Goal: Task Accomplishment & Management: Manage account settings

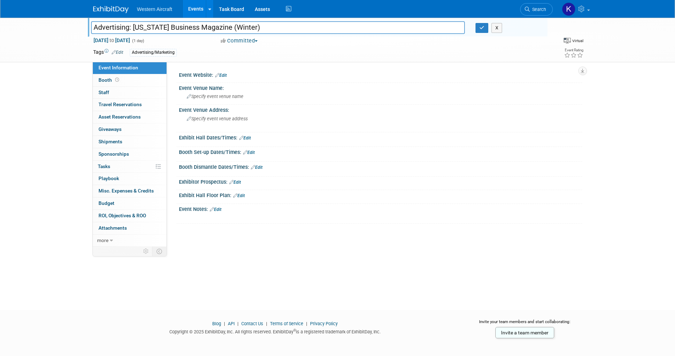
drag, startPoint x: 259, startPoint y: 28, endPoint x: 220, endPoint y: 26, distance: 39.3
click at [220, 26] on input "Advertising: Oregon Business Magazine (Winter)" at bounding box center [278, 27] width 374 height 12
type input "Advertising: [US_STATE] Business Magazine"
click at [486, 28] on button "button" at bounding box center [481, 28] width 13 height 10
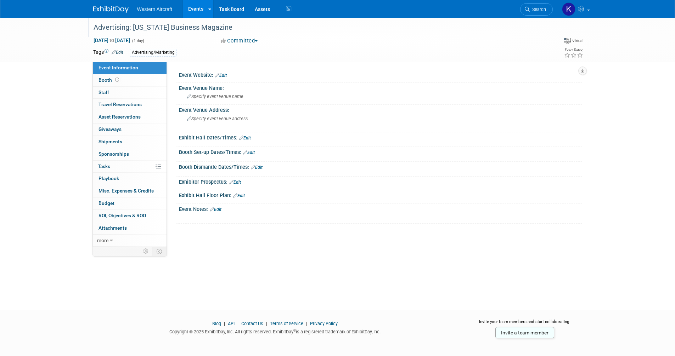
click at [189, 8] on link "Events" at bounding box center [196, 9] width 26 height 18
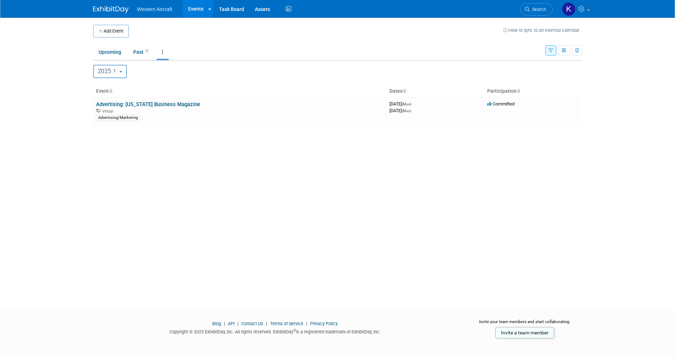
click at [112, 91] on icon at bounding box center [111, 91] width 4 height 5
click at [163, 53] on icon at bounding box center [162, 52] width 1 height 5
click at [179, 82] on link "Grouped Annually Events grouped by year" at bounding box center [185, 84] width 56 height 16
click at [160, 51] on link at bounding box center [163, 51] width 12 height 13
click at [187, 66] on link "All Events 1 Past and Upcoming" at bounding box center [185, 69] width 56 height 16
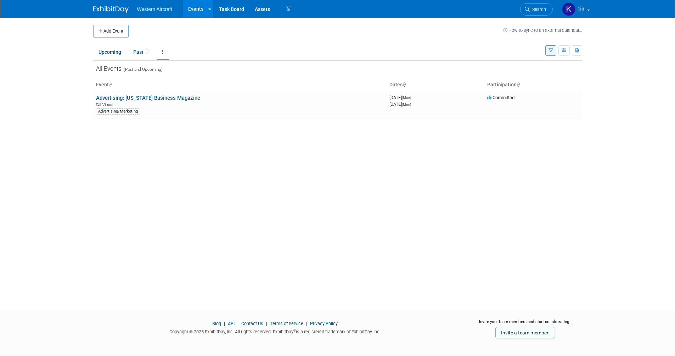
click at [548, 50] on icon "button" at bounding box center [550, 51] width 5 height 5
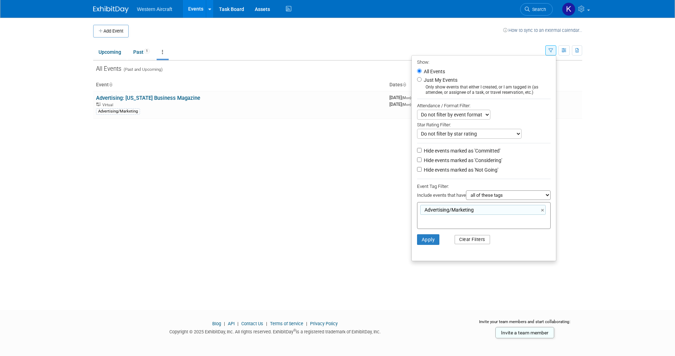
click at [468, 244] on button "Clear Filters" at bounding box center [471, 239] width 35 height 9
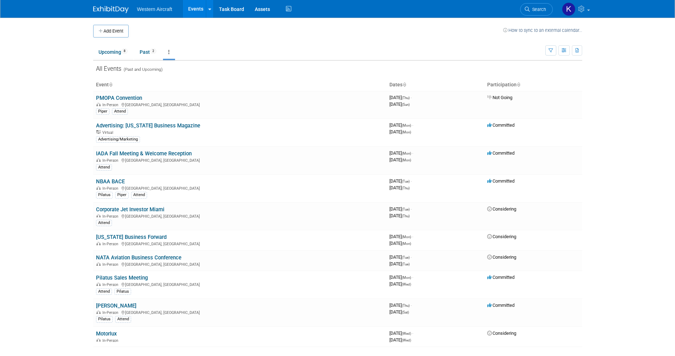
click at [104, 85] on th "Event" at bounding box center [239, 85] width 293 height 12
click at [112, 85] on icon at bounding box center [111, 85] width 4 height 5
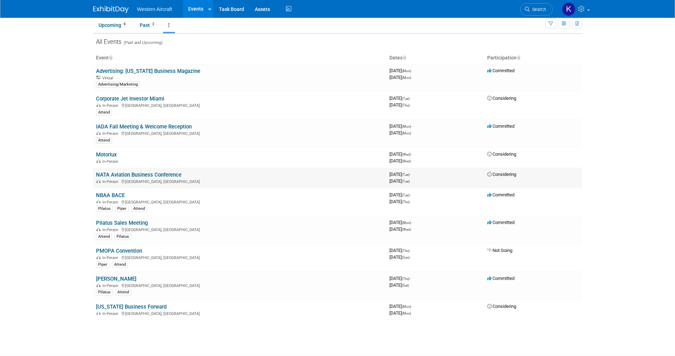
scroll to position [35, 0]
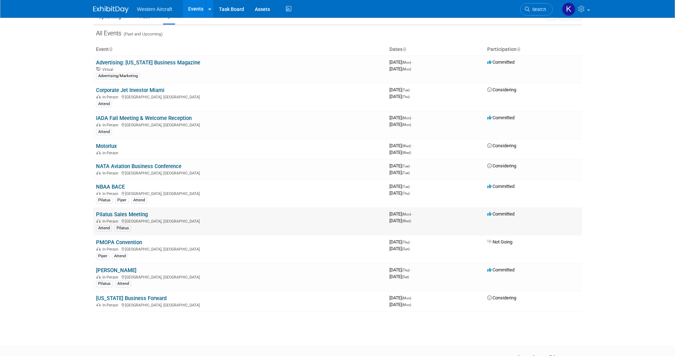
click at [127, 213] on link "Pilatus Sales Meeting" at bounding box center [122, 214] width 52 height 6
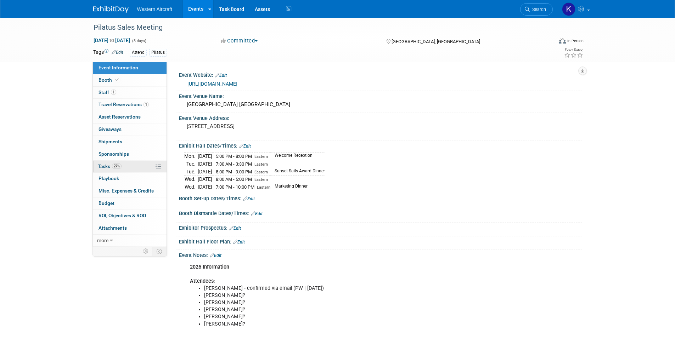
click at [133, 170] on link "27% Tasks 27%" at bounding box center [130, 167] width 74 height 12
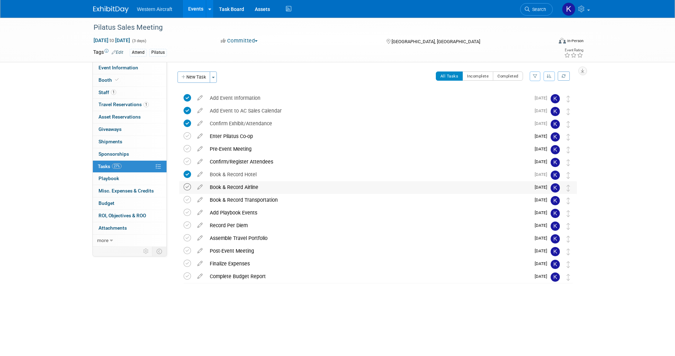
click at [189, 186] on icon at bounding box center [186, 186] width 7 height 7
click at [122, 92] on link "1 Staff 1" at bounding box center [130, 93] width 74 height 12
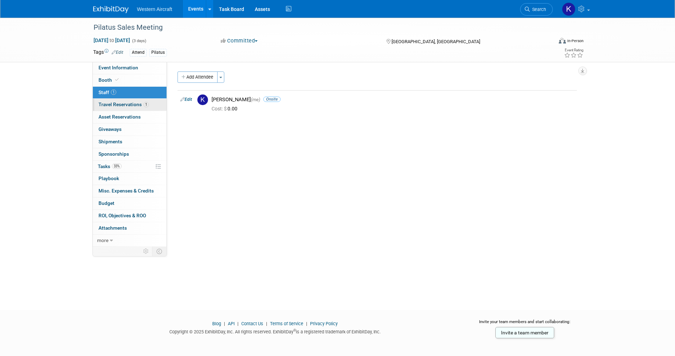
click at [140, 104] on span "Travel Reservations 1" at bounding box center [123, 105] width 50 height 6
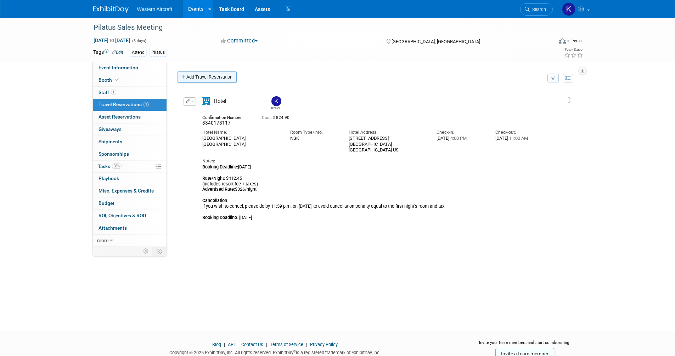
click at [208, 76] on link "Add Travel Reservation" at bounding box center [206, 77] width 59 height 11
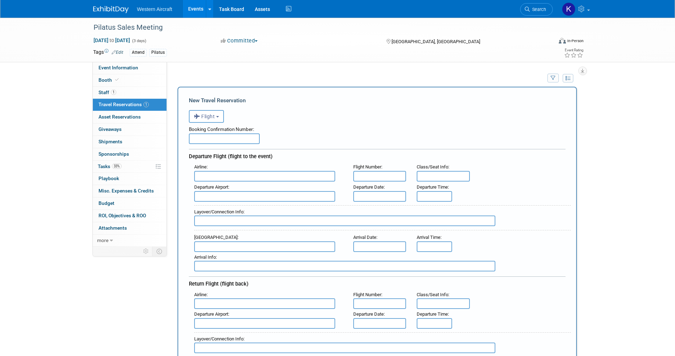
drag, startPoint x: 193, startPoint y: 130, endPoint x: 197, endPoint y: 131, distance: 4.3
click at [193, 130] on div "Booking Confirmation Number:" at bounding box center [377, 128] width 376 height 11
click at [202, 135] on input "text" at bounding box center [224, 139] width 71 height 11
paste input "HXH8QZ"
type input "HXH8QZ"
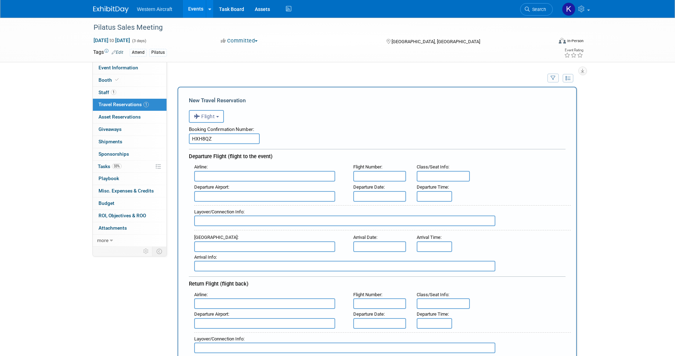
click at [221, 178] on input "text" at bounding box center [264, 176] width 141 height 11
click at [235, 203] on span "Delta Air Lines (DAL)" at bounding box center [267, 199] width 147 height 11
type input "Delta Air Lines (DAL)"
click at [378, 174] on input "text" at bounding box center [379, 176] width 53 height 11
type input "DL874/1229"
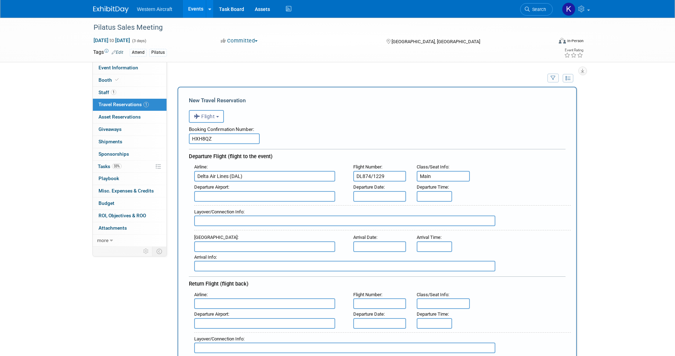
type input "Main"
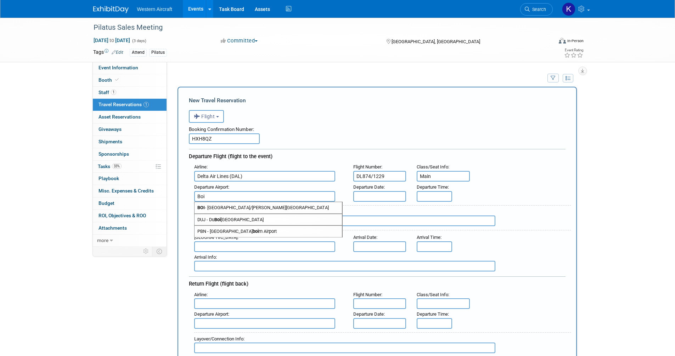
click at [234, 208] on span "BOI - Boise Air Terminal/Gowen Field" at bounding box center [267, 207] width 147 height 11
type input "BOI - Boise Air Terminal/Gowen Field"
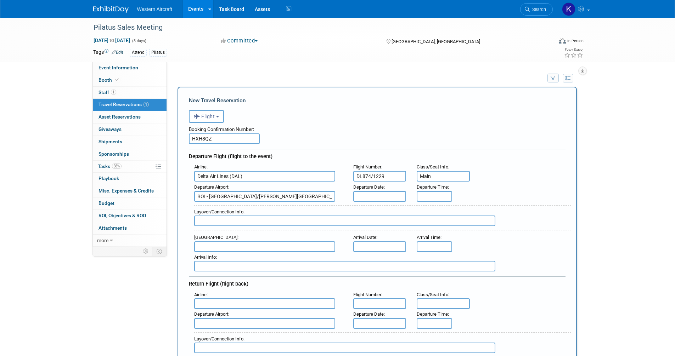
click at [376, 194] on input "text" at bounding box center [379, 196] width 53 height 11
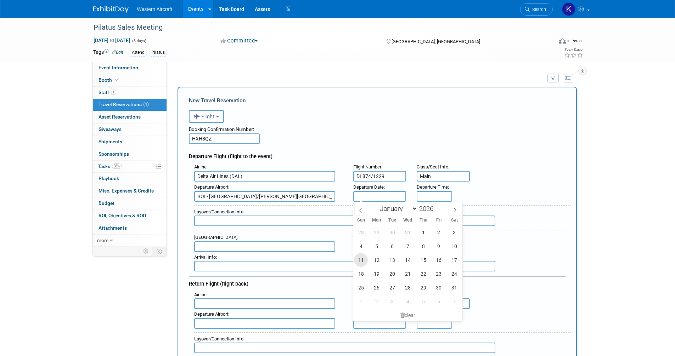
click at [362, 261] on span "11" at bounding box center [361, 260] width 14 height 14
type input "Jan 11, 2026"
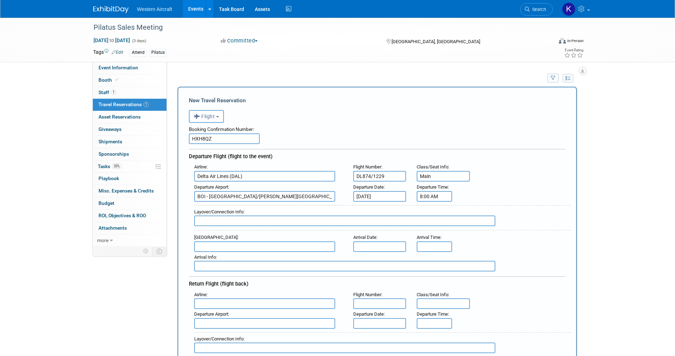
click at [436, 197] on input "8:00 AM" at bounding box center [434, 196] width 35 height 11
click at [436, 196] on input "8:00 AM" at bounding box center [434, 196] width 35 height 11
type input "1:43 PM"
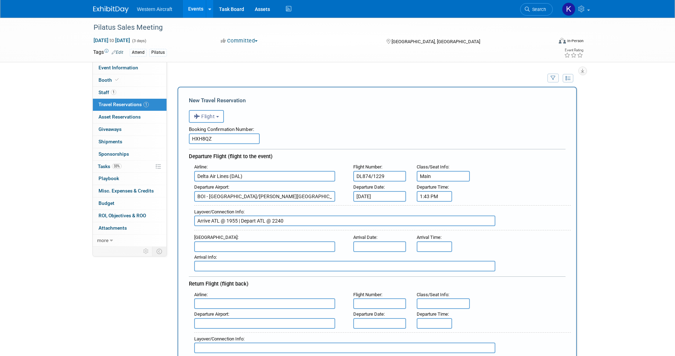
type input "Arrive ATL @ 1955 | Depart ATL @ 2240"
click at [228, 255] on span "FLL - Fort Lauderdale Hollywood International Airport" at bounding box center [267, 258] width 147 height 11
type input "FLL - Fort Lauderdale Hollywood International Airport"
click at [364, 244] on input "text" at bounding box center [379, 247] width 53 height 11
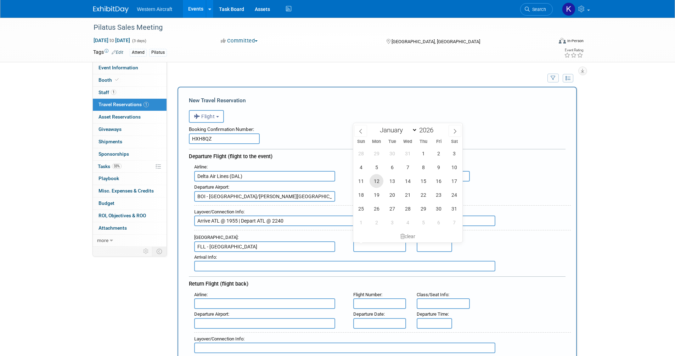
click at [374, 180] on span "12" at bounding box center [376, 181] width 14 height 14
type input "Jan 12, 2026"
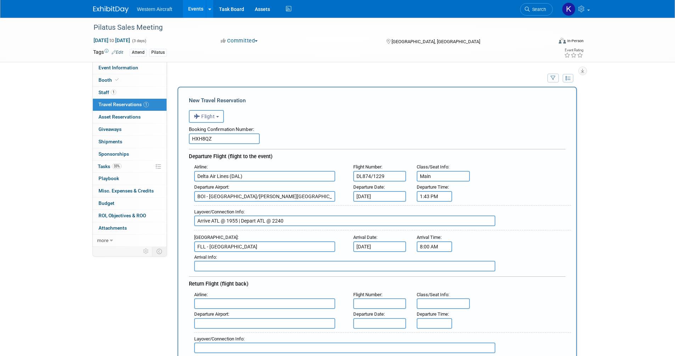
click at [427, 243] on input "8:00 AM" at bounding box center [434, 247] width 35 height 11
type input "12:34 AM"
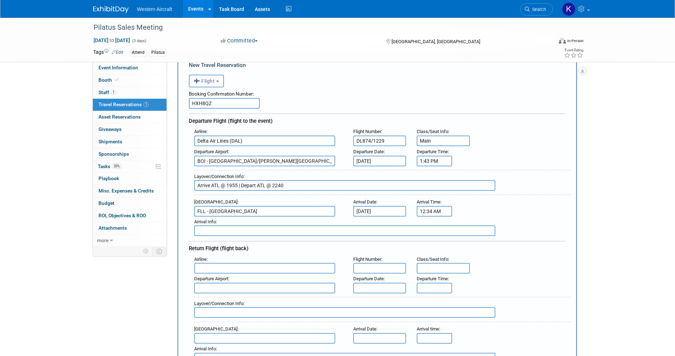
scroll to position [71, 0]
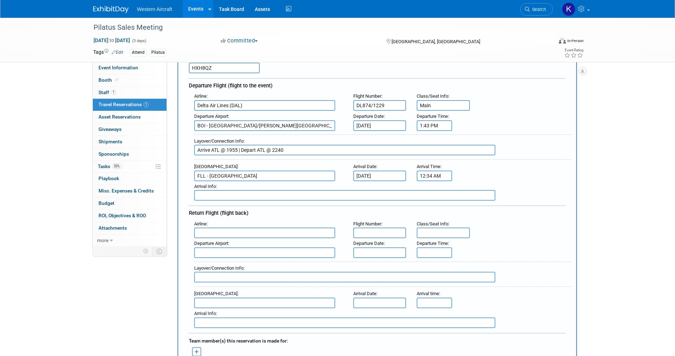
click at [210, 232] on input "text" at bounding box center [264, 233] width 141 height 11
type input "l"
click at [220, 255] on span "Delta Air Lines (DAL)" at bounding box center [267, 256] width 147 height 11
type input "Delta Air Lines (DAL)"
click at [372, 234] on input "text" at bounding box center [379, 233] width 53 height 11
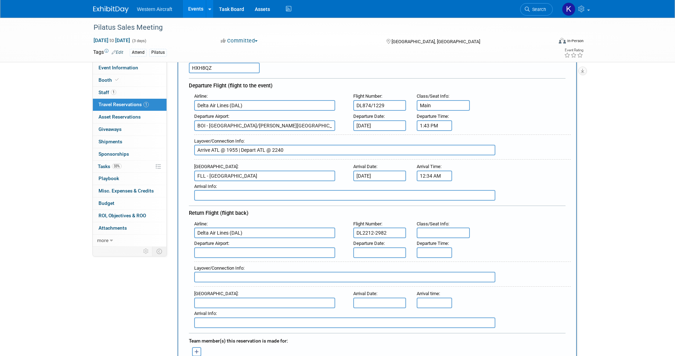
type input "DL2212-2982"
click at [372, 107] on input "DL874/1229" at bounding box center [379, 105] width 53 height 11
type input "DL874-1229"
click at [448, 236] on input "text" at bounding box center [443, 233] width 53 height 11
type input "Main"
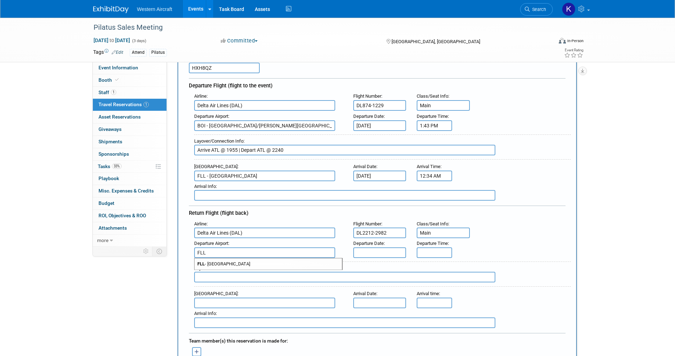
click at [272, 267] on span "FLL - Fort Lauderdale Hollywood International Airport" at bounding box center [267, 264] width 147 height 11
type input "FLL - Fort Lauderdale Hollywood International Airport"
click at [380, 252] on input "text" at bounding box center [379, 253] width 53 height 11
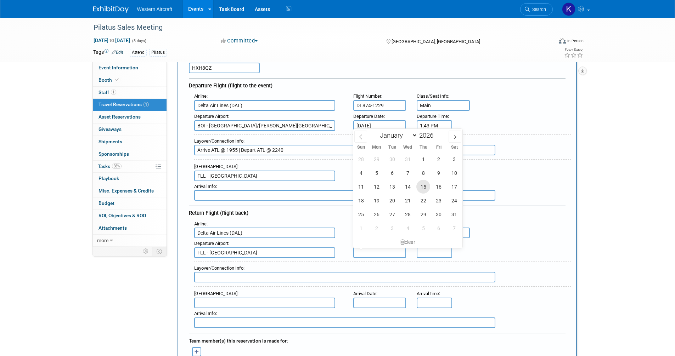
click at [424, 182] on span "15" at bounding box center [423, 187] width 14 height 14
type input "Jan 15, 2026"
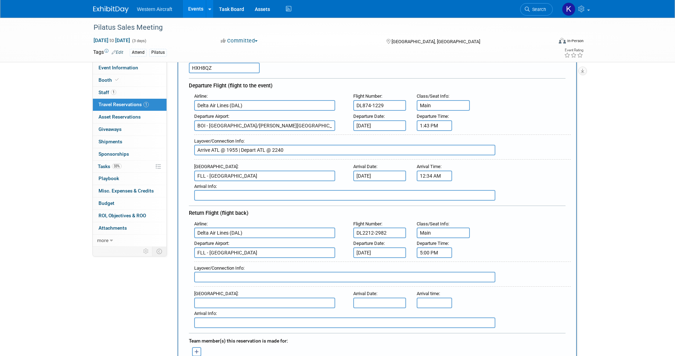
click at [433, 253] on input "5:00 PM" at bounding box center [434, 253] width 35 height 11
type input "7:30 AM"
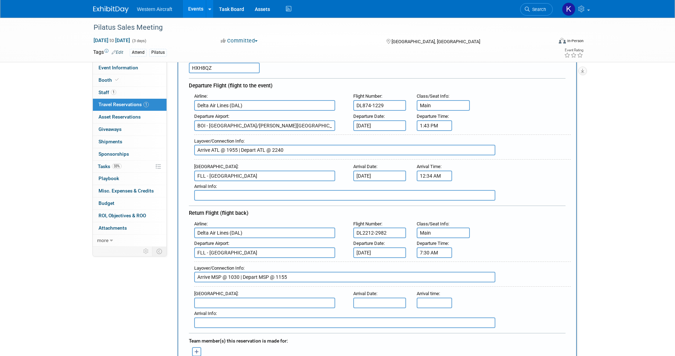
type input "Arrive MSP @ 1030 | Depart MSP @ 1155"
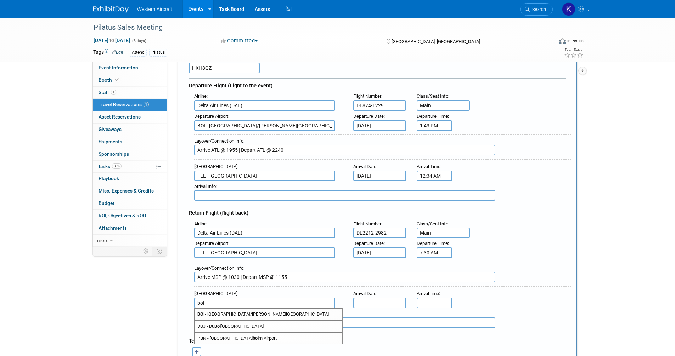
click at [260, 309] on span "BOI - Boise Air Terminal/Gowen Field" at bounding box center [267, 314] width 147 height 11
type input "BOI - Boise Air Terminal/Gowen Field"
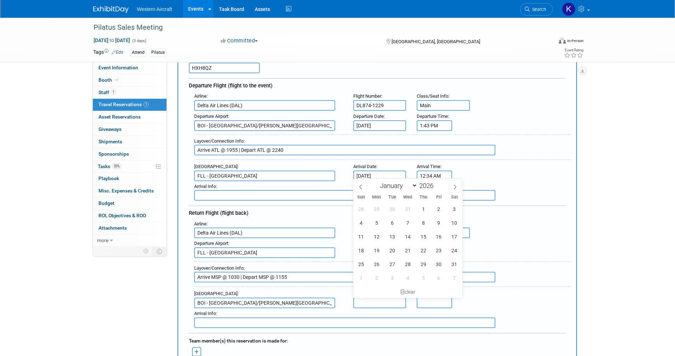
click at [395, 304] on input "text" at bounding box center [379, 303] width 53 height 11
click at [420, 238] on span "15" at bounding box center [423, 237] width 14 height 14
type input "[DATE]"
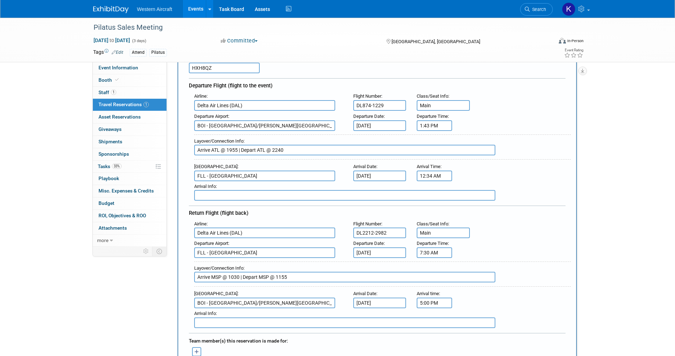
click at [434, 304] on input "5:00 PM" at bounding box center [434, 303] width 35 height 11
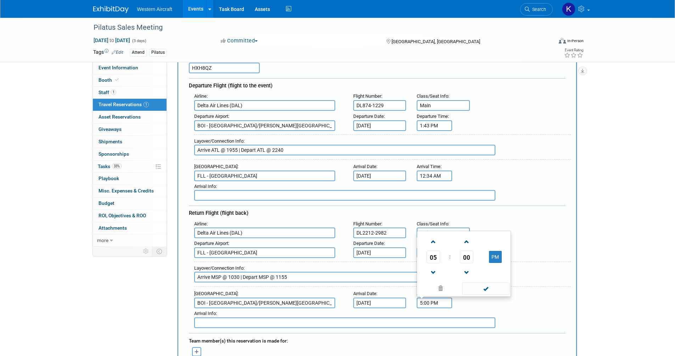
click at [434, 304] on input "5:00 PM" at bounding box center [434, 303] width 35 height 11
type input "2:09 PM"
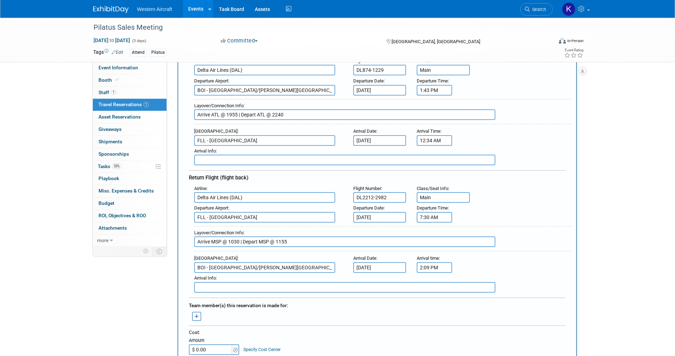
click at [196, 316] on icon "button" at bounding box center [196, 317] width 5 height 5
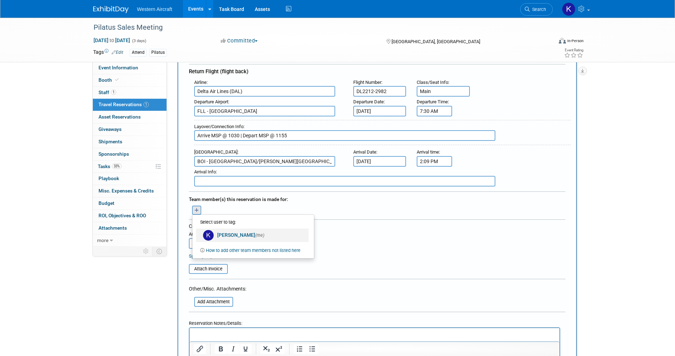
click at [225, 231] on link "Kindra Mahler (me)" at bounding box center [252, 235] width 113 height 13
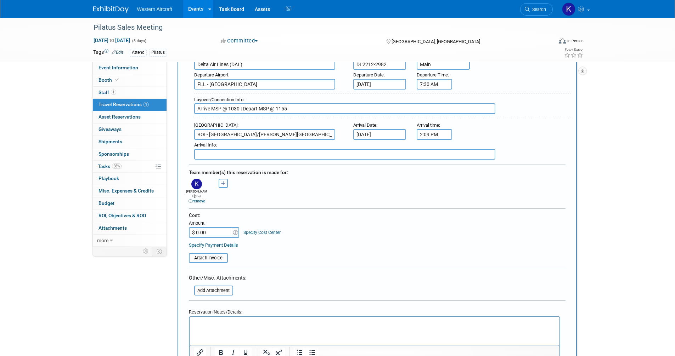
scroll to position [248, 0]
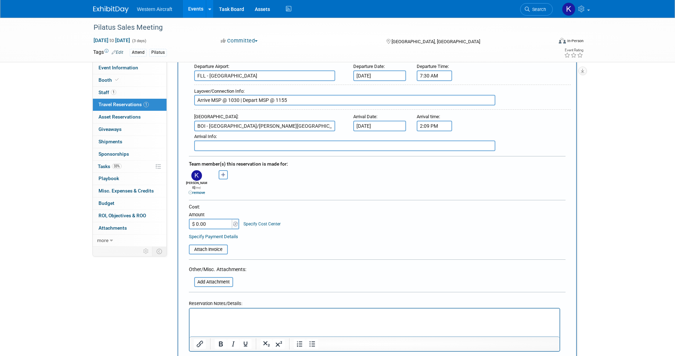
click at [215, 219] on input "$ 0.00" at bounding box center [211, 224] width 44 height 11
type input "$ 412.37"
click at [333, 210] on div "Cost: Amount $ 412.37 Specify Cost Center Cost Center -- Not Specified --" at bounding box center [377, 217] width 376 height 26
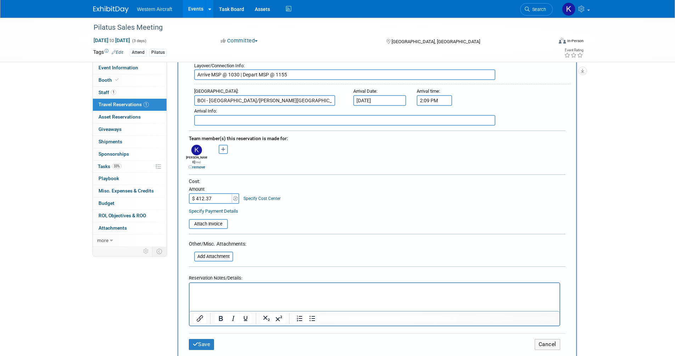
scroll to position [319, 0]
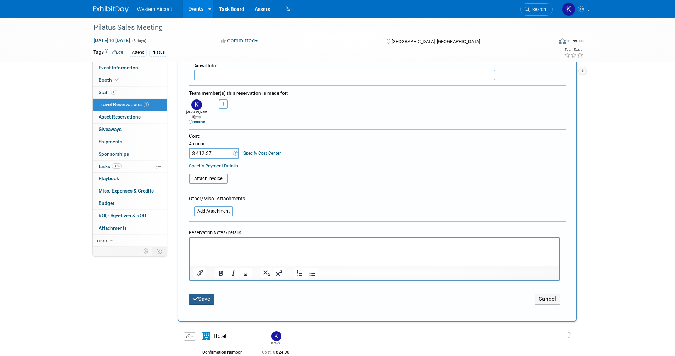
click at [208, 294] on button "Save" at bounding box center [202, 299] width 26 height 11
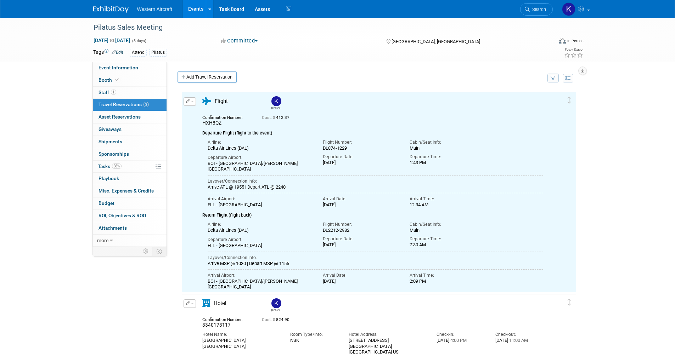
scroll to position [0, 0]
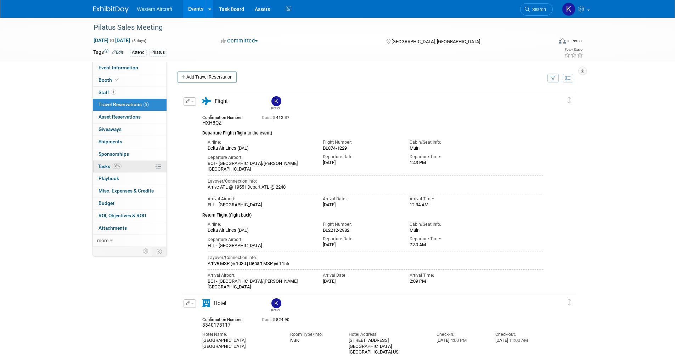
click at [119, 168] on span "33%" at bounding box center [117, 166] width 10 height 5
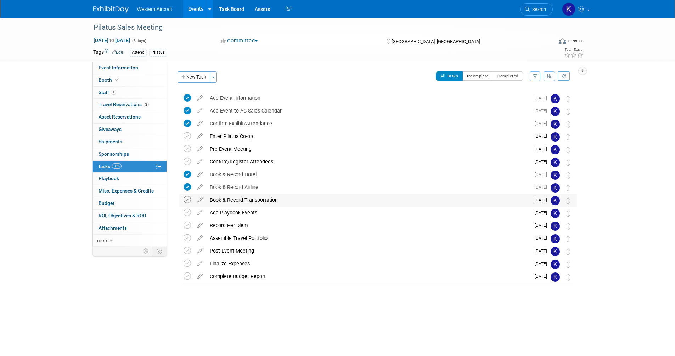
click at [189, 200] on icon at bounding box center [186, 199] width 7 height 7
click at [124, 192] on span "Misc. Expenses & Credits 0" at bounding box center [125, 191] width 55 height 6
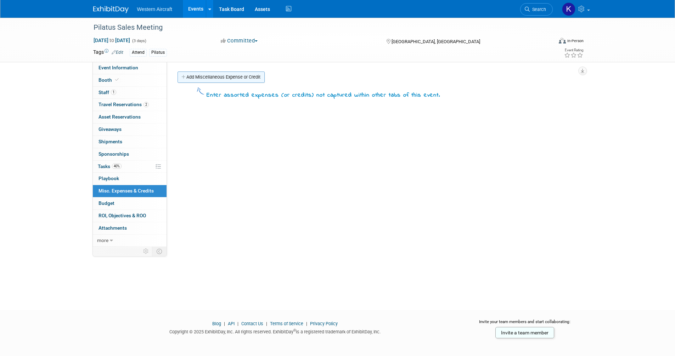
click at [218, 75] on link "Add Miscellaneous Expense or Credit" at bounding box center [220, 77] width 87 height 11
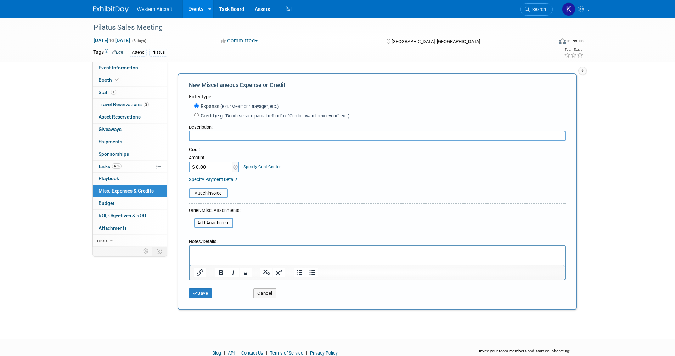
click at [221, 134] on input "text" at bounding box center [377, 136] width 376 height 11
type input "Per Diem: [PERSON_NAME]"
click at [213, 167] on input "$ 0.00" at bounding box center [211, 167] width 44 height 11
type input "$ 340.00"
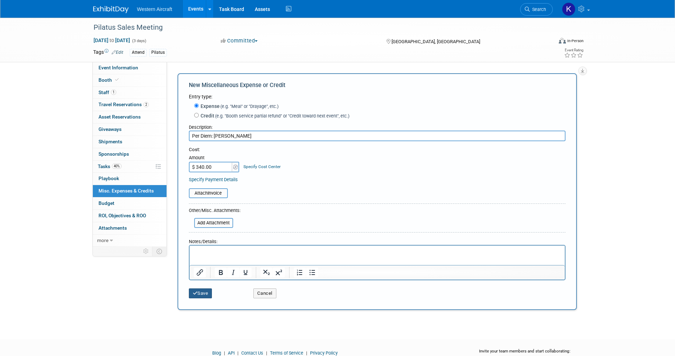
click at [200, 291] on button "Save" at bounding box center [200, 294] width 23 height 10
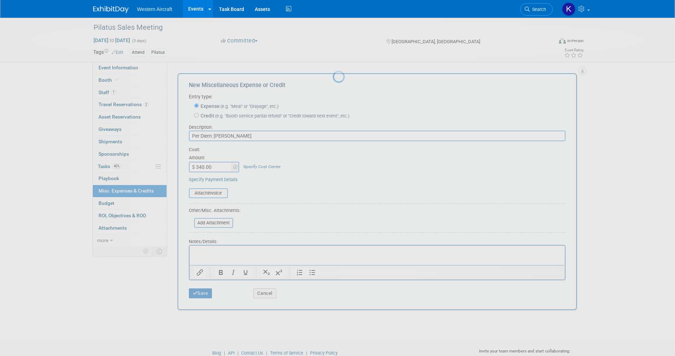
scroll to position [4, 0]
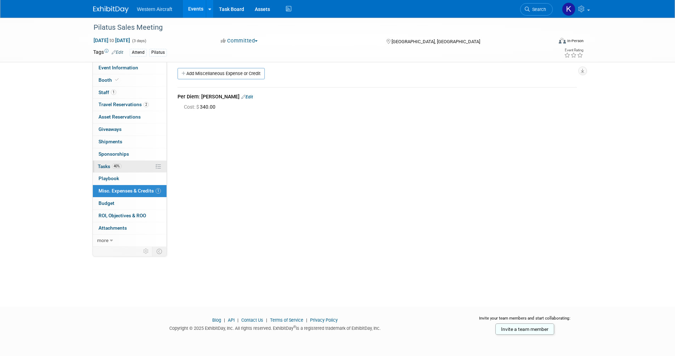
click at [120, 165] on span "40%" at bounding box center [117, 166] width 10 height 5
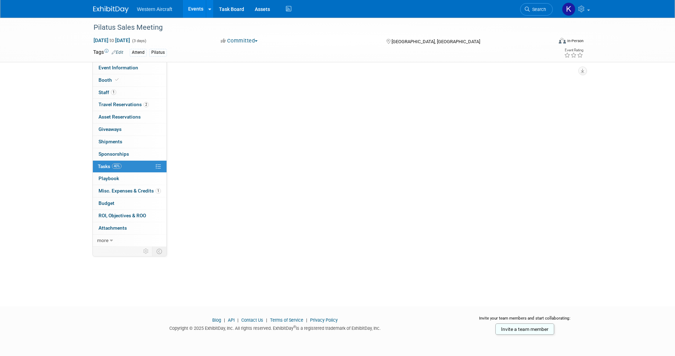
scroll to position [0, 0]
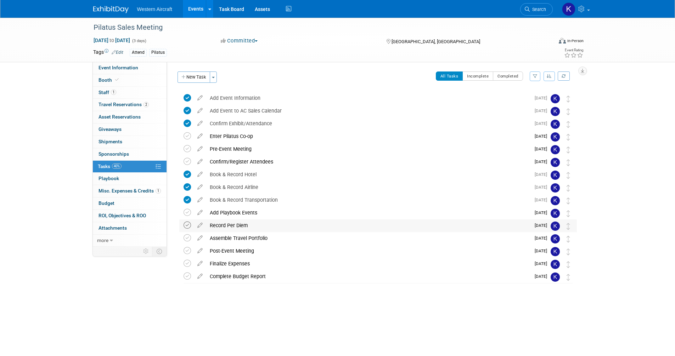
click at [187, 225] on icon at bounding box center [186, 225] width 7 height 7
click at [120, 181] on link "0 Playbook 0" at bounding box center [130, 179] width 74 height 12
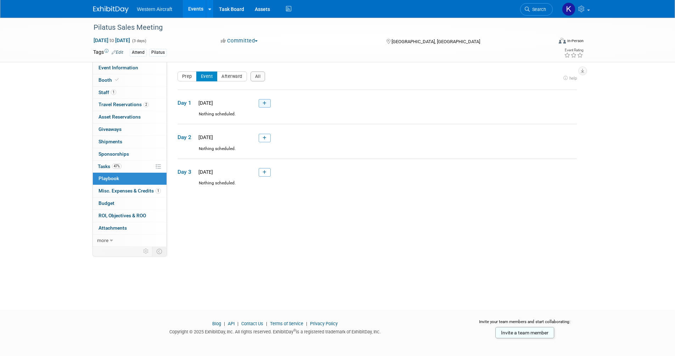
click at [262, 104] on icon at bounding box center [264, 103] width 4 height 4
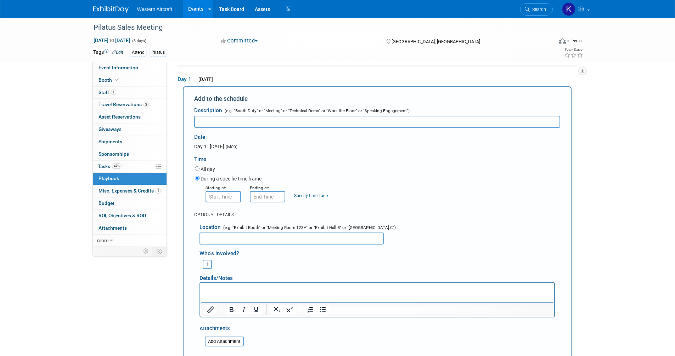
click at [218, 120] on input "text" at bounding box center [377, 122] width 366 height 12
type input "Welcome Reception"
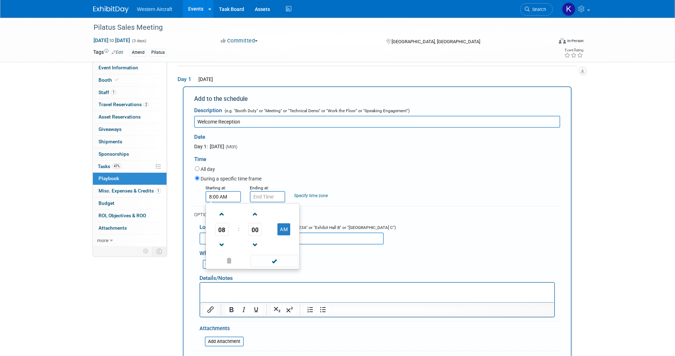
click at [224, 196] on input "8:00 AM" at bounding box center [222, 196] width 35 height 11
type input "5:00 PM"
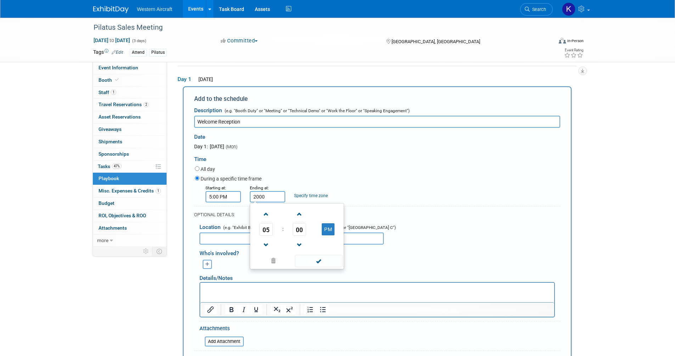
type input "8:00 PM"
click at [316, 199] on div "Starting at: 5:00 PM Ending at: 8:00 PM Specify time zone Time zone:" at bounding box center [377, 193] width 376 height 18
click at [313, 196] on link "Specify time zone" at bounding box center [311, 195] width 34 height 5
click at [314, 200] on input "text" at bounding box center [308, 196] width 28 height 11
type input "Eastern"
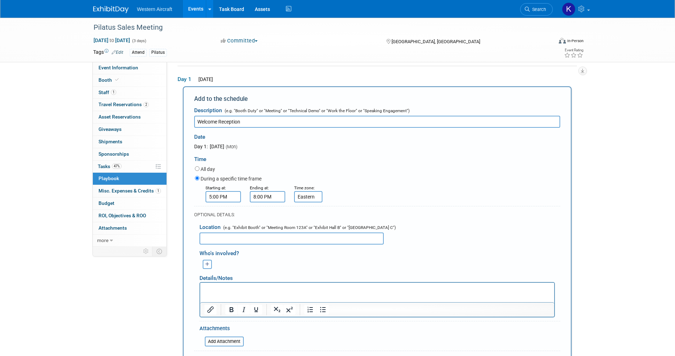
click at [293, 240] on input "text" at bounding box center [291, 239] width 184 height 12
drag, startPoint x: 244, startPoint y: 240, endPoint x: 152, endPoint y: 231, distance: 92.1
click at [152, 232] on div "Event Information Event Info Booth Booth 1 Staff 1 Staff 2 Travel Reservations …" at bounding box center [337, 231] width 499 height 474
type input "Nube Rooftop Bar and Restaurant"
click at [210, 265] on button "button" at bounding box center [207, 264] width 9 height 9
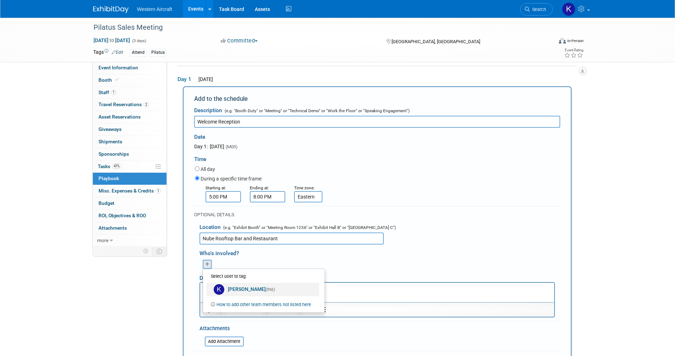
click at [228, 290] on link "Kindra Mahler (me)" at bounding box center [262, 289] width 113 height 13
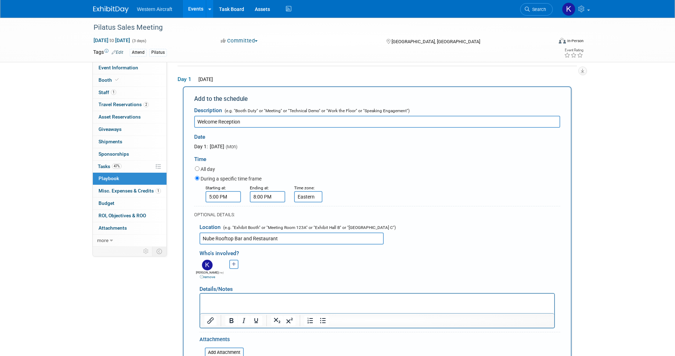
scroll to position [59, 0]
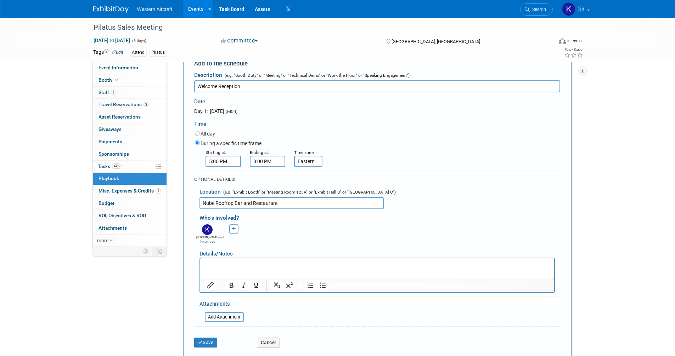
click at [235, 260] on html at bounding box center [377, 263] width 354 height 10
click at [232, 267] on p "Rich Text Area. Press ALT-0 for help." at bounding box center [377, 264] width 346 height 7
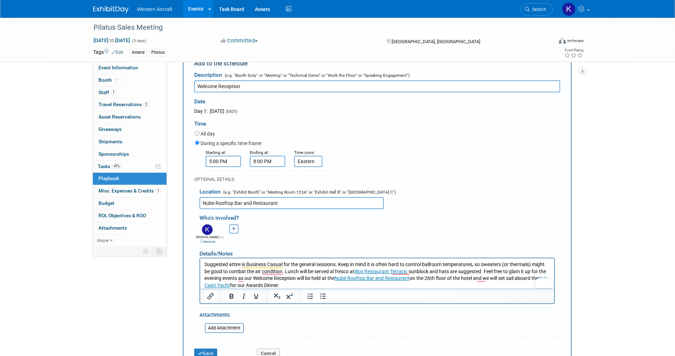
scroll to position [0, 0]
click at [362, 278] on link "Nubé Rooftop Bar and Restaurant" at bounding box center [371, 278] width 75 height 6
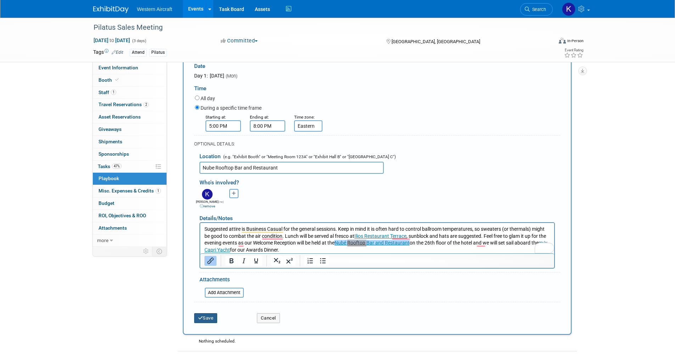
click at [204, 318] on button "Save" at bounding box center [205, 318] width 23 height 10
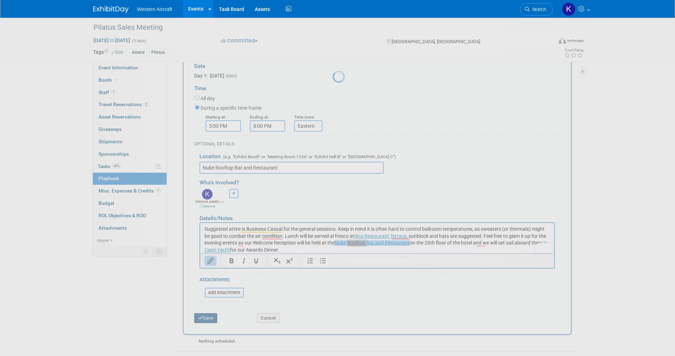
scroll to position [0, 0]
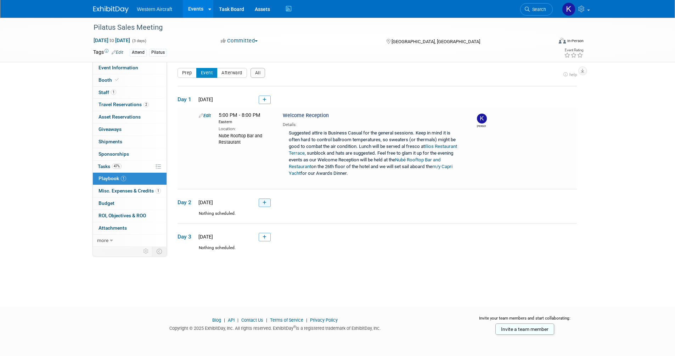
click at [265, 206] on link at bounding box center [265, 203] width 12 height 9
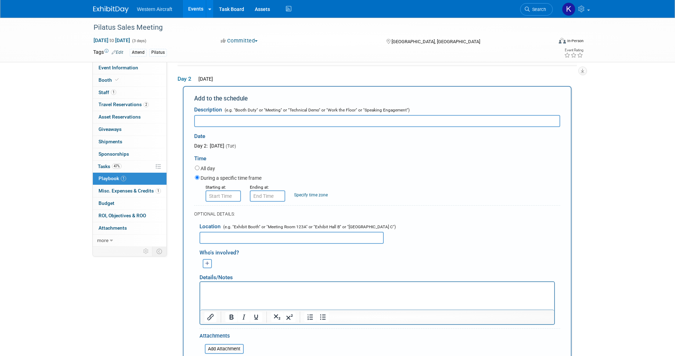
click at [215, 119] on input "text" at bounding box center [377, 121] width 366 height 12
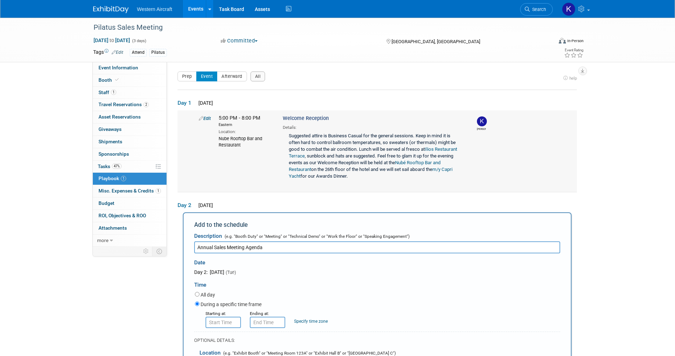
type input "Annual Sales Meeting Agenda"
drag, startPoint x: 289, startPoint y: 135, endPoint x: 369, endPoint y: 179, distance: 90.8
click at [377, 182] on td "Edit 5:00 PM - 8:00 PM Eastern Location: Nube Rooftop Bar and Restaurant Kindra" at bounding box center [376, 151] width 399 height 81
click at [322, 139] on div "Suggested attire is Business Casual for the general sessions. Keep in mind it i…" at bounding box center [374, 157] width 182 height 52
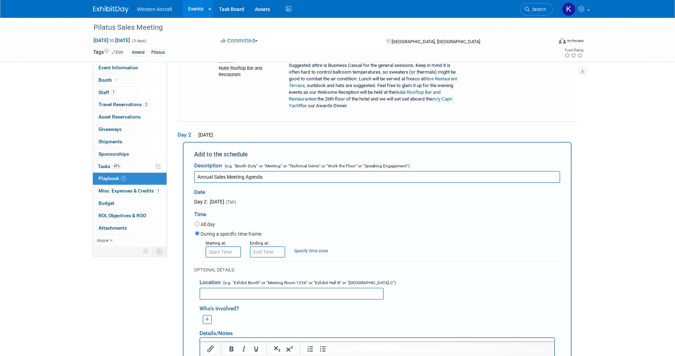
scroll to position [71, 0]
click at [230, 252] on input "8:00 AM" at bounding box center [222, 251] width 35 height 11
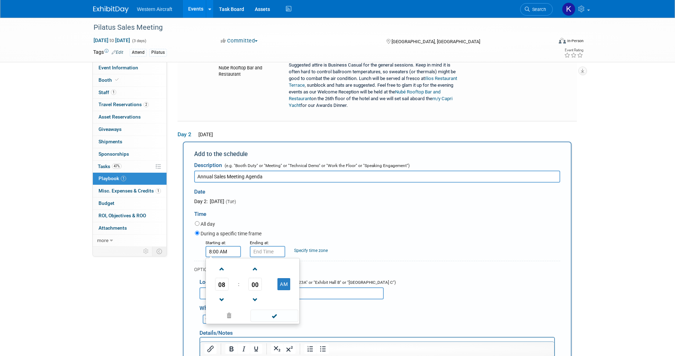
click at [230, 252] on input "8:00 AM" at bounding box center [222, 251] width 35 height 11
type input "7:30 AM"
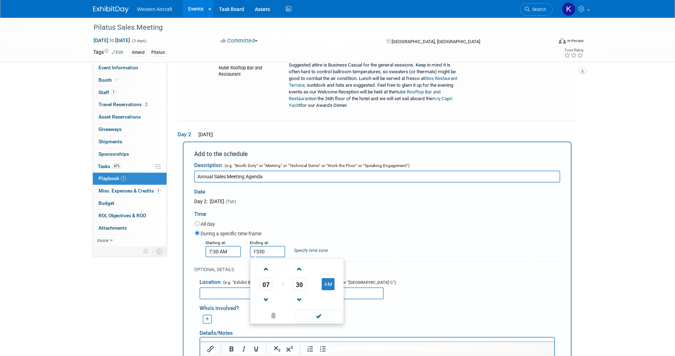
type input "3:30 PM"
click at [304, 251] on link "Specify time zone" at bounding box center [311, 250] width 34 height 5
type input "Eastern"
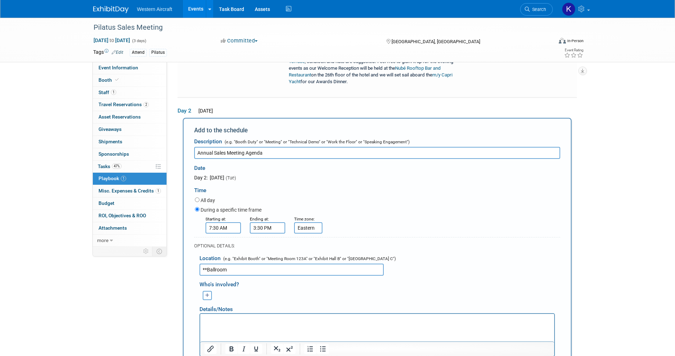
scroll to position [142, 0]
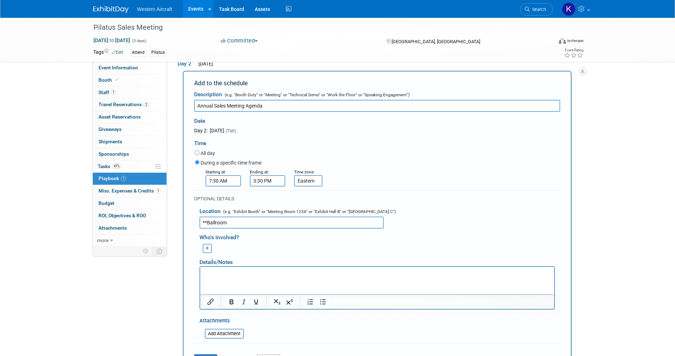
click at [208, 221] on input "**Ballroom" at bounding box center [291, 223] width 184 height 12
type input "**Hotel Ballroom"
click at [206, 247] on icon "button" at bounding box center [207, 249] width 4 height 5
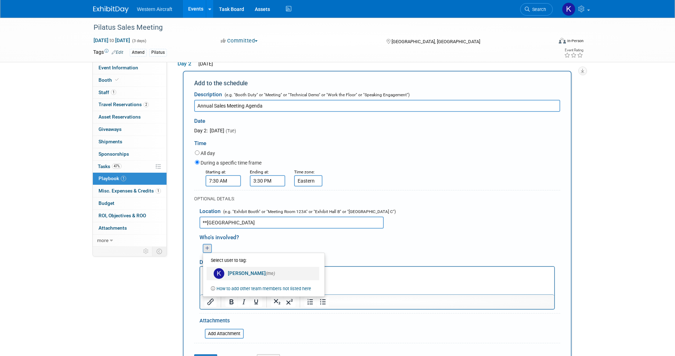
click at [265, 270] on link "Kindra Mahler (me)" at bounding box center [262, 273] width 113 height 13
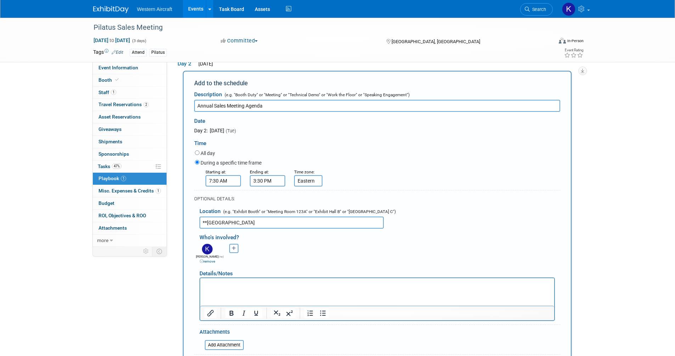
click at [214, 284] on p "Rich Text Area. Press ALT-0 for help." at bounding box center [377, 284] width 346 height 7
click at [214, 286] on p "To enrich screen reader interactions, please activate Accessibility in Grammarl…" at bounding box center [377, 284] width 346 height 7
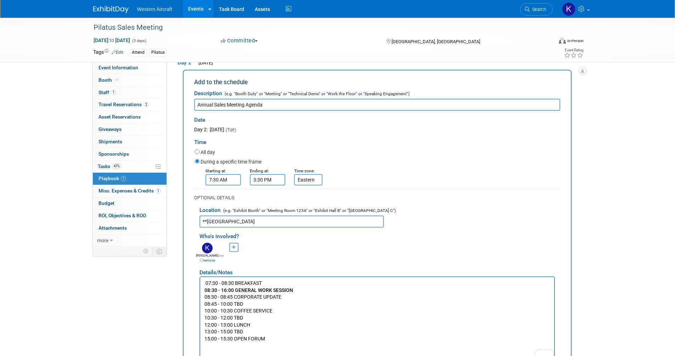
scroll to position [249, 0]
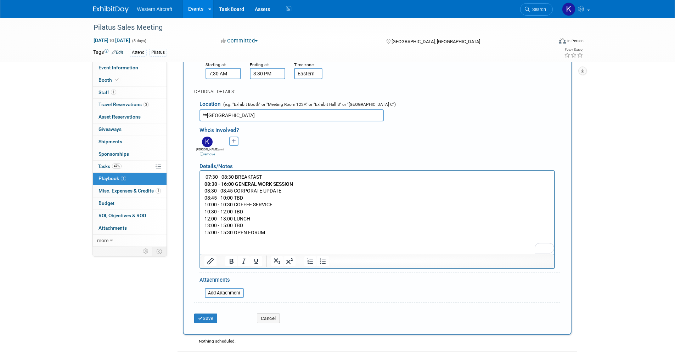
drag, startPoint x: 205, startPoint y: 176, endPoint x: 279, endPoint y: 236, distance: 95.7
click at [279, 236] on html "07:30 - 08:30 BREAKFAST 08:30 - 16:00 GENERAL WORK SESSION 08:30 - 08:45 CORPOR…" at bounding box center [377, 203] width 354 height 65
click at [322, 264] on icon "Bullet list" at bounding box center [322, 261] width 9 height 9
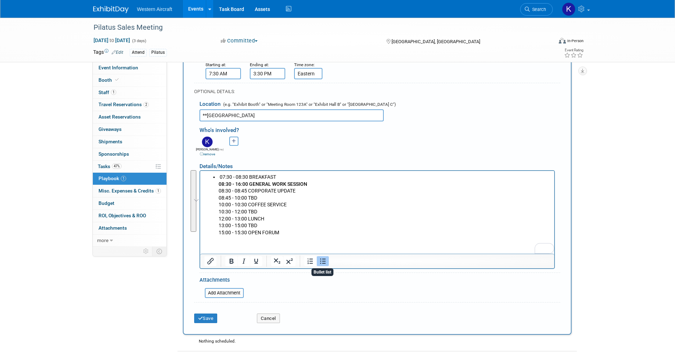
click at [274, 210] on li "07:30 - 08:30 BREAKFAST 08:30 - 16:00 GENERAL WORK SESSION 08:30 - 08:45 CORPOR…" at bounding box center [384, 205] width 332 height 62
click at [225, 183] on b "08:30 - 16:00 GENERAL WORK SESSION" at bounding box center [262, 184] width 89 height 6
click at [257, 181] on b "08:30 - 16:00 GENERAL WORK SESSION" at bounding box center [262, 184] width 89 height 6
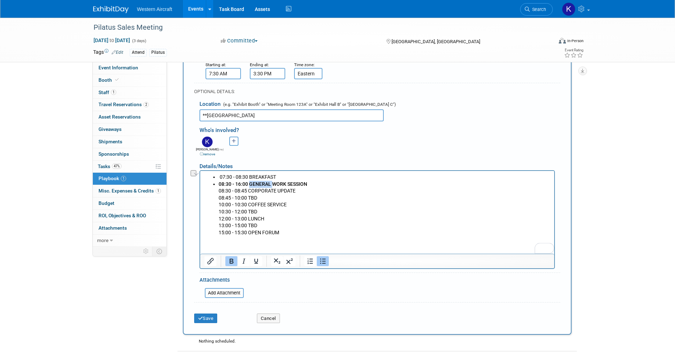
click at [229, 259] on icon "Bold" at bounding box center [231, 261] width 9 height 9
drag, startPoint x: 226, startPoint y: 189, endPoint x: 382, endPoint y: 360, distance: 231.1
click at [200, 189] on html "07:30 - 08:30 BREAKFAST 08:30 - 16:00 GENERAL WORK SESSION 08:30 - 08:45 CORPOR…" at bounding box center [377, 203] width 354 height 65
drag, startPoint x: 224, startPoint y: 199, endPoint x: 176, endPoint y: 199, distance: 48.5
click at [200, 199] on html "07:30 - 08:30 BREAKFAST 08:30 - 16:00 GENERAL WORK SESSION 08:30 - 08:45 CORPOR…" at bounding box center [377, 203] width 354 height 65
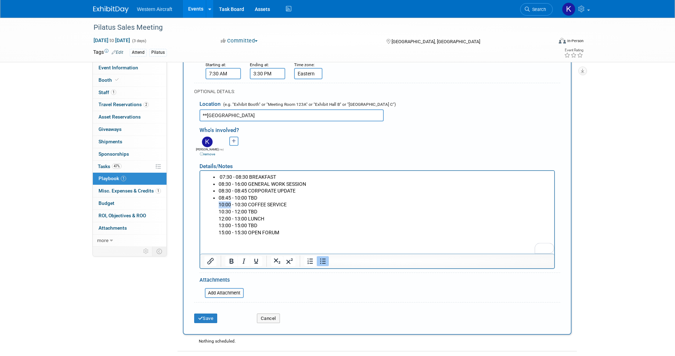
drag, startPoint x: 215, startPoint y: 205, endPoint x: 174, endPoint y: 206, distance: 41.4
click at [200, 206] on html "07:30 - 08:30 BREAKFAST 08:30 - 16:00 GENERAL WORK SESSION 08:30 - 08:45 CORPOR…" at bounding box center [377, 203] width 354 height 65
drag, startPoint x: 226, startPoint y: 213, endPoint x: 188, endPoint y: 209, distance: 38.4
click at [200, 209] on html "07:30 - 08:30 BREAKFAST 08:30 - 16:00 GENERAL WORK SESSION 08:30 - 08:45 CORPOR…" at bounding box center [377, 203] width 354 height 65
drag, startPoint x: 226, startPoint y: 217, endPoint x: 169, endPoint y: 213, distance: 57.1
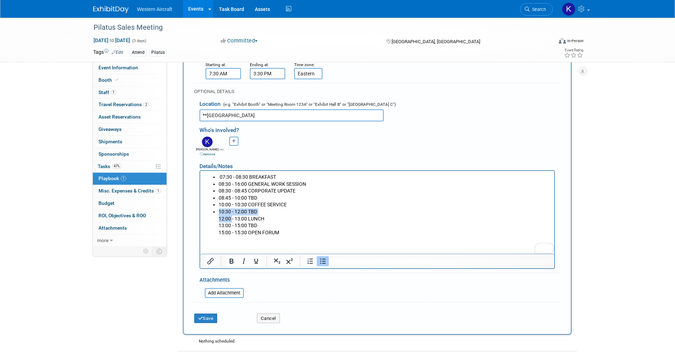
click at [200, 213] on html "07:30 - 08:30 BREAKFAST 08:30 - 16:00 GENERAL WORK SESSION 08:30 - 08:45 CORPOR…" at bounding box center [377, 203] width 354 height 65
click at [226, 223] on li "10:30 - 12:00 TBD 12:00 - 13:00 LUNCH 13:00 - 15:00 TBD 15:00 - 15:30 OPEN FORUM" at bounding box center [384, 222] width 332 height 28
drag, startPoint x: 226, startPoint y: 219, endPoint x: 194, endPoint y: 220, distance: 31.9
click at [200, 220] on html "07:30 - 08:30 BREAKFAST 08:30 - 16:00 GENERAL WORK SESSION 08:30 - 08:45 CORPOR…" at bounding box center [377, 203] width 354 height 65
drag, startPoint x: 223, startPoint y: 226, endPoint x: 196, endPoint y: 227, distance: 27.3
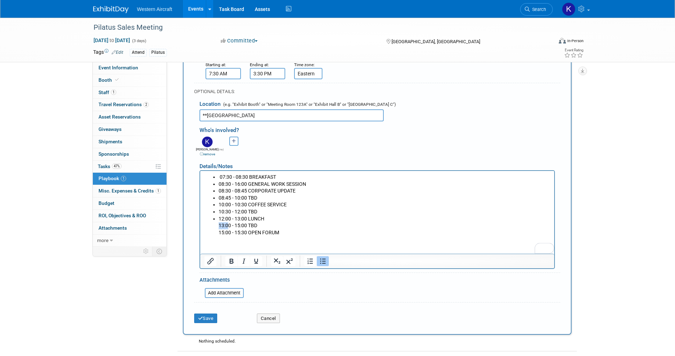
click at [200, 227] on html "07:30 - 08:30 BREAKFAST 08:30 - 16:00 GENERAL WORK SESSION 08:30 - 08:45 CORPOR…" at bounding box center [377, 203] width 354 height 65
drag, startPoint x: 226, startPoint y: 227, endPoint x: 211, endPoint y: 226, distance: 15.2
click at [211, 226] on ul "07:30 - 08:30 BREAKFAST 08:30 - 16:00 GENERAL WORK SESSION 08:30 - 08:45 CORPOR…" at bounding box center [377, 205] width 346 height 62
drag, startPoint x: 225, startPoint y: 233, endPoint x: 200, endPoint y: 233, distance: 25.5
click at [200, 233] on html "07:30 - 08:30 BREAKFAST 08:30 - 16:00 GENERAL WORK SESSION 08:30 - 08:45 CORPOR…" at bounding box center [377, 203] width 354 height 65
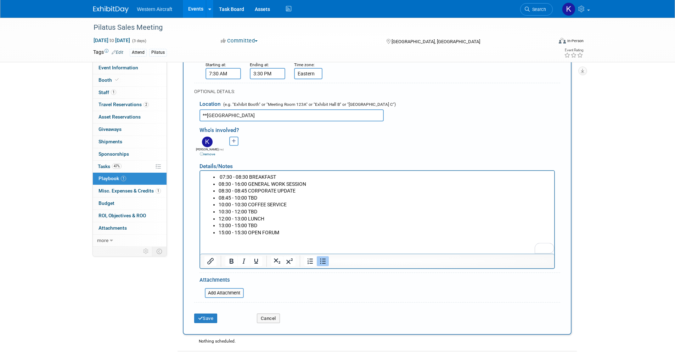
click at [298, 234] on li "15:00 - 15:30 OPEN FORUM" at bounding box center [384, 232] width 332 height 7
click at [211, 319] on button "Save" at bounding box center [205, 319] width 23 height 10
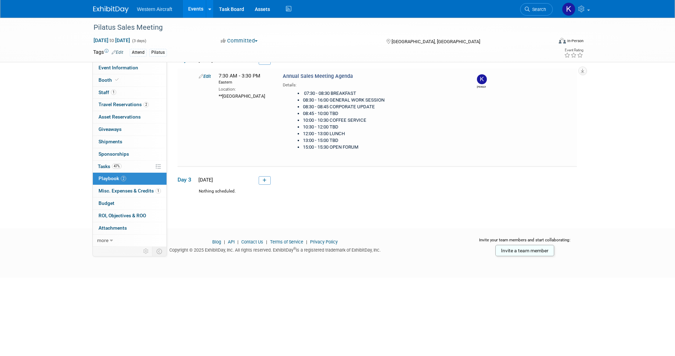
scroll to position [67, 0]
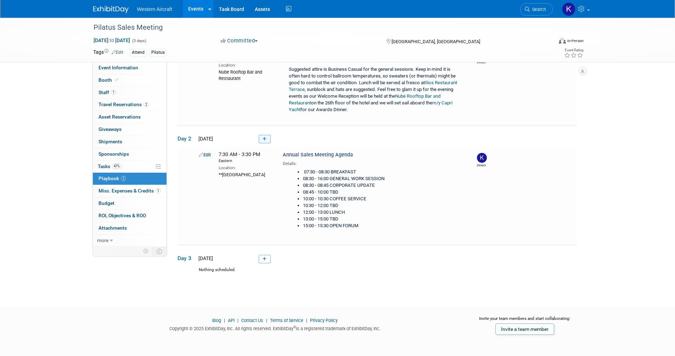
click at [266, 140] on link at bounding box center [265, 139] width 12 height 9
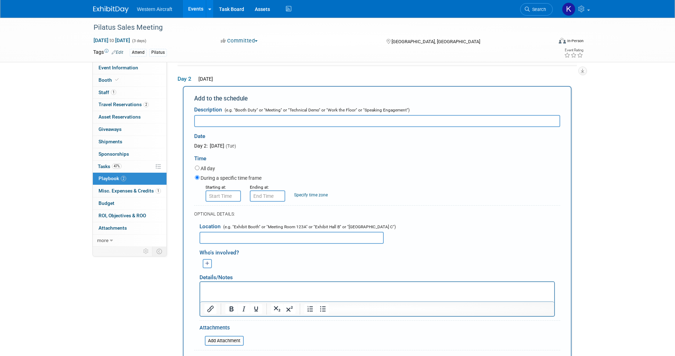
scroll to position [0, 0]
type input "l"
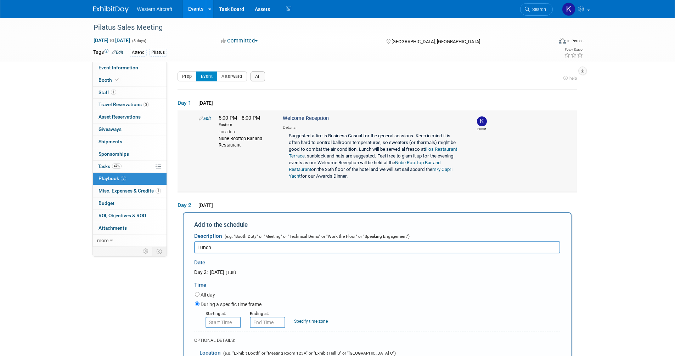
type input "Lunch"
click at [318, 151] on div "Suggested attire is Business Casual for the general sessions. Keep in mind it i…" at bounding box center [374, 157] width 182 height 52
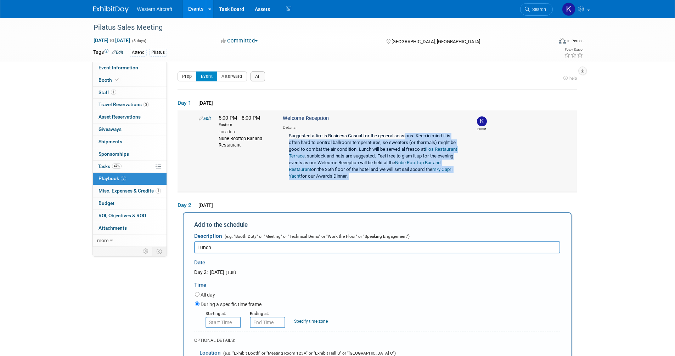
click at [318, 151] on div "Suggested attire is Business Casual for the general sessions. Keep in mind it i…" at bounding box center [374, 157] width 182 height 52
copy div "Suggested attire is Business Casual for the general sessions. Keep in mind it i…"
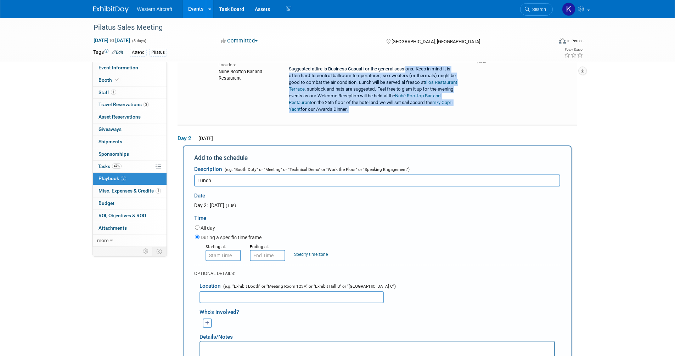
scroll to position [106, 0]
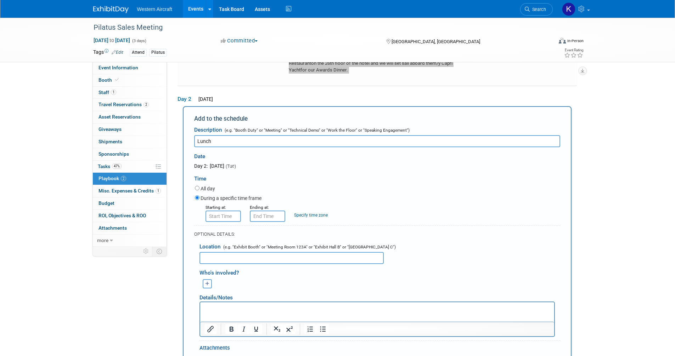
click at [226, 312] on html at bounding box center [377, 307] width 354 height 10
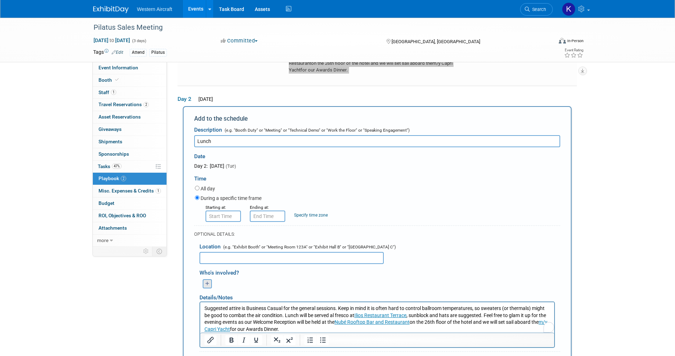
scroll to position [0, 0]
click at [209, 284] on icon "button" at bounding box center [207, 284] width 4 height 5
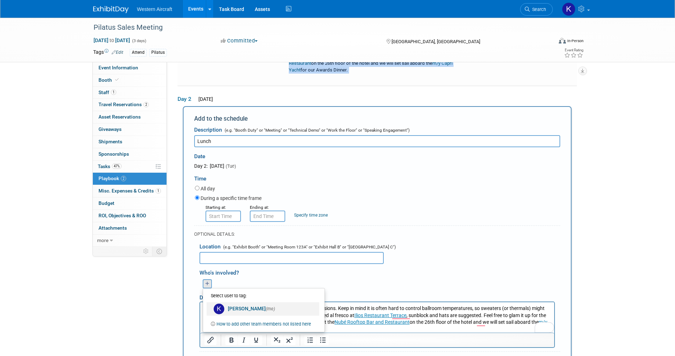
click at [242, 307] on link "Kindra Mahler (me)" at bounding box center [262, 308] width 113 height 13
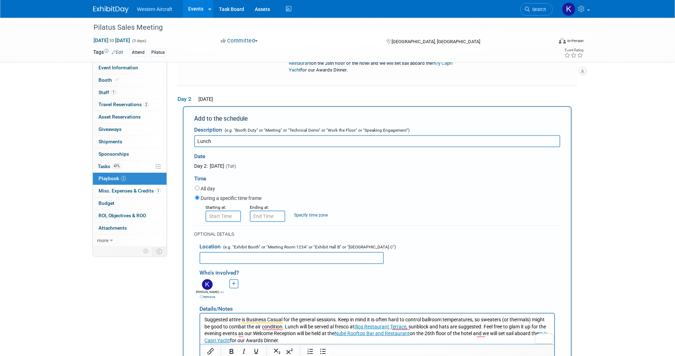
click at [231, 262] on input "text" at bounding box center [291, 258] width 184 height 12
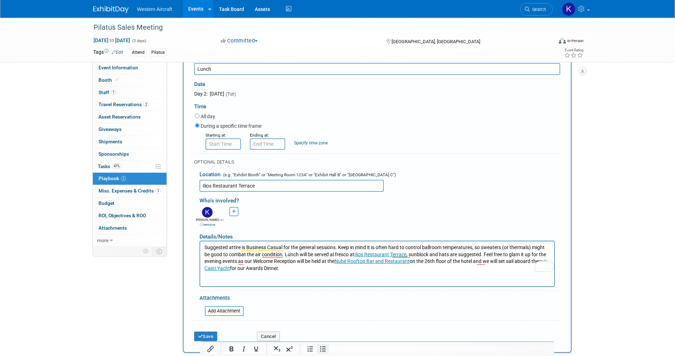
scroll to position [248, 0]
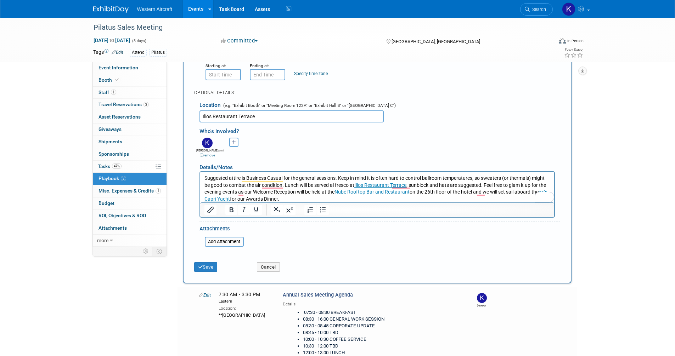
type input "Ilios Restaurant Terrace"
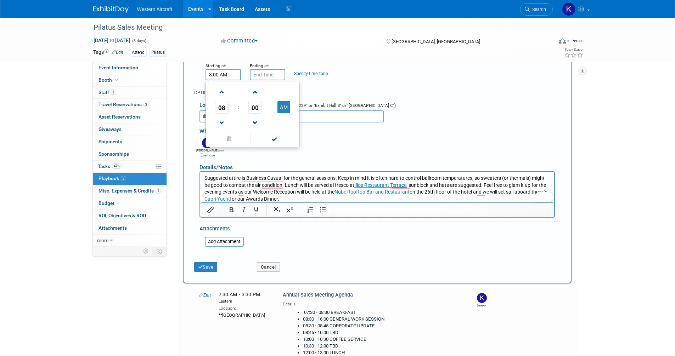
click at [223, 76] on input "8:00 AM" at bounding box center [222, 74] width 35 height 11
type input "12:00 PM"
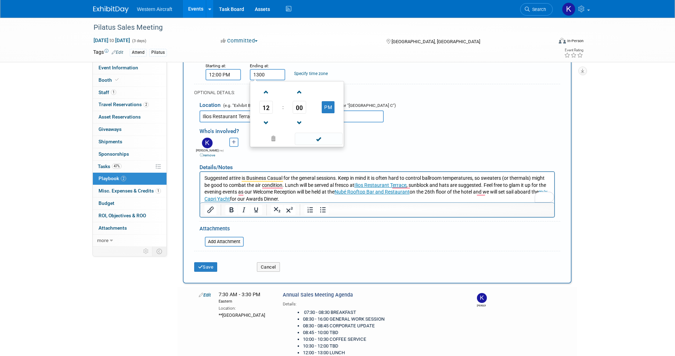
type input "1:00 PM"
click at [313, 73] on link "Specify time zone" at bounding box center [311, 73] width 34 height 5
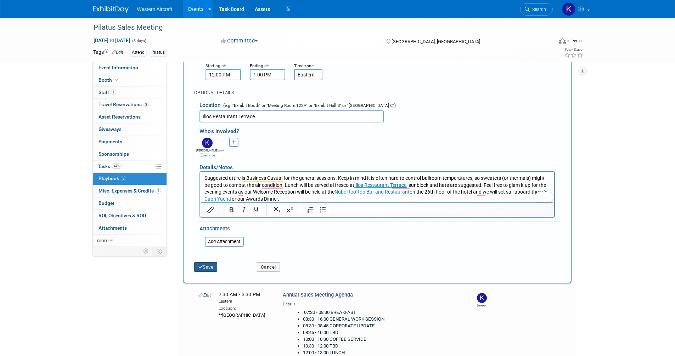
type input "Eastern"
click at [205, 265] on button "Save" at bounding box center [205, 267] width 23 height 10
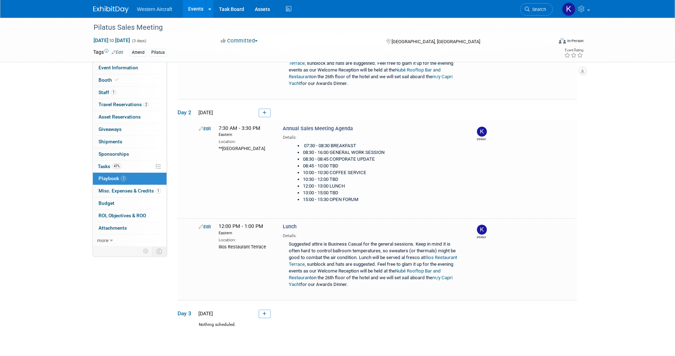
scroll to position [148, 0]
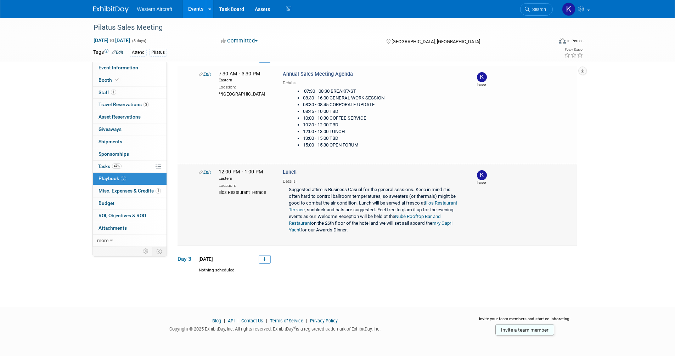
click at [319, 198] on div "Suggested attire is Business Casual for the general sessions. Keep in mind it i…" at bounding box center [374, 211] width 182 height 52
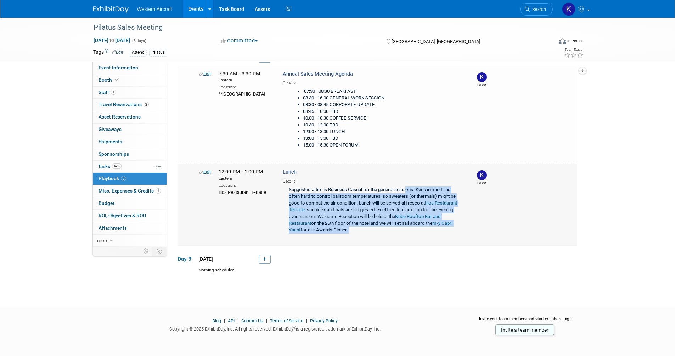
click at [319, 198] on div "Suggested attire is Business Casual for the general sessions. Keep in mind it i…" at bounding box center [374, 211] width 182 height 52
copy div "Suggested attire is Business Casual for the general sessions. Keep in mind it i…"
click at [350, 99] on li "08:30 - 16:00 GENERAL WORK SESSION" at bounding box center [382, 98] width 158 height 7
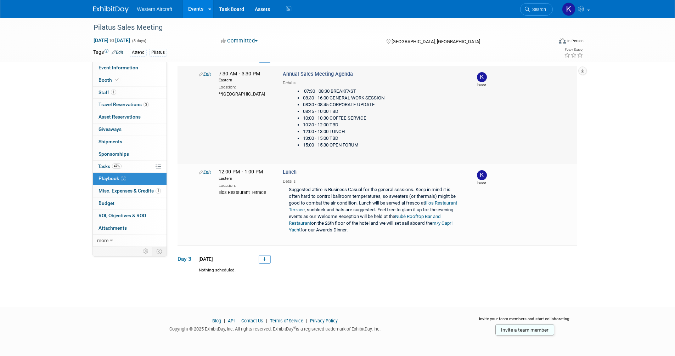
drag, startPoint x: 303, startPoint y: 89, endPoint x: 383, endPoint y: 154, distance: 103.0
click at [383, 154] on div "07:30 - 08:30 BREAKFAST 08:30 - 16:00 GENERAL WORK SESSION 08:30 - 08:45 CORPOR…" at bounding box center [374, 120] width 182 height 69
copy ul "07:30 - 08:30 BREAKFAST 08:30 - 16:00 GENERAL WORK SESSION 08:30 - 08:45 CORPOR…"
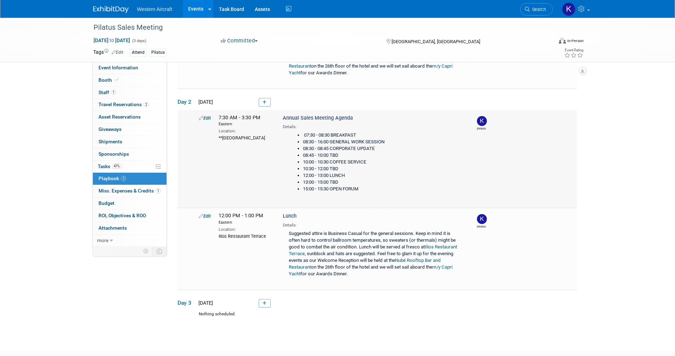
scroll to position [77, 0]
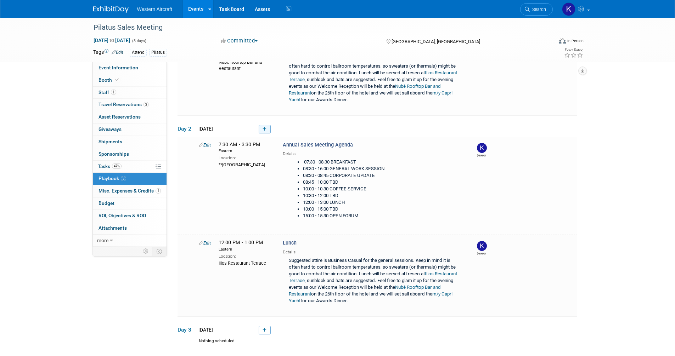
click at [265, 129] on icon at bounding box center [264, 129] width 4 height 4
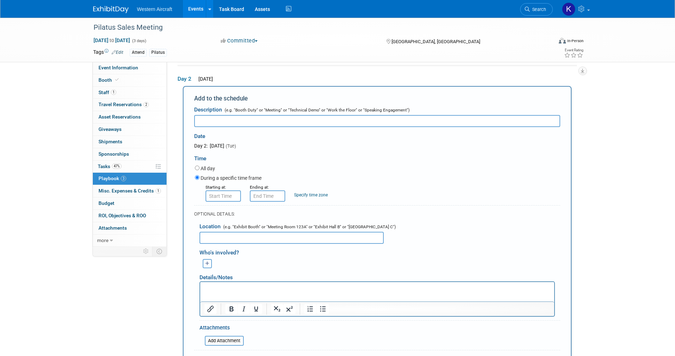
scroll to position [0, 0]
type input "Sunset Sails Award Dinner"
click at [221, 199] on input "8:00 AM" at bounding box center [222, 196] width 35 height 11
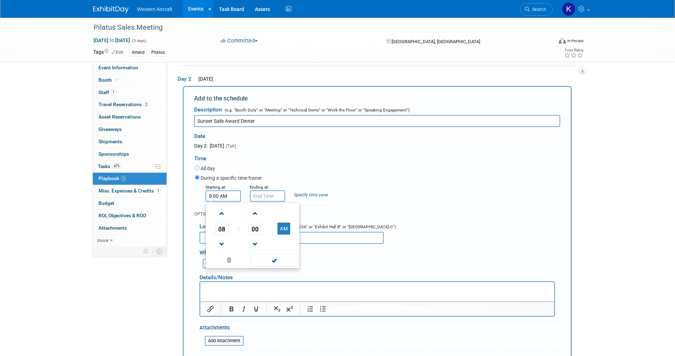
click at [221, 199] on input "8:00 AM" at bounding box center [222, 196] width 35 height 11
type input "5:00 PM"
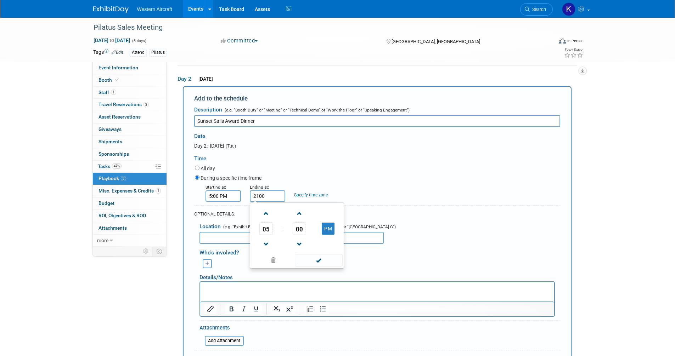
type input "9:00 PM"
click at [300, 195] on link "Specify time zone" at bounding box center [311, 195] width 34 height 5
type input "Eastern"
click at [232, 243] on input "text" at bounding box center [291, 238] width 184 height 12
click at [233, 240] on input "text" at bounding box center [291, 238] width 184 height 12
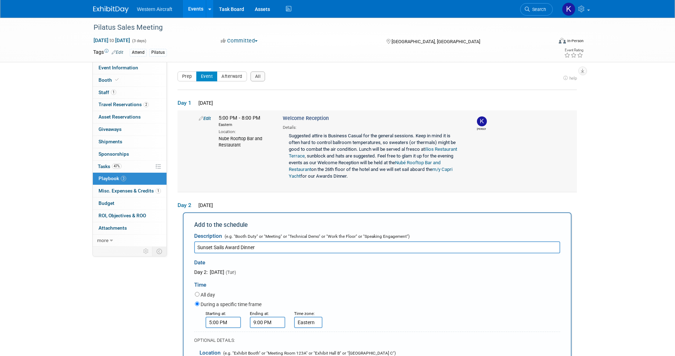
click at [328, 137] on div "Suggested attire is Business Casual for the general sessions. Keep in mind it i…" at bounding box center [374, 157] width 182 height 52
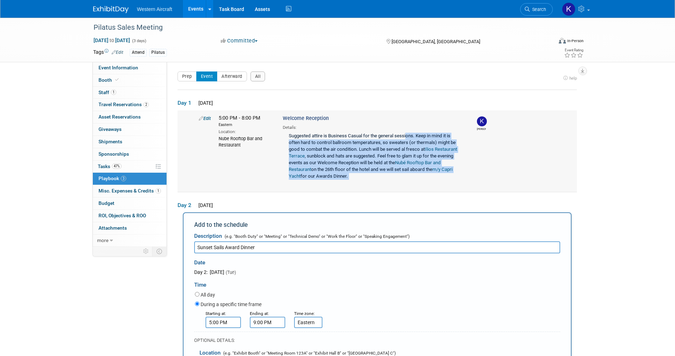
click at [328, 137] on div "Suggested attire is Business Casual for the general sessions. Keep in mind it i…" at bounding box center [374, 157] width 182 height 52
copy div "Suggested attire is Business Casual for the general sessions. Keep in mind it i…"
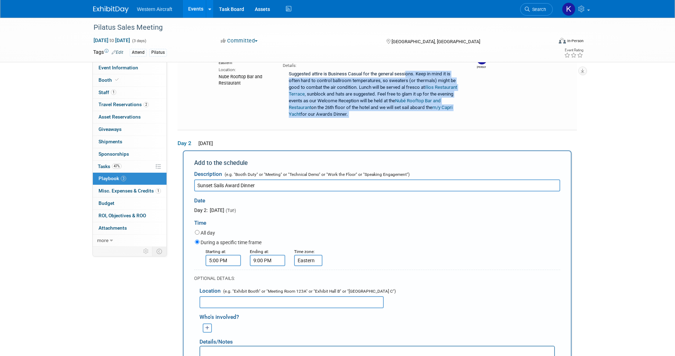
scroll to position [106, 0]
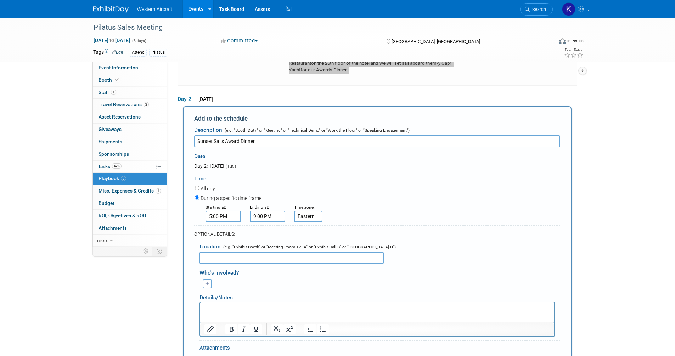
click at [226, 311] on p "Rich Text Area. Press ALT-0 for help." at bounding box center [377, 308] width 346 height 7
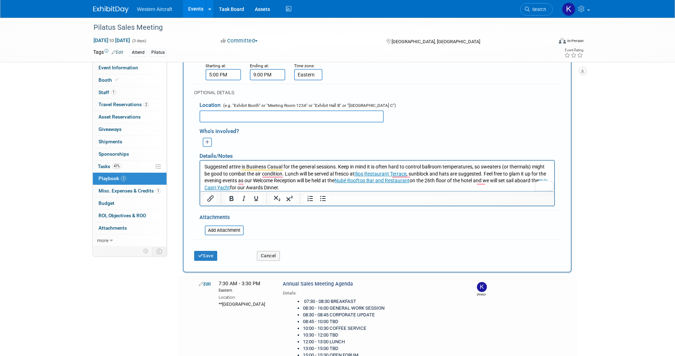
scroll to position [0, 0]
click at [221, 187] on link "m/y Capri Yacht" at bounding box center [375, 184] width 343 height 13
click at [272, 172] on input "https://www.sundreamyachts.com/" at bounding box center [264, 171] width 77 height 13
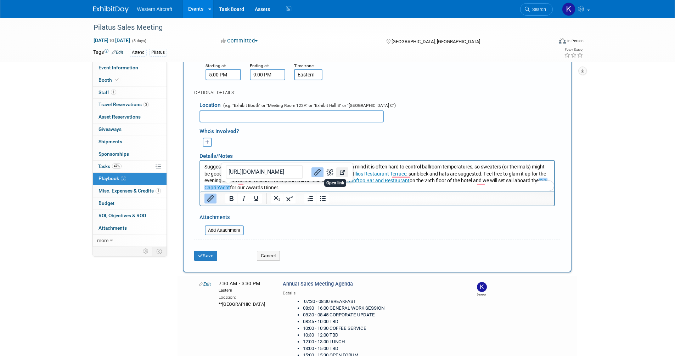
click at [339, 168] on icon "Open link" at bounding box center [342, 172] width 9 height 9
click at [253, 188] on p "Suggested attire is Business Casual for the general sessions. Keep in mind it i…" at bounding box center [377, 178] width 346 height 28
click at [242, 188] on link "m/y Capri Yacht" at bounding box center [375, 184] width 343 height 13
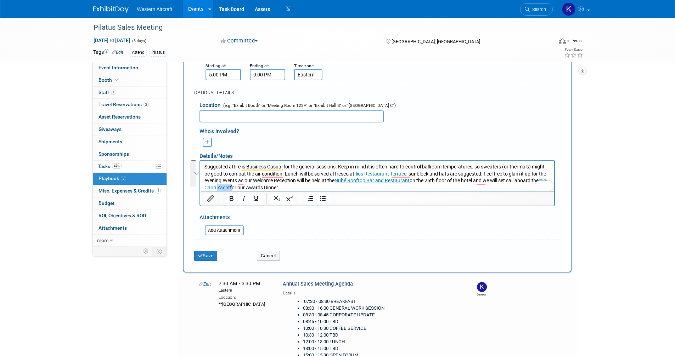
click at [242, 188] on link "m/y Capri Yacht" at bounding box center [375, 184] width 343 height 13
click at [216, 188] on link "m/y Capri Yacht" at bounding box center [375, 184] width 343 height 13
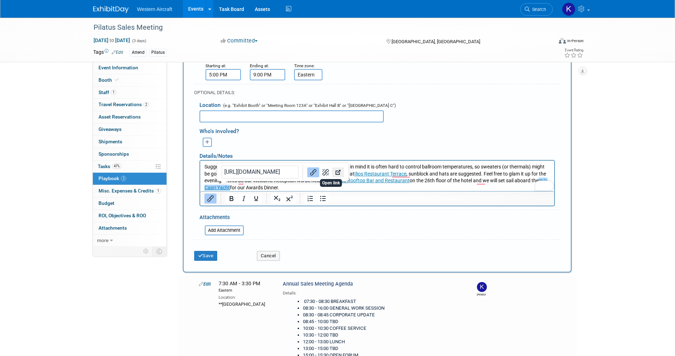
click at [334, 172] on icon "Open link" at bounding box center [338, 172] width 9 height 9
click at [219, 119] on input "text" at bounding box center [291, 117] width 184 height 12
type input "Capri Yacht"
click at [206, 140] on icon "button" at bounding box center [207, 142] width 4 height 5
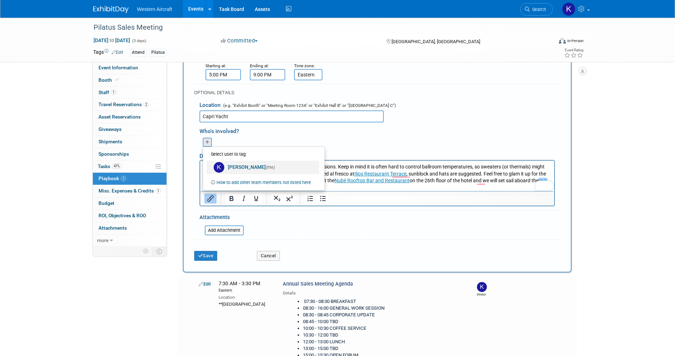
click at [222, 166] on img at bounding box center [219, 167] width 11 height 11
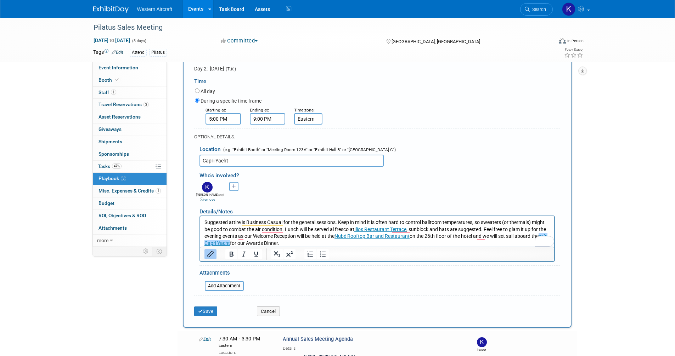
scroll to position [248, 0]
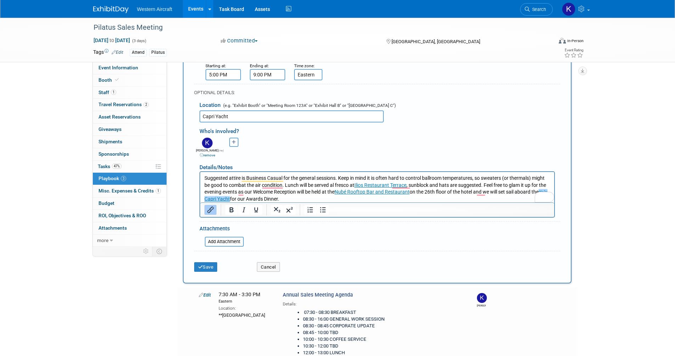
click at [205, 272] on div "Save Cancel" at bounding box center [377, 265] width 366 height 22
click at [206, 268] on button "Save" at bounding box center [205, 267] width 23 height 10
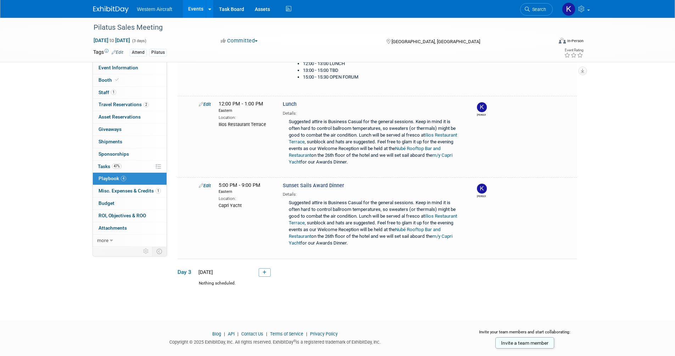
scroll to position [229, 0]
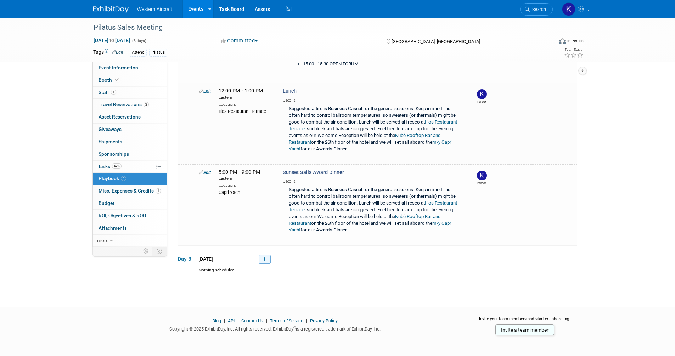
click at [266, 260] on icon at bounding box center [264, 259] width 4 height 4
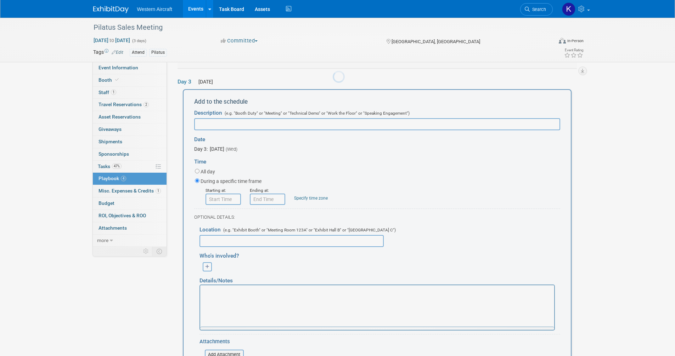
scroll to position [0, 0]
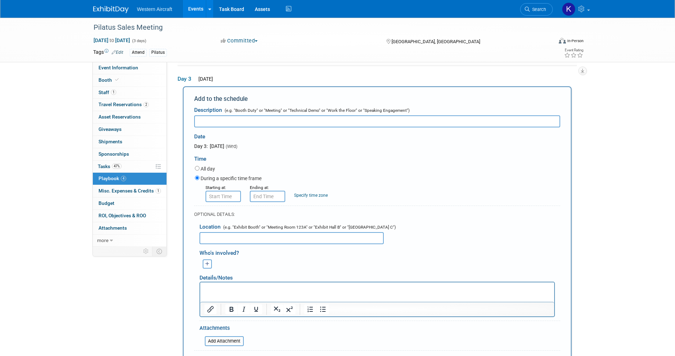
click at [225, 117] on input "text" at bounding box center [377, 121] width 366 height 12
type input "Farewell Breakfast"
type input "8:00 AM"
click at [226, 193] on input "8:00 AM" at bounding box center [222, 196] width 35 height 11
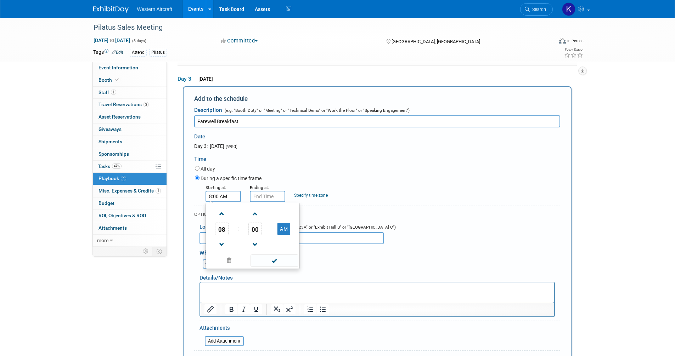
click at [226, 193] on input "8:00 AM" at bounding box center [222, 196] width 35 height 11
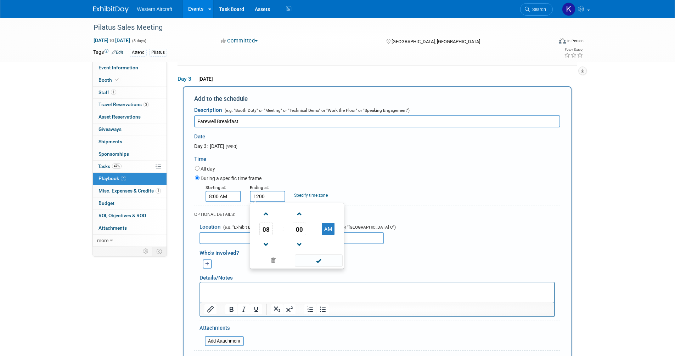
type input "12:00 PM"
click at [315, 194] on link "Specify time zone" at bounding box center [311, 195] width 34 height 5
type input "Eastern"
click at [253, 238] on input "text" at bounding box center [291, 238] width 184 height 12
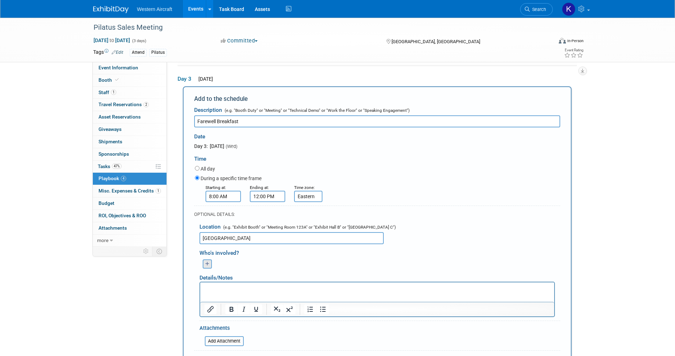
type input "Hotel Ballroom"
click at [208, 262] on icon "button" at bounding box center [207, 264] width 4 height 5
click at [231, 288] on link "Kindra Mahler (me)" at bounding box center [262, 289] width 113 height 13
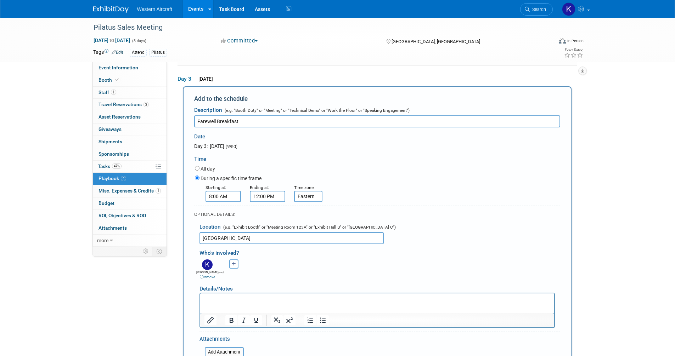
click at [230, 295] on html at bounding box center [377, 299] width 354 height 10
paste body "To enrich screen reader interactions, please activate Accessibility in Grammarl…"
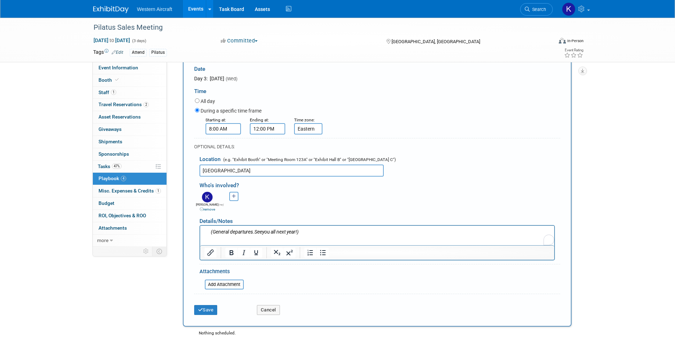
scroll to position [479, 0]
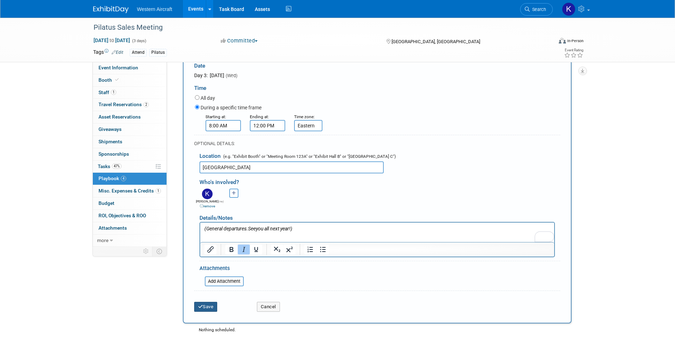
click at [212, 305] on button "Save" at bounding box center [205, 307] width 23 height 10
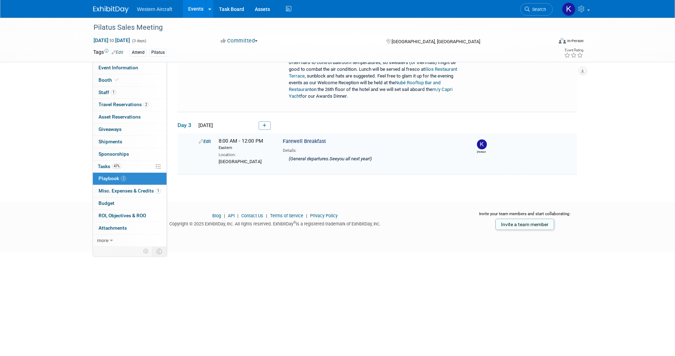
scroll to position [257, 0]
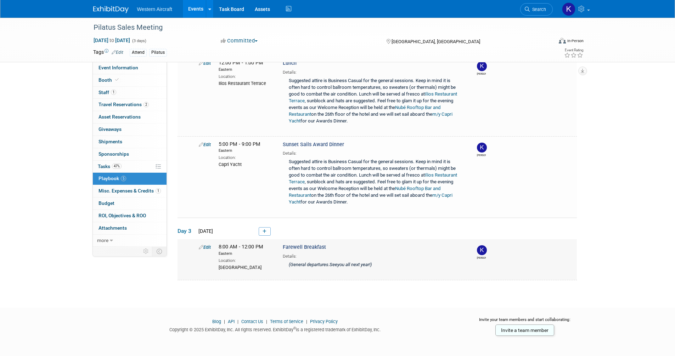
click at [294, 245] on span "Farewell Breakfast" at bounding box center [304, 247] width 43 height 6
click at [210, 247] on link "Edit" at bounding box center [205, 247] width 12 height 5
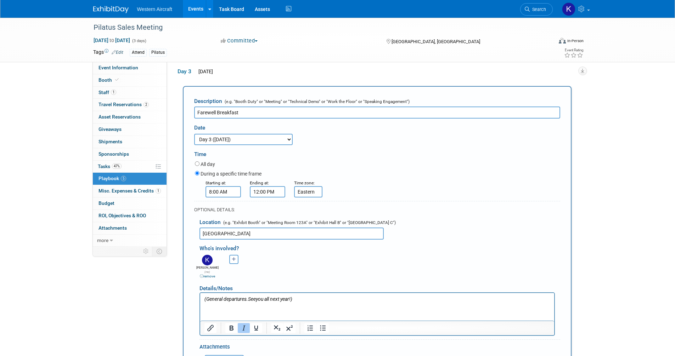
click at [273, 111] on input "Farewell Breakfast" at bounding box center [377, 113] width 366 height 12
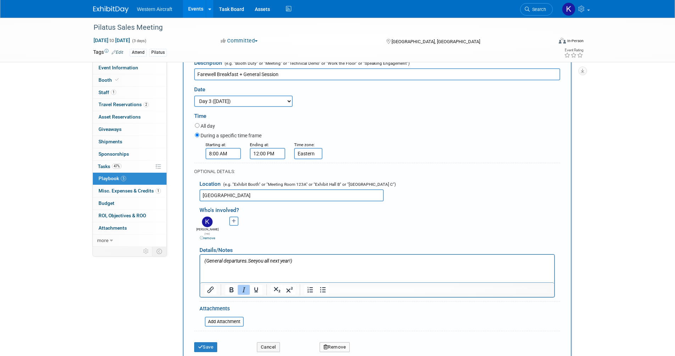
scroll to position [522, 0]
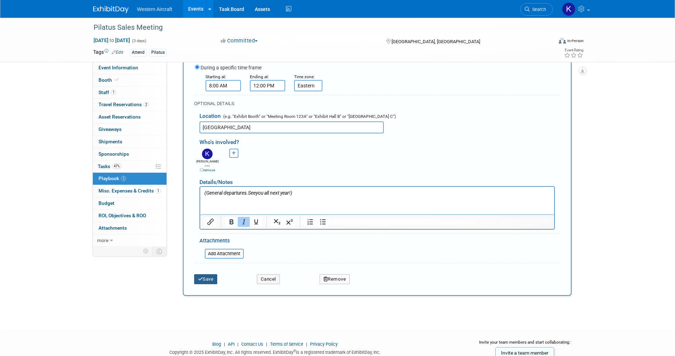
type input "Farewell Breakfast + General Session"
click at [209, 274] on button "Save" at bounding box center [205, 279] width 23 height 10
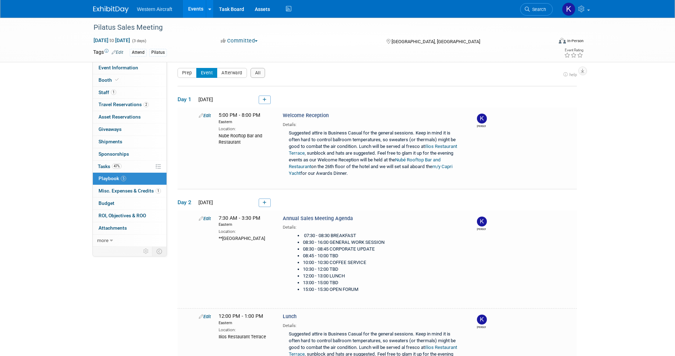
scroll to position [257, 0]
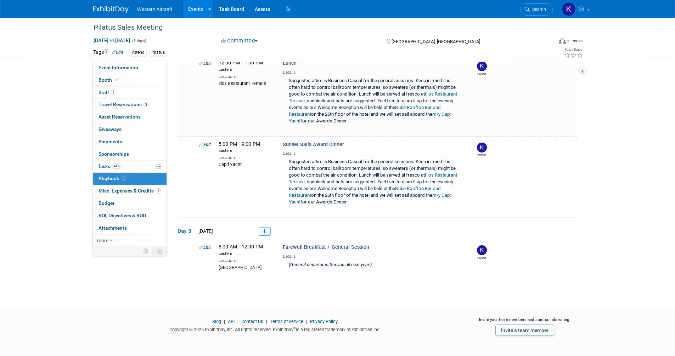
click at [265, 232] on icon at bounding box center [264, 232] width 4 height 4
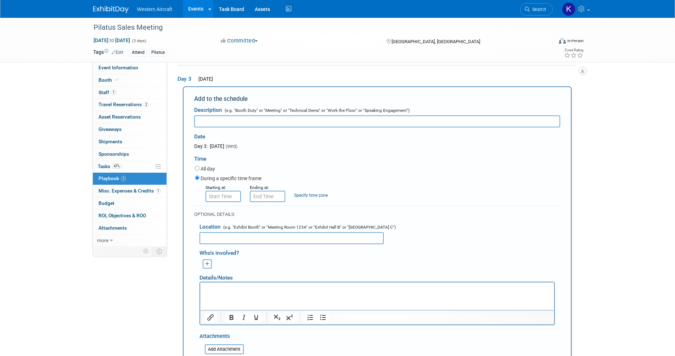
scroll to position [0, 0]
type input "Marketing Forum"
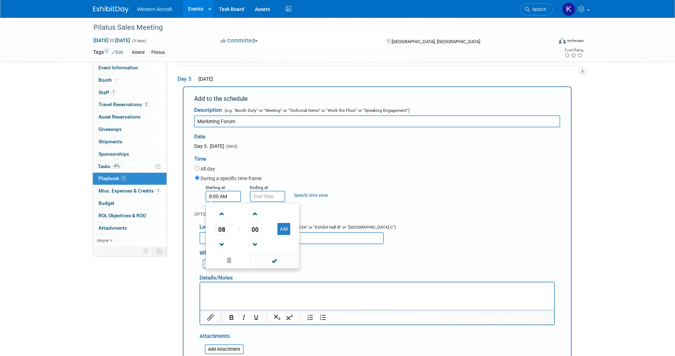
click at [222, 191] on input "8:00 AM" at bounding box center [222, 196] width 35 height 11
click at [226, 196] on input "8:00 AM" at bounding box center [222, 196] width 35 height 11
type input "1:00 PM"
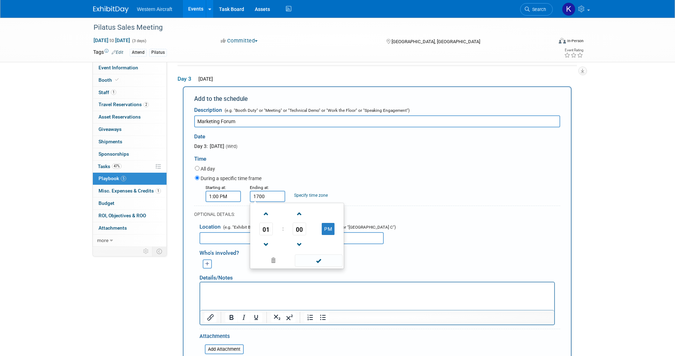
type input "5:00 PM"
click at [302, 194] on link "Specify time zone" at bounding box center [311, 195] width 34 height 5
type input "Eastern"
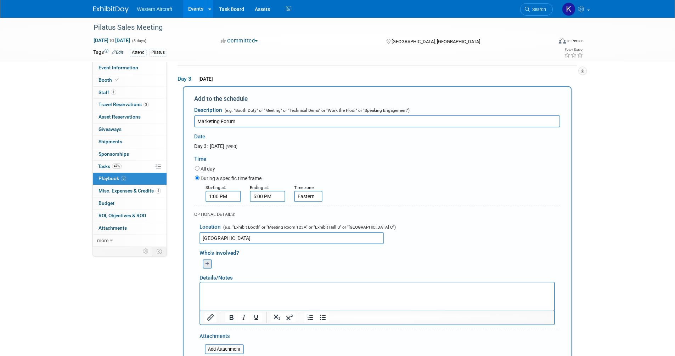
type input "Hotel Ballroom"
click at [209, 264] on button "button" at bounding box center [207, 264] width 9 height 9
click at [227, 289] on link "Kindra Mahler (me)" at bounding box center [262, 289] width 113 height 13
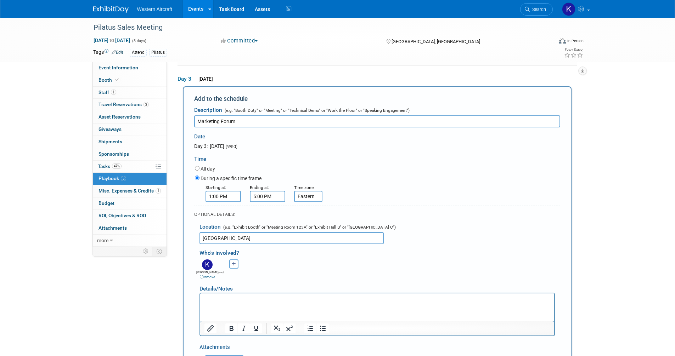
click at [224, 304] on html at bounding box center [377, 299] width 354 height 10
paste body "To enrich screen reader interactions, please activate Accessibility in Grammarl…"
drag, startPoint x: 213, startPoint y: 299, endPoint x: 156, endPoint y: 295, distance: 56.8
click at [200, 295] on html "(Center / PilBAL Marketing personnel only)" at bounding box center [377, 299] width 354 height 10
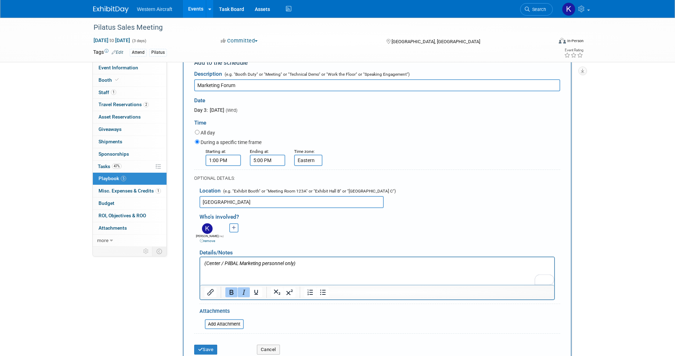
scroll to position [479, 0]
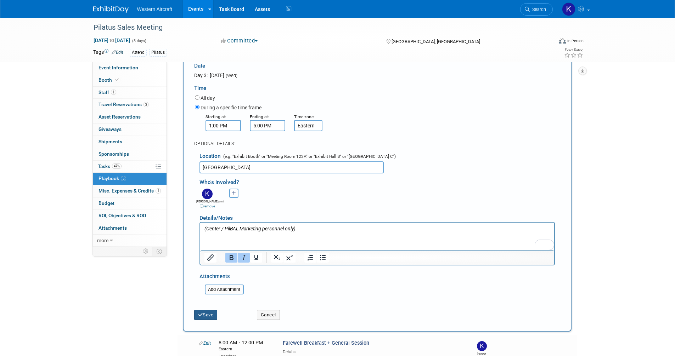
click at [210, 314] on button "Save" at bounding box center [205, 315] width 23 height 10
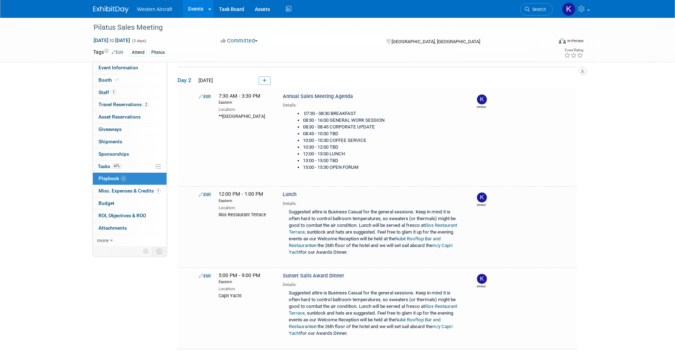
scroll to position [92, 0]
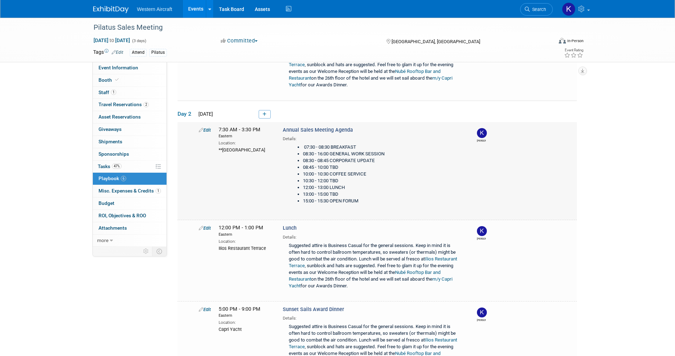
click at [210, 130] on link "Edit" at bounding box center [205, 130] width 12 height 5
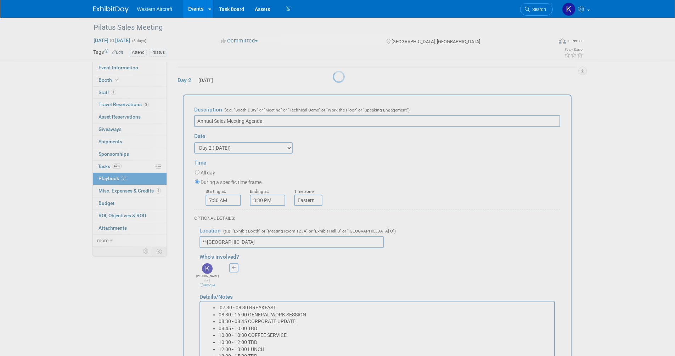
scroll to position [134, 0]
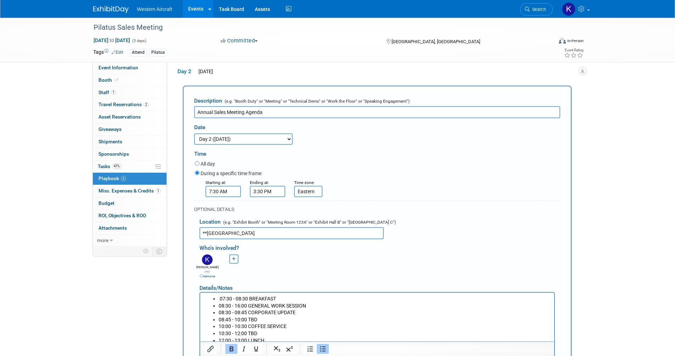
drag, startPoint x: 206, startPoint y: 233, endPoint x: 187, endPoint y: 234, distance: 19.5
click at [188, 234] on div "Description (e.g. "Booth Duty" or "Meeting" or "Technical Demo" or "Work the Fl…" at bounding box center [377, 266] width 389 height 360
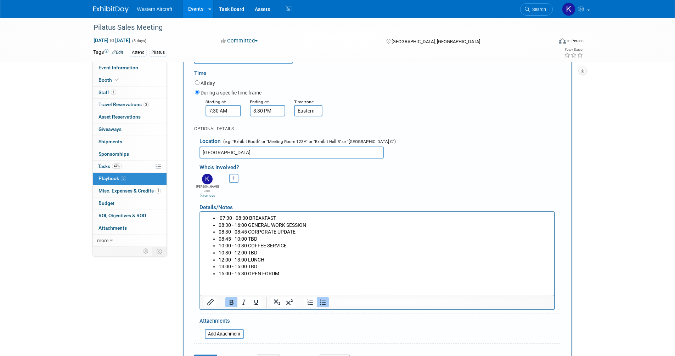
scroll to position [276, 0]
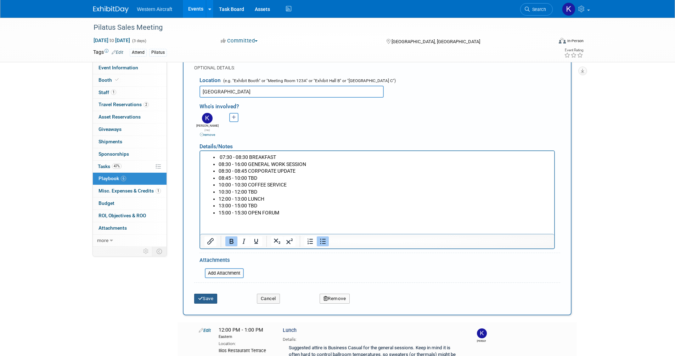
type input "Hotel Ballroom"
click at [197, 294] on button "Save" at bounding box center [205, 299] width 23 height 10
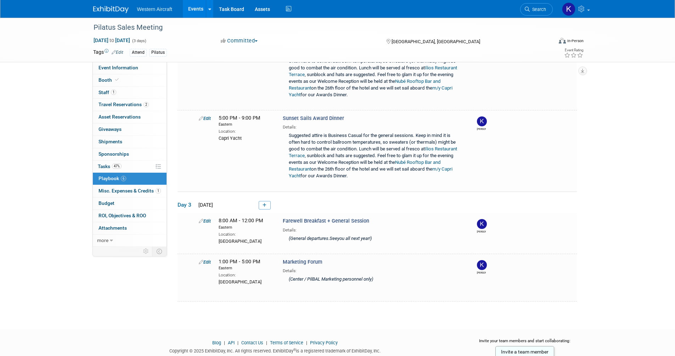
scroll to position [305, 0]
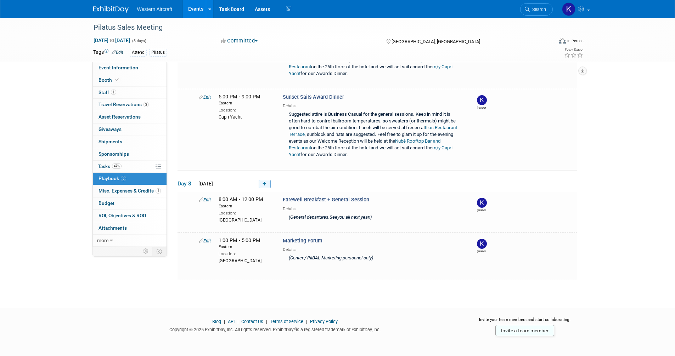
click at [262, 185] on link at bounding box center [265, 184] width 12 height 9
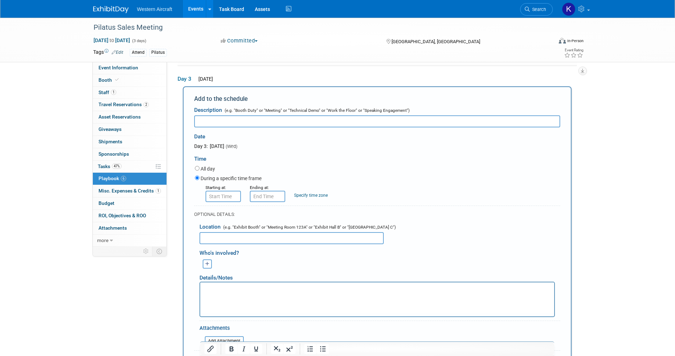
scroll to position [0, 0]
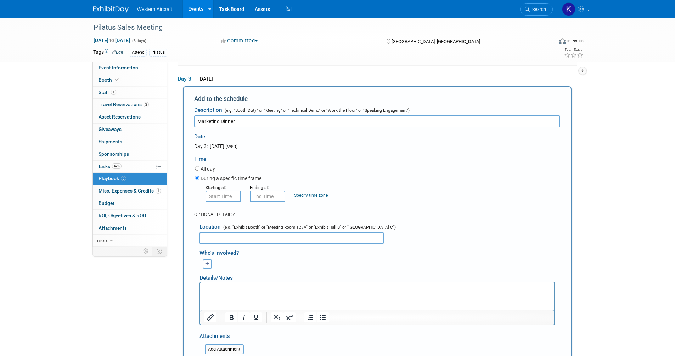
type input "Marketing Dinner"
click at [222, 196] on input "8:00 AM" at bounding box center [222, 196] width 35 height 11
type input "7:00 PM"
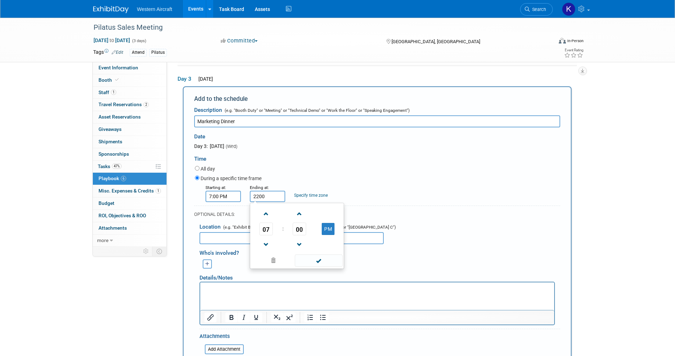
type input "10:00 PM"
click at [312, 196] on link "Specify time zone" at bounding box center [311, 195] width 34 height 5
type input "Eastern"
click at [280, 236] on input "text" at bounding box center [291, 238] width 184 height 12
type input "TBD"
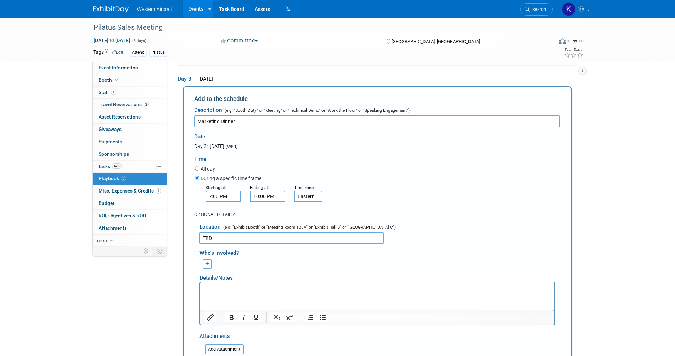
click at [207, 262] on icon "button" at bounding box center [207, 264] width 4 height 5
click at [228, 290] on link "Kindra Mahler (me)" at bounding box center [262, 289] width 113 height 13
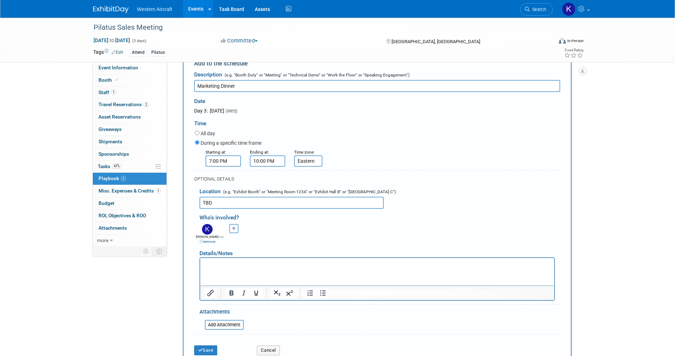
scroll to position [514, 0]
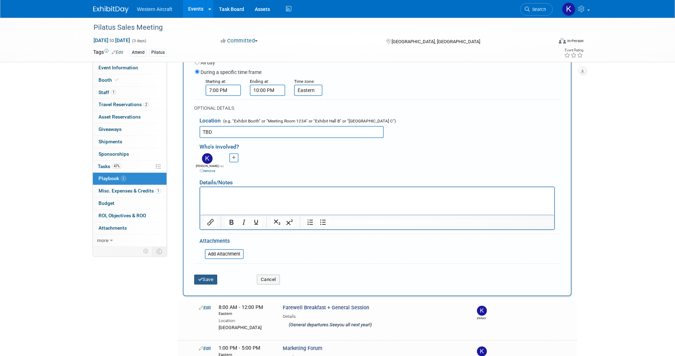
click at [201, 279] on icon "submit" at bounding box center [200, 279] width 5 height 5
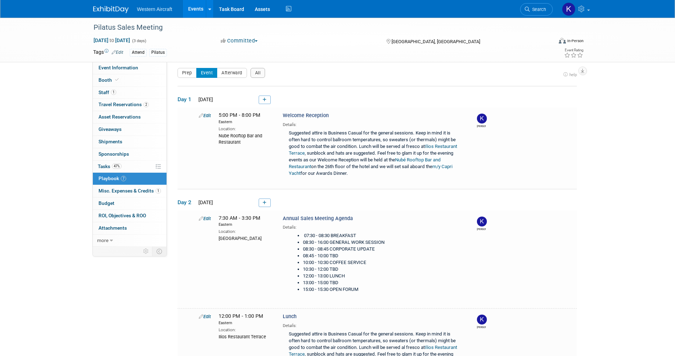
scroll to position [345, 0]
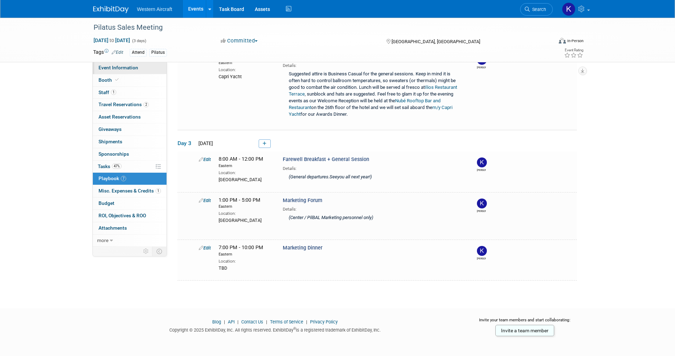
click at [127, 70] on span "Event Information" at bounding box center [118, 68] width 40 height 6
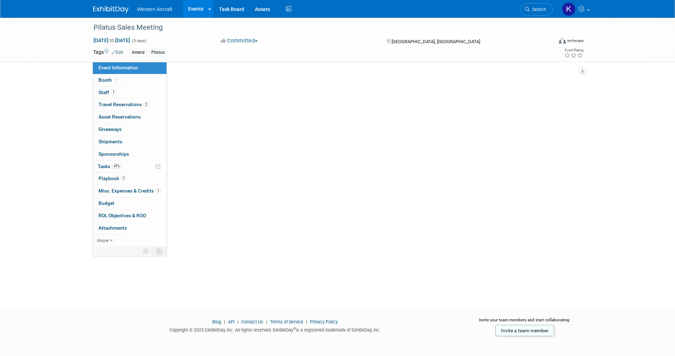
scroll to position [0, 0]
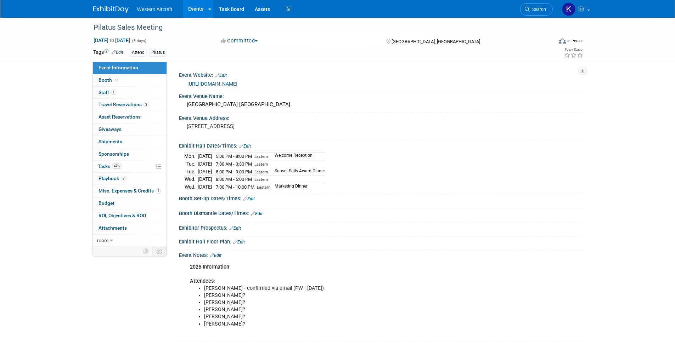
click at [220, 253] on link "Edit" at bounding box center [216, 255] width 12 height 5
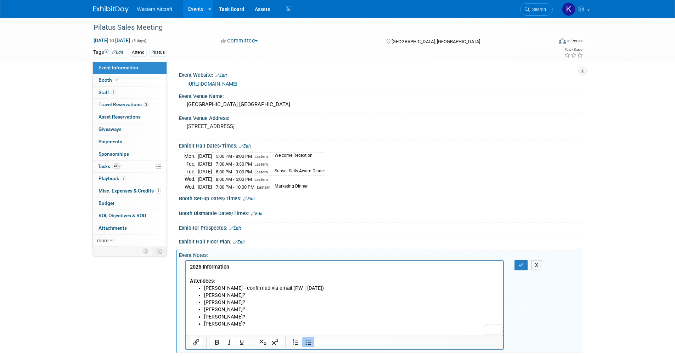
click at [246, 296] on li "Phil Winters?" at bounding box center [351, 295] width 295 height 7
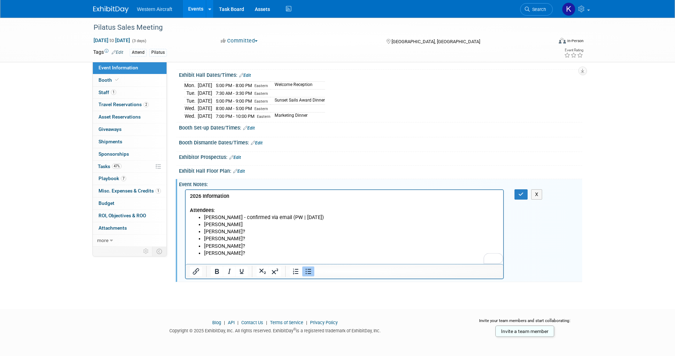
click at [260, 232] on li "Cheyenne Spaulding?" at bounding box center [351, 231] width 295 height 7
click at [253, 238] on li "Ronnie Smith?" at bounding box center [351, 238] width 295 height 7
click at [251, 243] on li "Pat Belokas?" at bounding box center [351, 246] width 295 height 7
click at [250, 254] on li "Brett Woods?" at bounding box center [351, 253] width 295 height 7
click at [236, 196] on p "2026 Information Attendees :" at bounding box center [344, 203] width 310 height 21
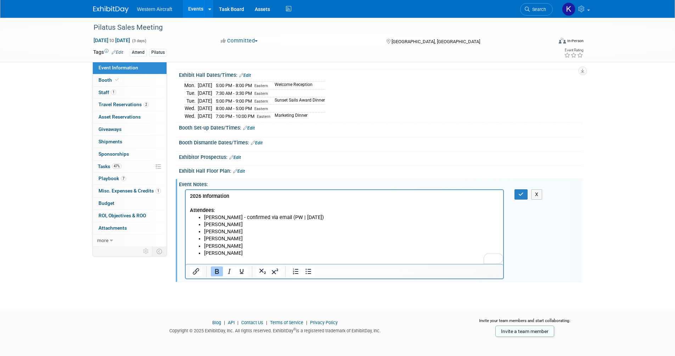
click at [200, 196] on b "2026 Information" at bounding box center [208, 196] width 39 height 6
click at [243, 274] on icon "Underline" at bounding box center [241, 271] width 9 height 9
click at [206, 206] on p "2026 Information Attendees :" at bounding box center [344, 203] width 310 height 21
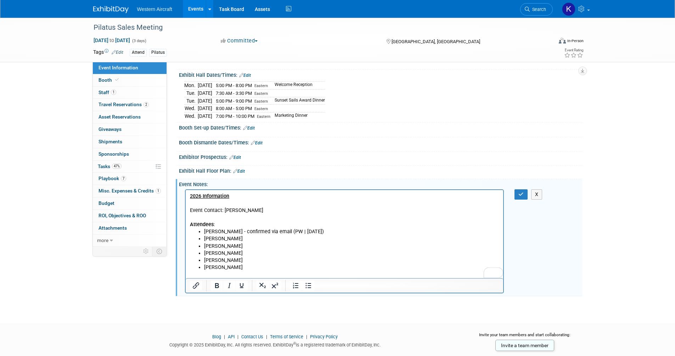
click at [223, 211] on p "Event Contact: Nicole MacMillan" at bounding box center [344, 210] width 310 height 7
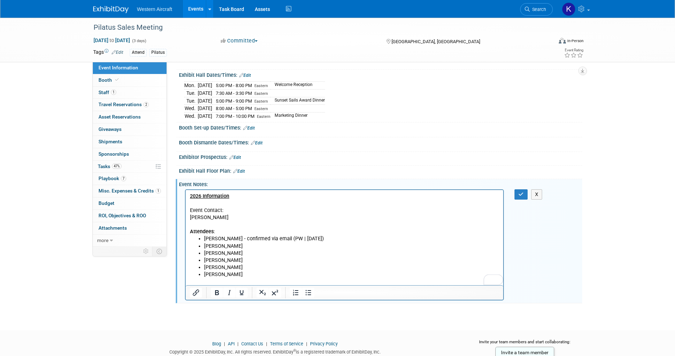
click at [210, 210] on p "Event Contact:" at bounding box center [344, 210] width 310 height 7
click at [243, 218] on p "Nicole MacMillan" at bounding box center [344, 217] width 310 height 7
click at [233, 216] on p "Nicole MacMillan | 303-410-2700" at bounding box center [344, 217] width 310 height 7
click at [294, 219] on p "Nicole MacMillan | PH: 303-410-2700" at bounding box center [344, 217] width 310 height 7
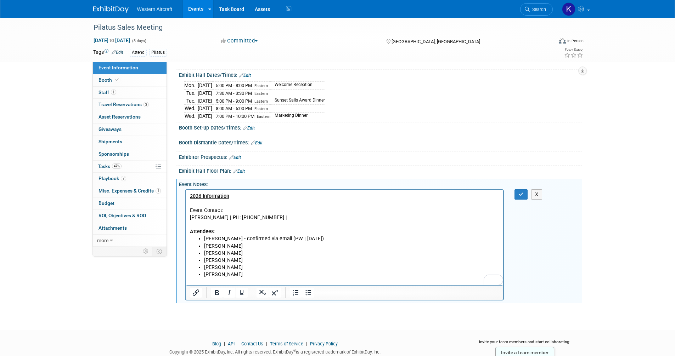
click at [293, 217] on p "Nicole MacMillan | PH: 303-410-2700 |" at bounding box center [344, 217] width 310 height 7
drag, startPoint x: 370, startPoint y: 216, endPoint x: 282, endPoint y: 219, distance: 88.9
click at [282, 219] on p "Nicole MacMillan | PH: 303-410-2700 | E: nicole.macmillan@pilatus-aircraft.com" at bounding box center [344, 217] width 310 height 7
click at [197, 292] on icon "Insert/edit link" at bounding box center [196, 293] width 6 height 6
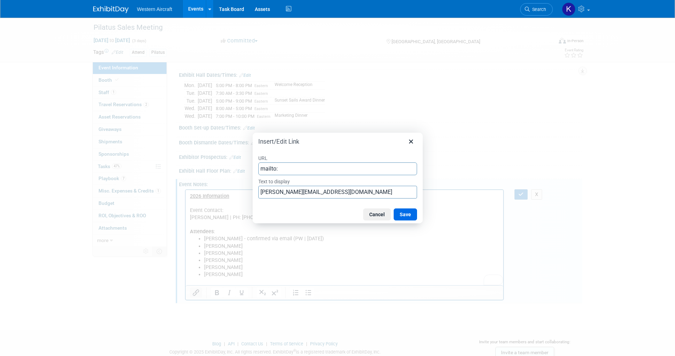
type input "mailto:nicole.macmillan@pilatus-aircraft.com"
click at [408, 212] on button "Save" at bounding box center [404, 215] width 23 height 12
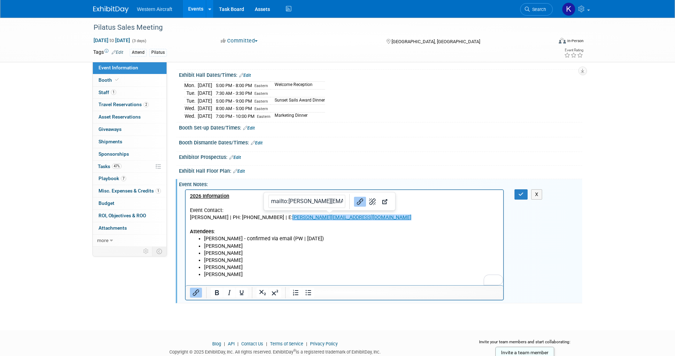
click at [392, 233] on p "Attendees :" at bounding box center [344, 228] width 310 height 14
click at [198, 208] on p "Event Contact:" at bounding box center [344, 210] width 310 height 7
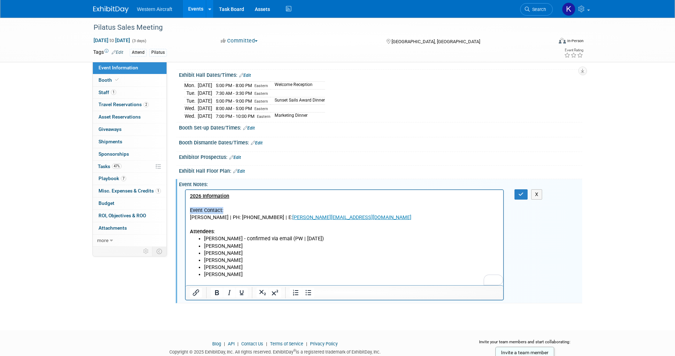
click at [198, 208] on p "Event Contact:" at bounding box center [344, 210] width 310 height 7
click at [218, 291] on icon "Bold" at bounding box center [217, 293] width 9 height 9
click at [221, 249] on li "[PERSON_NAME]" at bounding box center [351, 246] width 295 height 7
click at [189, 197] on html "2026 Information Event Contact: Nicole MacMillan | PH: 303-410-2700 | E: nicole…" at bounding box center [344, 237] width 318 height 95
click at [518, 196] on icon "button" at bounding box center [520, 194] width 5 height 5
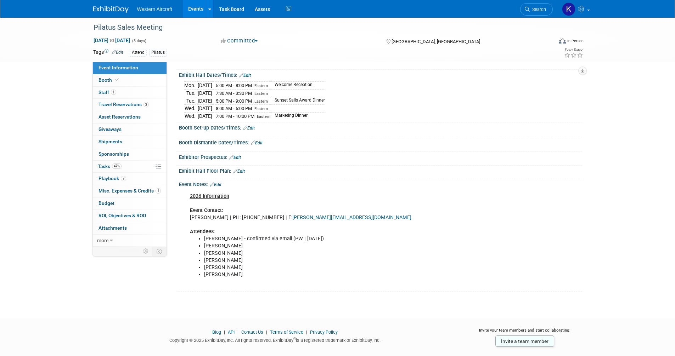
click at [249, 75] on link "Edit" at bounding box center [245, 75] width 12 height 5
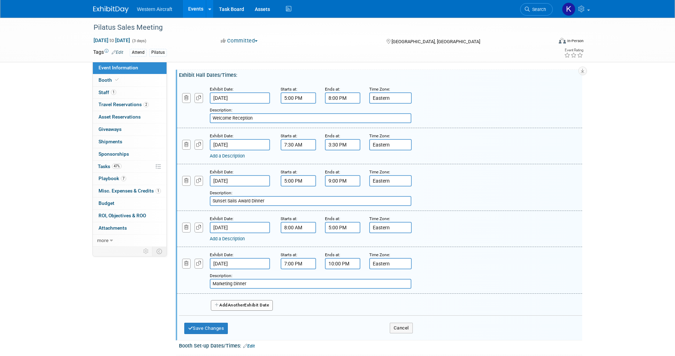
click at [340, 229] on input "5:00 PM" at bounding box center [342, 227] width 35 height 11
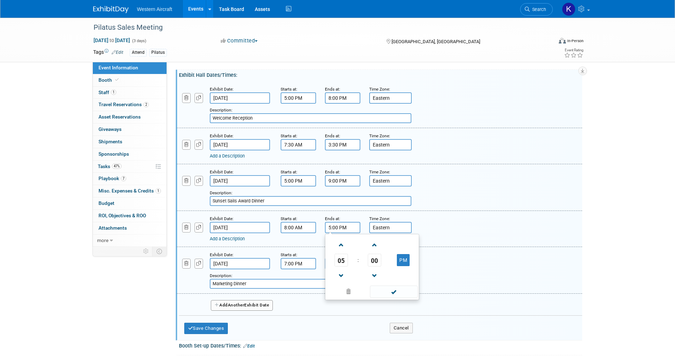
click at [340, 229] on input "5:00 PM" at bounding box center [342, 227] width 35 height 11
type input "12:00 PM"
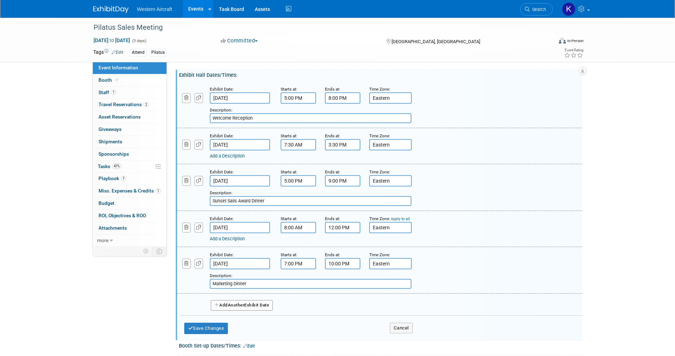
click at [225, 237] on link "Add a Description" at bounding box center [227, 238] width 35 height 5
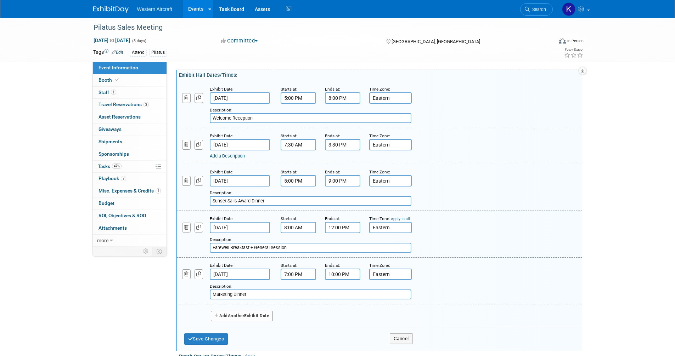
type input "Farewell Breakfast + General Session"
click at [234, 316] on span "Another" at bounding box center [236, 315] width 17 height 5
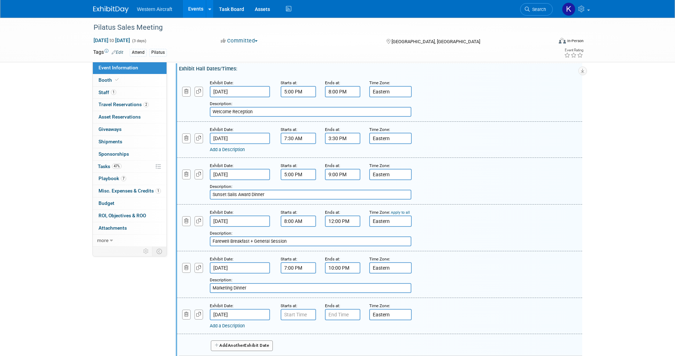
scroll to position [177, 0]
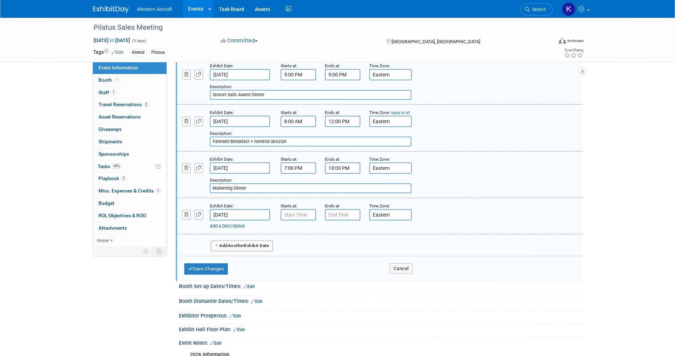
click at [227, 217] on input "Jan 15, 2026" at bounding box center [240, 214] width 60 height 11
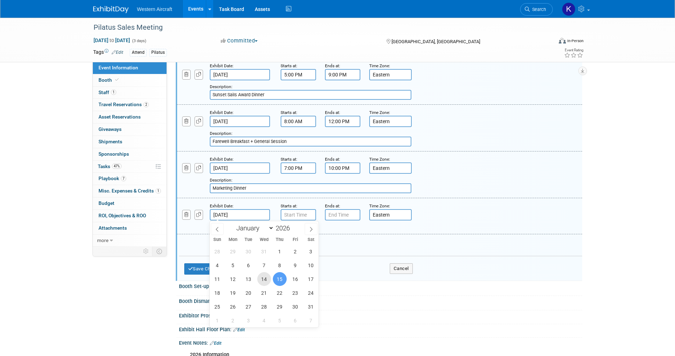
click at [264, 276] on span "14" at bounding box center [264, 279] width 14 height 14
type input "Jan 14, 2026"
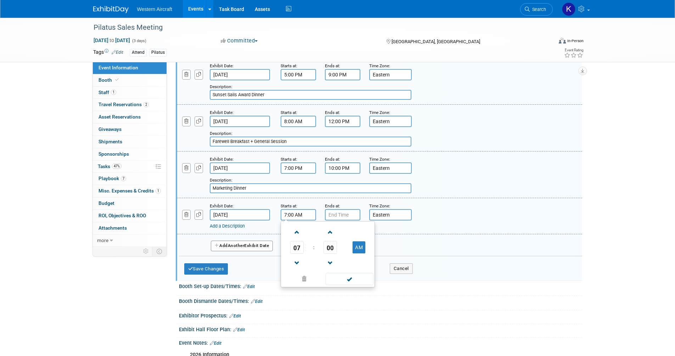
click at [293, 216] on input "7:00 AM" at bounding box center [298, 214] width 35 height 11
click at [295, 211] on input "12:00 PM" at bounding box center [298, 214] width 35 height 11
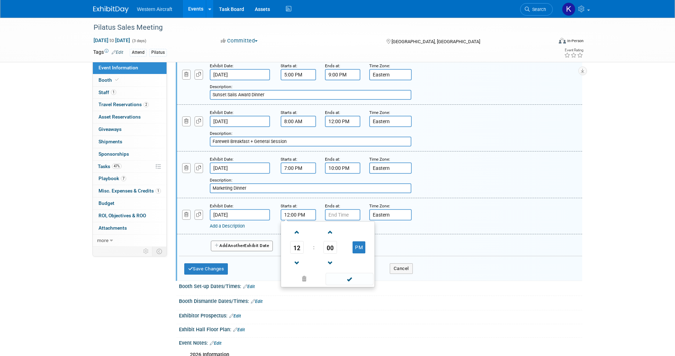
click at [295, 211] on input "12:00 PM" at bounding box center [298, 214] width 35 height 11
type input "1:00 PM"
type input "5:00 PM"
click at [236, 223] on div "Add a Description" at bounding box center [361, 226] width 303 height 6
click at [236, 227] on link "Add a Description" at bounding box center [227, 225] width 35 height 5
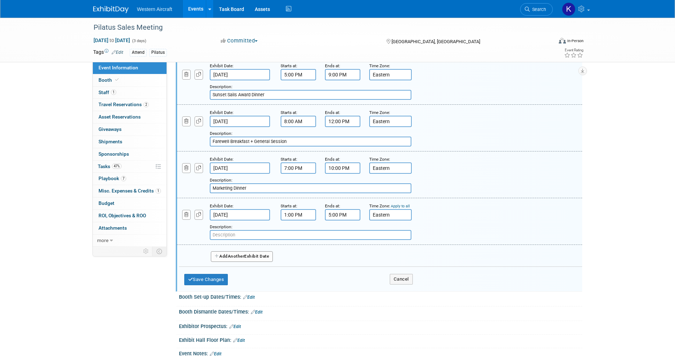
drag, startPoint x: 234, startPoint y: 234, endPoint x: 233, endPoint y: 229, distance: 5.0
click at [234, 233] on input "text" at bounding box center [311, 235] width 202 height 10
type input "Marketing Forum"
click at [205, 279] on button "Save Changes" at bounding box center [206, 279] width 44 height 11
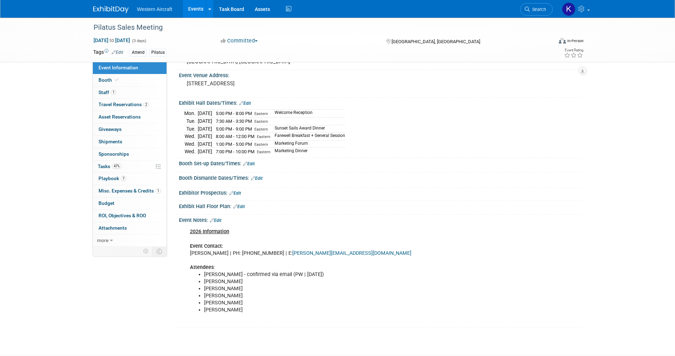
click at [248, 103] on link "Edit" at bounding box center [245, 103] width 12 height 5
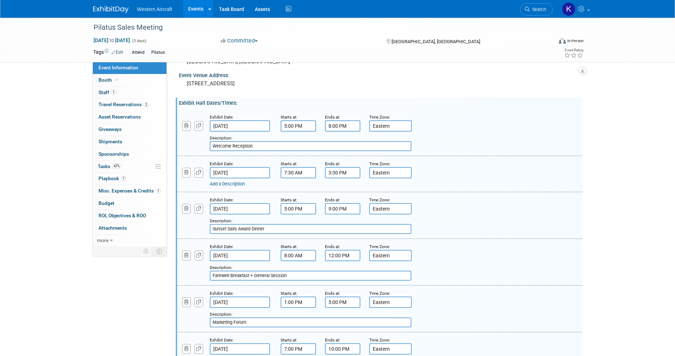
click at [237, 183] on link "Add a Description" at bounding box center [227, 183] width 35 height 5
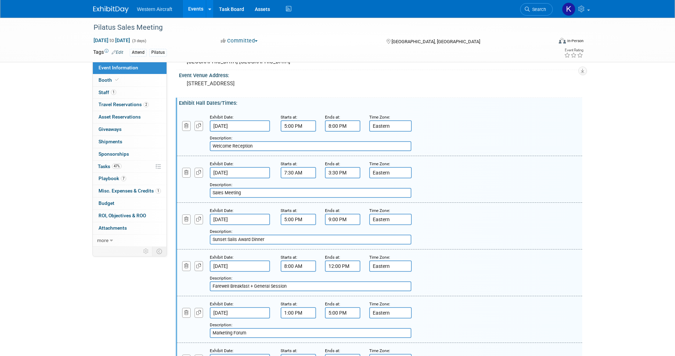
scroll to position [185, 0]
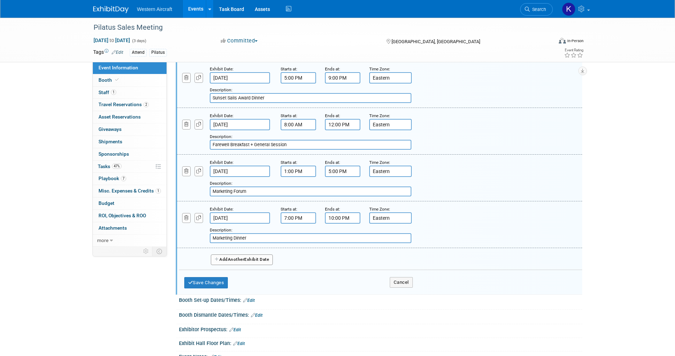
type input "Sales Meeting"
click at [223, 289] on div "Save Changes Cancel" at bounding box center [298, 281] width 228 height 22
click at [222, 286] on button "Save Changes" at bounding box center [206, 282] width 44 height 11
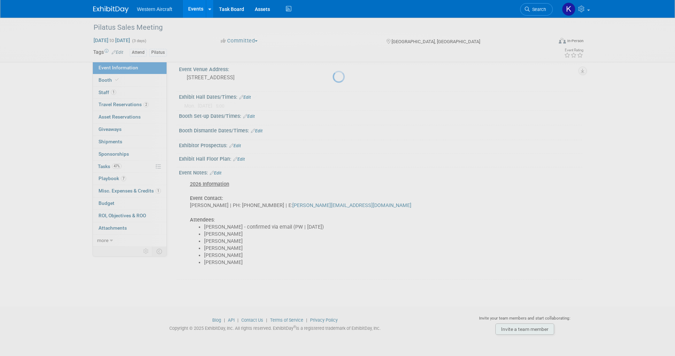
scroll to position [43, 0]
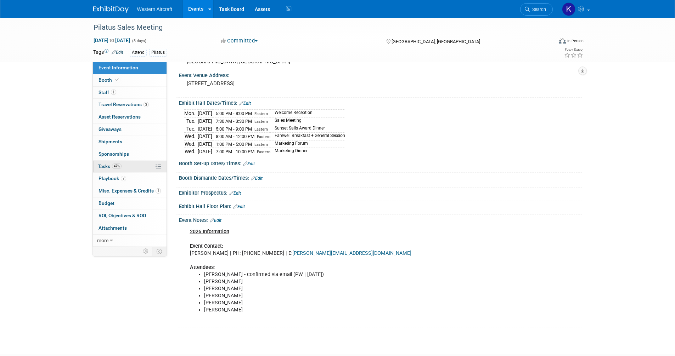
click at [124, 165] on link "47% Tasks 47%" at bounding box center [130, 167] width 74 height 12
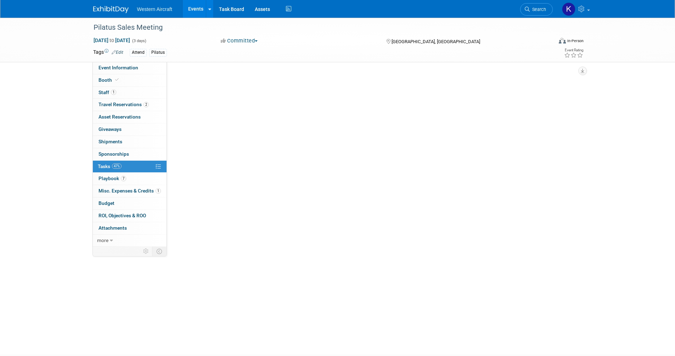
scroll to position [0, 0]
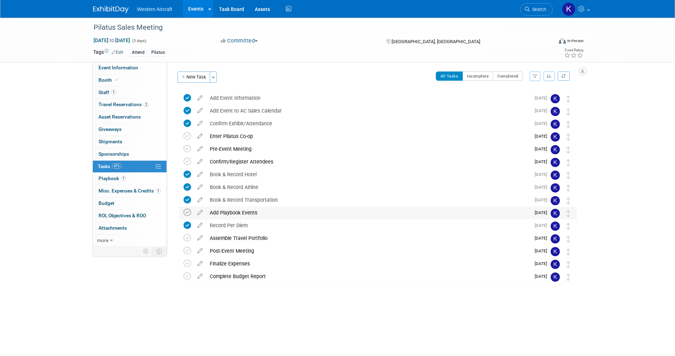
click at [189, 212] on icon at bounding box center [186, 212] width 7 height 7
click at [189, 151] on icon at bounding box center [186, 148] width 7 height 7
click at [186, 164] on icon at bounding box center [186, 161] width 7 height 7
click at [223, 172] on div "Book & Record Hotel" at bounding box center [368, 175] width 324 height 12
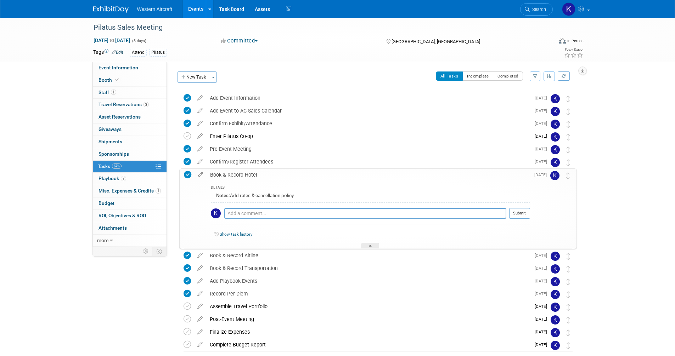
click at [221, 172] on div "Book & Record Hotel" at bounding box center [367, 175] width 323 height 12
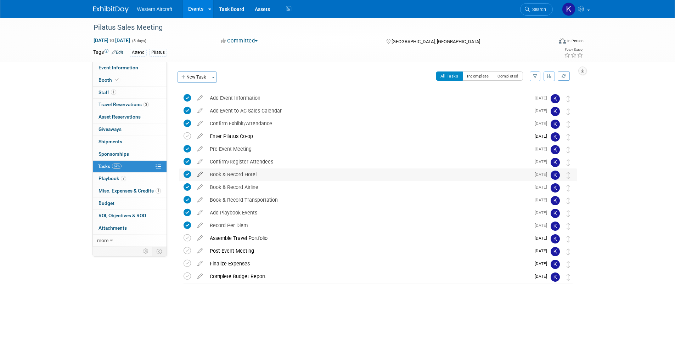
click at [199, 174] on icon at bounding box center [200, 173] width 12 height 9
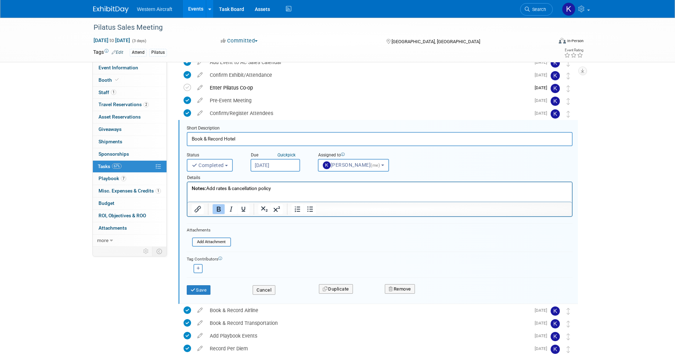
scroll to position [65, 0]
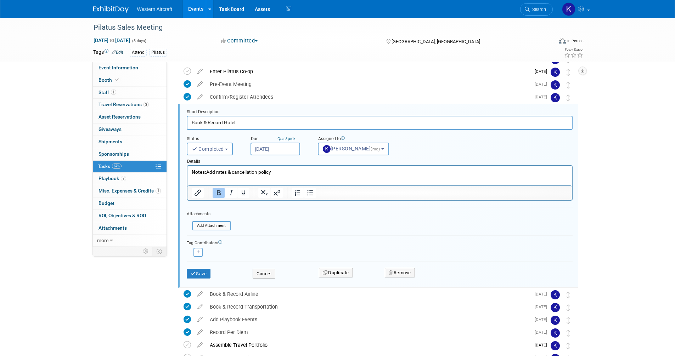
click at [271, 147] on input "[DATE]" at bounding box center [275, 149] width 50 height 13
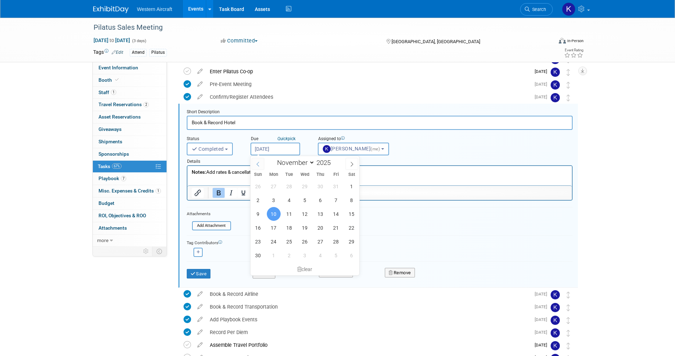
click at [259, 165] on icon at bounding box center [257, 164] width 5 height 5
select select "8"
click at [334, 226] on span "26" at bounding box center [336, 228] width 14 height 14
type input "[DATE]"
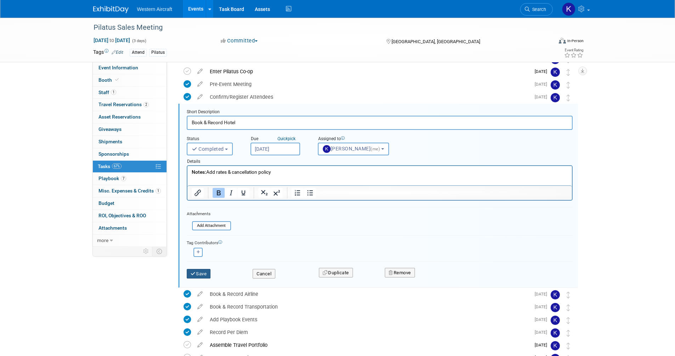
click at [200, 273] on button "Save" at bounding box center [199, 274] width 24 height 10
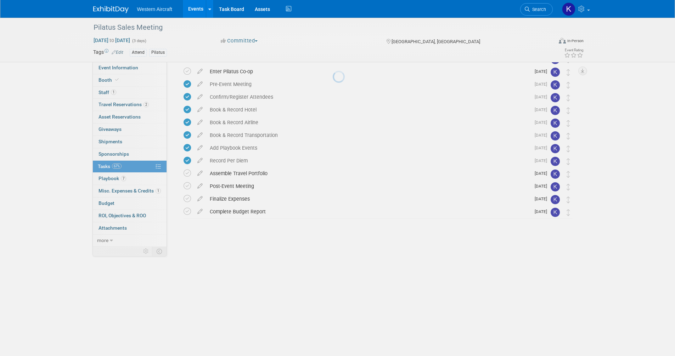
scroll to position [0, 0]
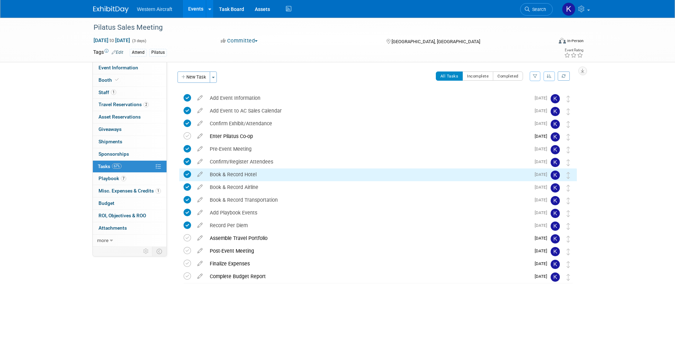
click at [186, 172] on icon at bounding box center [186, 174] width 7 height 7
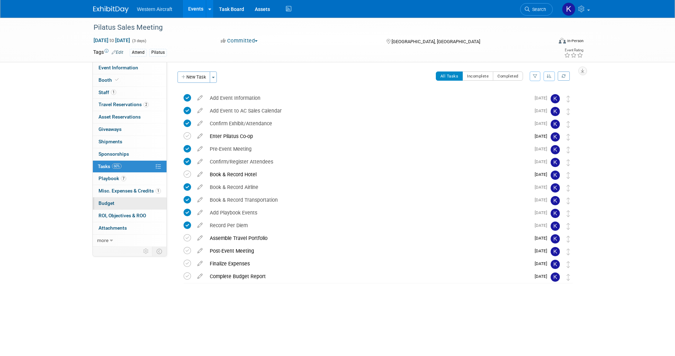
click at [125, 204] on link "Budget" at bounding box center [130, 204] width 74 height 12
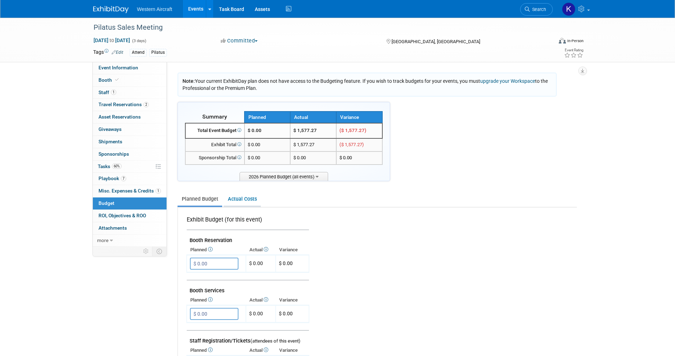
click at [236, 199] on link "Actual Costs" at bounding box center [241, 199] width 37 height 13
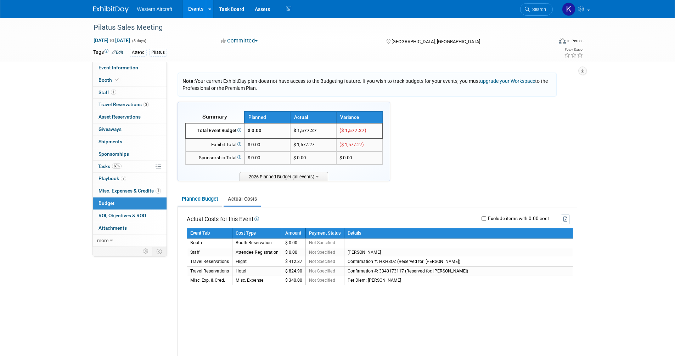
click at [198, 199] on link "Planned Budget" at bounding box center [199, 199] width 45 height 13
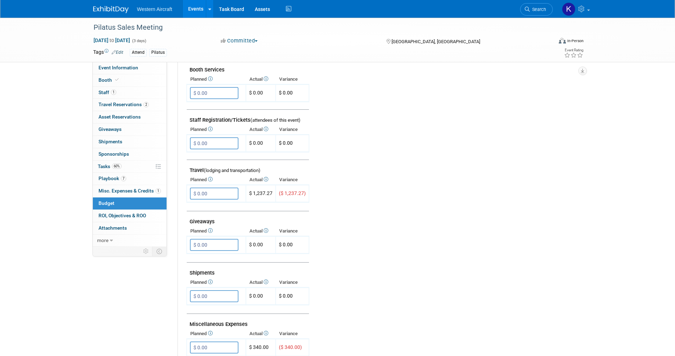
scroll to position [115, 0]
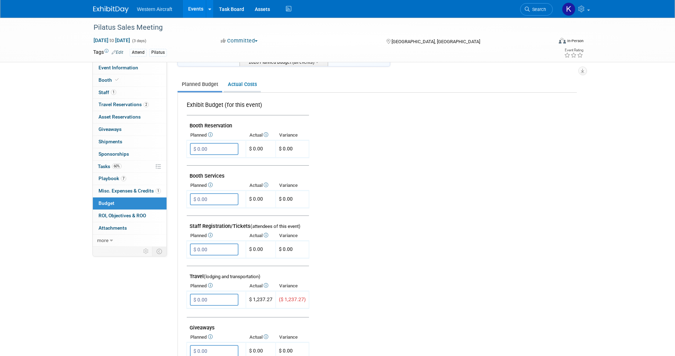
click at [242, 87] on link "Actual Costs" at bounding box center [241, 84] width 37 height 13
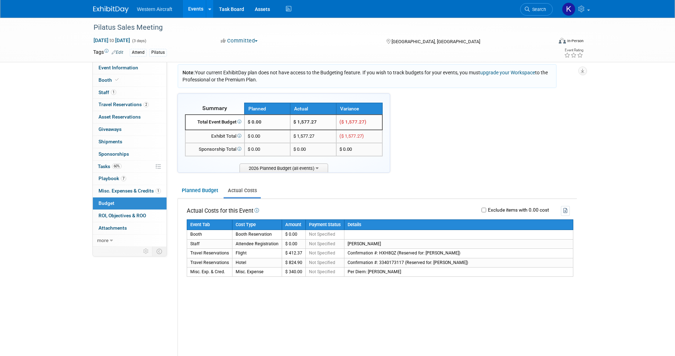
scroll to position [44, 0]
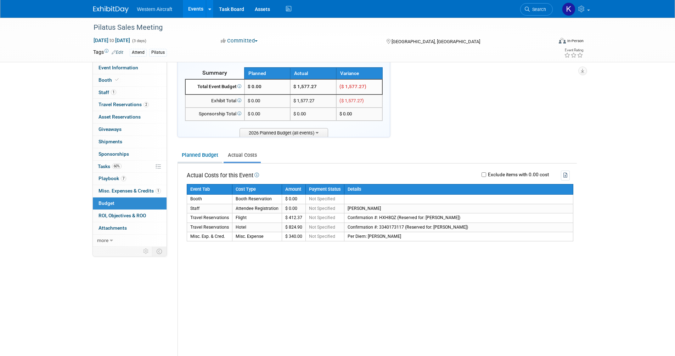
click at [214, 157] on link "Planned Budget" at bounding box center [199, 155] width 45 height 13
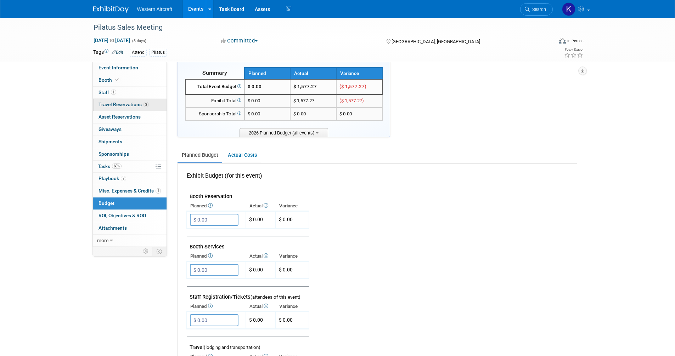
click at [128, 106] on span "Travel Reservations 2" at bounding box center [123, 105] width 50 height 6
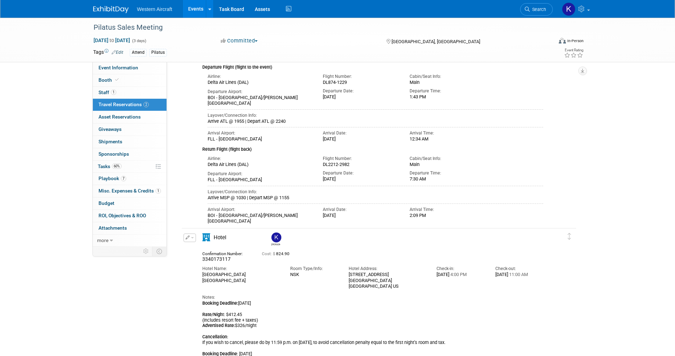
scroll to position [106, 0]
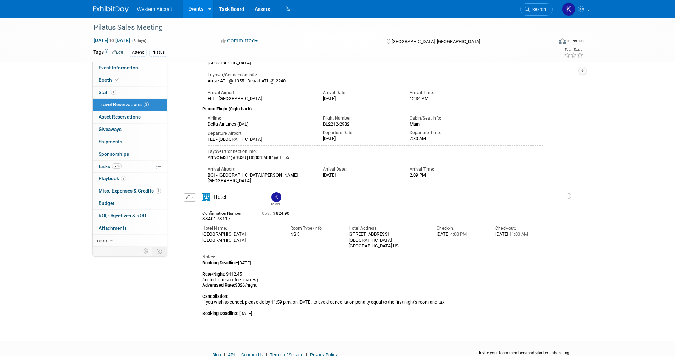
click at [187, 196] on icon "button" at bounding box center [188, 197] width 4 height 4
click at [203, 209] on button "Edit Reservation" at bounding box center [214, 210] width 60 height 10
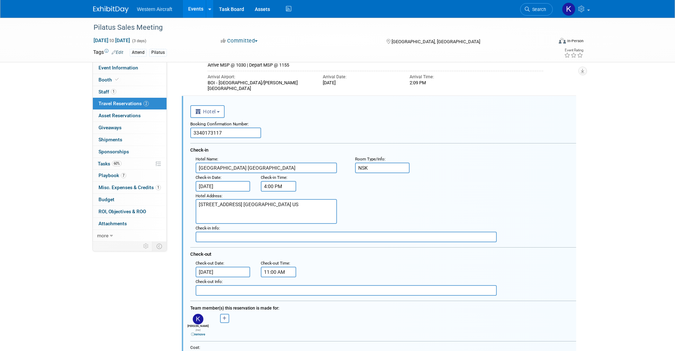
scroll to position [214, 0]
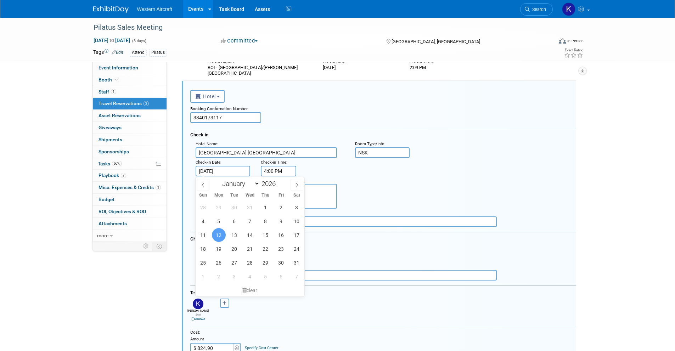
click at [200, 233] on span "11" at bounding box center [203, 235] width 14 height 14
type input "Jan 11, 2026"
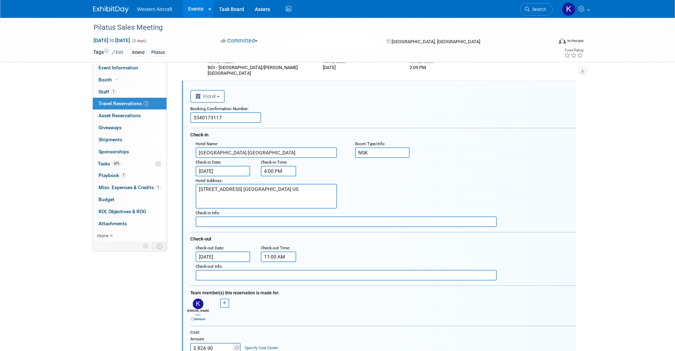
scroll to position [285, 0]
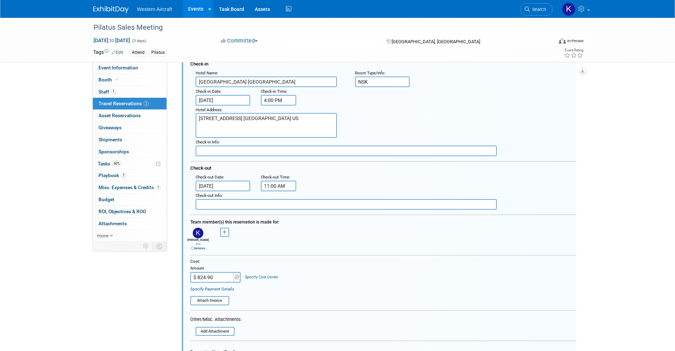
click at [214, 189] on input "Jan 14, 2026" at bounding box center [223, 186] width 55 height 11
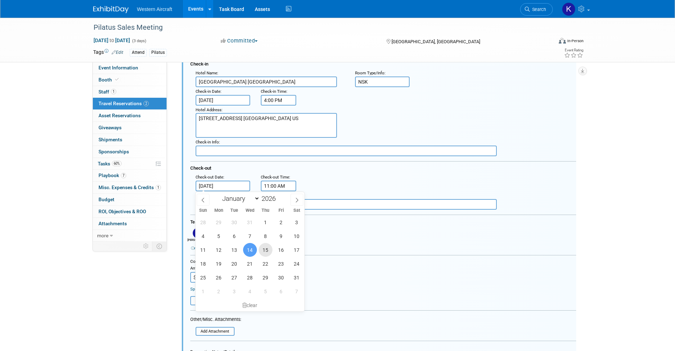
click at [266, 250] on span "15" at bounding box center [266, 250] width 14 height 14
type input "Jan 15, 2026"
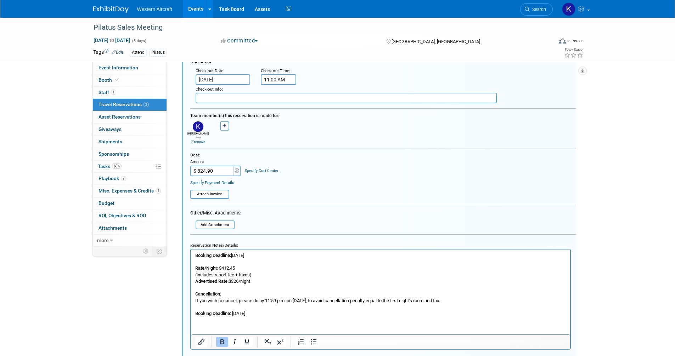
scroll to position [462, 0]
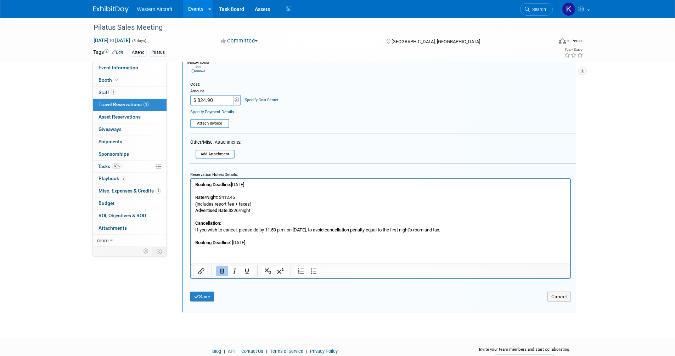
click at [282, 243] on p "Booking Deadline: December 22, 2025 Rate/Nigh t: $412.45 (includes resort fee +…" at bounding box center [380, 213] width 371 height 64
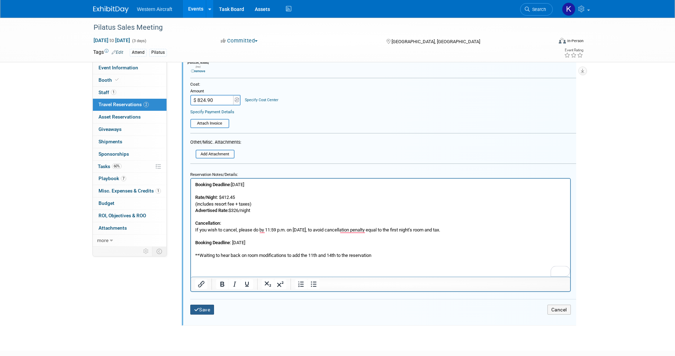
click at [205, 308] on button "Save" at bounding box center [202, 310] width 24 height 10
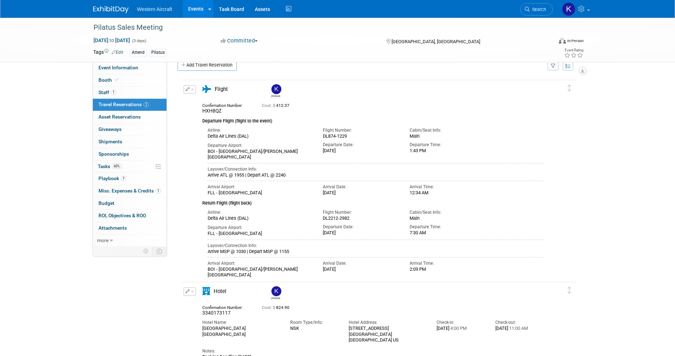
scroll to position [0, 0]
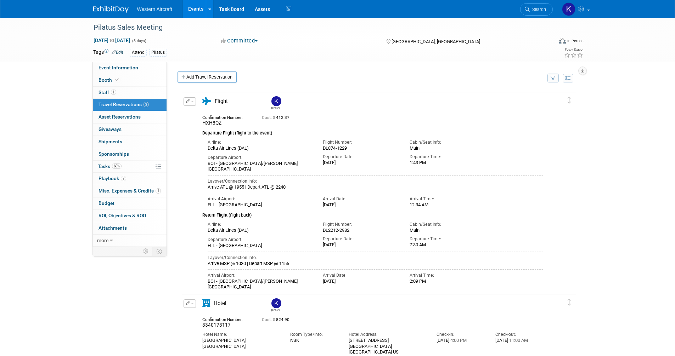
click at [197, 10] on link "Events" at bounding box center [196, 9] width 26 height 18
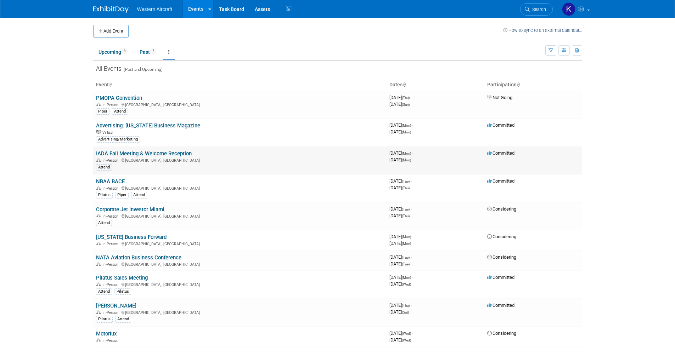
click at [167, 154] on link "IADA Fall Meeting & Welcome Reception" at bounding box center [144, 154] width 96 height 6
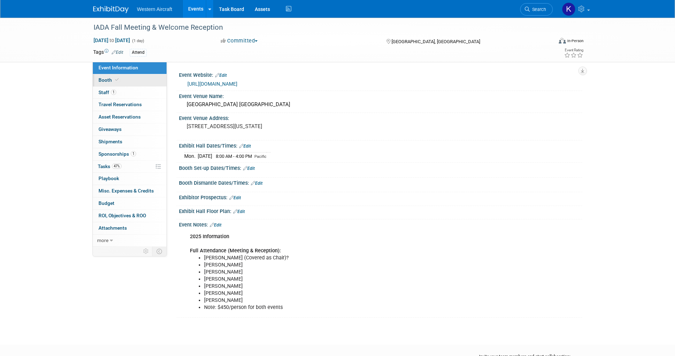
click at [143, 83] on link "Booth" at bounding box center [130, 80] width 74 height 12
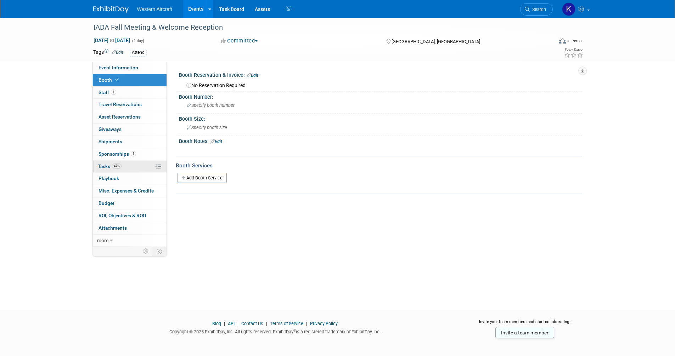
click at [134, 165] on link "47% Tasks 47%" at bounding box center [130, 167] width 74 height 12
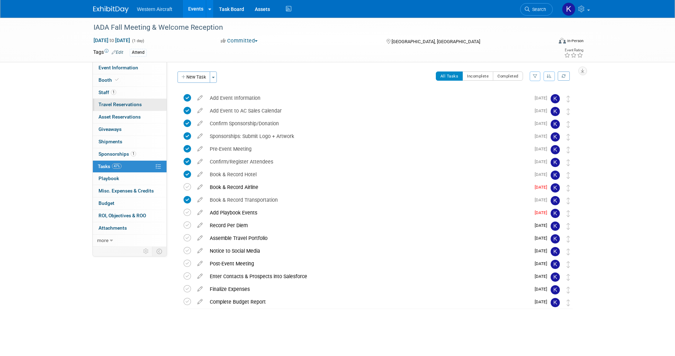
click at [140, 106] on span "Travel Reservations 0" at bounding box center [119, 105] width 43 height 6
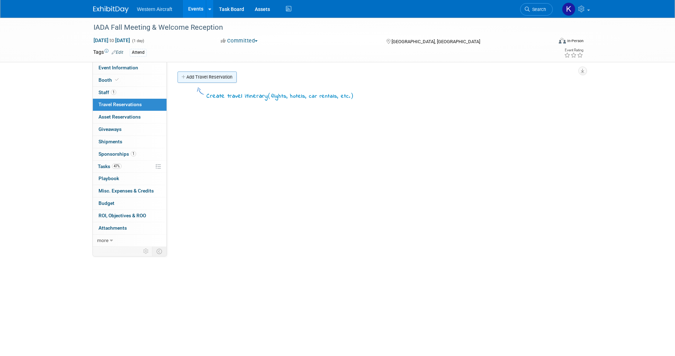
click at [199, 76] on link "Add Travel Reservation" at bounding box center [206, 77] width 59 height 11
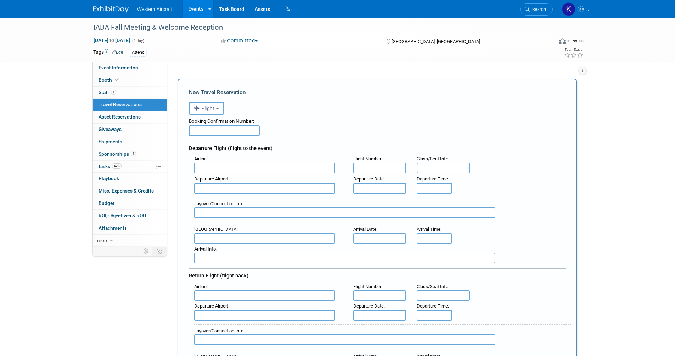
click at [211, 129] on input "text" at bounding box center [224, 130] width 71 height 11
click at [198, 123] on div "Booking Confirmation Number:" at bounding box center [377, 120] width 376 height 11
click at [214, 130] on input "text" at bounding box center [224, 130] width 71 height 11
paste input "H2CL2R"
type input "H2CL2R"
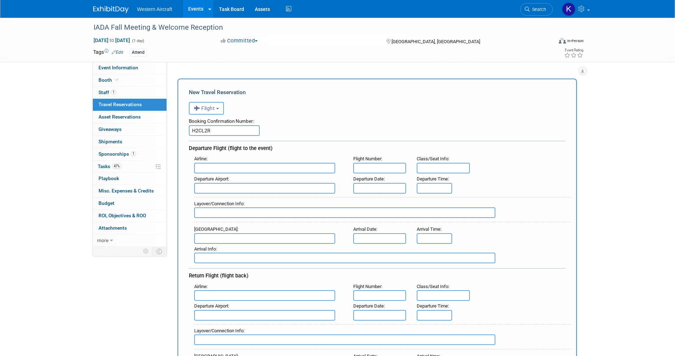
click at [220, 172] on input "text" at bounding box center [264, 168] width 141 height 11
click at [214, 190] on span "Delta Air Lines (DAL)" at bounding box center [267, 191] width 147 height 11
type input "Delta Air Lines (DAL)"
click at [393, 169] on input "text" at bounding box center [379, 168] width 53 height 11
click at [372, 168] on input "DL" at bounding box center [379, 168] width 53 height 11
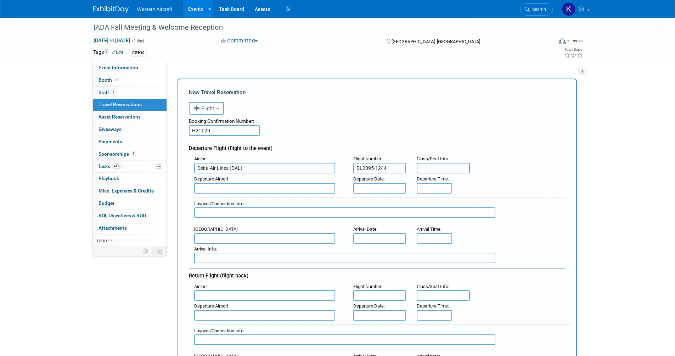
type input "DL2095-1244"
type input "Main"
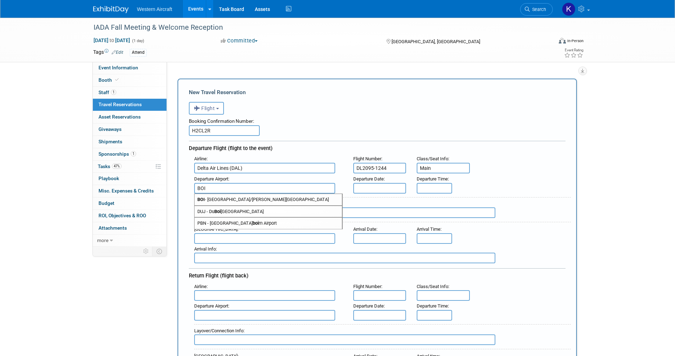
click at [265, 194] on span "BOI - Boise Air Terminal/Gowen Field" at bounding box center [267, 199] width 147 height 11
type input "BOI - Boise Air Terminal/Gowen Field"
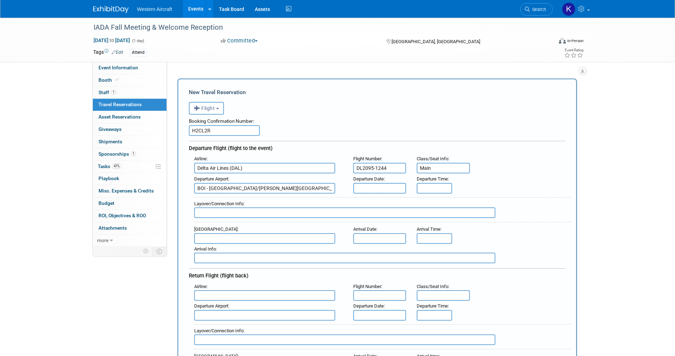
click at [390, 185] on input "text" at bounding box center [379, 188] width 53 height 11
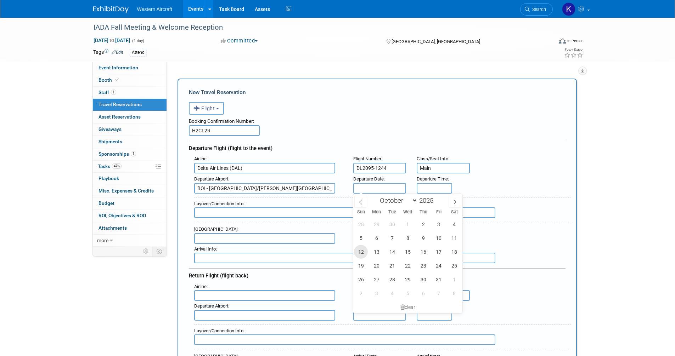
click at [363, 256] on span "12" at bounding box center [361, 252] width 14 height 14
type input "Oct 12, 2025"
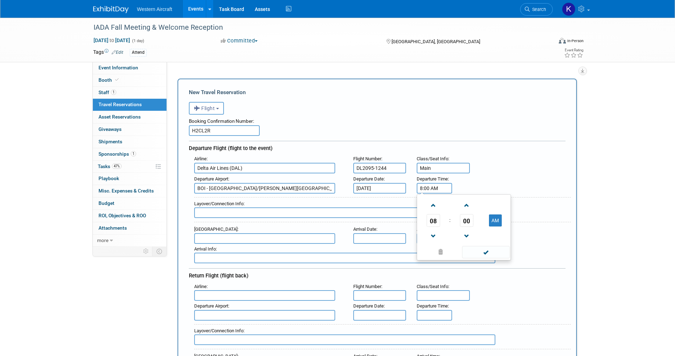
click at [431, 188] on input "8:00 AM" at bounding box center [434, 188] width 35 height 11
type input "1:00 PM"
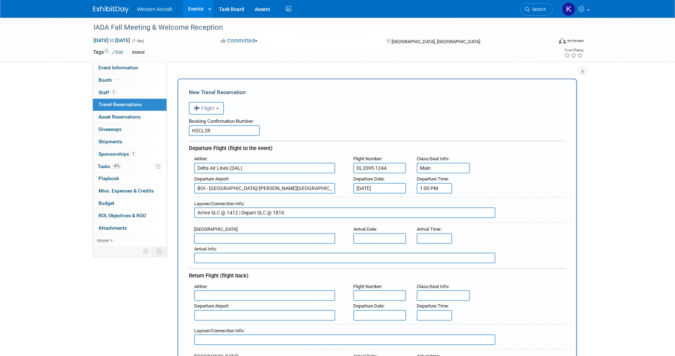
type input "Arrive SLC @ 1412 | Depart SLC @ 1810"
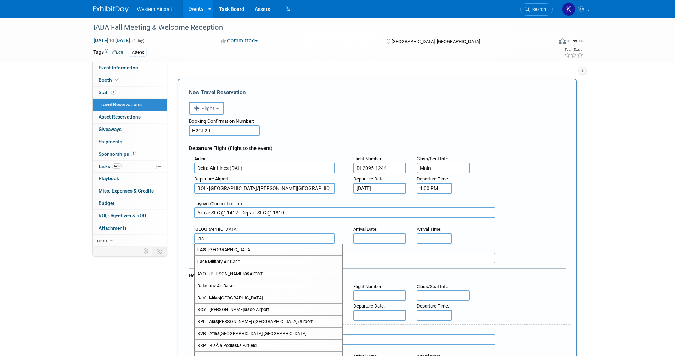
click at [220, 248] on span "LAS - McCarran International Airport" at bounding box center [267, 249] width 147 height 11
type input "LAS - McCarran International Airport"
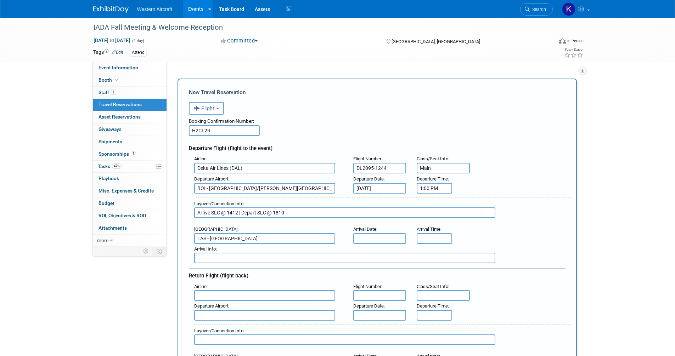
click at [357, 238] on input "text" at bounding box center [379, 238] width 53 height 11
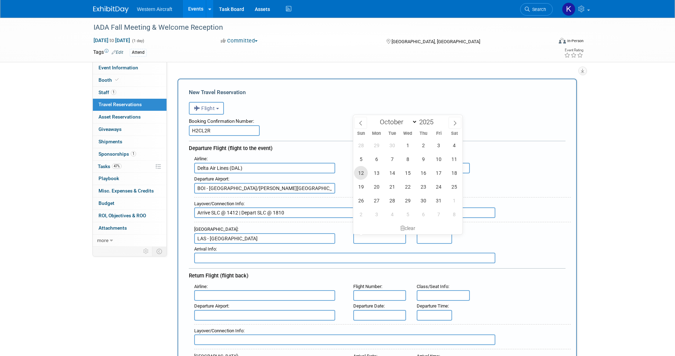
click at [362, 172] on span "12" at bounding box center [361, 173] width 14 height 14
type input "Oct 12, 2025"
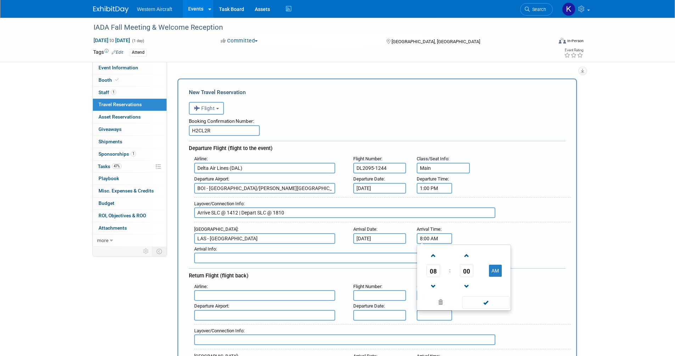
click at [428, 235] on input "8:00 AM" at bounding box center [434, 238] width 35 height 11
type input "6:31 PM"
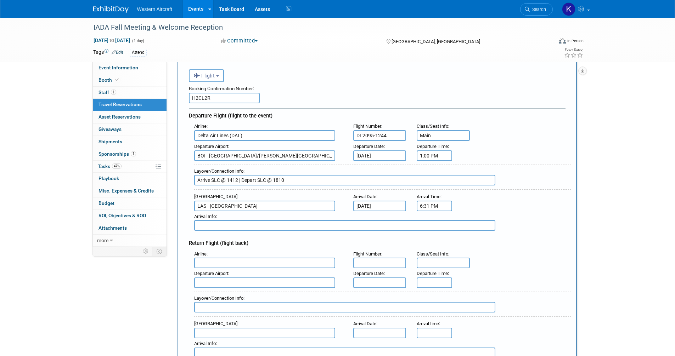
scroll to position [71, 0]
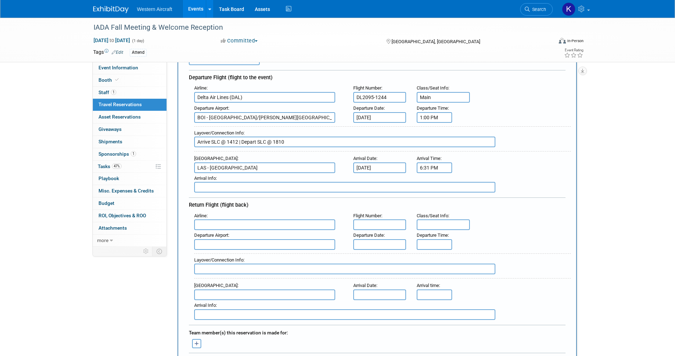
click at [216, 223] on input "text" at bounding box center [264, 225] width 141 height 11
click at [219, 248] on span "Delta Air Lines (DAL)" at bounding box center [267, 248] width 147 height 11
type input "Delta Air Lines (DAL)"
click at [385, 220] on input "text" at bounding box center [379, 225] width 53 height 11
type input "DL2844-4127"
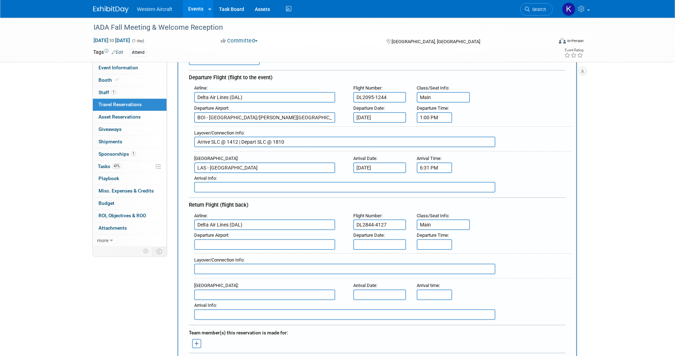
type input "Main"
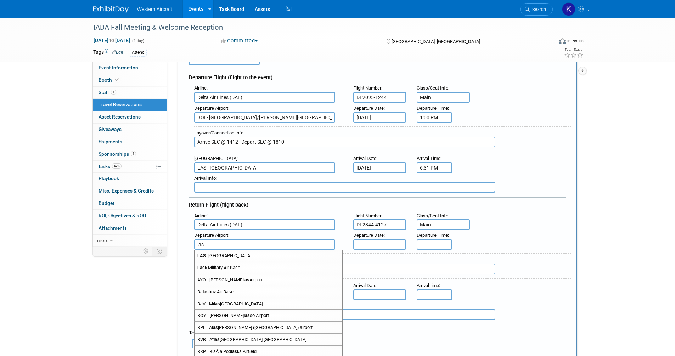
click at [222, 256] on span "LAS - McCarran International Airport" at bounding box center [267, 255] width 147 height 11
type input "LAS - McCarran International Airport"
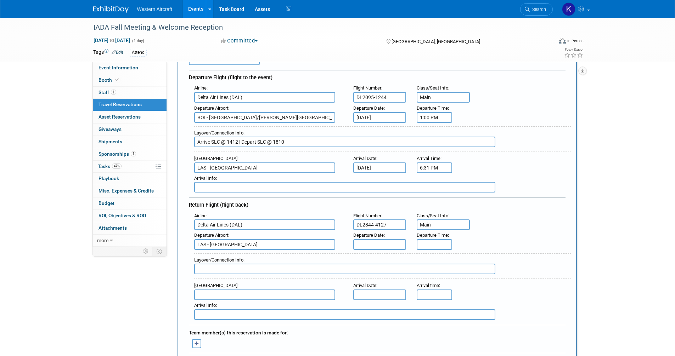
click at [380, 244] on input "text" at bounding box center [379, 244] width 53 height 11
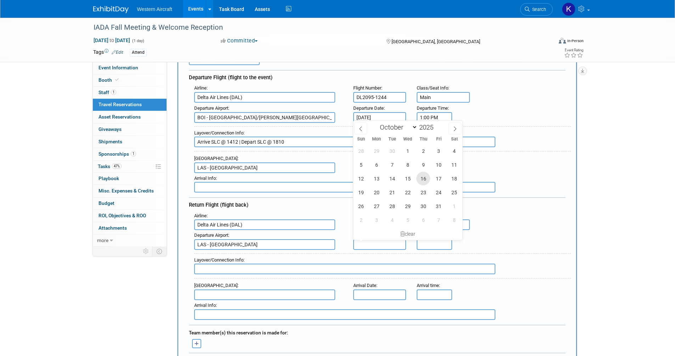
click at [422, 181] on span "16" at bounding box center [423, 179] width 14 height 14
type input "Oct 16, 2025"
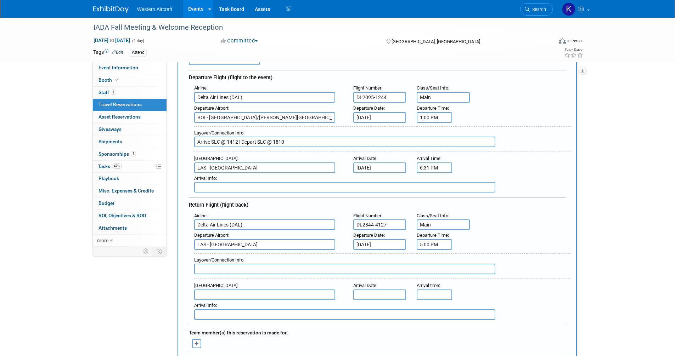
click at [432, 248] on input "5:00 PM" at bounding box center [434, 244] width 35 height 11
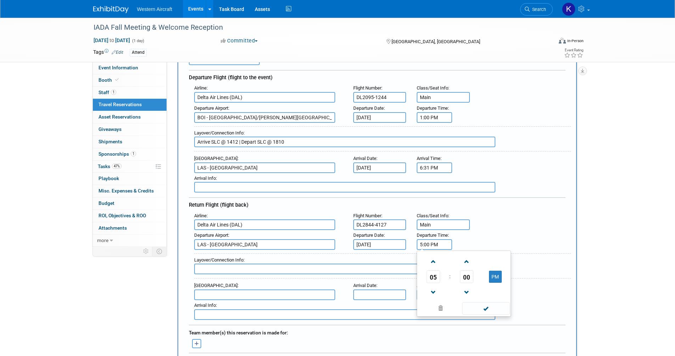
click at [432, 248] on input "5:00 PM" at bounding box center [434, 244] width 35 height 11
type input "6:00 AM"
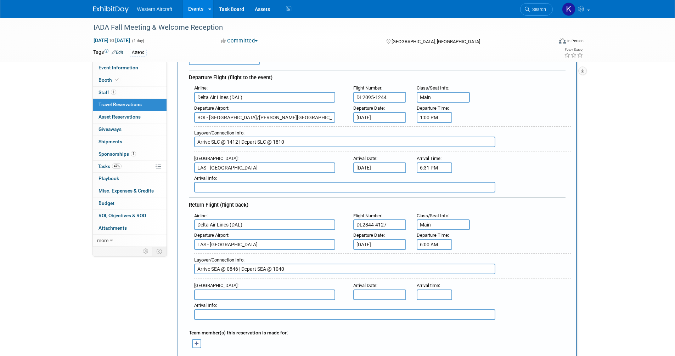
type input "Arrive SEA @ 0846 | Depart SEA @ 1040"
click at [252, 305] on span "BOI - Boise Air Terminal/Gowen Field" at bounding box center [267, 306] width 147 height 11
type input "BOI - Boise Air Terminal/Gowen Field"
click at [389, 293] on input "text" at bounding box center [379, 295] width 53 height 11
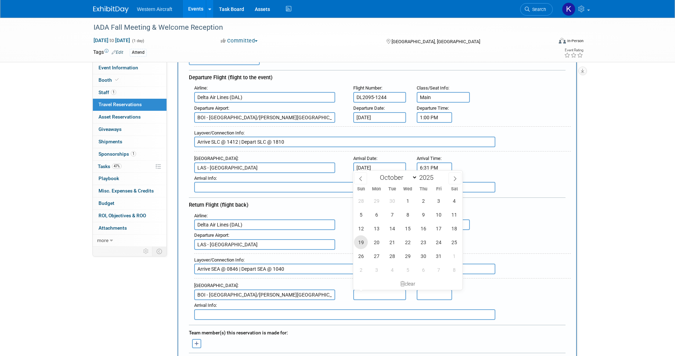
click at [358, 239] on span "19" at bounding box center [361, 243] width 14 height 14
type input "Oct 19, 2025"
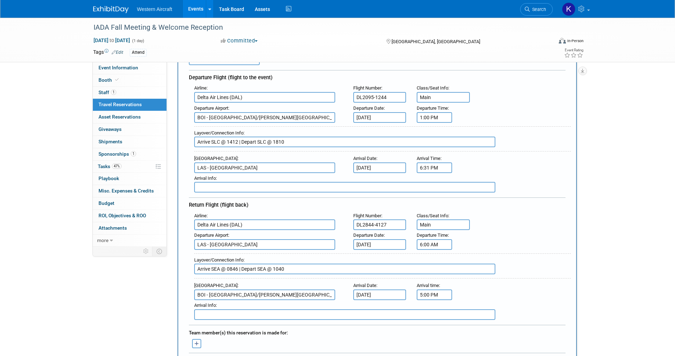
click at [431, 292] on input "5:00 PM" at bounding box center [434, 295] width 35 height 11
type input "1:20 PM"
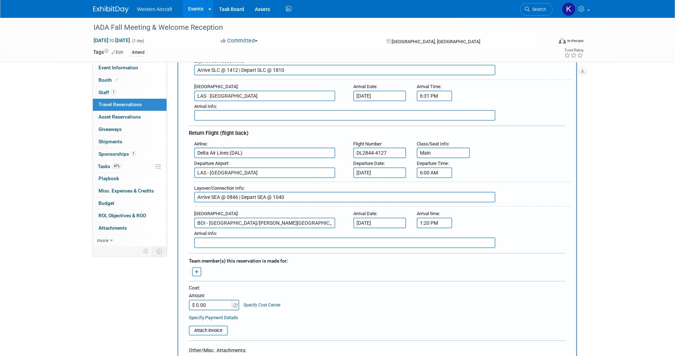
scroll to position [177, 0]
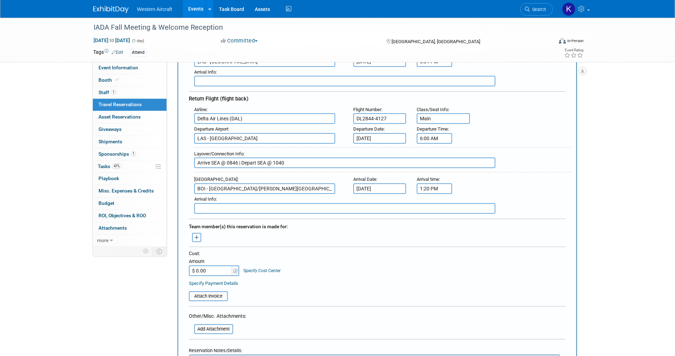
click at [196, 238] on icon "button" at bounding box center [196, 238] width 5 height 5
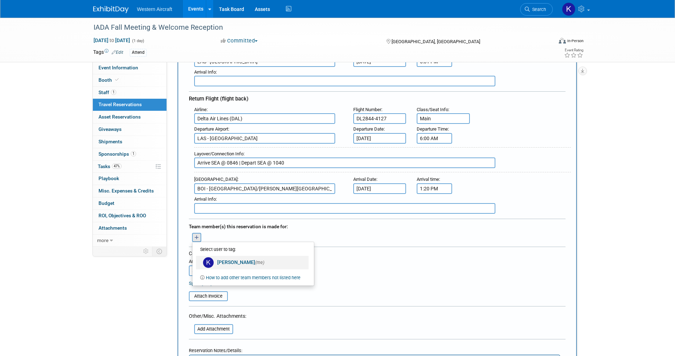
click at [213, 262] on img at bounding box center [208, 262] width 11 height 11
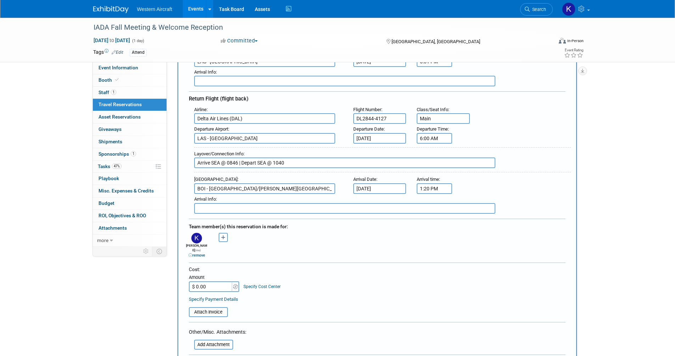
click at [207, 284] on input "$ 0.00" at bounding box center [211, 287] width 44 height 11
type input "$ 504.37"
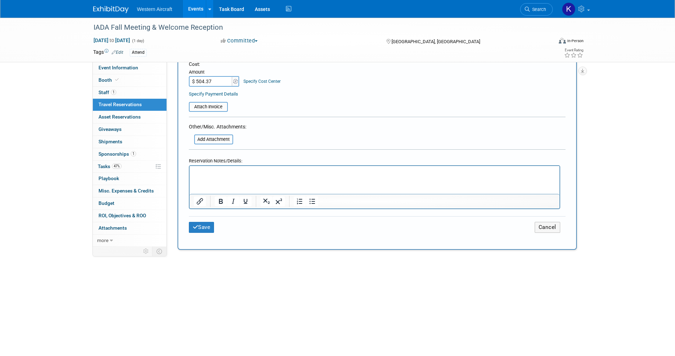
scroll to position [460, 0]
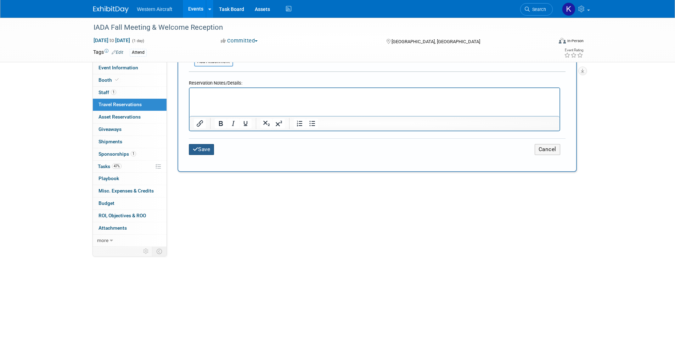
click at [209, 144] on button "Save" at bounding box center [202, 149] width 26 height 11
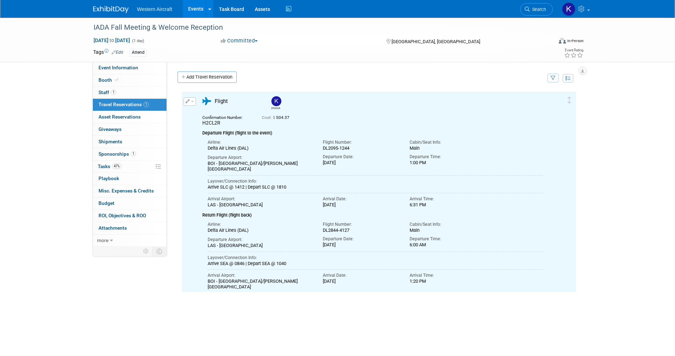
scroll to position [0, 0]
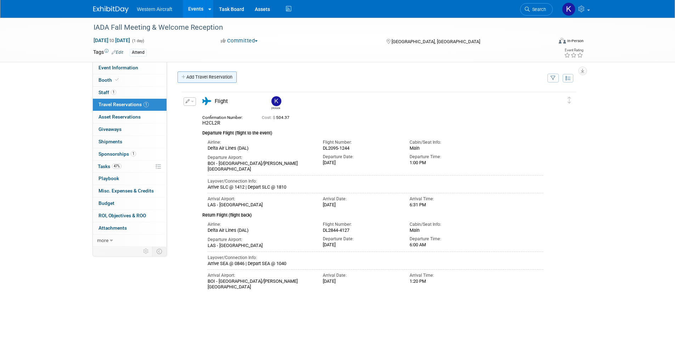
click at [209, 78] on link "Add Travel Reservation" at bounding box center [206, 77] width 59 height 11
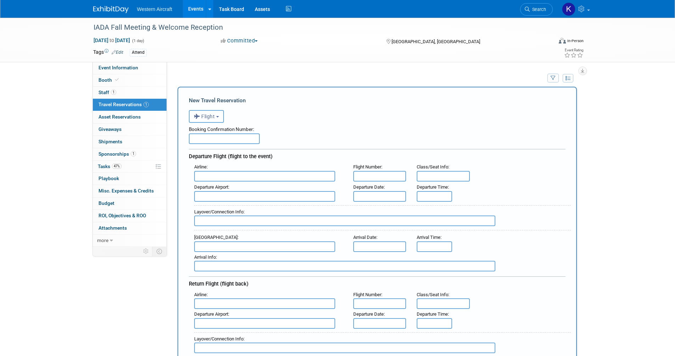
click at [210, 119] on span "Flight" at bounding box center [204, 117] width 21 height 6
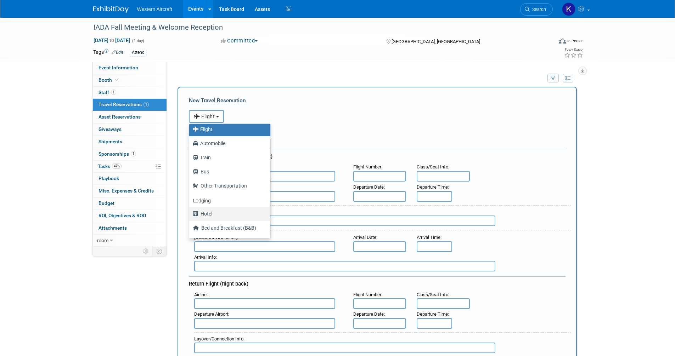
scroll to position [30, 0]
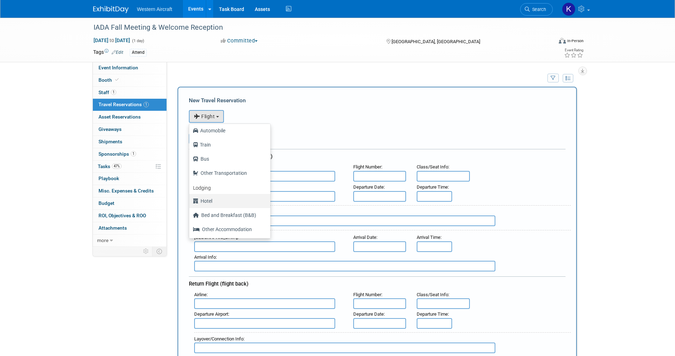
click at [221, 202] on label "Hotel" at bounding box center [228, 201] width 70 height 11
click at [190, 202] on input "Hotel" at bounding box center [188, 200] width 5 height 5
select select "6"
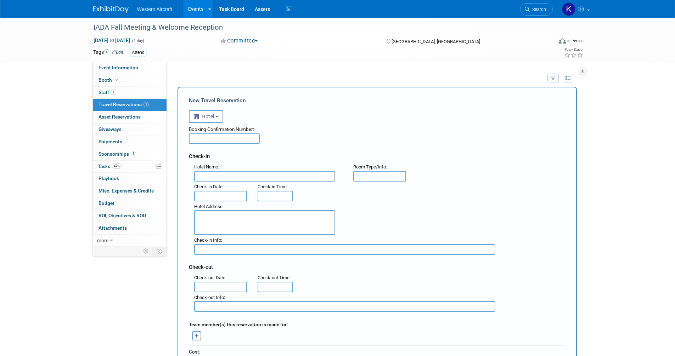
click at [219, 137] on input "text" at bounding box center [224, 139] width 71 height 11
click at [248, 138] on input "text" at bounding box center [224, 139] width 71 height 11
paste input "31103996-1"
type input "31103996-1"
click at [236, 179] on input "text" at bounding box center [264, 176] width 141 height 11
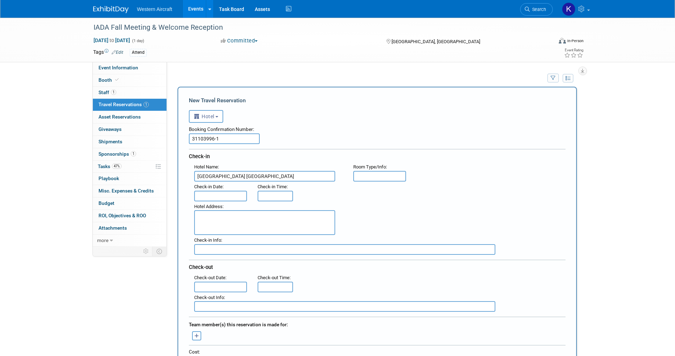
type input "Fontainebleau Las Vegas"
type input "Bleau Guestroom"
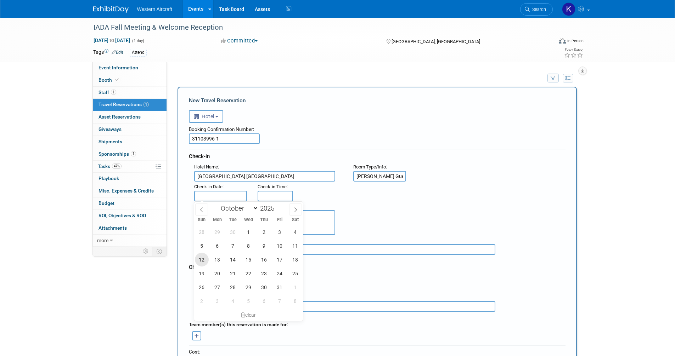
click at [200, 262] on span "12" at bounding box center [202, 260] width 14 height 14
type input "Oct 12, 2025"
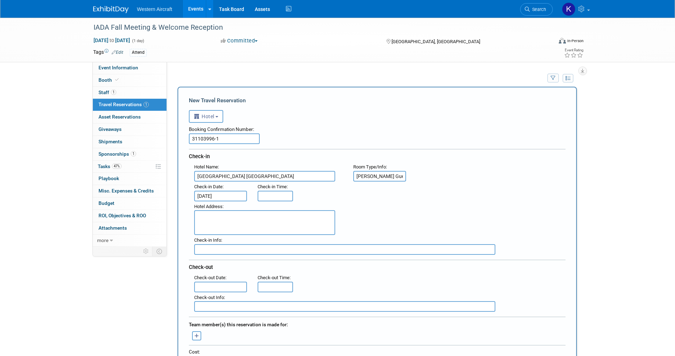
type input "3:00 PM"
click at [271, 197] on input "3:00 PM" at bounding box center [274, 196] width 35 height 11
click at [367, 193] on div ": Check-in Date : Oct 12, 2025 Check-in Time : 3:00 PM 03 : 00 PM 12 01 02 03 0…" at bounding box center [380, 192] width 382 height 20
click at [218, 216] on textarea at bounding box center [264, 222] width 141 height 25
click at [215, 219] on textarea "To enrich screen reader interactions, please activate Accessibility in Grammarl…" at bounding box center [264, 222] width 141 height 25
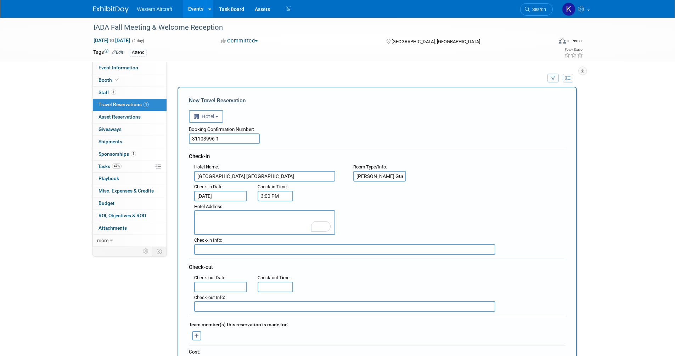
paste textarea "2777 S Las Vegas Blvd Las Vegas, NV 89109 | +1 702-678-7777"
click at [249, 215] on textarea "2777 S Las Vegas Blvd Las Vegas, NV 89109 | +1 702-678-7777" at bounding box center [264, 222] width 141 height 25
drag, startPoint x: 250, startPoint y: 223, endPoint x: 268, endPoint y: 223, distance: 18.1
click at [251, 223] on textarea "2777 S Las Vegas Blvd Las Vegas, NV 89109 | +1 702-678-7777" at bounding box center [264, 222] width 141 height 25
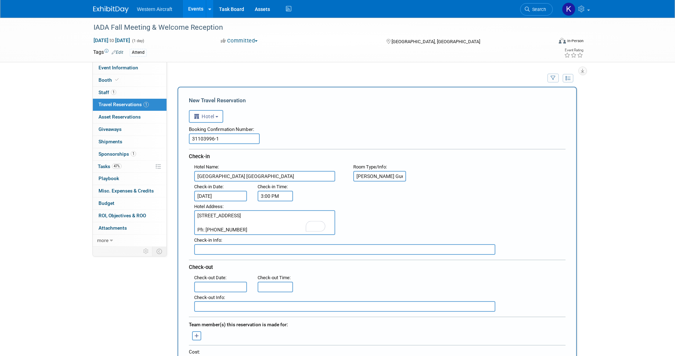
type textarea "2777 S Las Vegas Blvd Las Vegas, NV 89109 Ph: (702) 678-7777"
click at [260, 249] on input "text" at bounding box center [344, 249] width 301 height 11
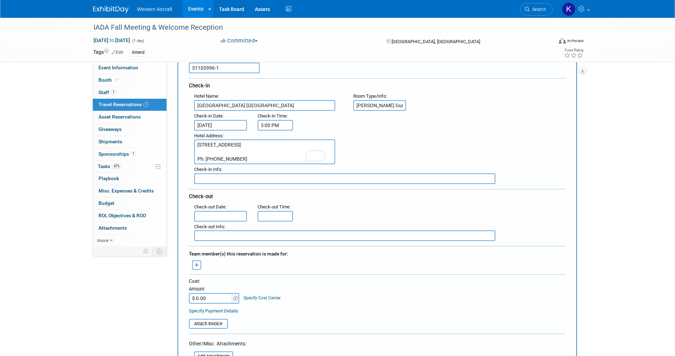
click at [214, 215] on input "text" at bounding box center [220, 216] width 53 height 11
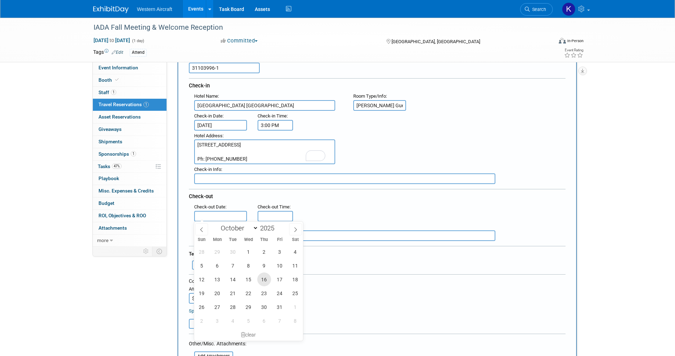
click at [267, 281] on span "16" at bounding box center [264, 280] width 14 height 14
type input "Oct 16, 2025"
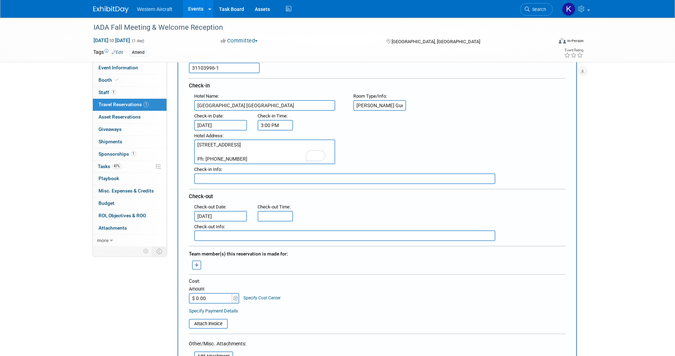
type input "11:00 AM"
click at [276, 217] on input "11:00 AM" at bounding box center [274, 216] width 35 height 11
click at [230, 236] on input "text" at bounding box center [344, 236] width 301 height 11
click at [194, 264] on button "button" at bounding box center [196, 265] width 9 height 9
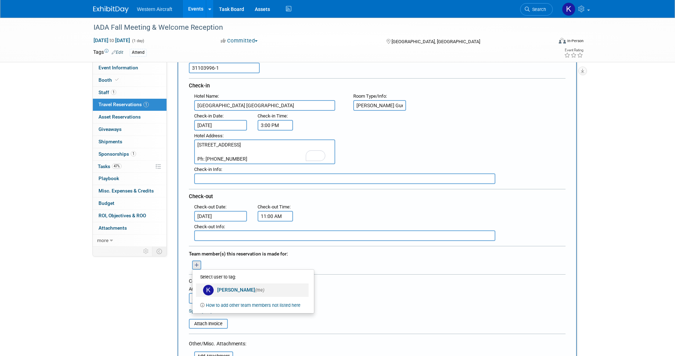
click at [220, 292] on link "Kindra Mahler (me)" at bounding box center [252, 290] width 113 height 13
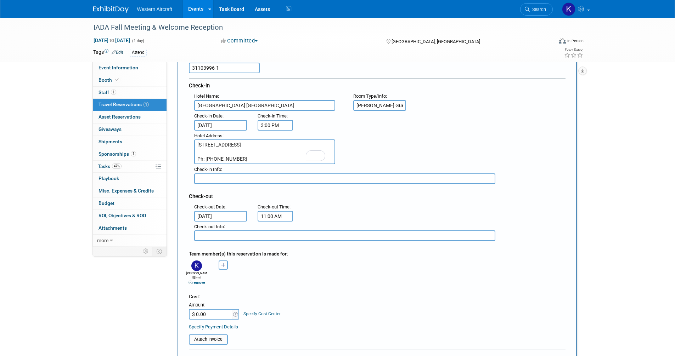
click at [216, 309] on input "$ 0.00" at bounding box center [211, 314] width 44 height 11
type input "$ 1,587.32"
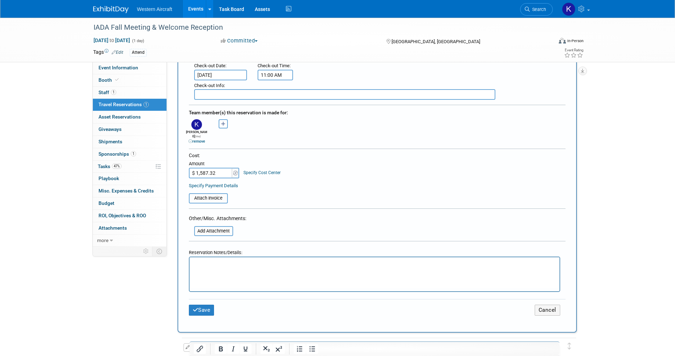
scroll to position [213, 0]
click at [214, 256] on div at bounding box center [374, 273] width 371 height 35
click at [213, 267] on html at bounding box center [374, 262] width 370 height 10
click at [210, 262] on p "To enrich screen reader interactions, please activate Accessibility in Grammarl…" at bounding box center [374, 263] width 362 height 7
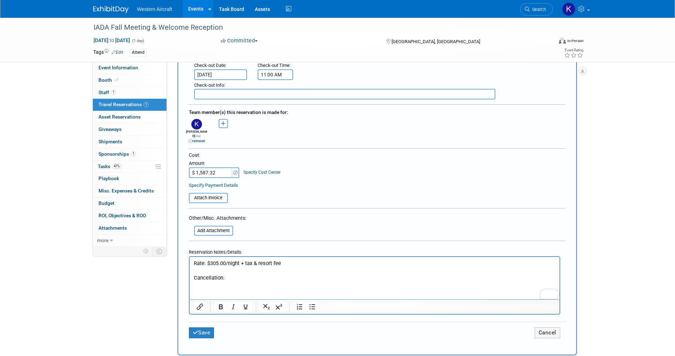
click at [247, 277] on p "Cancellation:" at bounding box center [374, 277] width 362 height 7
drag, startPoint x: 276, startPoint y: 279, endPoint x: 295, endPoint y: 279, distance: 18.4
click at [291, 279] on p "Cancellation: Cancel at least 3 days prior to arrival to avoid a 1 night cancel…" at bounding box center [374, 277] width 362 height 7
click at [300, 282] on p "Cancellation: Cancel at least 3 days prior to arrival to avoid a 1 night cancel…" at bounding box center [374, 277] width 362 height 7
click at [414, 278] on p "Cancellation: Cancel at least 3 days prior to arrival to avoid a 1-night cancel…" at bounding box center [374, 277] width 362 height 7
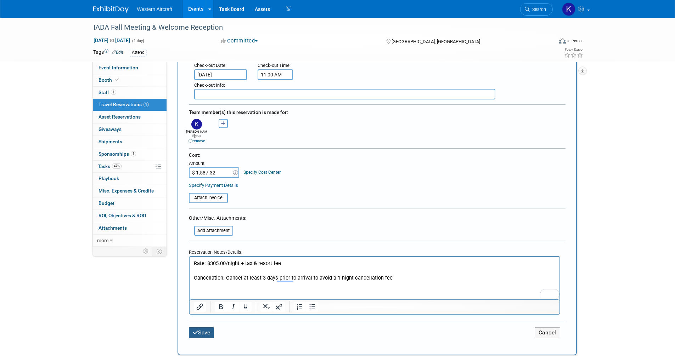
click at [199, 328] on button "Save" at bounding box center [202, 333] width 26 height 11
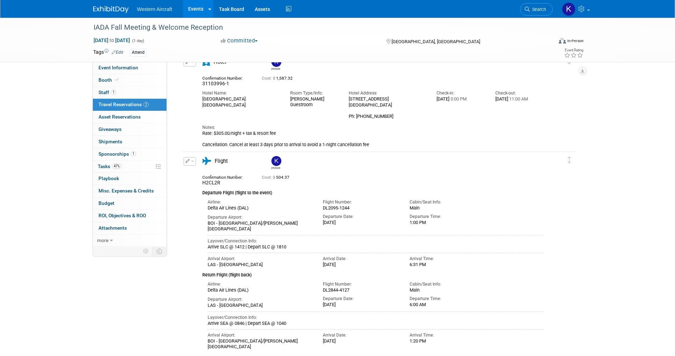
scroll to position [40, 0]
click at [120, 52] on link "Edit" at bounding box center [118, 52] width 12 height 5
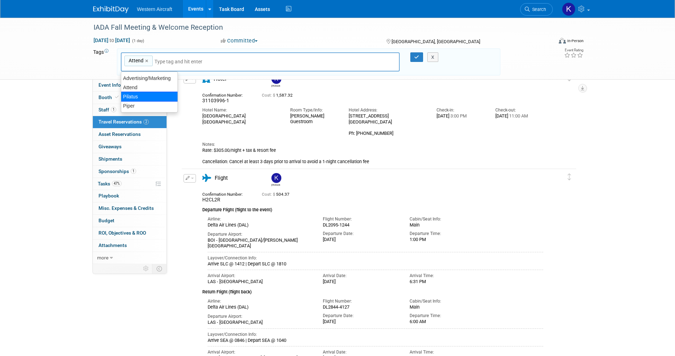
click at [147, 97] on div "Pilatus" at bounding box center [149, 97] width 57 height 10
type input "Attend, Pilatus"
type input "Piper"
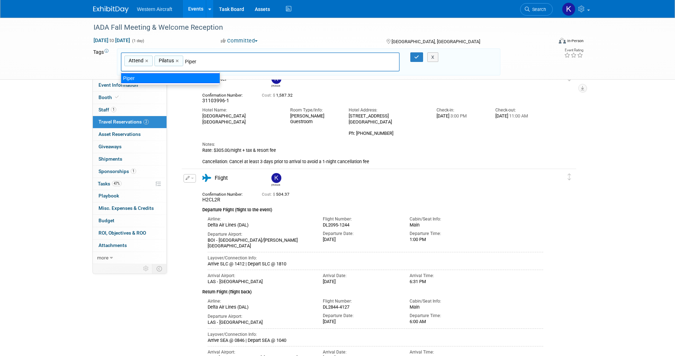
click at [179, 78] on div "Piper" at bounding box center [170, 78] width 99 height 10
type input "Attend, Pilatus, Piper"
click at [419, 59] on button "button" at bounding box center [416, 57] width 13 height 10
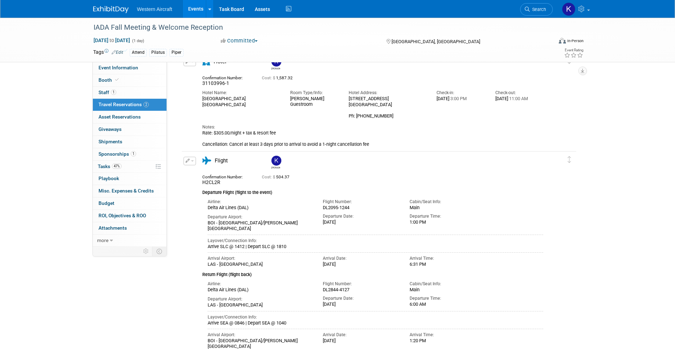
click at [120, 52] on link "Edit" at bounding box center [118, 52] width 12 height 5
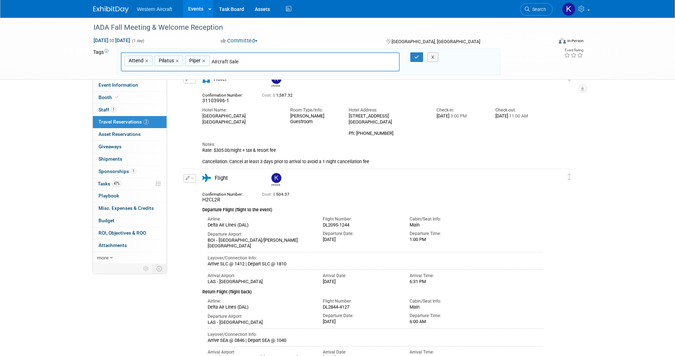
type input "Aircraft Sales"
type input "Attend, Pilatus, Piper, Aircraft Sales"
type input "A"
click at [206, 60] on link "×" at bounding box center [204, 61] width 5 height 8
click at [177, 60] on link "×" at bounding box center [178, 61] width 5 height 8
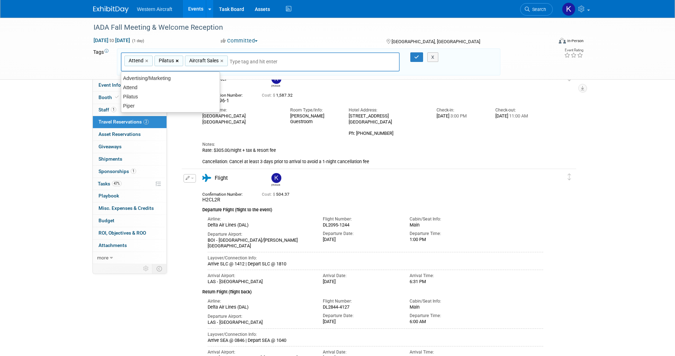
type input "Attend, Aircraft Sales"
click at [417, 57] on icon "button" at bounding box center [416, 57] width 5 height 5
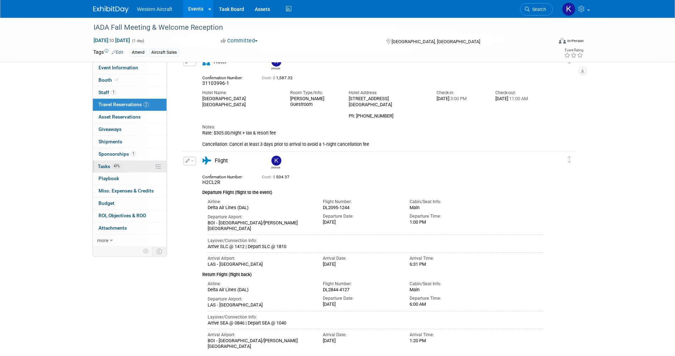
click at [135, 165] on link "47% Tasks 47%" at bounding box center [130, 167] width 74 height 12
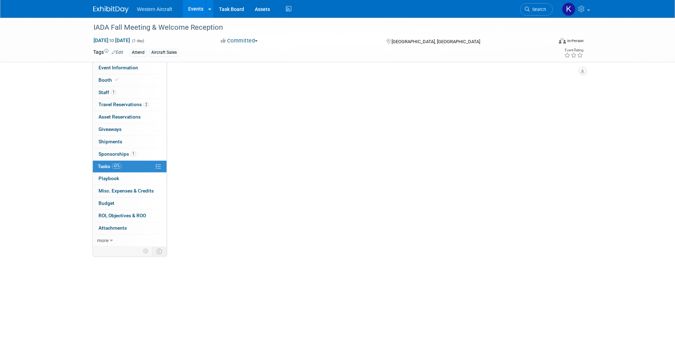
scroll to position [0, 0]
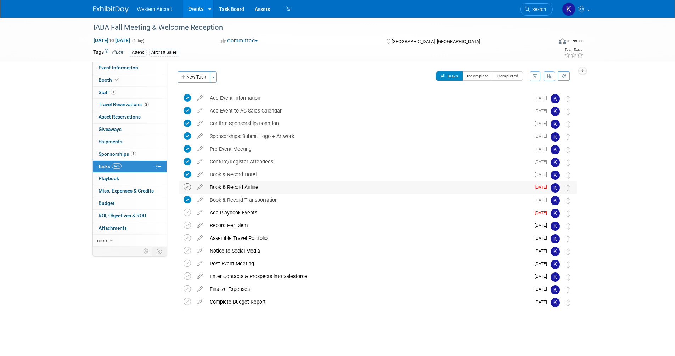
click at [188, 187] on icon at bounding box center [186, 186] width 7 height 7
click at [127, 189] on span "Misc. Expenses & Credits 0" at bounding box center [125, 191] width 55 height 6
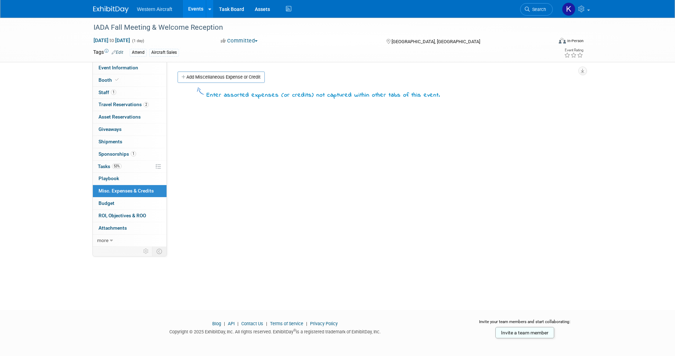
click at [199, 79] on link "Add Miscellaneous Expense or Credit" at bounding box center [220, 77] width 87 height 11
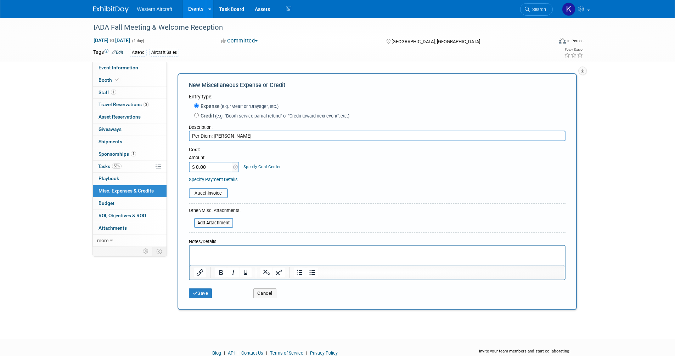
type input "Per Diem: [PERSON_NAME]"
click at [218, 167] on input "$ 0.00" at bounding box center [211, 167] width 44 height 11
click at [213, 168] on input "$ 0.00" at bounding box center [211, 167] width 44 height 11
type input "$ 340.00"
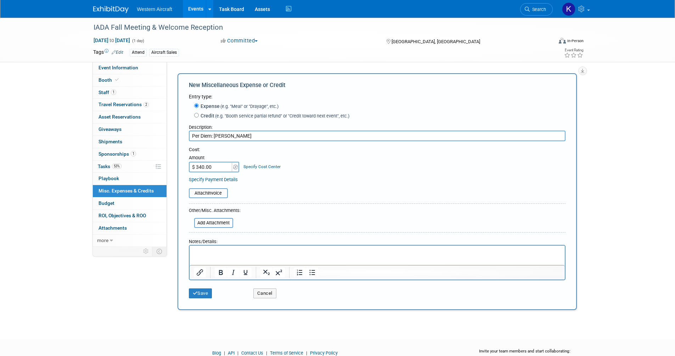
click at [202, 248] on html at bounding box center [376, 251] width 375 height 10
click at [215, 248] on html "(5) Days @ ~$68/day" at bounding box center [376, 251] width 375 height 10
click at [215, 249] on p "(5) Days @ ~$68/day" at bounding box center [376, 252] width 367 height 7
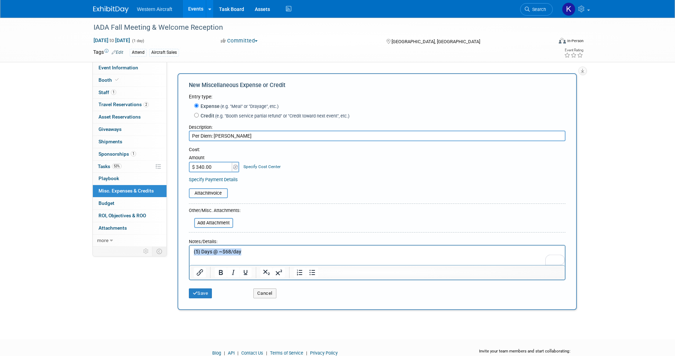
click at [215, 249] on p "(5) Days @ ~$68/day" at bounding box center [376, 252] width 367 height 7
copy p "(5) Days @ ~$68/day"
click at [205, 295] on button "Save" at bounding box center [200, 294] width 23 height 10
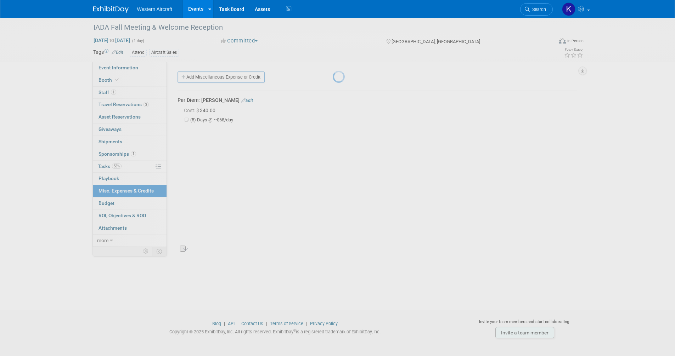
scroll to position [4, 0]
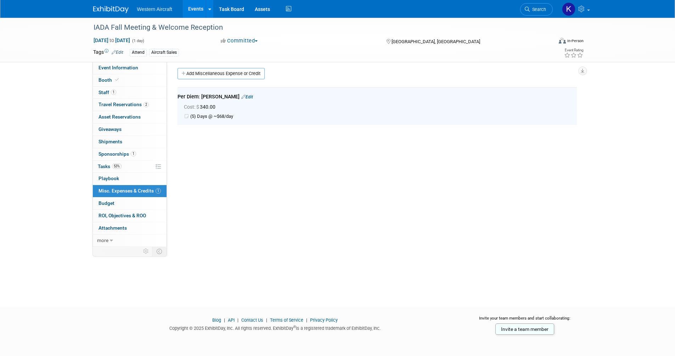
click at [197, 11] on link "Events" at bounding box center [196, 9] width 26 height 18
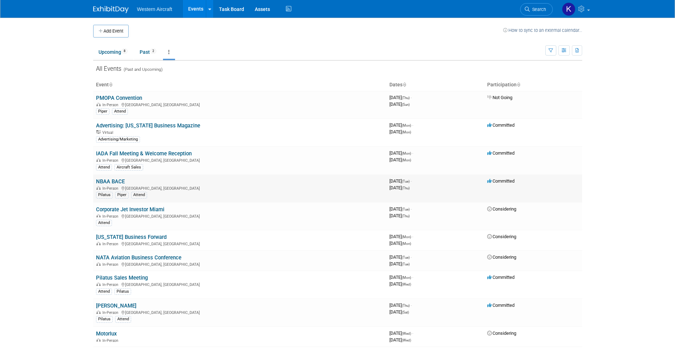
click at [117, 182] on link "NBAA BACE" at bounding box center [110, 182] width 29 height 6
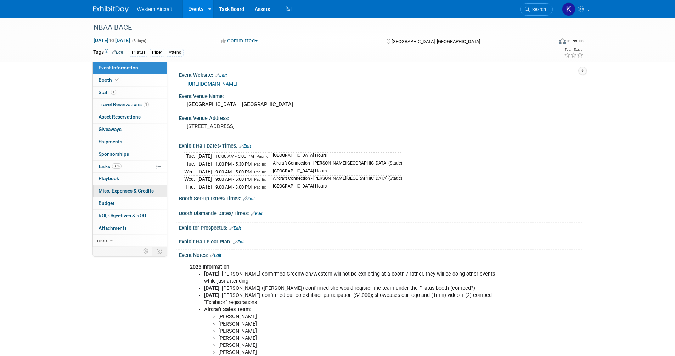
click at [120, 192] on span "Misc. Expenses & Credits 0" at bounding box center [125, 191] width 55 height 6
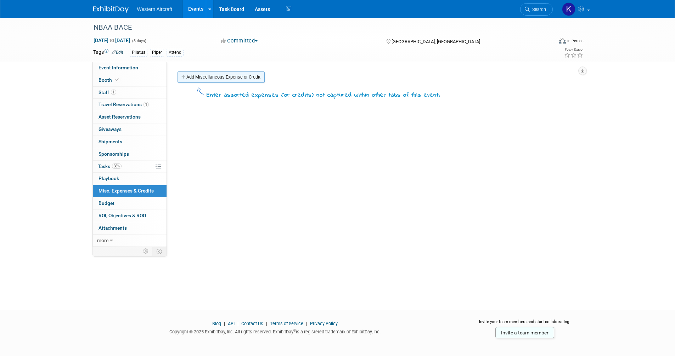
click at [222, 81] on link "Add Miscellaneous Expense or Credit" at bounding box center [220, 77] width 87 height 11
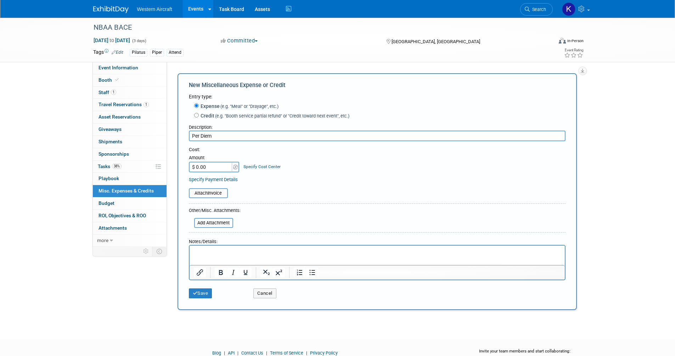
type input "Per Diem"
click at [213, 170] on input "$ 0.00" at bounding box center [211, 167] width 44 height 11
click at [204, 253] on p "Rich Text Area. Press ALT-0 for help." at bounding box center [376, 252] width 367 height 7
click at [208, 169] on input "$ 0.00" at bounding box center [211, 167] width 44 height 11
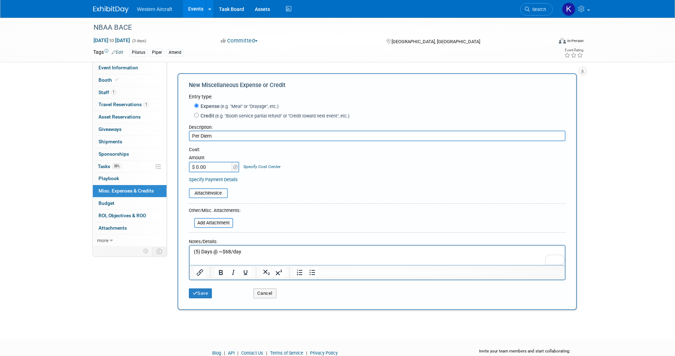
click at [208, 169] on input "$ 0.00" at bounding box center [211, 167] width 44 height 11
click at [217, 165] on input "$ 0.00" at bounding box center [211, 167] width 44 height 11
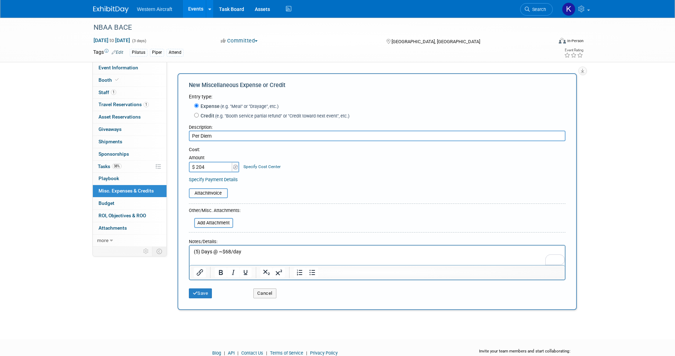
type input "$ 204.00"
click at [197, 250] on html "(5) Days @ ~$68/day" at bounding box center [376, 251] width 375 height 10
click at [223, 134] on input "Per Diem" at bounding box center [377, 136] width 376 height 11
type input "Per Diem: [PERSON_NAME]"
click at [202, 293] on button "Save" at bounding box center [200, 294] width 23 height 10
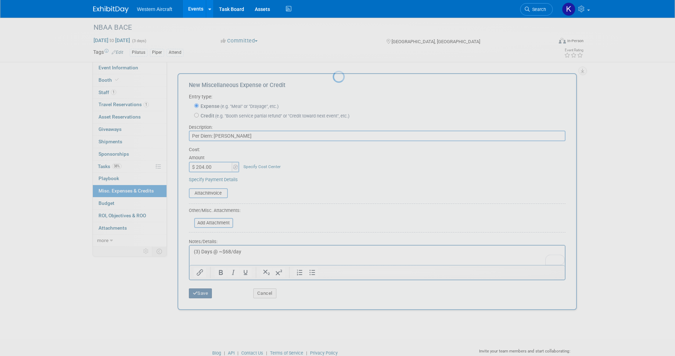
scroll to position [4, 0]
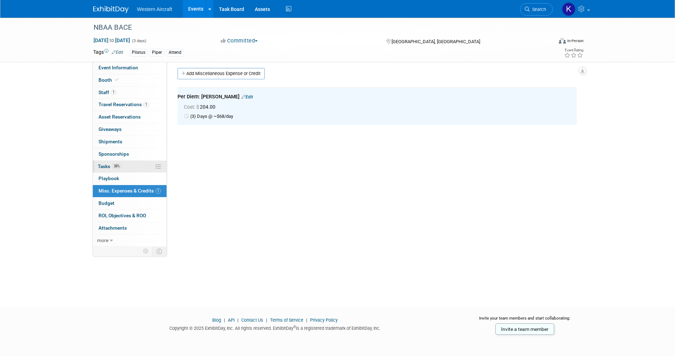
click at [127, 168] on link "38% Tasks 38%" at bounding box center [130, 167] width 74 height 12
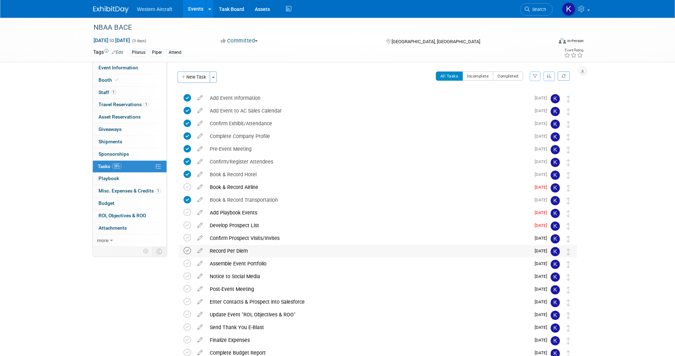
click at [189, 251] on icon at bounding box center [186, 250] width 7 height 7
click at [119, 51] on link "Edit" at bounding box center [118, 52] width 12 height 5
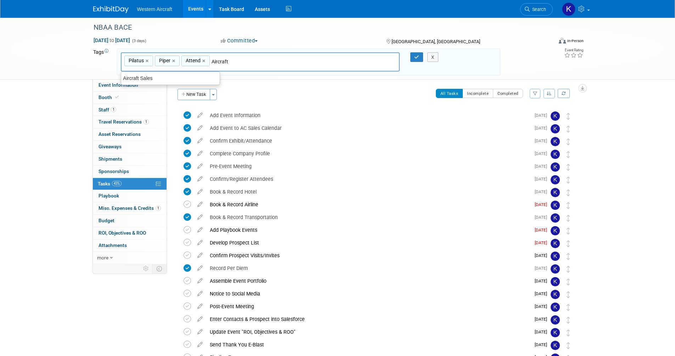
type input "Aircraft"
click at [155, 81] on div "Aircraft Sales" at bounding box center [170, 78] width 99 height 10
type input "Pilatus, Piper, Attend, Aircraft Sales"
click at [421, 57] on div "X" at bounding box center [436, 57] width 32 height 10
click at [414, 58] on button "button" at bounding box center [416, 57] width 13 height 10
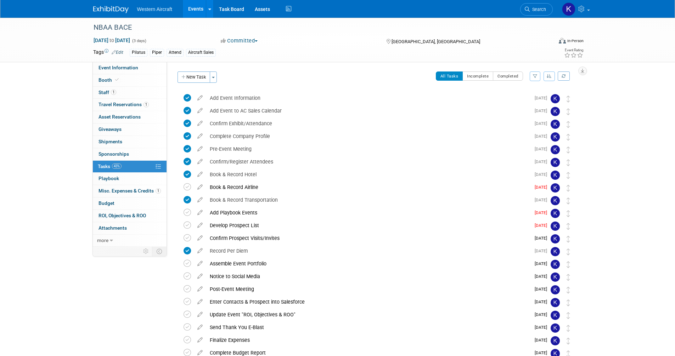
click at [195, 11] on link "Events" at bounding box center [196, 9] width 26 height 18
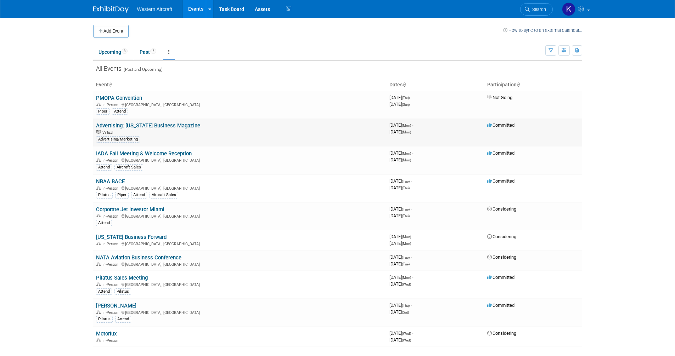
click at [155, 126] on link "Advertising: [US_STATE] Business Magazine" at bounding box center [148, 126] width 104 height 6
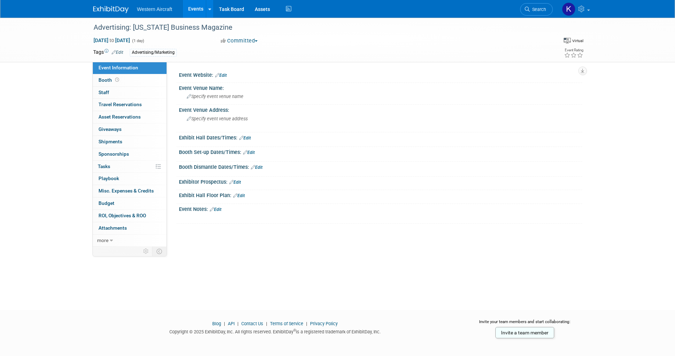
click at [120, 52] on link "Edit" at bounding box center [118, 52] width 12 height 5
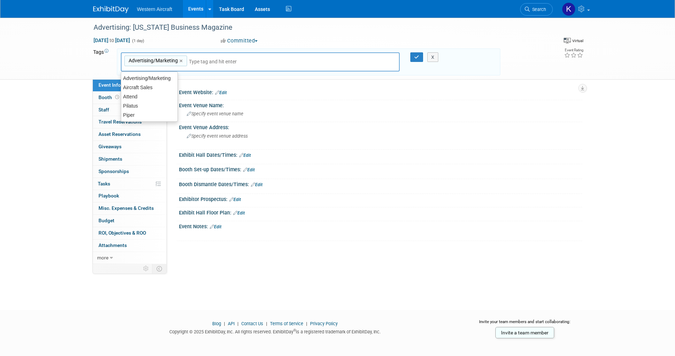
click at [248, 62] on div "Advertising/Marketing Advertising/Marketing ×" at bounding box center [260, 61] width 279 height 19
click at [225, 61] on input "text" at bounding box center [217, 61] width 57 height 7
type input "Aircraft Charter + MGMT"
click at [420, 57] on div "X" at bounding box center [436, 57] width 32 height 10
drag, startPoint x: 413, startPoint y: 56, endPoint x: 419, endPoint y: 56, distance: 6.0
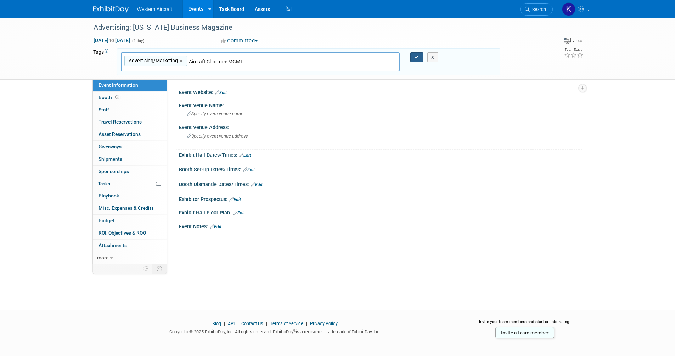
click at [414, 56] on button "button" at bounding box center [416, 57] width 13 height 10
type input "Advertising/Marketing,Aircraft Charter + MGMT"
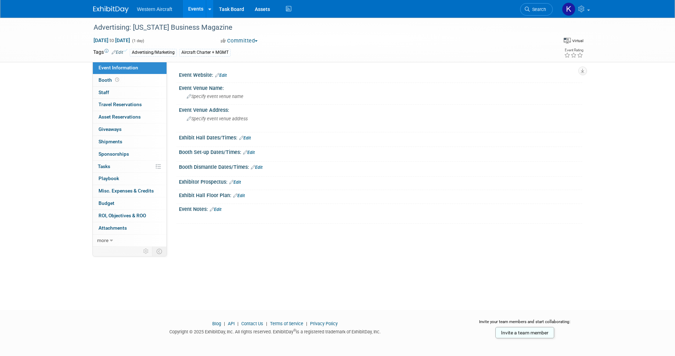
click at [419, 56] on div "Advertising/Marketing Aircraft Charter + MGMT" at bounding box center [315, 53] width 370 height 8
click at [120, 54] on link "Edit" at bounding box center [118, 52] width 12 height 5
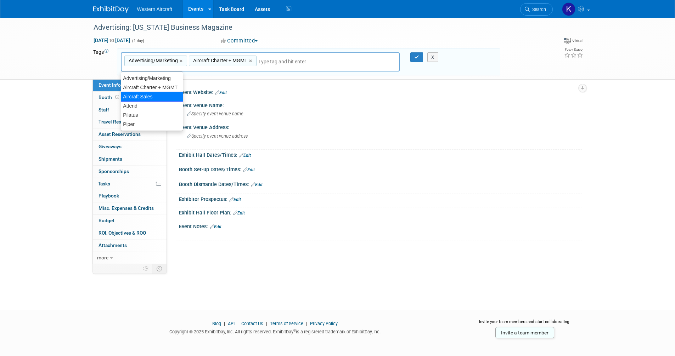
click at [150, 98] on div "Aircraft Sales" at bounding box center [152, 97] width 62 height 10
type input "Advertising/Marketing, Aircraft Charter + MGMT, Aircraft Sales"
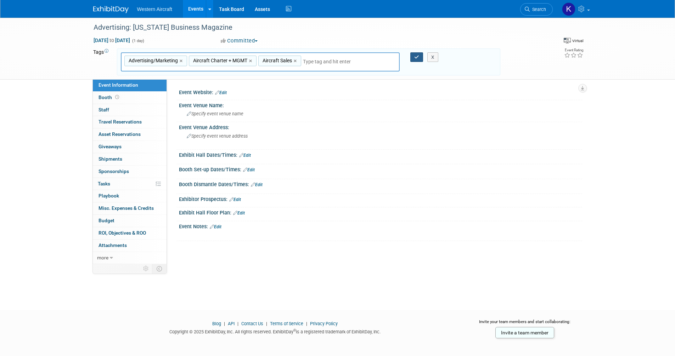
click at [416, 57] on icon "button" at bounding box center [416, 57] width 5 height 5
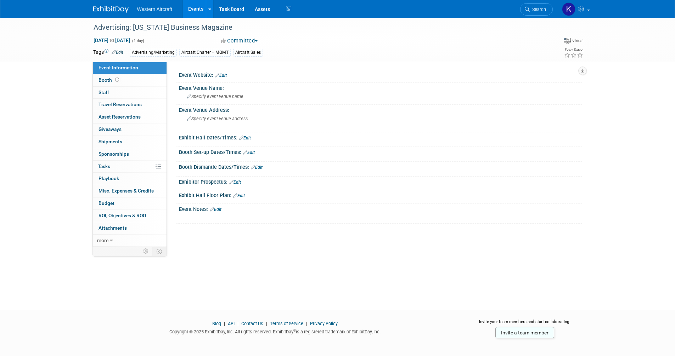
click at [119, 50] on link "Edit" at bounding box center [118, 52] width 12 height 5
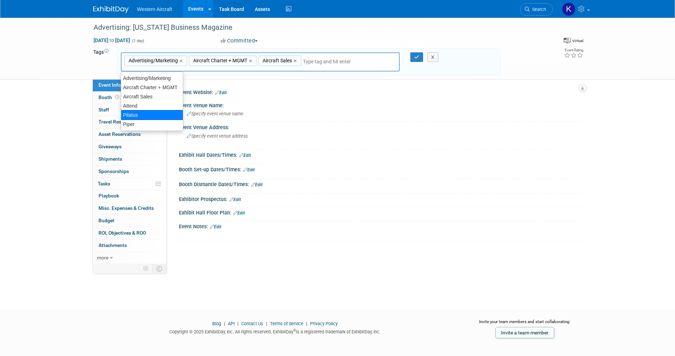
click at [136, 114] on div "Pilatus" at bounding box center [152, 115] width 62 height 10
type input "Advertising/Marketing, Aircraft Charter + MGMT, Aircraft Sales, Pilatus"
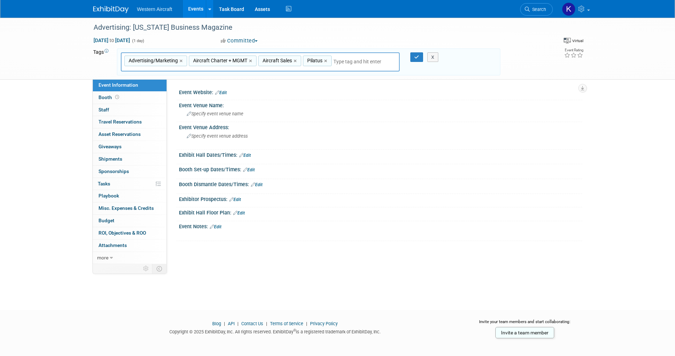
click at [341, 61] on input "text" at bounding box center [364, 61] width 62 height 7
type input "pip"
click at [152, 79] on div "Piper" at bounding box center [152, 78] width 62 height 10
type input "Advertising/Marketing, Aircraft Charter + MGMT, Aircraft Sales, Pilatus, Piper"
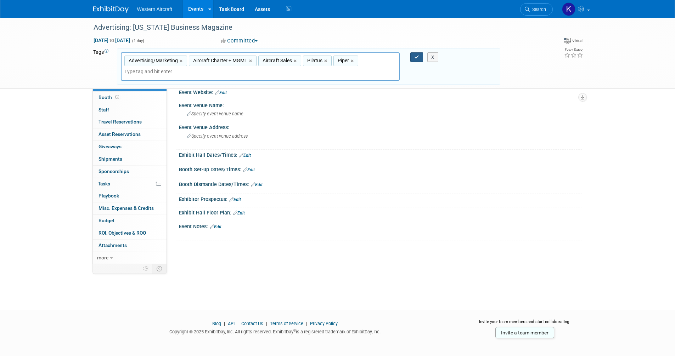
click at [417, 57] on icon "button" at bounding box center [416, 57] width 5 height 5
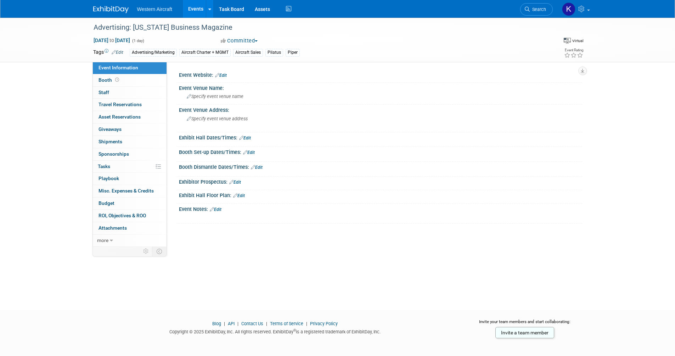
click at [197, 10] on link "Events" at bounding box center [196, 9] width 26 height 18
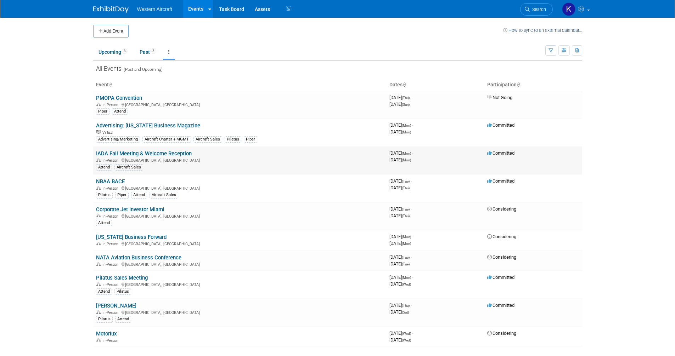
click at [165, 154] on link "IADA Fall Meeting & Welcome Reception" at bounding box center [144, 154] width 96 height 6
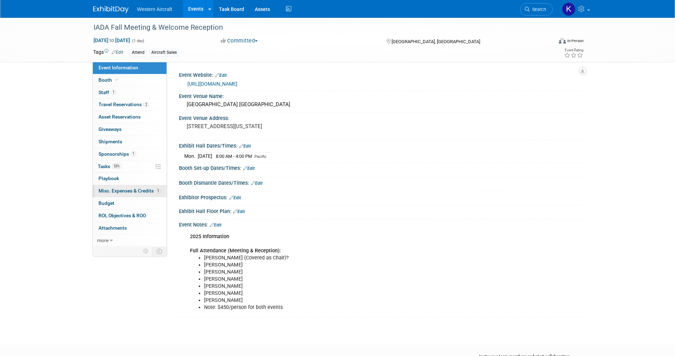
click at [125, 190] on span "Misc. Expenses & Credits 1" at bounding box center [129, 191] width 62 height 6
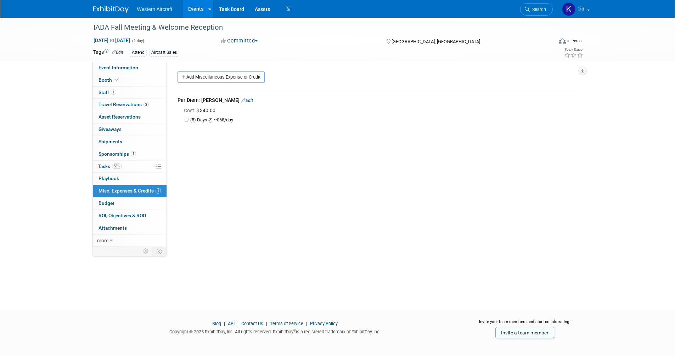
click at [241, 102] on link "Edit" at bounding box center [247, 100] width 12 height 5
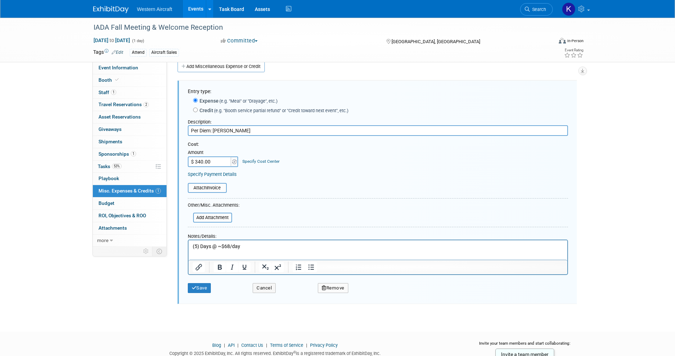
click at [197, 247] on p "(5) Days @ ~$68/day" at bounding box center [377, 246] width 370 height 7
click at [215, 158] on input "$ 340.00" at bounding box center [210, 162] width 44 height 11
type input "$ 138.00"
click at [253, 248] on p "(2) Days @ ~$68/day" at bounding box center [377, 246] width 370 height 7
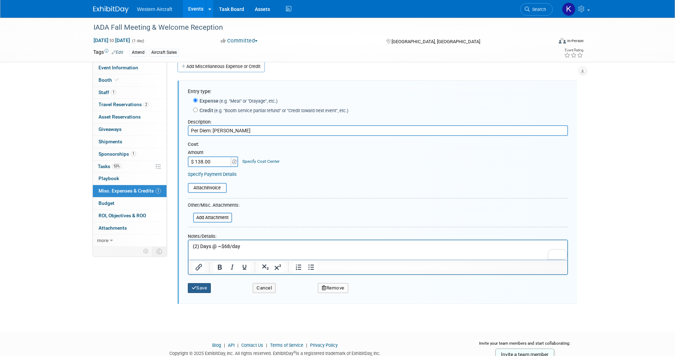
click at [196, 288] on icon "submit" at bounding box center [194, 288] width 5 height 5
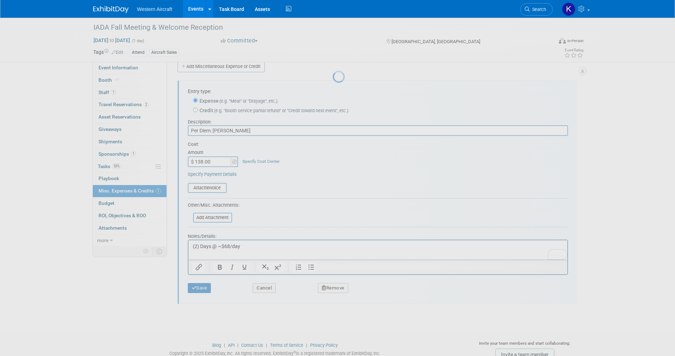
scroll to position [4, 0]
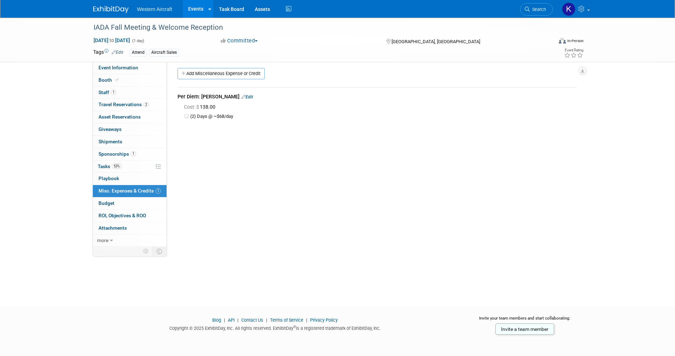
click at [243, 98] on link "Edit" at bounding box center [247, 97] width 12 height 5
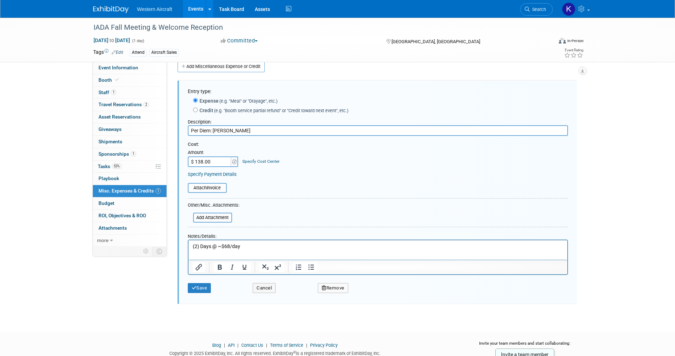
scroll to position [0, 0]
click at [203, 163] on input "$ 138.00" at bounding box center [210, 162] width 44 height 11
type input "$ 136.00"
click at [194, 289] on icon "submit" at bounding box center [194, 288] width 5 height 5
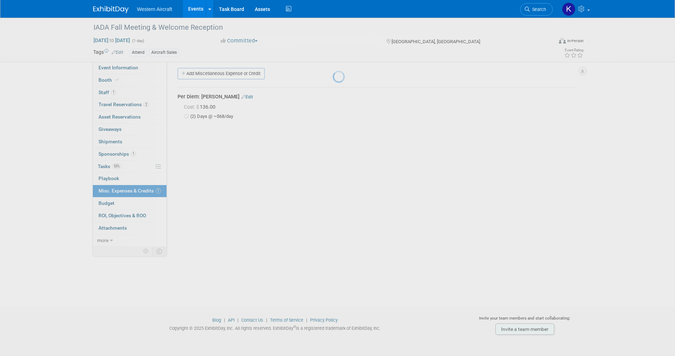
scroll to position [4, 0]
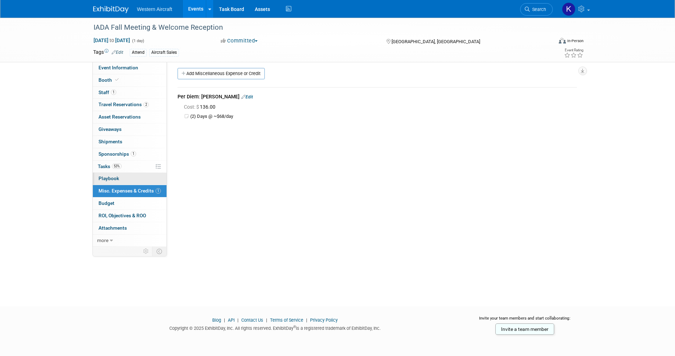
click at [129, 181] on link "0 Playbook 0" at bounding box center [130, 179] width 74 height 12
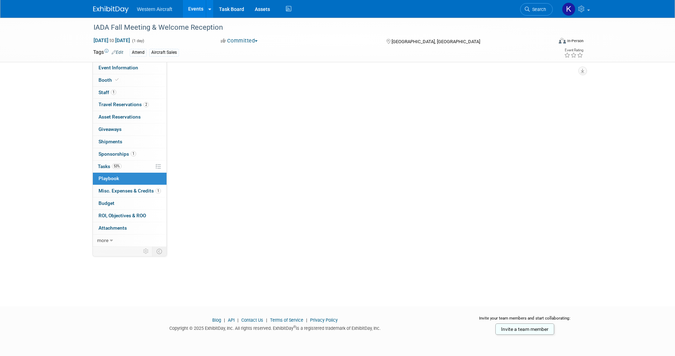
scroll to position [0, 0]
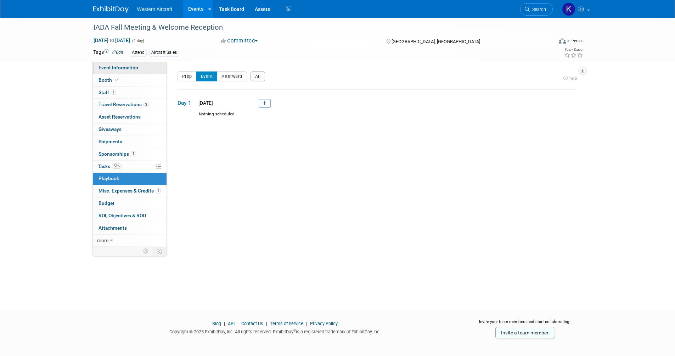
click at [125, 70] on span "Event Information" at bounding box center [118, 68] width 40 height 6
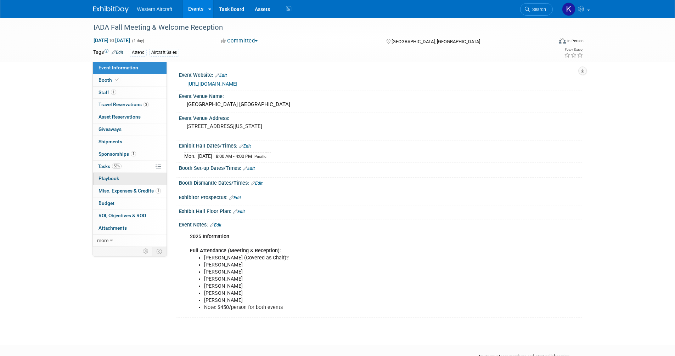
click at [118, 179] on link "0 Playbook 0" at bounding box center [130, 179] width 74 height 12
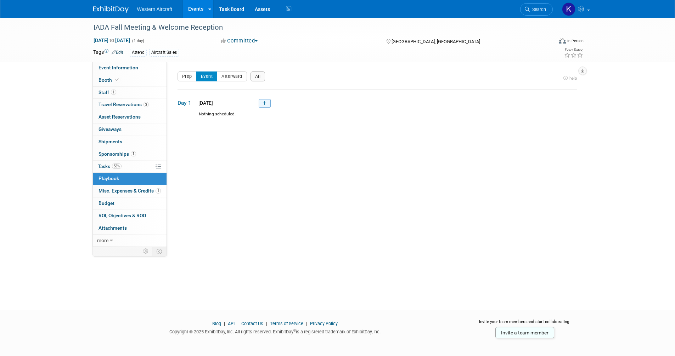
click at [263, 103] on icon at bounding box center [264, 103] width 4 height 4
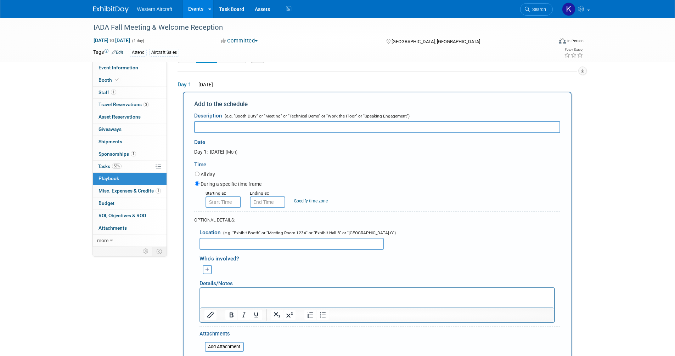
scroll to position [24, 0]
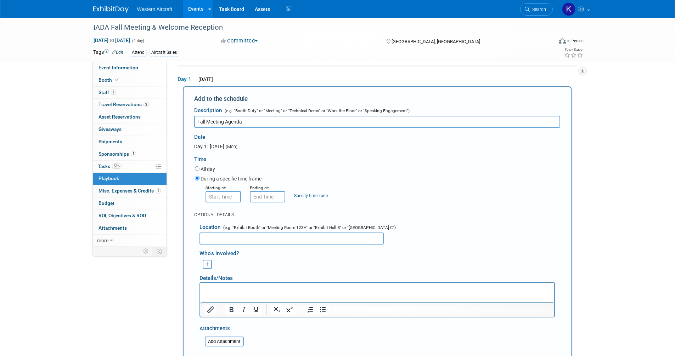
type input "Fall Meeting Agenda"
click at [227, 195] on input "8:00 AM" at bounding box center [222, 196] width 35 height 11
type input "8:50 AM"
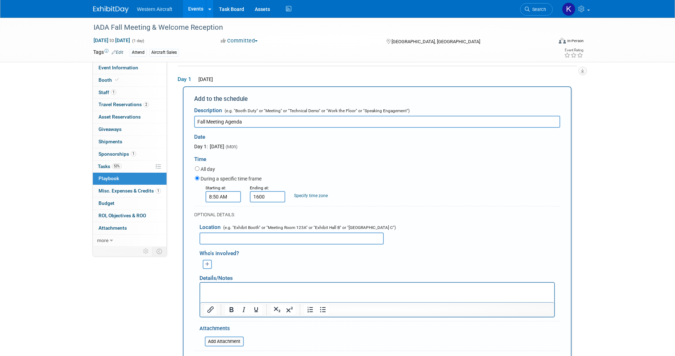
type input "4:00 PM"
click at [302, 191] on div "Specify time zone" at bounding box center [311, 191] width 34 height 15
click at [304, 194] on link "Specify time zone" at bounding box center [311, 195] width 34 height 5
click at [311, 197] on input "Eastern" at bounding box center [308, 196] width 28 height 11
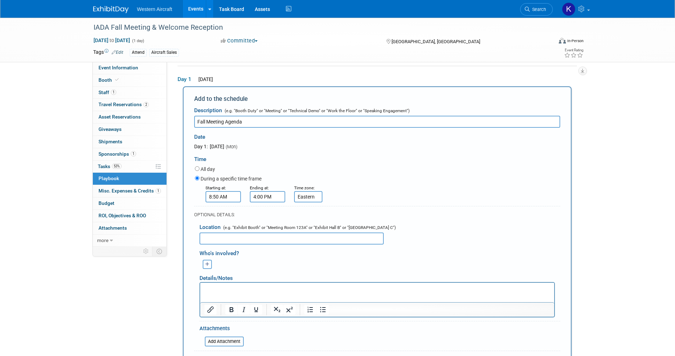
click at [311, 197] on input "Eastern" at bounding box center [308, 196] width 28 height 11
type input "Pacific"
click at [225, 243] on input "text" at bounding box center [291, 239] width 184 height 12
click at [206, 261] on button "button" at bounding box center [207, 264] width 9 height 9
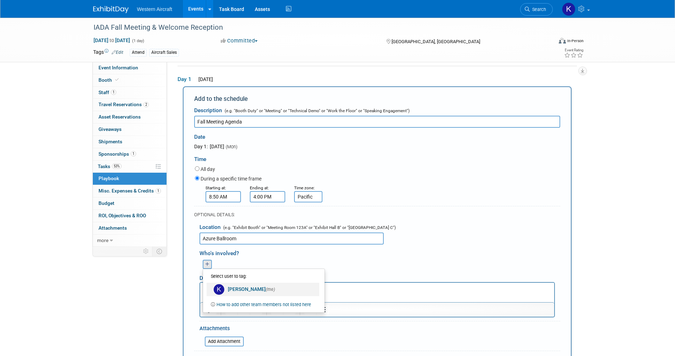
click at [230, 289] on link "Kindra Mahler (me)" at bounding box center [262, 289] width 113 height 13
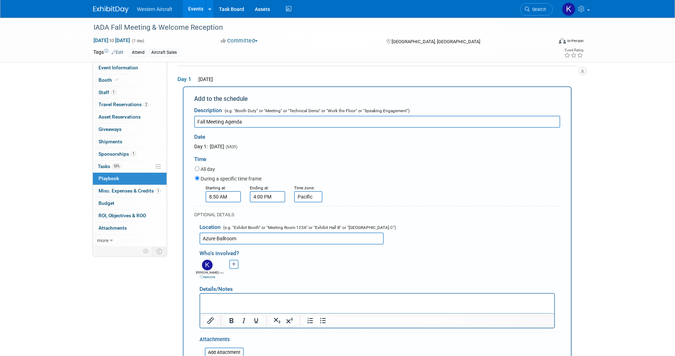
click at [256, 234] on input "Azure Ballroom" at bounding box center [291, 239] width 184 height 12
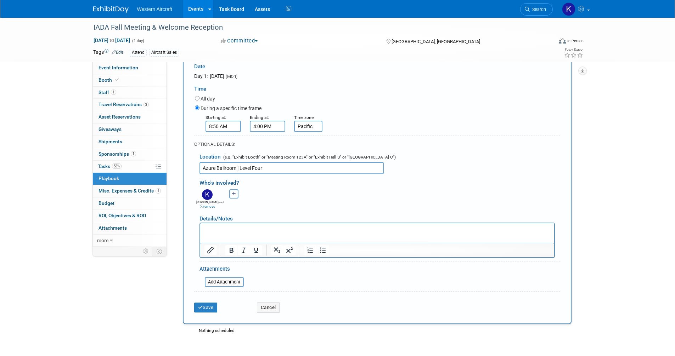
scroll to position [95, 0]
type input "Azure Ballroom | Level Four"
click at [254, 233] on html at bounding box center [377, 228] width 354 height 10
click at [211, 230] on p "To enrich screen reader interactions, please activate Accessibility in Grammarl…" at bounding box center [377, 229] width 346 height 7
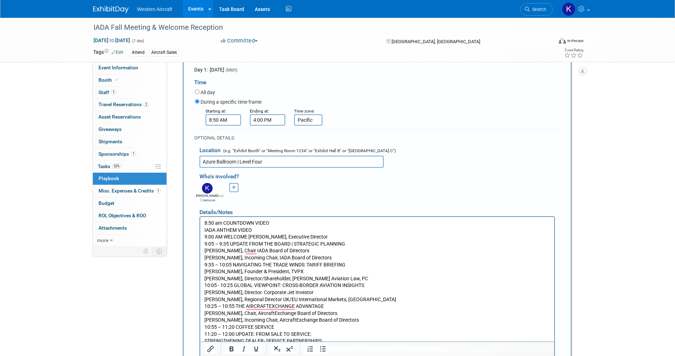
scroll to position [142, 0]
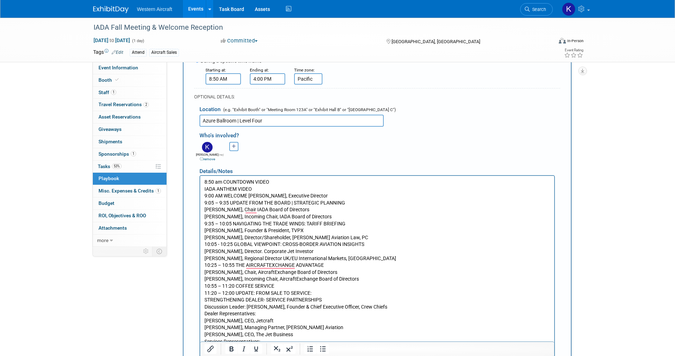
click at [223, 182] on p "8:50 am COUNTDOWN VIDEO IADA ANTHEM VIDEO 9:00 AM WELCOME Lou Seno, Executive D…" at bounding box center [377, 335] width 346 height 312
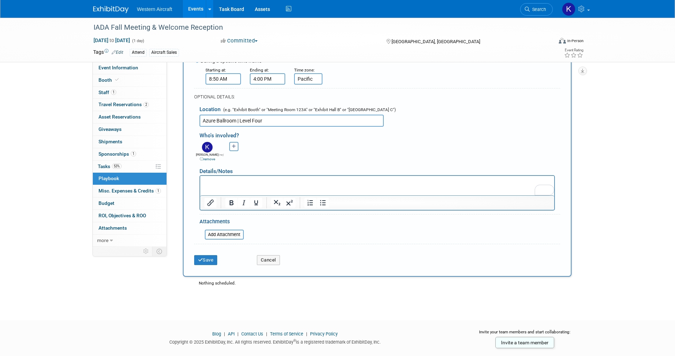
drag, startPoint x: 222, startPoint y: 184, endPoint x: 223, endPoint y: 180, distance: 3.7
click at [223, 181] on p "To enrich screen reader interactions, please activate Accessibility in Grammarl…" at bounding box center [377, 182] width 346 height 7
click at [223, 180] on p "Agenda; https://ams.iada.aero/documents/Schedule-(2).pdf" at bounding box center [377, 182] width 346 height 7
click at [312, 181] on p "Agenda: https://ams.iada.aero/documents/Schedule-(2).pdf" at bounding box center [377, 182] width 346 height 7
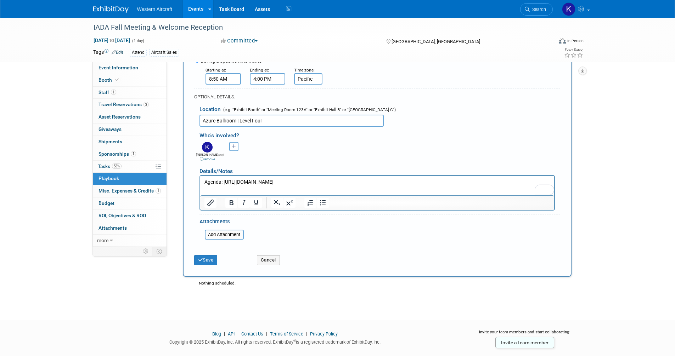
click at [312, 181] on p "Agenda: https://ams.iada.aero/documents/Schedule-(2).pdf" at bounding box center [377, 182] width 346 height 7
click at [312, 186] on html "Agenda: https://ams.iada.aero/documents/Schedule-(2).pdf" at bounding box center [377, 181] width 354 height 10
drag, startPoint x: 347, startPoint y: 182, endPoint x: 223, endPoint y: 179, distance: 123.7
click at [223, 179] on p "Agenda: https://ams.iada.aero/documents/Schedule-(2).pdf" at bounding box center [377, 182] width 346 height 7
click at [207, 205] on icon "Insert/edit link" at bounding box center [210, 203] width 6 height 6
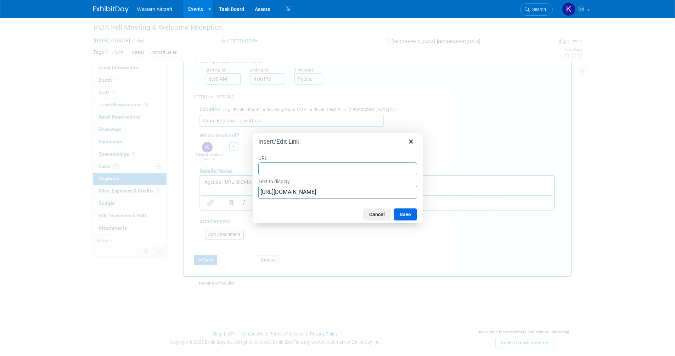
type input "https://ams.iada.aero/documents/Schedule-(2).pdf"
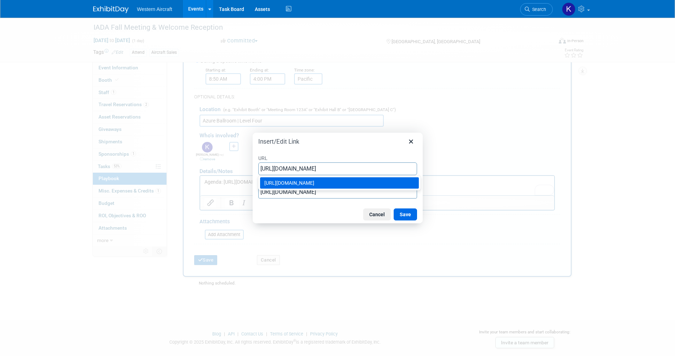
click at [359, 181] on div "https://ams.iada.aero/documents/Schedule-(2).pdf" at bounding box center [340, 183] width 152 height 9
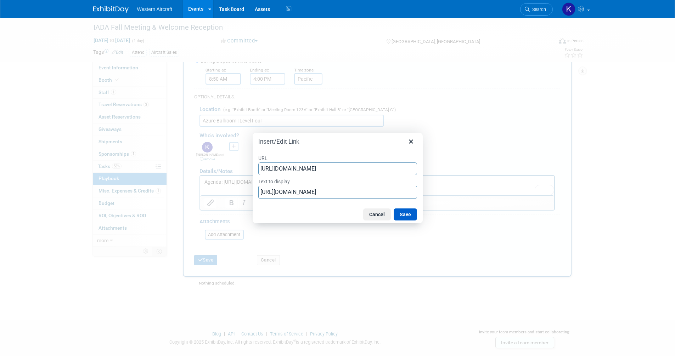
click at [409, 217] on button "Save" at bounding box center [404, 215] width 23 height 12
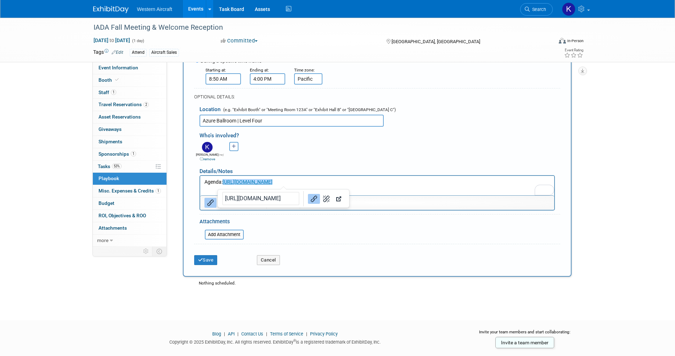
click at [417, 148] on div "Kindra (me) remove Select user to tag: (me)" at bounding box center [379, 151] width 371 height 22
click at [214, 261] on button "Save" at bounding box center [205, 260] width 23 height 10
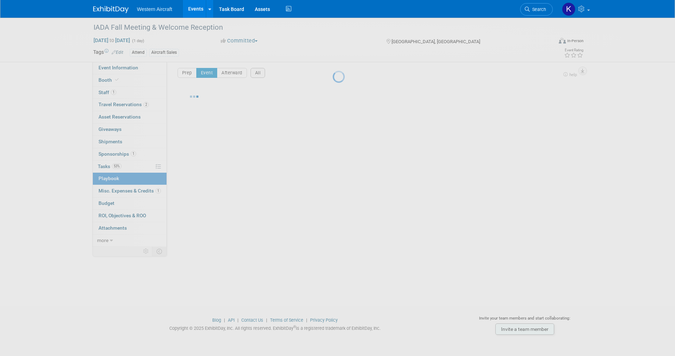
scroll to position [4, 0]
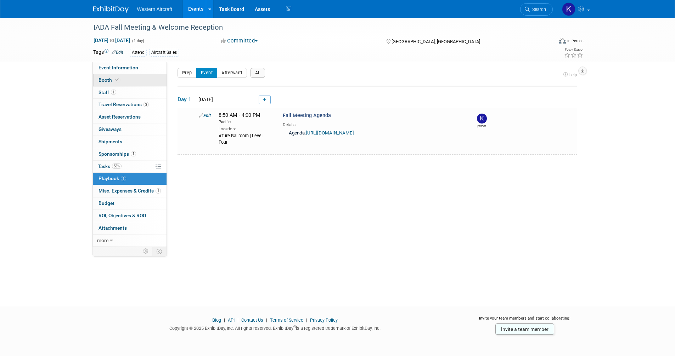
click at [119, 76] on link "Booth" at bounding box center [130, 80] width 74 height 12
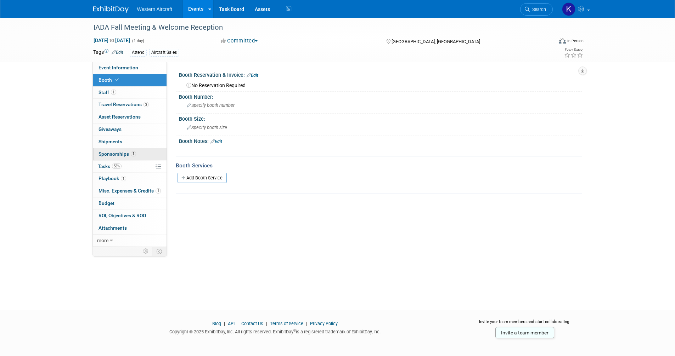
click at [139, 157] on link "1 Sponsorships 1" at bounding box center [130, 154] width 74 height 12
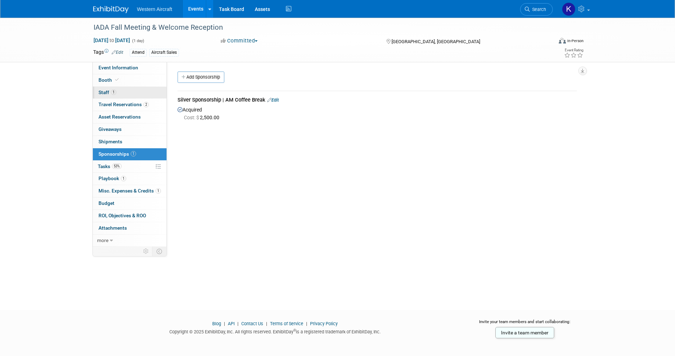
click at [126, 91] on link "1 Staff 1" at bounding box center [130, 93] width 74 height 12
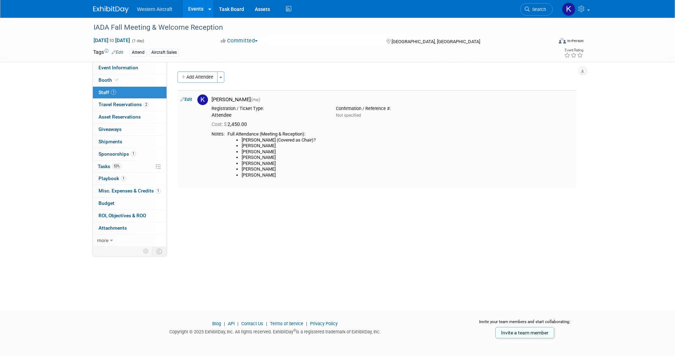
click at [189, 99] on link "Edit" at bounding box center [186, 99] width 12 height 5
select select "12536384-bbc3-4cec-9ed9-1383d243a388"
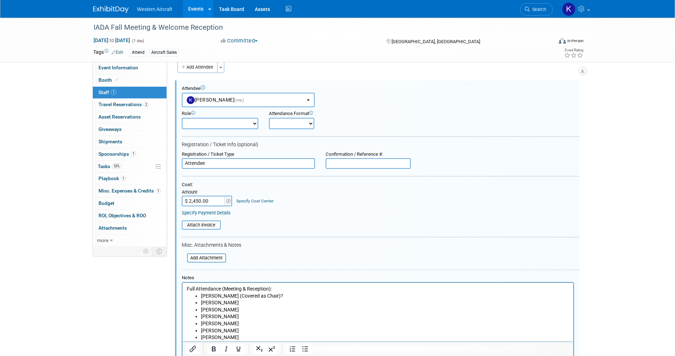
click at [215, 201] on input "$ 2,450.00" at bounding box center [204, 201] width 44 height 11
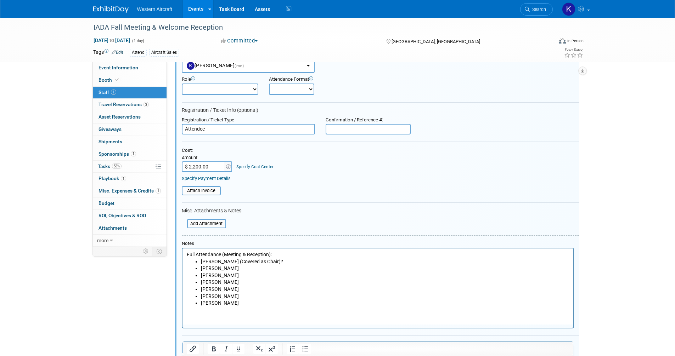
scroll to position [116, 0]
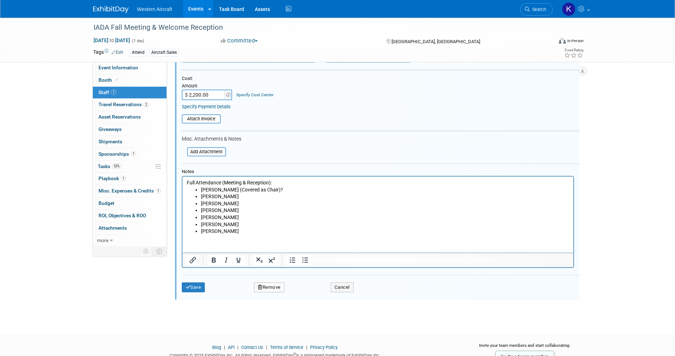
click at [198, 94] on input "$ 2,200.00" at bounding box center [204, 95] width 44 height 11
type input "$ 2,650.00"
drag, startPoint x: 251, startPoint y: 204, endPoint x: 268, endPoint y: 198, distance: 18.2
click at [251, 204] on li "[PERSON_NAME]" at bounding box center [384, 203] width 368 height 7
drag, startPoint x: 273, startPoint y: 193, endPoint x: 228, endPoint y: 191, distance: 44.7
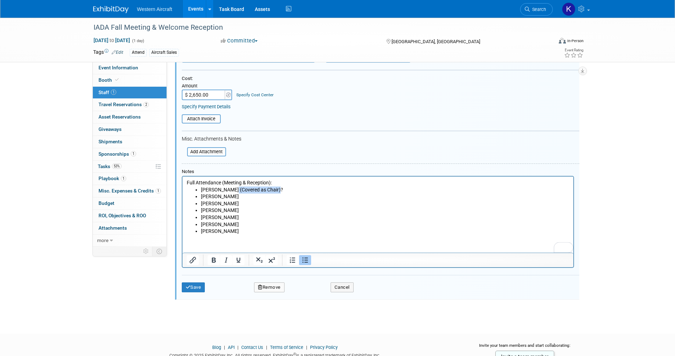
click at [228, 191] on li "Phil Winters (Covered as Chair)?" at bounding box center [384, 190] width 368 height 7
click at [202, 286] on button "Save" at bounding box center [193, 288] width 23 height 10
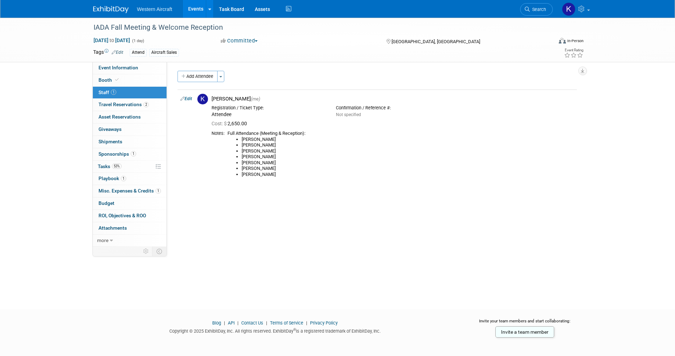
scroll to position [0, 0]
click at [196, 11] on link "Events" at bounding box center [196, 9] width 26 height 18
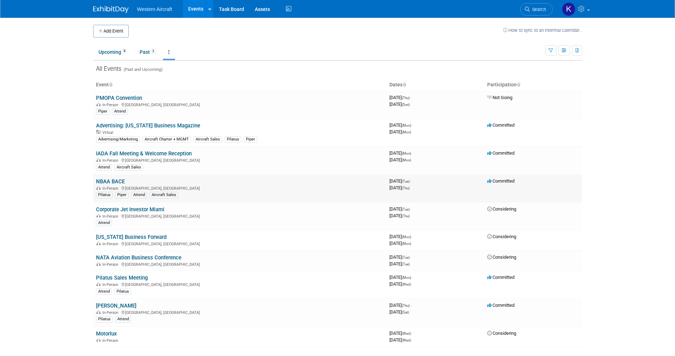
click at [111, 182] on link "NBAA BACE" at bounding box center [110, 182] width 29 height 6
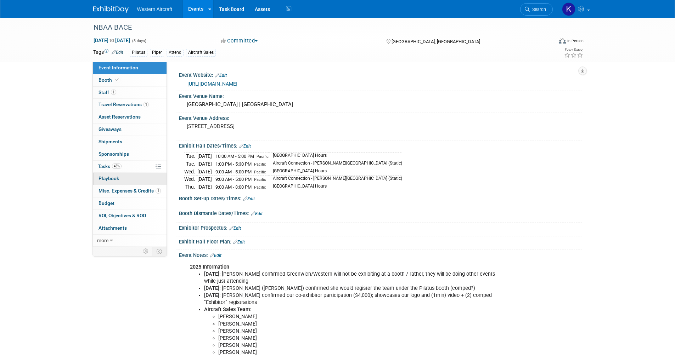
click at [125, 179] on link "0 Playbook 0" at bounding box center [130, 179] width 74 height 12
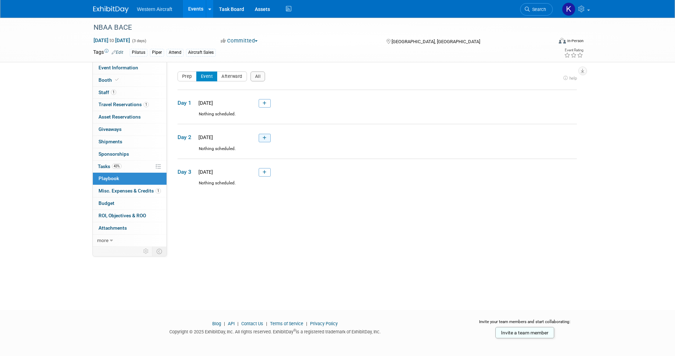
click at [265, 139] on icon at bounding box center [264, 138] width 4 height 4
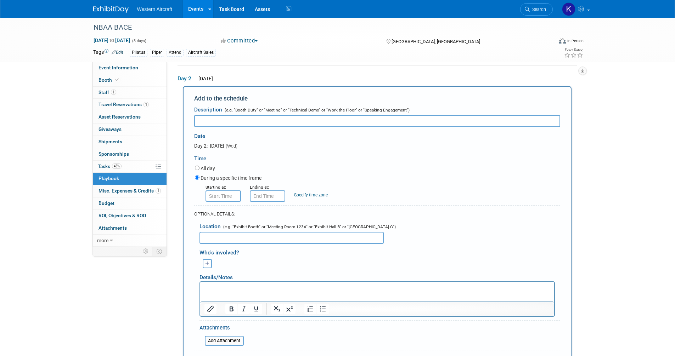
click at [222, 122] on input "text" at bounding box center [377, 121] width 366 height 12
type input "[PERSON_NAME] Reception"
click at [222, 197] on input "8:00 AM" at bounding box center [222, 196] width 35 height 11
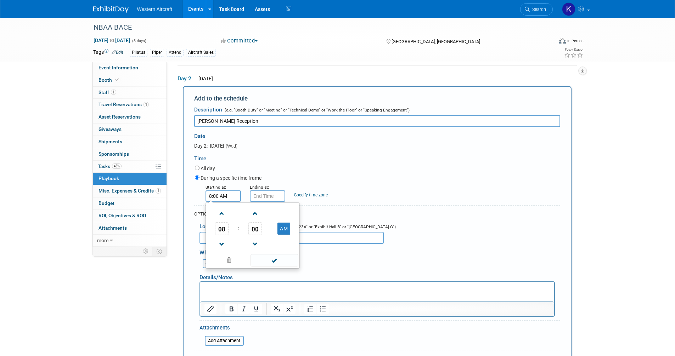
click at [222, 197] on input "8:00 AM" at bounding box center [222, 196] width 35 height 11
type input "3:00 PM"
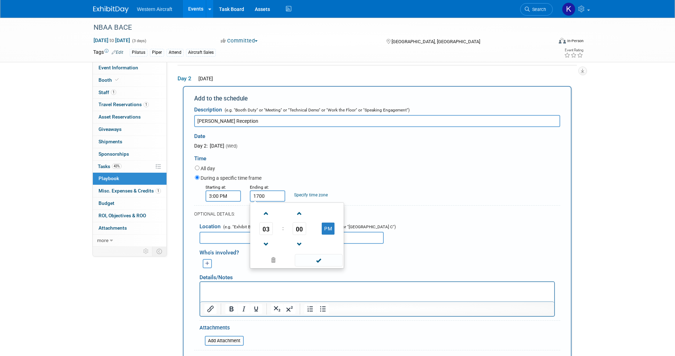
type input "5:00 PM"
click at [321, 196] on link "Specify time zone" at bounding box center [311, 195] width 34 height 5
type input "Pacific"
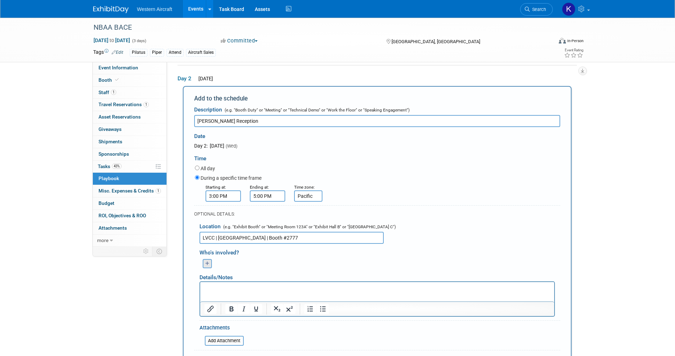
type input "LVCC | West Hall | Booth #2777"
click at [207, 262] on icon "button" at bounding box center [207, 264] width 4 height 5
click at [225, 282] on li "Select user to tag:" at bounding box center [262, 276] width 113 height 12
click at [206, 266] on icon "button" at bounding box center [207, 264] width 4 height 5
click at [227, 294] on link "[PERSON_NAME] (me)" at bounding box center [262, 288] width 113 height 13
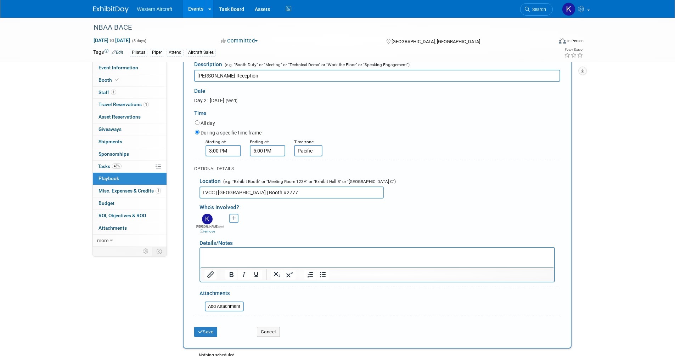
scroll to position [129, 0]
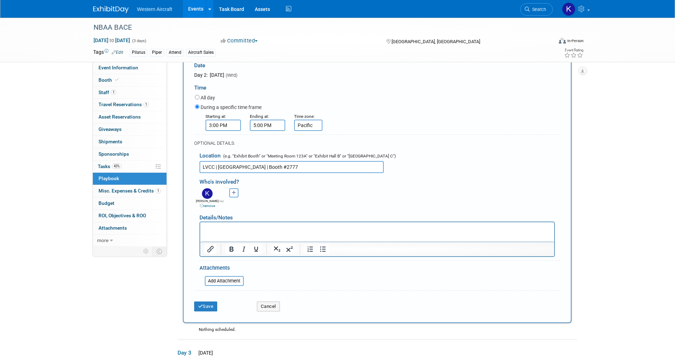
click at [237, 226] on p "Rich Text Area. Press ALT-0 for help." at bounding box center [377, 228] width 346 height 7
click at [207, 305] on button "Save" at bounding box center [205, 307] width 23 height 10
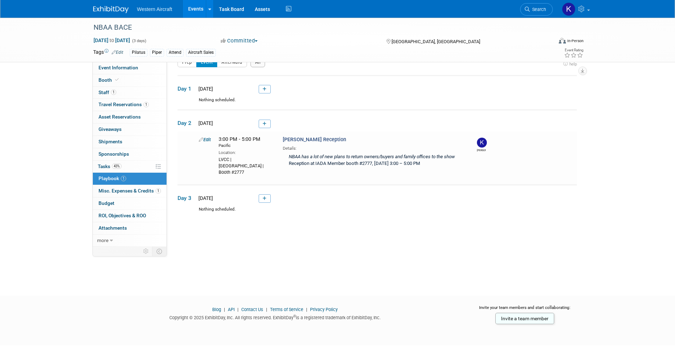
scroll to position [4, 0]
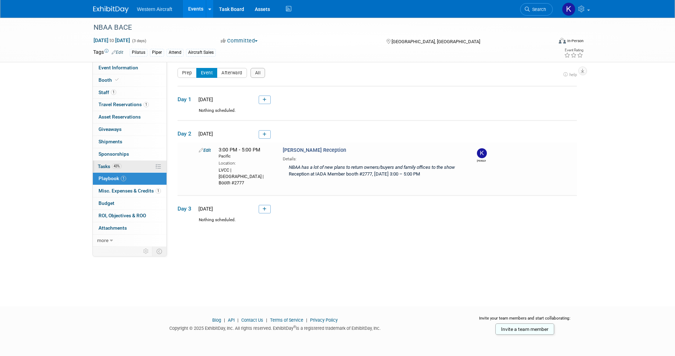
click at [125, 165] on link "43% Tasks 43%" at bounding box center [130, 167] width 74 height 12
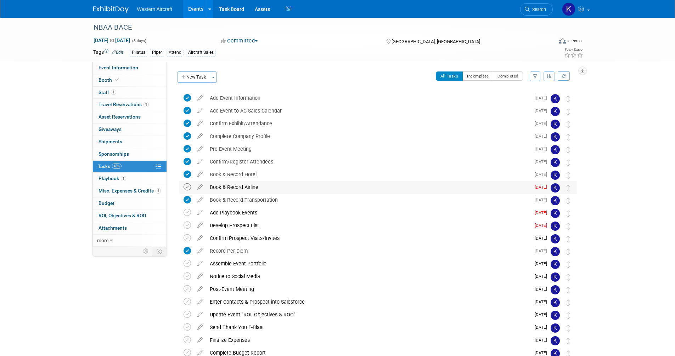
click at [187, 186] on icon at bounding box center [186, 186] width 7 height 7
click at [188, 214] on icon at bounding box center [186, 212] width 7 height 7
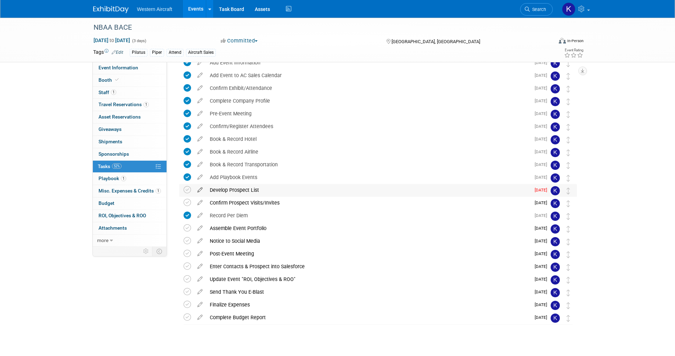
click at [201, 190] on icon at bounding box center [200, 188] width 12 height 9
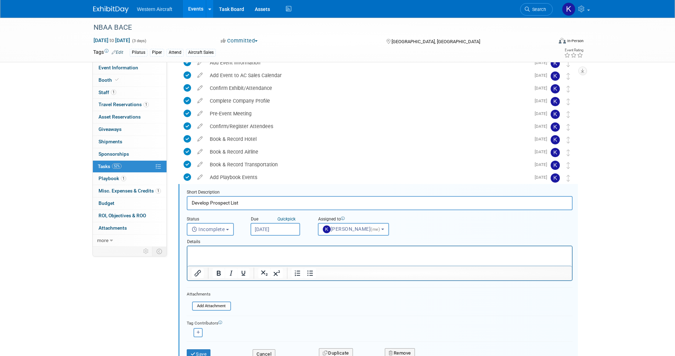
scroll to position [116, 0]
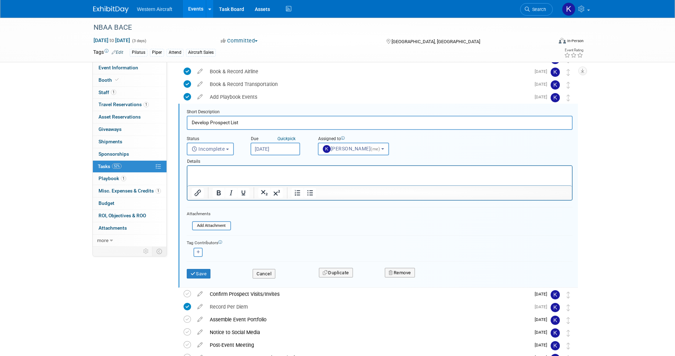
click at [280, 147] on input "Sep 24, 2025" at bounding box center [275, 149] width 50 height 13
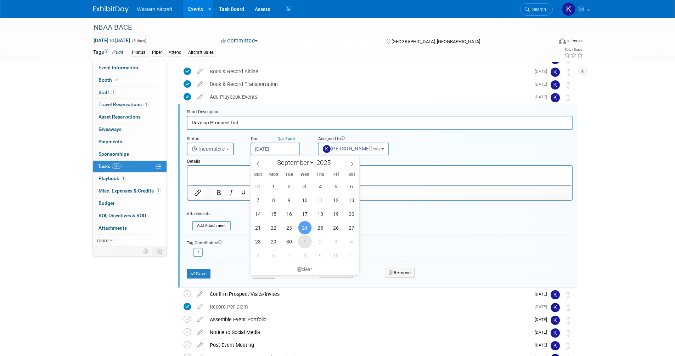
click at [304, 243] on span "1" at bounding box center [305, 242] width 14 height 14
type input "Oct 1, 2025"
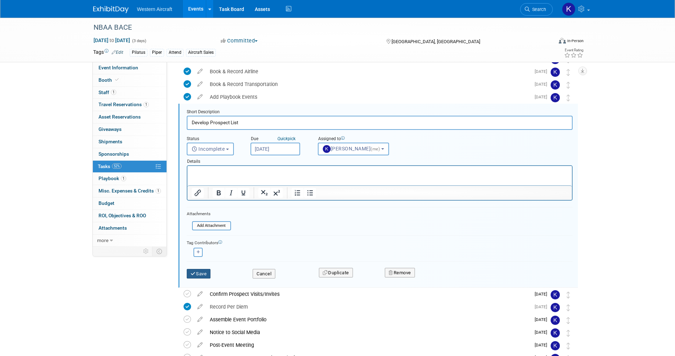
click at [204, 277] on button "Save" at bounding box center [199, 274] width 24 height 10
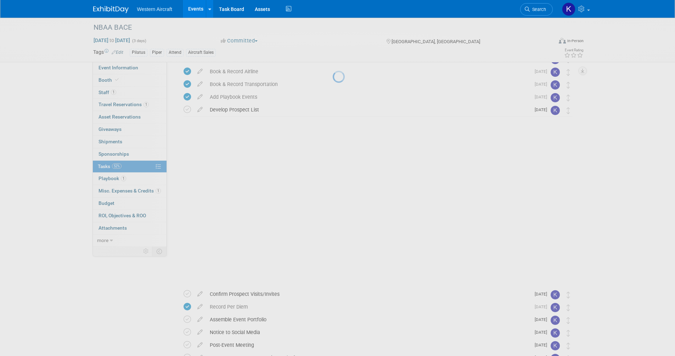
scroll to position [47, 0]
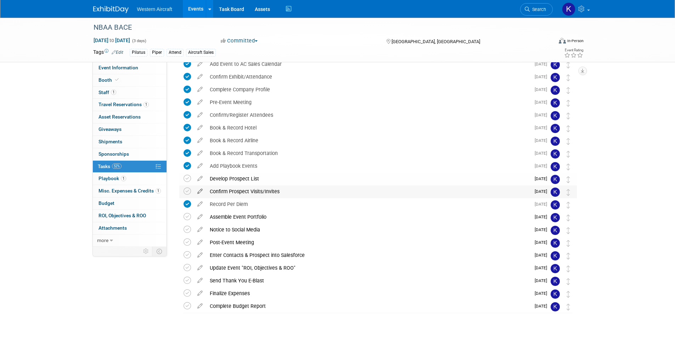
click at [200, 192] on icon at bounding box center [200, 190] width 12 height 9
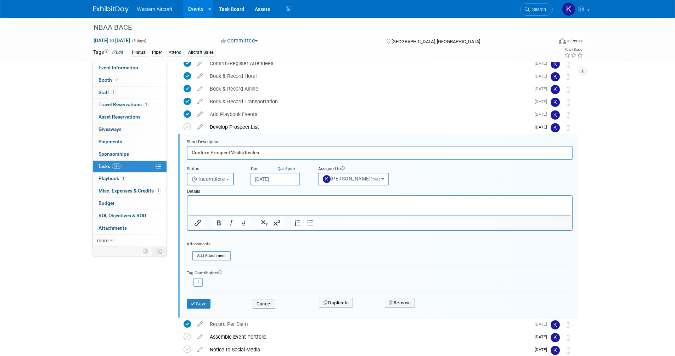
scroll to position [129, 0]
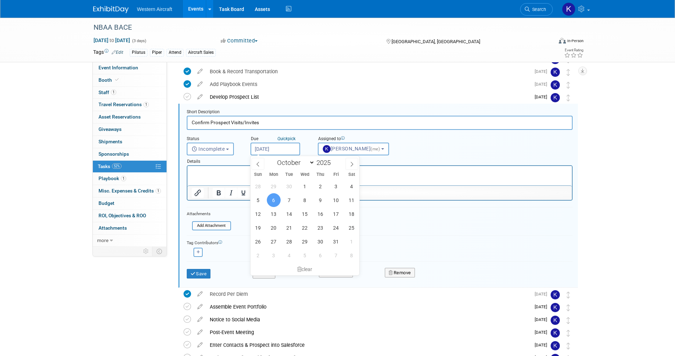
click at [281, 145] on input "Oct 6, 2025" at bounding box center [275, 149] width 50 height 13
click at [305, 197] on span "8" at bounding box center [305, 200] width 14 height 14
type input "Oct 8, 2025"
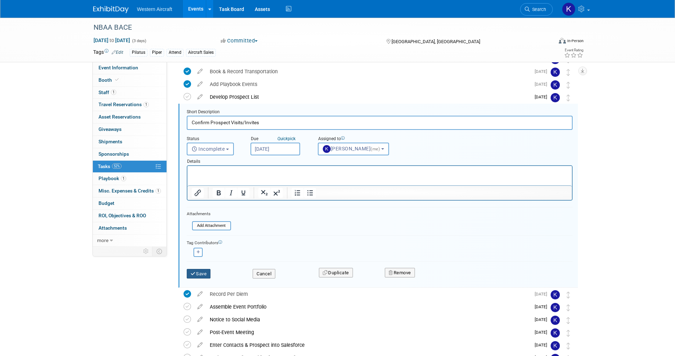
click at [202, 276] on button "Save" at bounding box center [199, 274] width 24 height 10
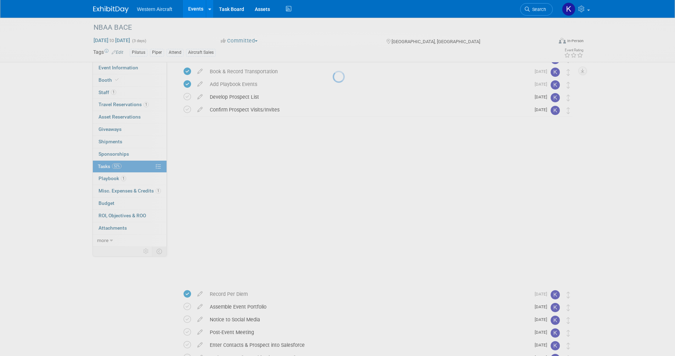
scroll to position [47, 0]
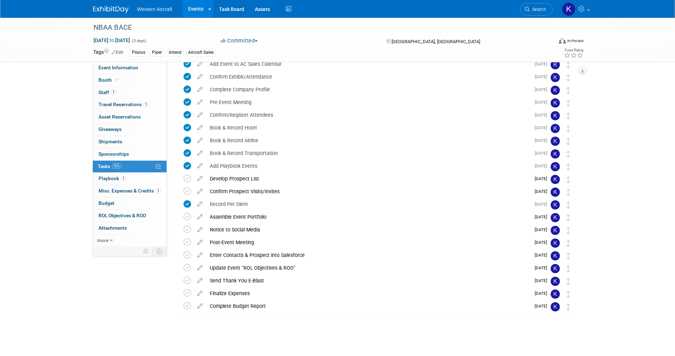
click at [265, 189] on div "Confirm Prospect Visits/Invites" at bounding box center [368, 192] width 324 height 12
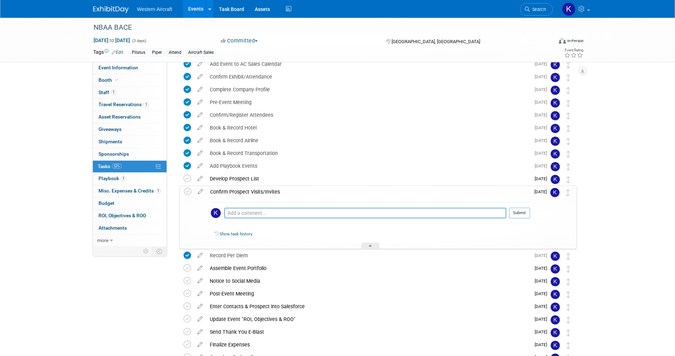
click at [245, 190] on div "Confirm Prospect Visits/Invites" at bounding box center [367, 192] width 323 height 12
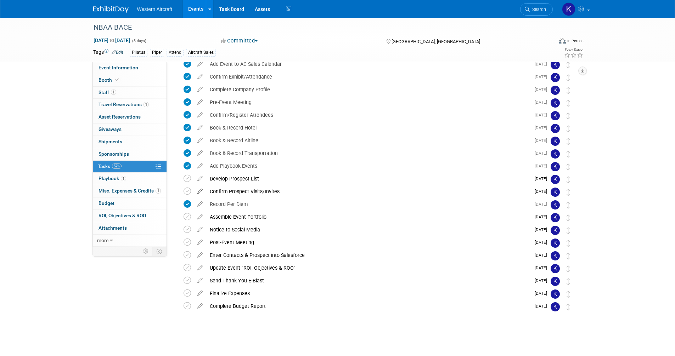
click at [200, 190] on icon at bounding box center [200, 190] width 12 height 9
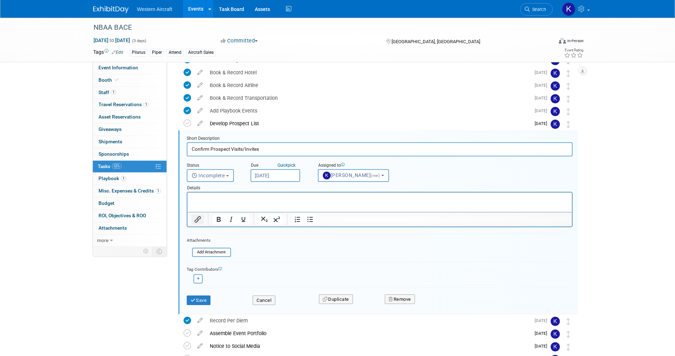
scroll to position [129, 0]
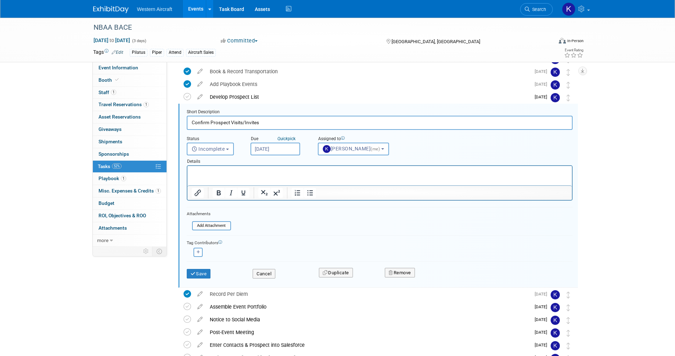
click at [277, 156] on div "Details" at bounding box center [380, 160] width 386 height 10
click at [278, 153] on input "Oct 8, 2025" at bounding box center [275, 149] width 50 height 13
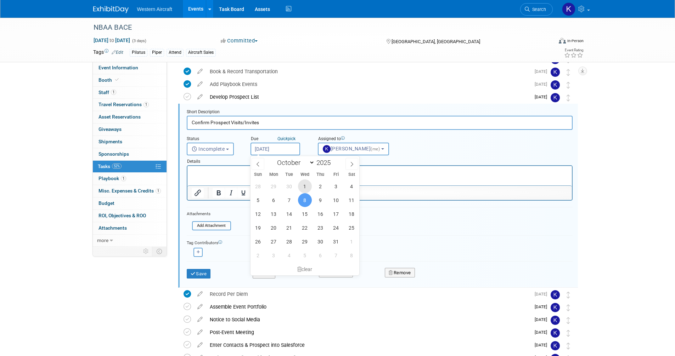
click at [305, 188] on span "1" at bounding box center [305, 187] width 14 height 14
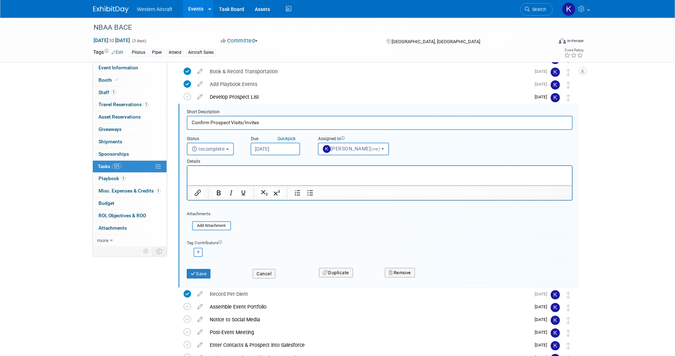
click at [273, 146] on input "Oct 1, 2025" at bounding box center [275, 149] width 50 height 13
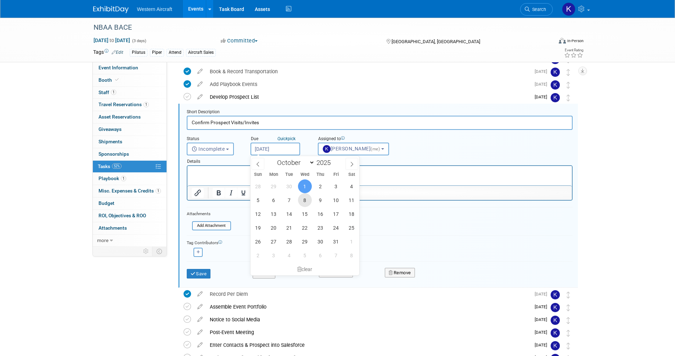
click at [305, 200] on span "8" at bounding box center [305, 200] width 14 height 14
type input "Oct 8, 2025"
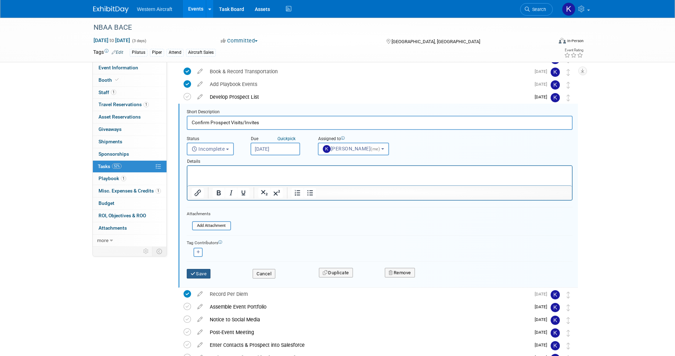
click at [202, 273] on button "Save" at bounding box center [199, 274] width 24 height 10
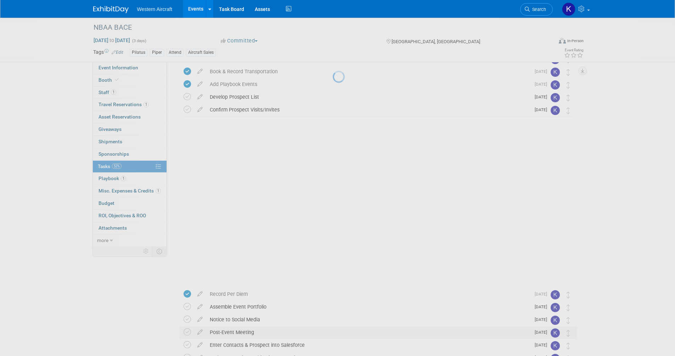
scroll to position [47, 0]
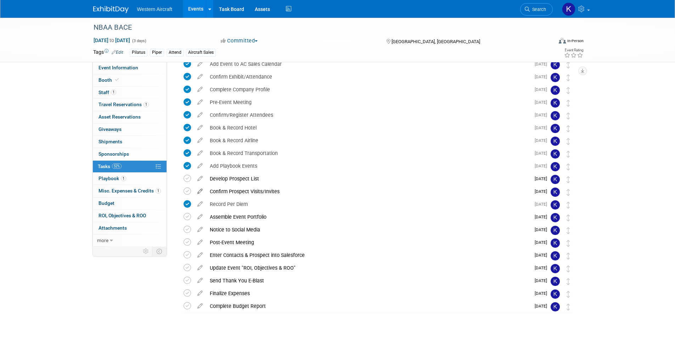
click at [200, 192] on icon at bounding box center [200, 190] width 12 height 9
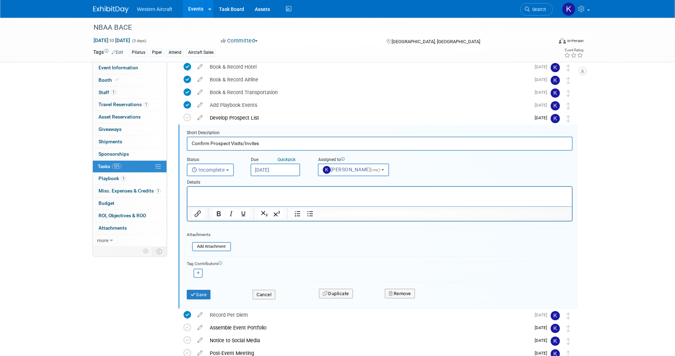
scroll to position [129, 0]
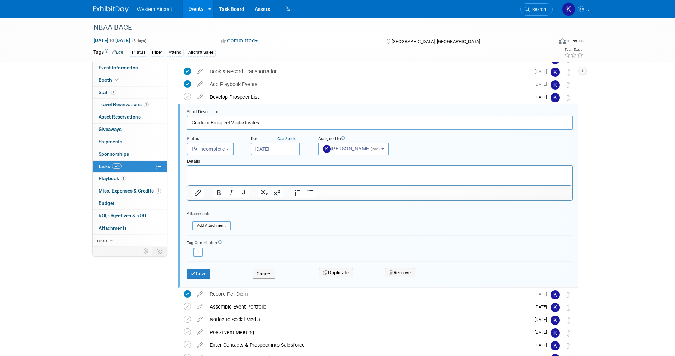
click at [255, 152] on input "Oct 8, 2025" at bounding box center [275, 149] width 50 height 13
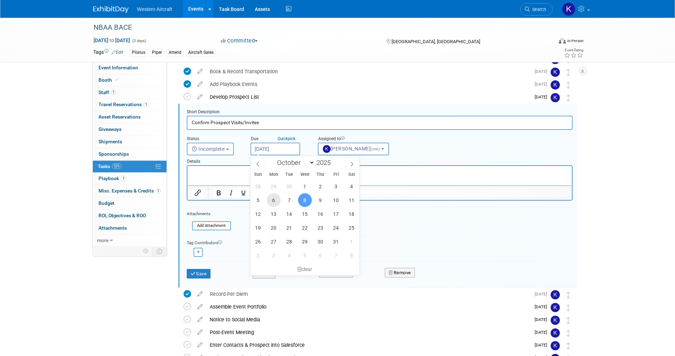
click at [270, 200] on span "6" at bounding box center [274, 200] width 14 height 14
type input "Oct 6, 2025"
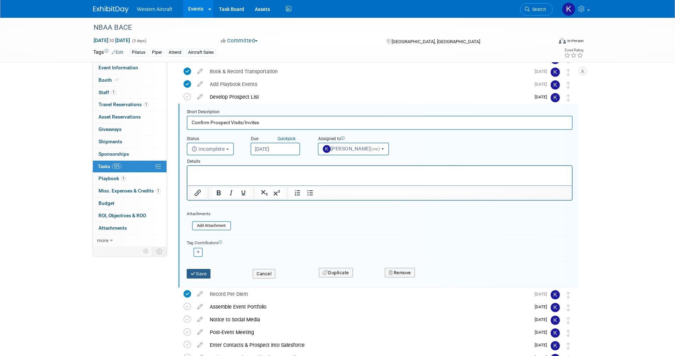
click at [204, 277] on button "Save" at bounding box center [199, 274] width 24 height 10
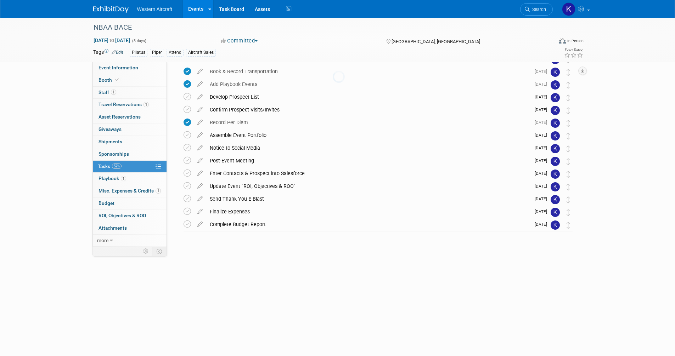
scroll to position [47, 0]
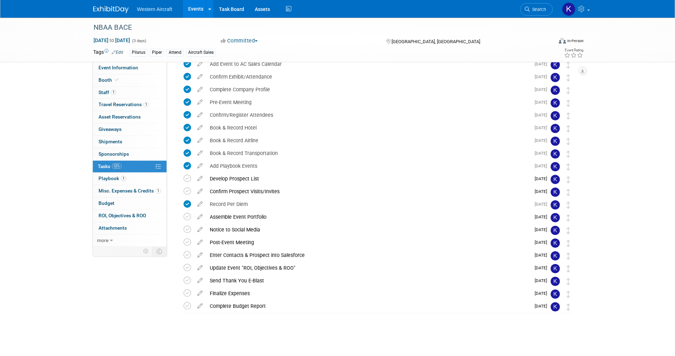
click at [627, 87] on div "NBAA BACE Oct 14, 2025 to Oct 16, 2025 (3 days) Oct 14, 2025 to Oct 16, 2025 Co…" at bounding box center [337, 163] width 675 height 385
click at [145, 179] on link "1 Playbook 1" at bounding box center [130, 179] width 74 height 12
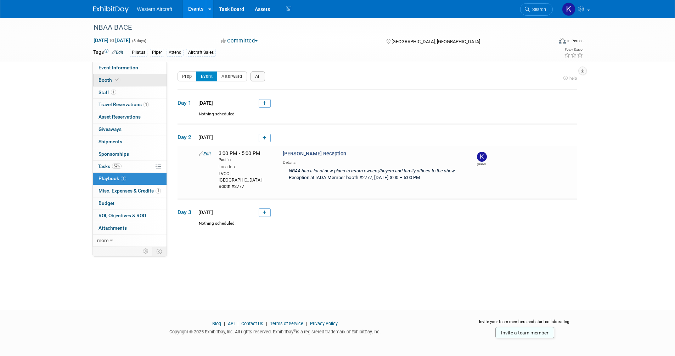
click at [125, 82] on link "Booth" at bounding box center [130, 80] width 74 height 12
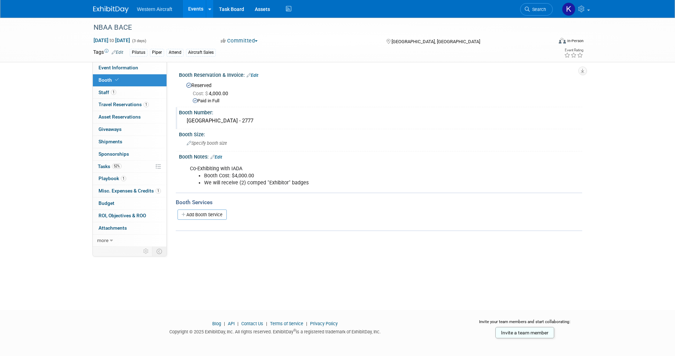
click at [203, 123] on div "West Hall - 2777" at bounding box center [380, 120] width 392 height 11
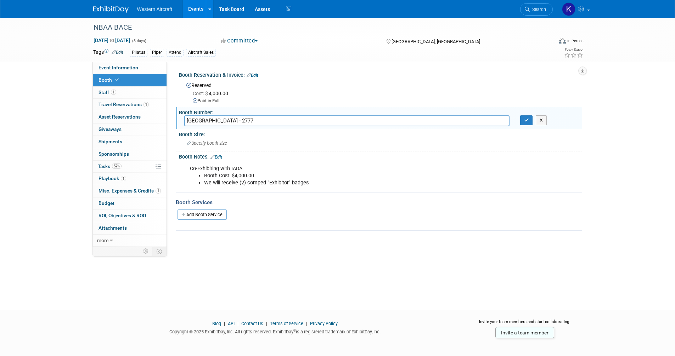
click at [188, 120] on input "West Hall - 2777" at bounding box center [346, 120] width 325 height 11
click at [231, 123] on input "LVCC | West Hall - 2777" at bounding box center [346, 120] width 325 height 11
type input "LVCC | West Hall | Booth #2777"
click at [531, 119] on button "button" at bounding box center [526, 120] width 13 height 10
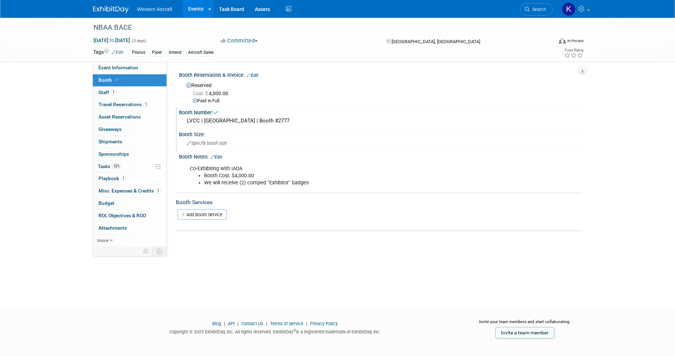
click at [221, 142] on span "Specify booth size" at bounding box center [207, 143] width 40 height 5
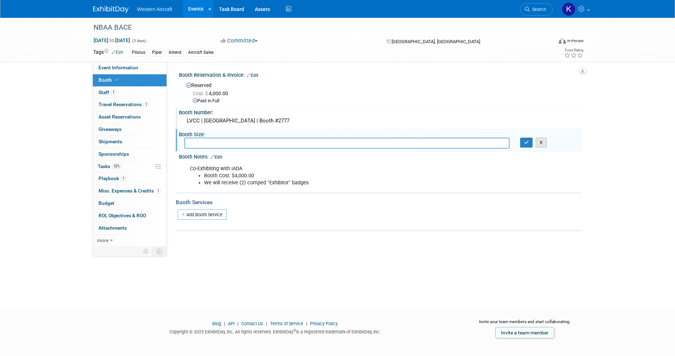
click at [542, 144] on button "X" at bounding box center [541, 143] width 11 height 10
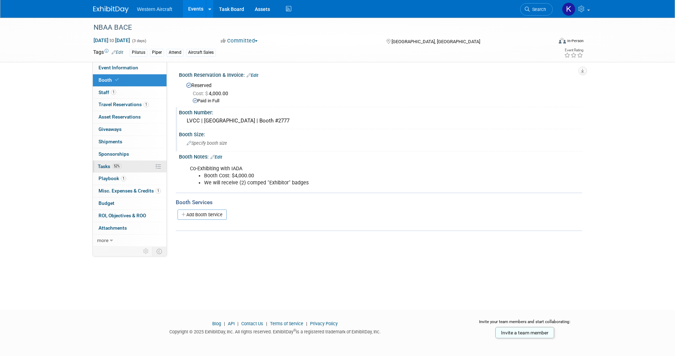
click at [129, 169] on link "52% Tasks 52%" at bounding box center [130, 167] width 74 height 12
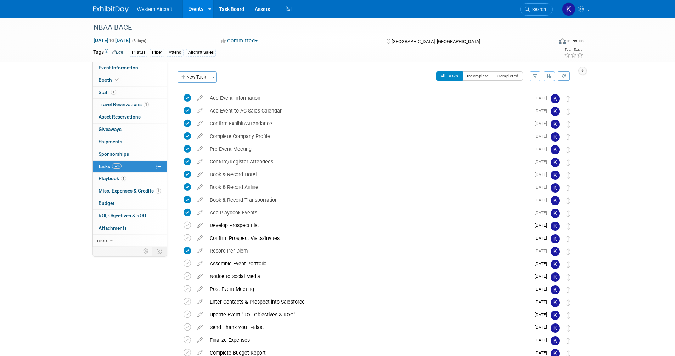
click at [195, 12] on link "Events" at bounding box center [196, 9] width 26 height 18
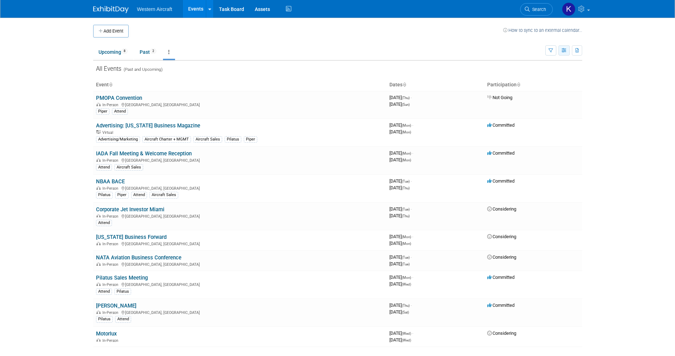
click at [565, 50] on icon "button" at bounding box center [563, 51] width 5 height 5
click at [544, 96] on link "Calendar View" at bounding box center [534, 97] width 60 height 10
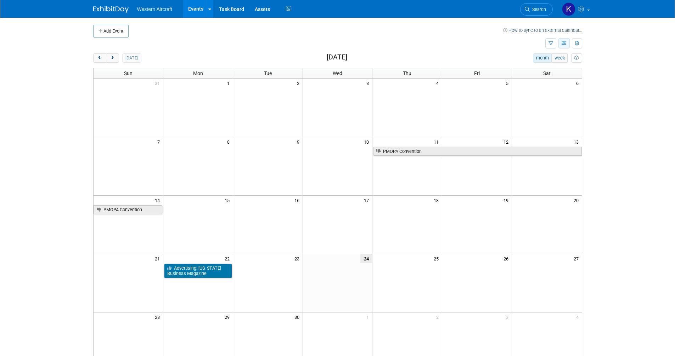
click at [563, 43] on icon "button" at bounding box center [563, 43] width 5 height 5
click at [534, 101] on link "Expert Grid" at bounding box center [534, 101] width 60 height 10
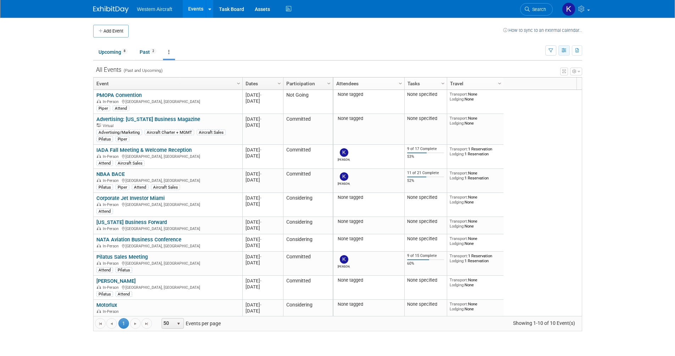
click at [565, 50] on icon "button" at bounding box center [563, 51] width 5 height 5
click at [530, 97] on link "Calendar View" at bounding box center [534, 97] width 60 height 10
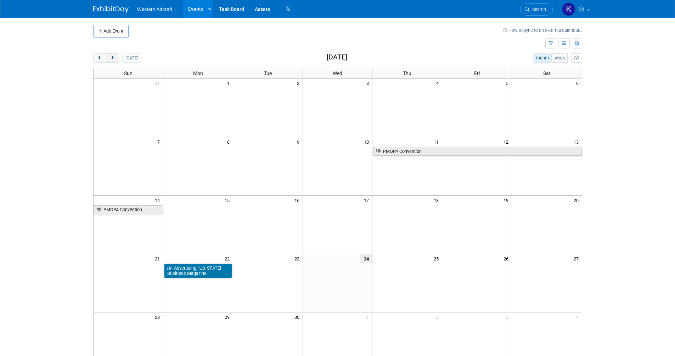
click at [117, 58] on button "next" at bounding box center [112, 57] width 13 height 9
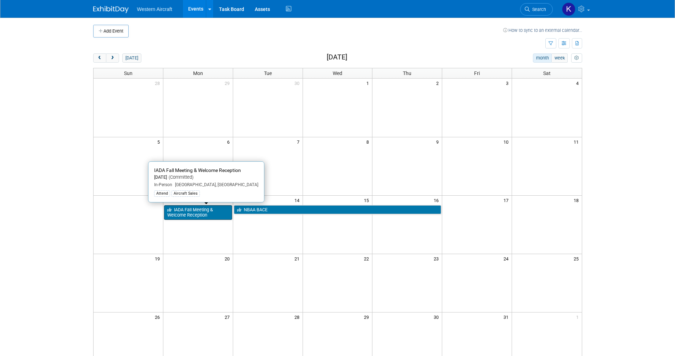
click at [190, 209] on link "IADA Fall Meeting & Welcome Reception" at bounding box center [198, 212] width 68 height 15
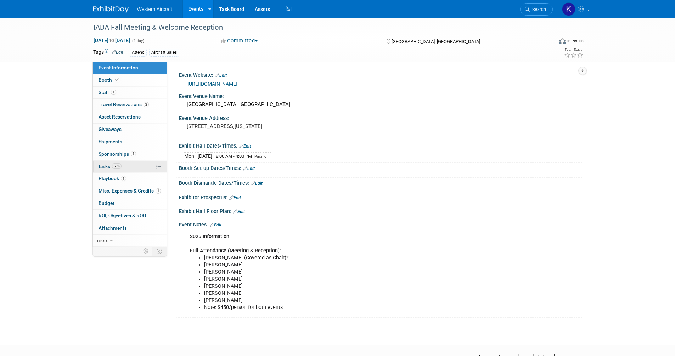
click at [123, 166] on link "53% Tasks 53%" at bounding box center [130, 167] width 74 height 12
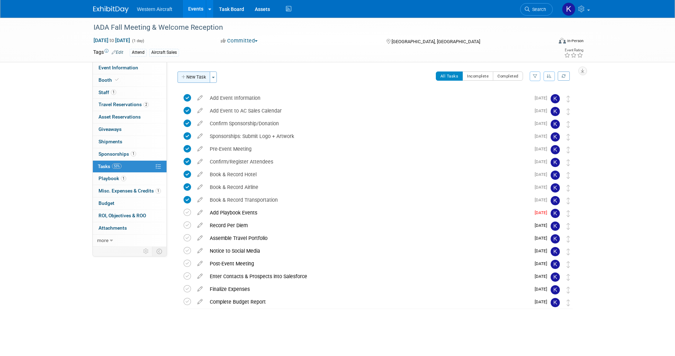
click at [190, 75] on button "New Task" at bounding box center [193, 77] width 33 height 11
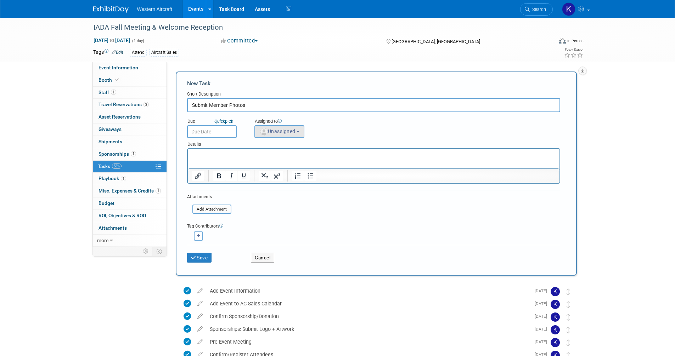
type input "Submit Member Photos"
click at [277, 134] on span "Unassigned" at bounding box center [277, 132] width 36 height 6
click at [283, 160] on label "[PERSON_NAME] (me)" at bounding box center [288, 162] width 61 height 11
click at [256, 160] on input "[PERSON_NAME] (me)" at bounding box center [253, 161] width 5 height 5
select select "12536384-bbc3-4cec-9ed9-1383d243a388"
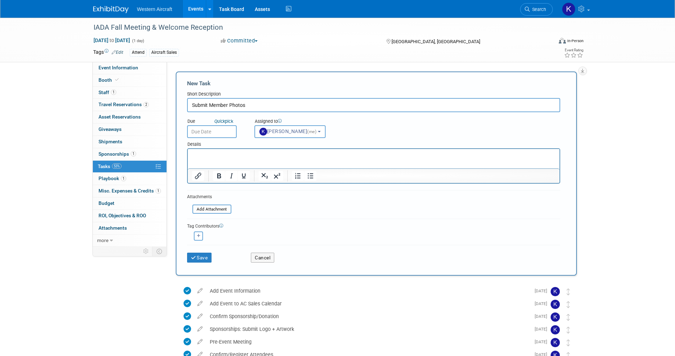
click at [209, 157] on p "Rich Text Area. Press ALT-0 for help." at bounding box center [373, 155] width 363 height 7
click at [210, 129] on input "text" at bounding box center [212, 131] width 50 height 13
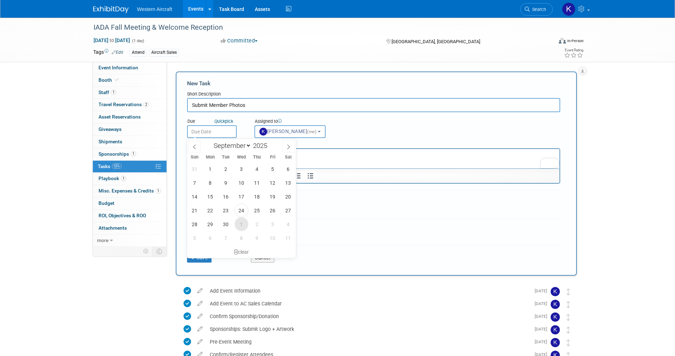
click at [240, 225] on span "1" at bounding box center [241, 224] width 14 height 14
type input "[DATE]"
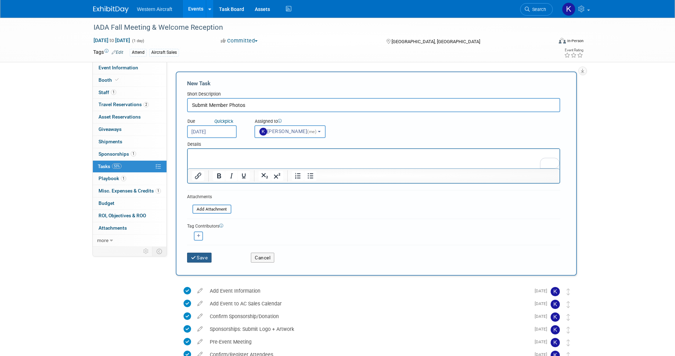
click at [204, 260] on button "Save" at bounding box center [199, 258] width 25 height 10
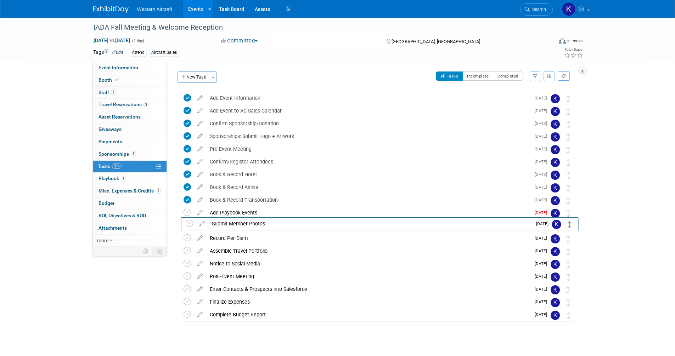
drag, startPoint x: 569, startPoint y: 116, endPoint x: 570, endPoint y: 226, distance: 110.5
click at [192, 10] on link "Events" at bounding box center [196, 9] width 26 height 18
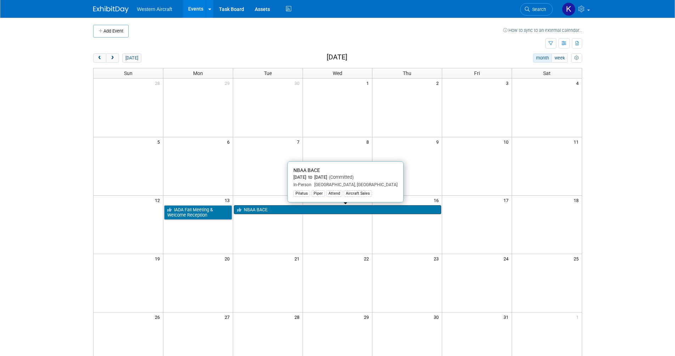
click at [252, 209] on link "NBAA BACE" at bounding box center [338, 209] width 208 height 9
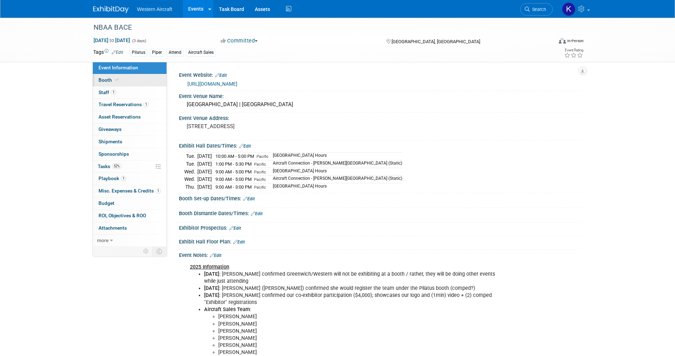
click at [114, 83] on link "Booth" at bounding box center [130, 80] width 74 height 12
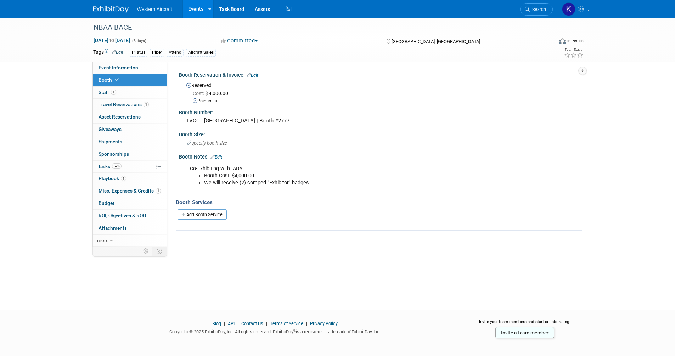
click at [222, 157] on link "Edit" at bounding box center [216, 157] width 12 height 5
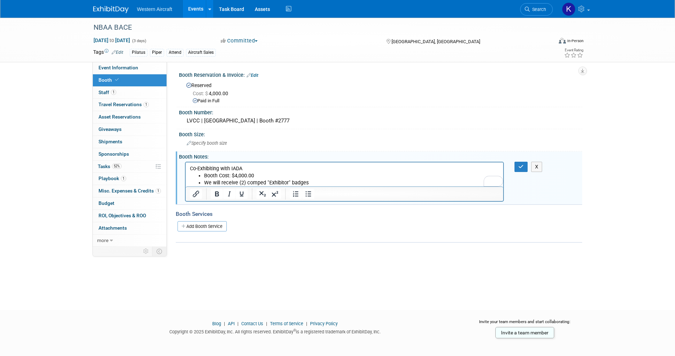
click at [319, 182] on li "We will receive (2) comped "Exhibitor" badges" at bounding box center [351, 182] width 295 height 7
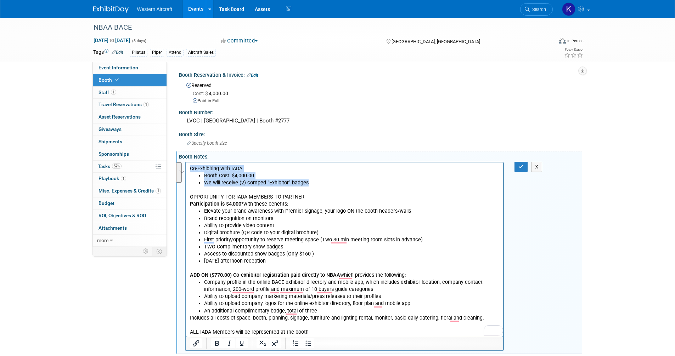
drag, startPoint x: 322, startPoint y: 183, endPoint x: 347, endPoint y: 330, distance: 149.2
click at [185, 168] on html "Co-Exhibiting with [PERSON_NAME] Cost: $4,000.00 We will receive (2) comped "Ex…" at bounding box center [344, 249] width 318 height 174
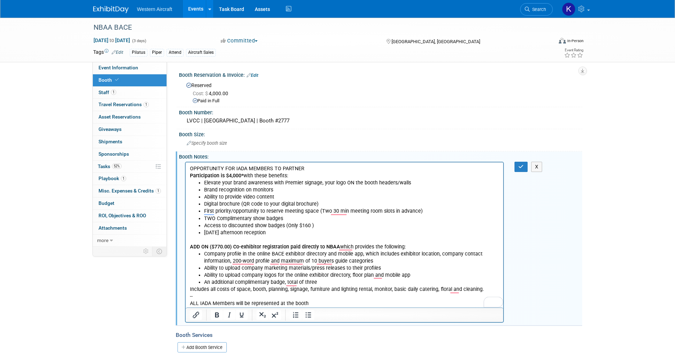
click at [287, 165] on p "OPPORTUNITY FOR IADA MEMBERS TO PARTNER" at bounding box center [344, 168] width 310 height 7
click at [216, 314] on icon "Bold" at bounding box center [217, 315] width 9 height 9
click at [226, 189] on li "Brand recognition on monitors" at bounding box center [351, 189] width 295 height 7
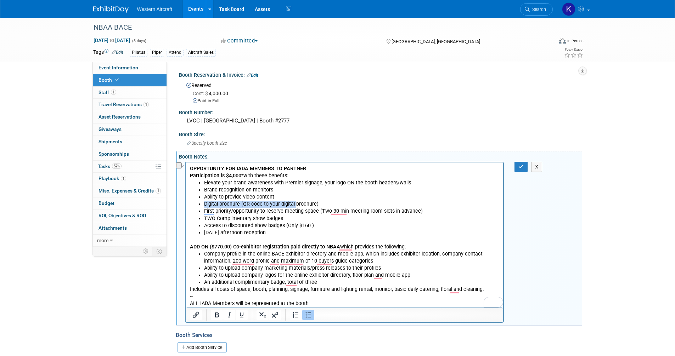
drag, startPoint x: 204, startPoint y: 201, endPoint x: 296, endPoint y: 205, distance: 92.2
click at [296, 205] on li "Digital brochure (QR code to your digital brochure)" at bounding box center [351, 203] width 295 height 7
click at [284, 210] on li "First priority/opportunity to reserve meeting space (Two 30 min meeting room sl…" at bounding box center [351, 211] width 295 height 7
click at [233, 204] on li "Digital brochure (QR code to your digital brochure)" at bounding box center [351, 203] width 295 height 7
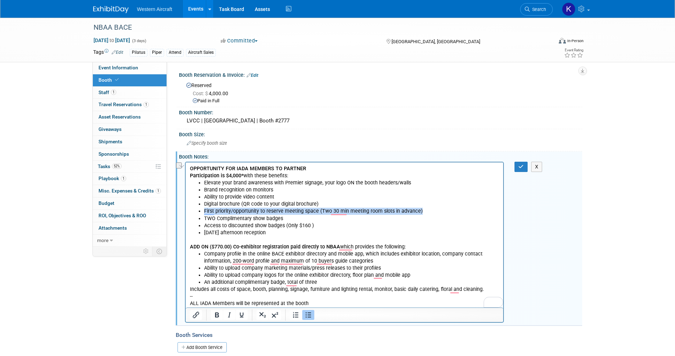
drag, startPoint x: 423, startPoint y: 209, endPoint x: 200, endPoint y: 211, distance: 222.4
click at [204, 211] on li "First priority/opportunity to reserve meeting space (Two 30 min meeting room sl…" at bounding box center [351, 211] width 295 height 7
click at [247, 216] on li "TWO Complimentary show badges" at bounding box center [351, 218] width 295 height 7
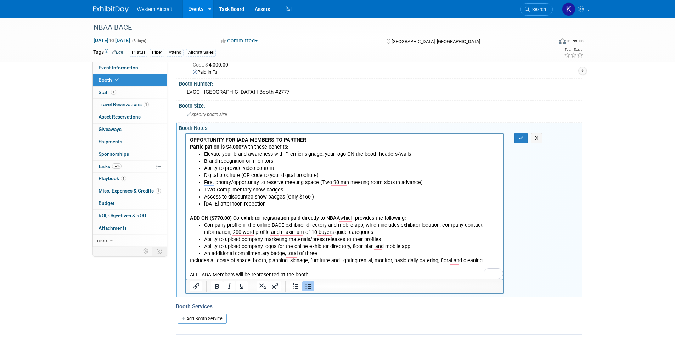
scroll to position [35, 0]
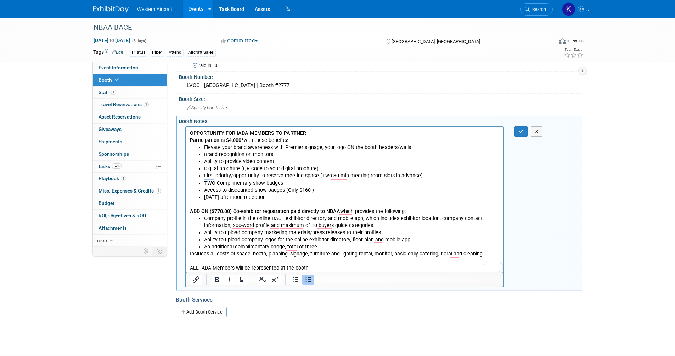
click at [298, 202] on p "To enrich screen reader interactions, please activate Accessibility in Grammarl…" at bounding box center [344, 204] width 310 height 7
click at [312, 190] on li "Access to discounted show badges (Only $160 )" at bounding box center [351, 190] width 295 height 7
click at [306, 200] on li "[DATE] afternoon reception" at bounding box center [351, 197] width 295 height 7
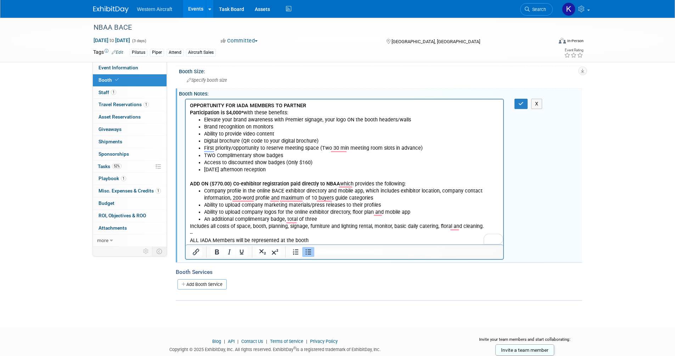
scroll to position [71, 0]
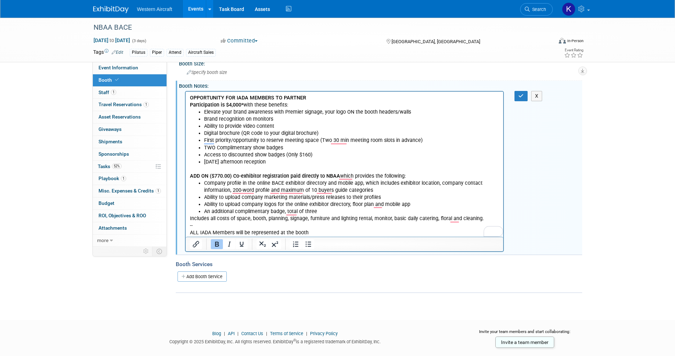
drag, startPoint x: 188, startPoint y: 174, endPoint x: 407, endPoint y: 238, distance: 227.5
click at [407, 237] on html "OPPORTUNITY FOR IADA MEMBERS TO PARTNER Participation is $4,000* with these ben…" at bounding box center [344, 163] width 318 height 145
click at [334, 212] on li "An additional complimentary badge, total of three" at bounding box center [351, 211] width 295 height 7
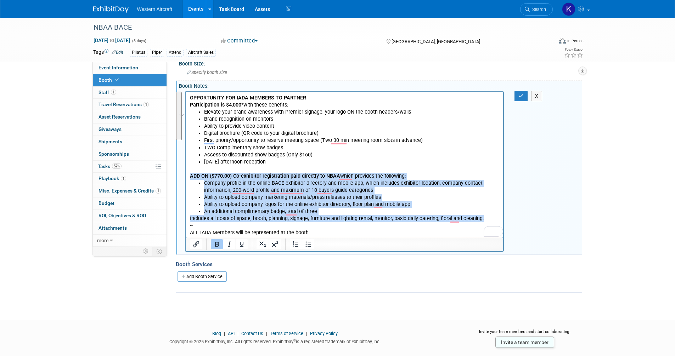
drag, startPoint x: 191, startPoint y: 176, endPoint x: 488, endPoint y: 219, distance: 300.1
click at [488, 219] on body "OPPORTUNITY FOR IADA MEMBERS TO PARTNER Participation is $4,000* with these ben…" at bounding box center [344, 165] width 310 height 142
click at [248, 214] on li "An additional complimentary badge, total of three" at bounding box center [351, 211] width 295 height 7
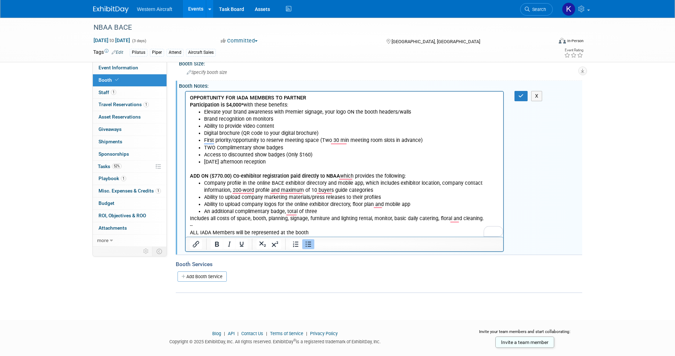
scroll to position [84, 0]
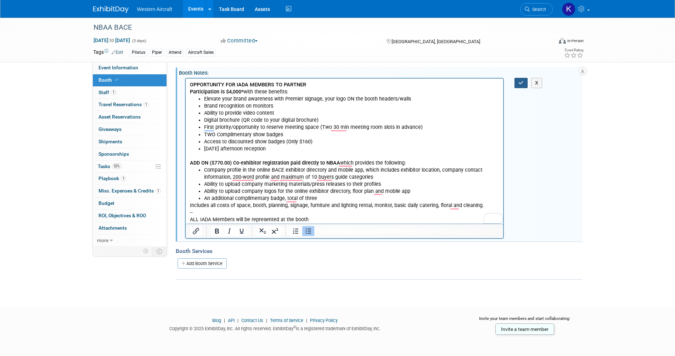
click at [522, 84] on icon "button" at bounding box center [520, 82] width 5 height 5
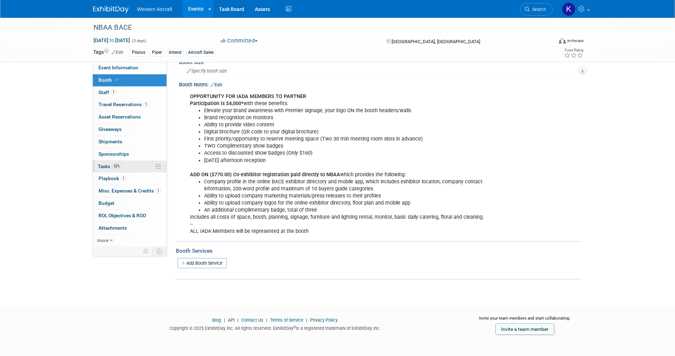
click at [125, 170] on link "52% Tasks 52%" at bounding box center [130, 167] width 74 height 12
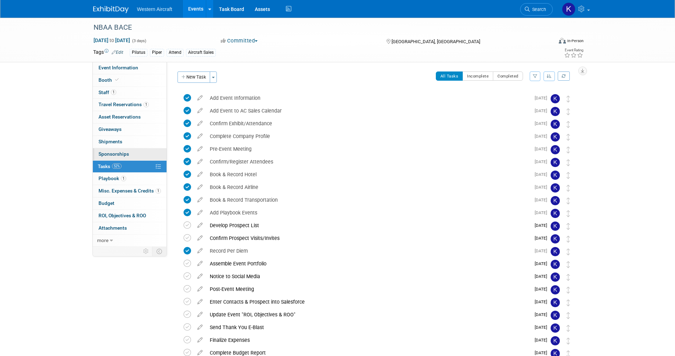
click at [147, 153] on link "0 Sponsorships 0" at bounding box center [130, 154] width 74 height 12
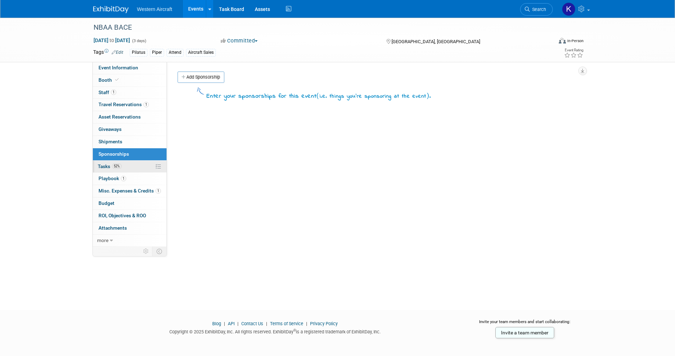
click at [135, 165] on link "52% Tasks 52%" at bounding box center [130, 167] width 74 height 12
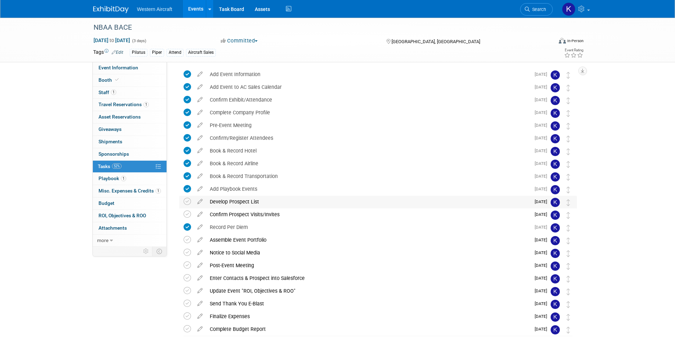
scroll to position [11, 0]
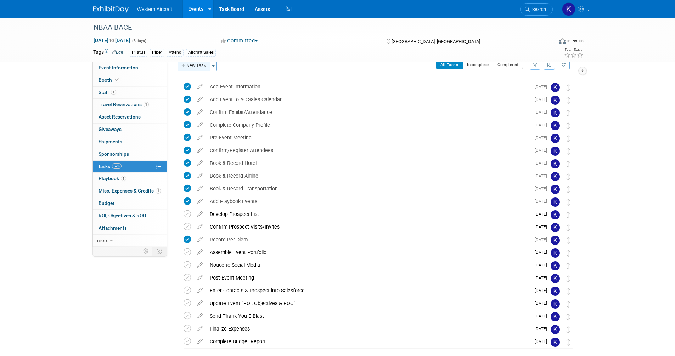
click at [196, 68] on button "New Task" at bounding box center [193, 65] width 33 height 11
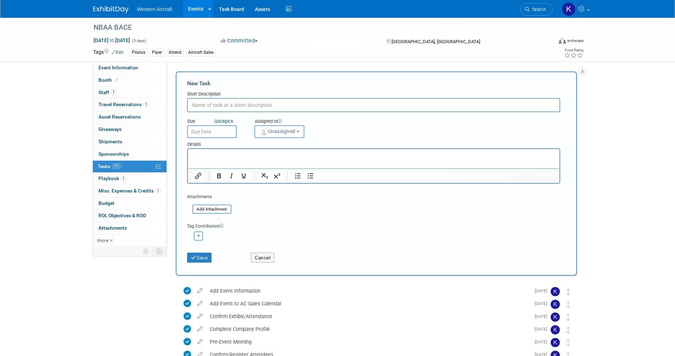
scroll to position [0, 0]
type input "P"
type input "Booth Promotion: Submit Video Ad ([PERSON_NAME])"
click at [222, 152] on p "Rich Text Area. Press ALT-0 for help." at bounding box center [373, 155] width 363 height 7
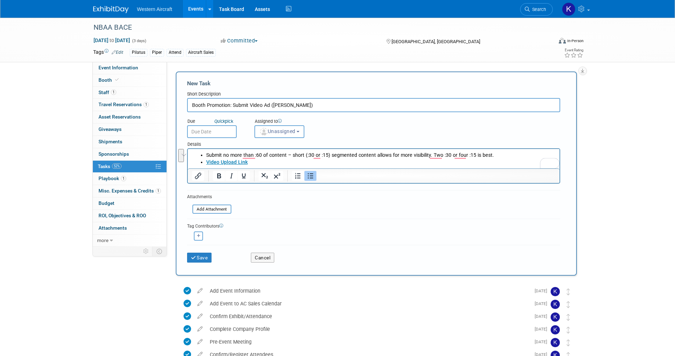
drag, startPoint x: 238, startPoint y: 163, endPoint x: 198, endPoint y: 155, distance: 40.4
click at [198, 155] on ul "Submit no more than :60 of content – short (:30 or :15) segmented content allow…" at bounding box center [373, 159] width 363 height 14
click at [308, 178] on icon "Bullet list" at bounding box center [310, 176] width 9 height 9
click at [210, 154] on p "Submit no more than :60 of content – short (:30 or :15) segmented content allow…" at bounding box center [373, 155] width 363 height 7
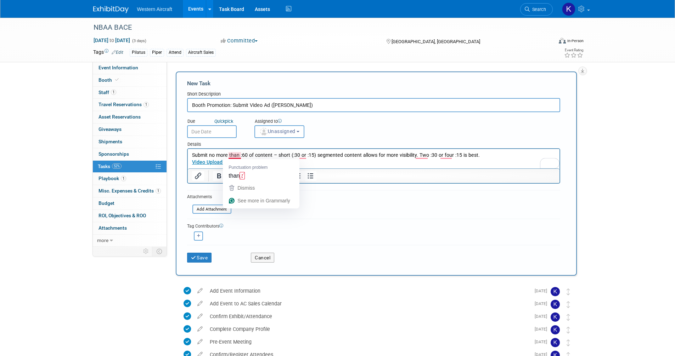
click at [191, 155] on body "Submit no more than :60 of content – short (:30 or :15) segmented content allow…" at bounding box center [373, 159] width 364 height 14
click at [191, 162] on html "Submit no more than :60 of content – short (:30 or :15) segmented content allow…" at bounding box center [373, 157] width 372 height 17
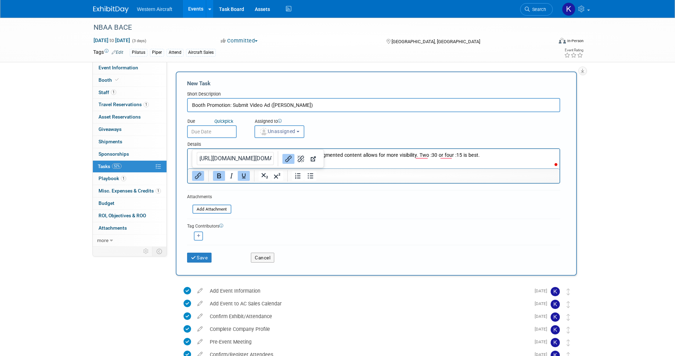
click at [406, 163] on p "﻿Video Upload Link" at bounding box center [373, 162] width 363 height 7
click at [409, 161] on p "Video Upload Link﻿" at bounding box center [373, 162] width 363 height 7
click at [499, 162] on p "Video Upload Link﻿" at bounding box center [373, 162] width 363 height 7
click at [391, 154] on p "Submit no more than :60 of content – short (:30 or :15) segmented content allow…" at bounding box center [373, 155] width 363 height 7
click at [269, 132] on span "Unassigned" at bounding box center [277, 132] width 36 height 6
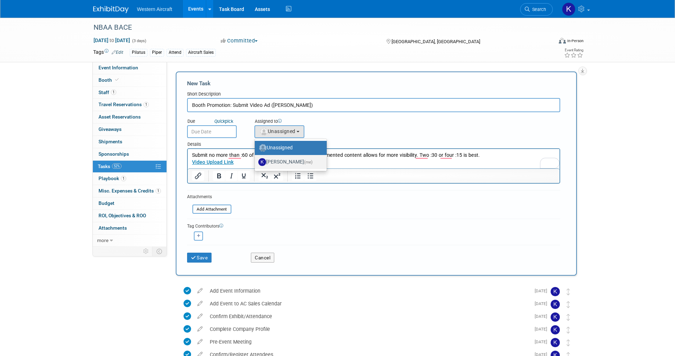
click at [294, 164] on label "[PERSON_NAME] (me)" at bounding box center [288, 162] width 61 height 11
click at [256, 164] on input "[PERSON_NAME] (me)" at bounding box center [253, 161] width 5 height 5
select select "12536384-bbc3-4cec-9ed9-1383d243a388"
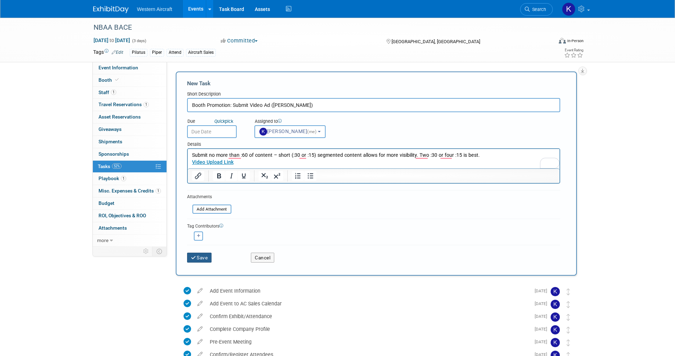
click at [203, 258] on button "Save" at bounding box center [199, 258] width 25 height 10
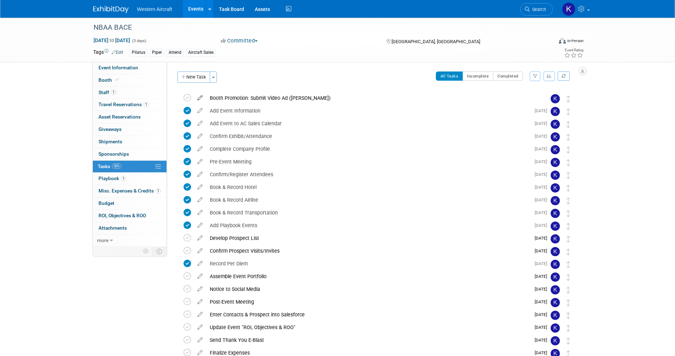
click at [199, 98] on icon at bounding box center [200, 96] width 12 height 9
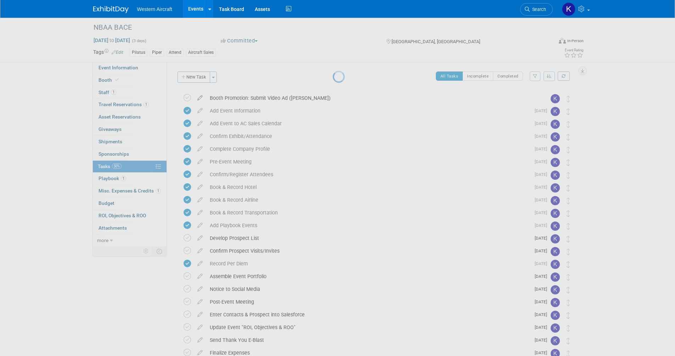
select select "8"
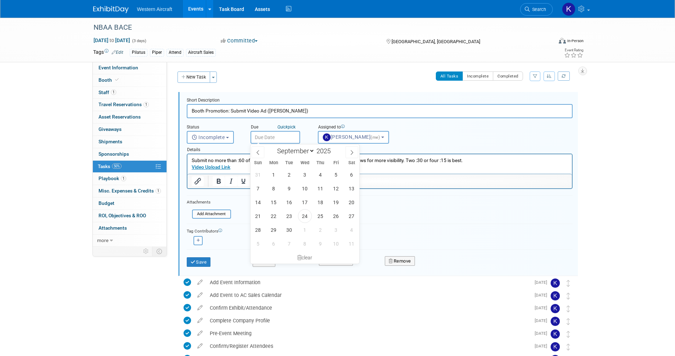
click at [291, 138] on input "text" at bounding box center [275, 137] width 50 height 13
click at [353, 201] on span "20" at bounding box center [352, 203] width 14 height 14
type input "[DATE]"
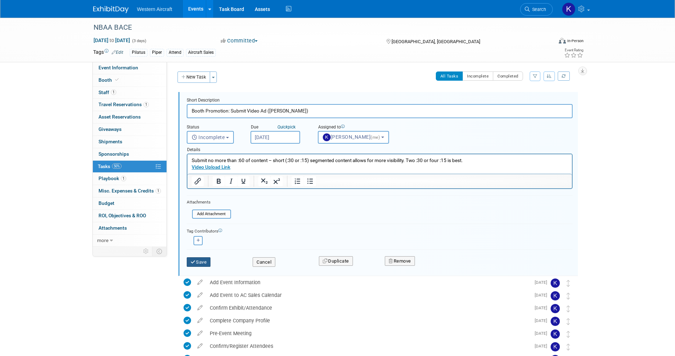
click at [201, 265] on button "Save" at bounding box center [199, 262] width 24 height 10
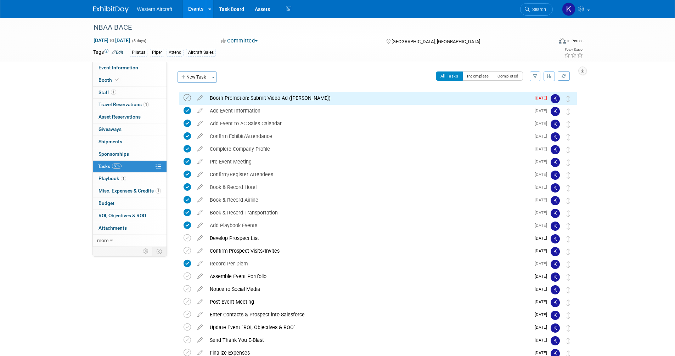
click at [185, 97] on icon at bounding box center [186, 97] width 7 height 7
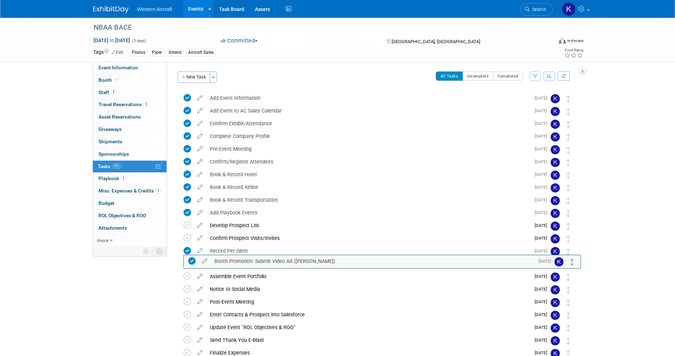
drag, startPoint x: 567, startPoint y: 99, endPoint x: 571, endPoint y: 262, distance: 162.6
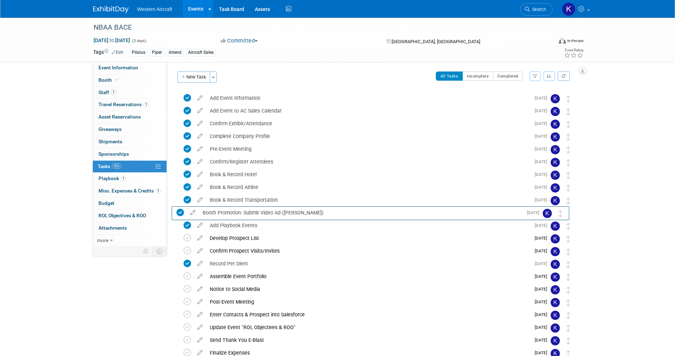
drag, startPoint x: 565, startPoint y: 264, endPoint x: 557, endPoint y: 213, distance: 51.9
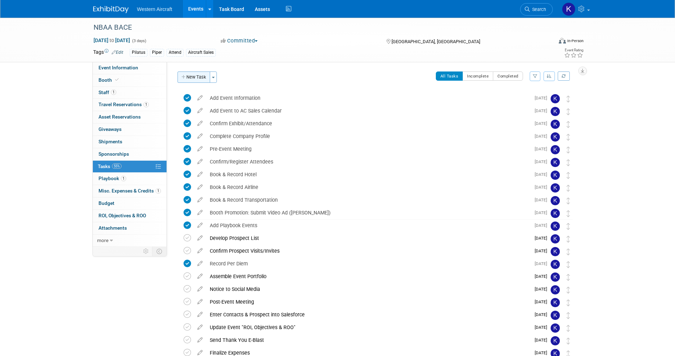
click at [191, 77] on button "New Task" at bounding box center [193, 77] width 33 height 11
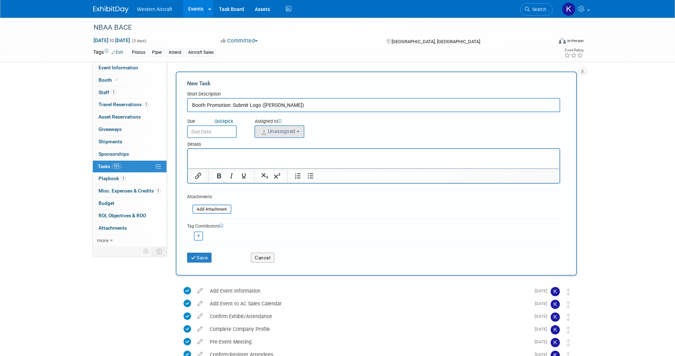
type input "Booth Promotion: Submit Logo ([PERSON_NAME])"
click at [280, 130] on span "Unassigned" at bounding box center [277, 132] width 36 height 6
click at [282, 162] on label "[PERSON_NAME] (me)" at bounding box center [288, 162] width 61 height 11
click at [256, 162] on input "[PERSON_NAME] (me)" at bounding box center [253, 161] width 5 height 5
select select "12536384-bbc3-4cec-9ed9-1383d243a388"
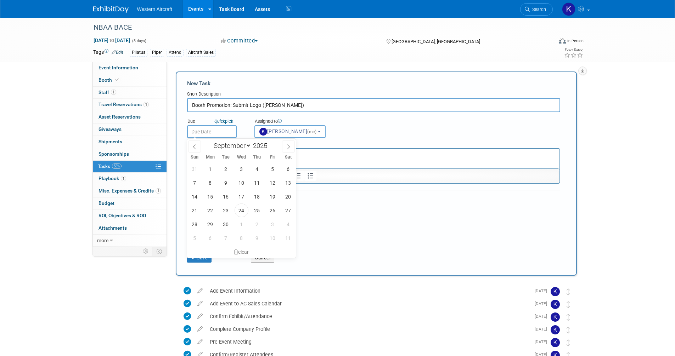
click at [205, 130] on input "text" at bounding box center [212, 131] width 50 height 13
click at [197, 147] on icon at bounding box center [194, 147] width 5 height 5
select select "6"
click at [227, 197] on span "15" at bounding box center [226, 197] width 14 height 14
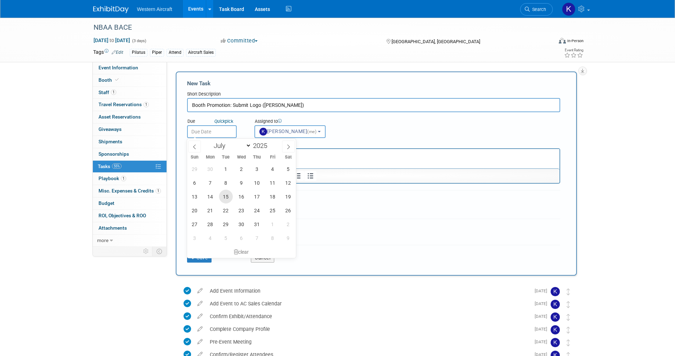
type input "Jul 15, 2025"
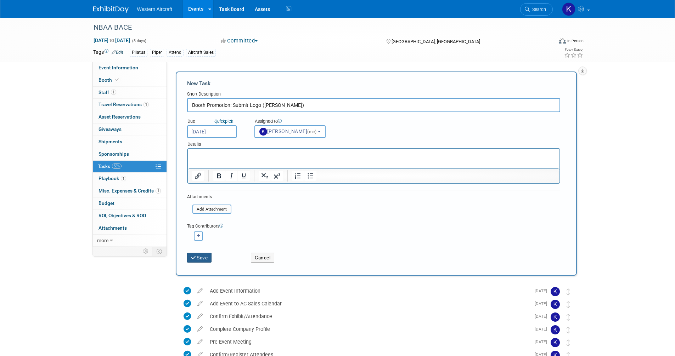
click at [203, 256] on button "Save" at bounding box center [199, 258] width 25 height 10
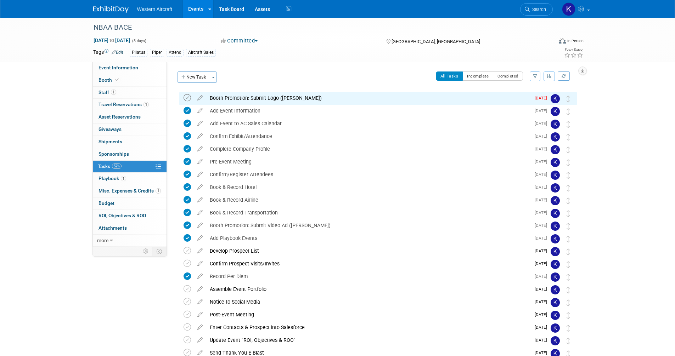
click at [186, 97] on icon at bounding box center [186, 97] width 7 height 7
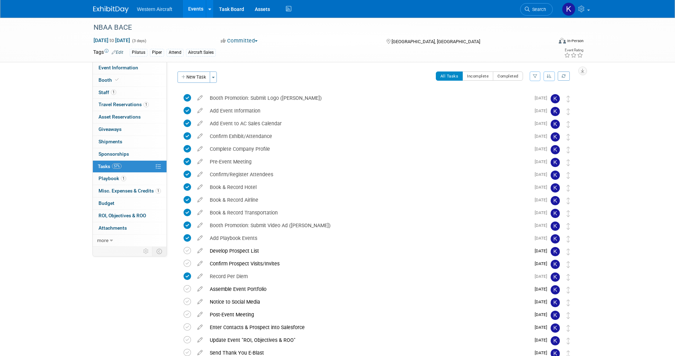
click at [198, 98] on icon at bounding box center [200, 96] width 12 height 9
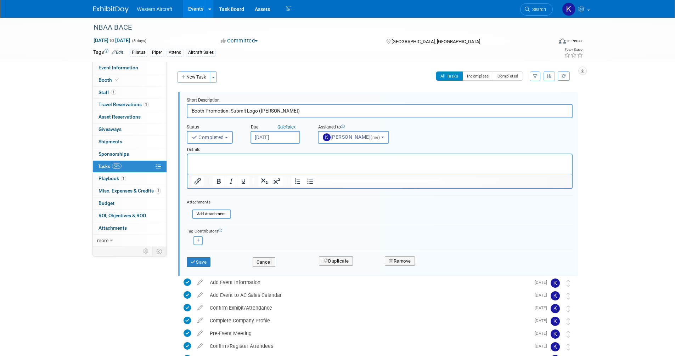
click at [275, 141] on input "Jul 15, 2025" at bounding box center [275, 137] width 50 height 13
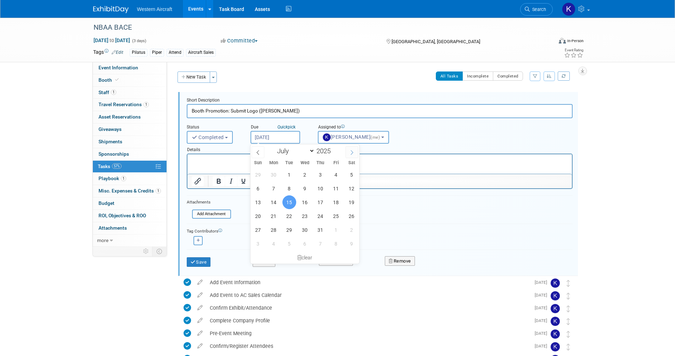
click at [349, 153] on span at bounding box center [351, 152] width 13 height 12
select select "8"
click at [352, 202] on span "20" at bounding box center [352, 203] width 14 height 14
type input "Sep 20, 2025"
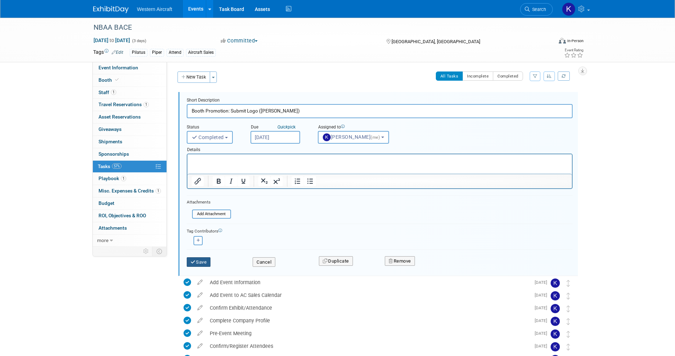
click at [205, 261] on button "Save" at bounding box center [199, 262] width 24 height 10
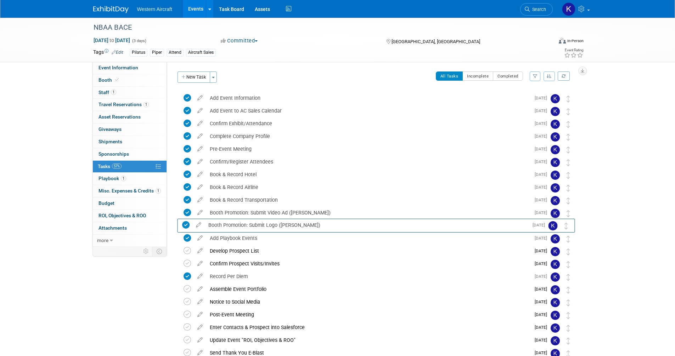
drag, startPoint x: 570, startPoint y: 97, endPoint x: 568, endPoint y: 224, distance: 126.8
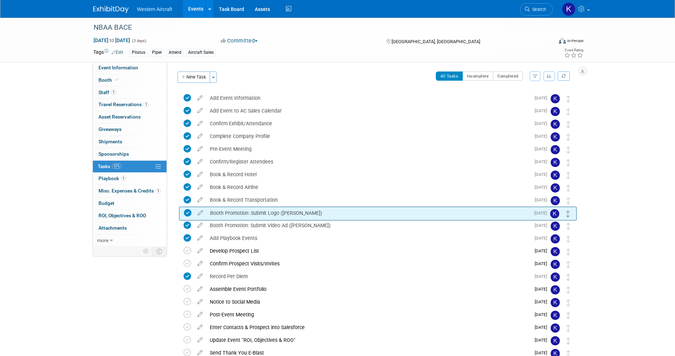
drag, startPoint x: 568, startPoint y: 228, endPoint x: 568, endPoint y: 215, distance: 12.8
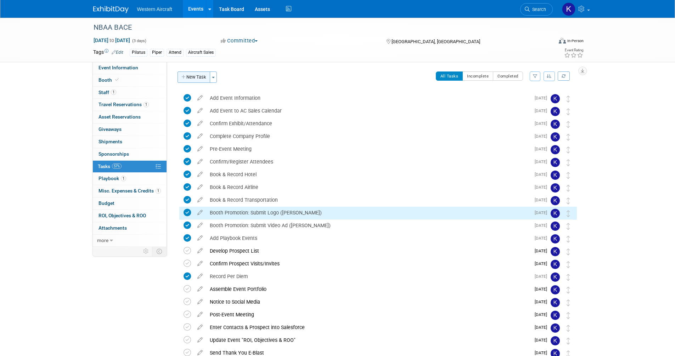
click at [193, 77] on button "New Task" at bounding box center [193, 77] width 33 height 11
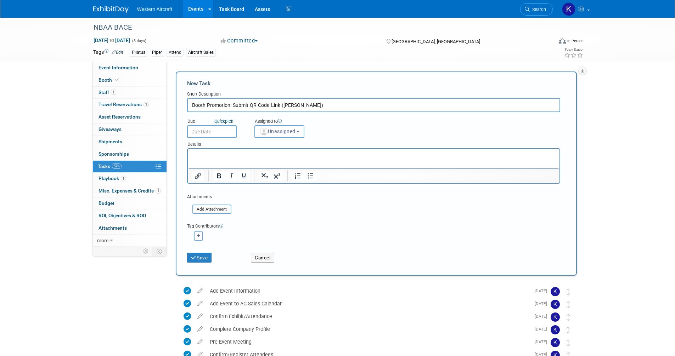
type input "Booth Promotion: Submit QR Code Link ([PERSON_NAME])"
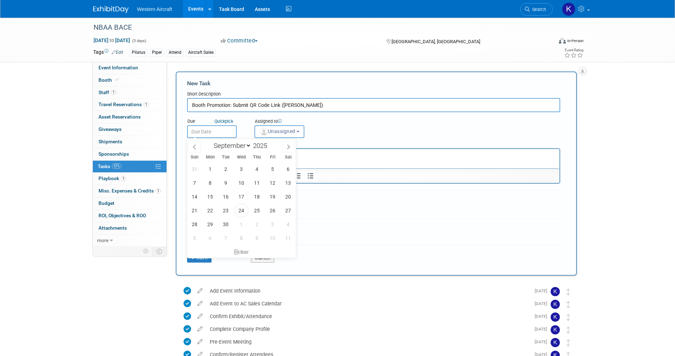
click at [214, 131] on input "text" at bounding box center [212, 131] width 50 height 13
click at [288, 200] on span "20" at bounding box center [288, 197] width 14 height 14
type input "Sep 20, 2025"
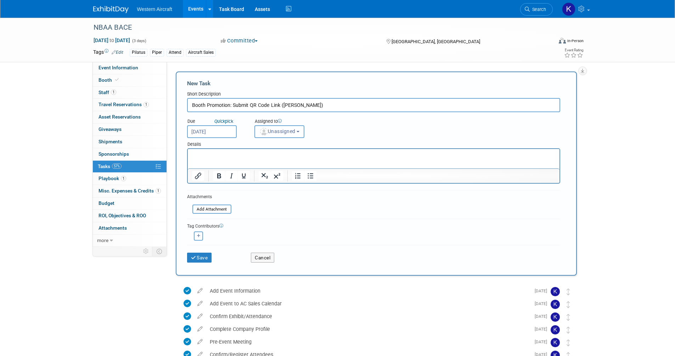
click at [282, 134] on span "Unassigned" at bounding box center [277, 132] width 36 height 6
click at [285, 166] on label "Kindra Mahler (me)" at bounding box center [288, 162] width 61 height 11
click at [256, 164] on input "Kindra Mahler (me)" at bounding box center [253, 161] width 5 height 5
select select "12536384-bbc3-4cec-9ed9-1383d243a388"
click at [197, 260] on button "Save" at bounding box center [199, 258] width 25 height 10
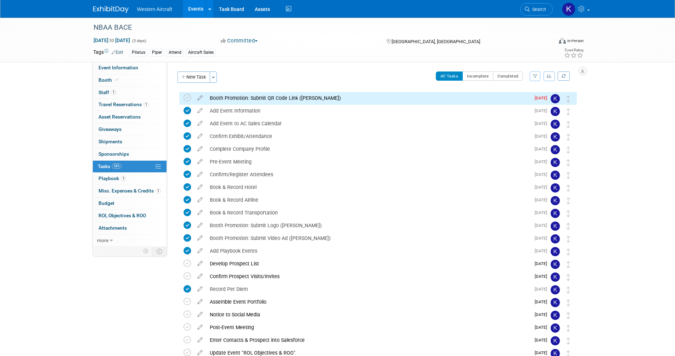
click at [195, 71] on div "Event Website: Edit https://nbaa.org/events/2025-nbaa-business-aviation-convent…" at bounding box center [374, 154] width 415 height 185
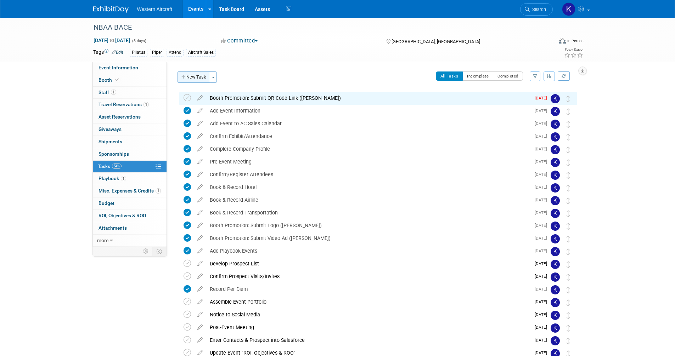
click at [194, 77] on button "New Task" at bounding box center [193, 77] width 33 height 11
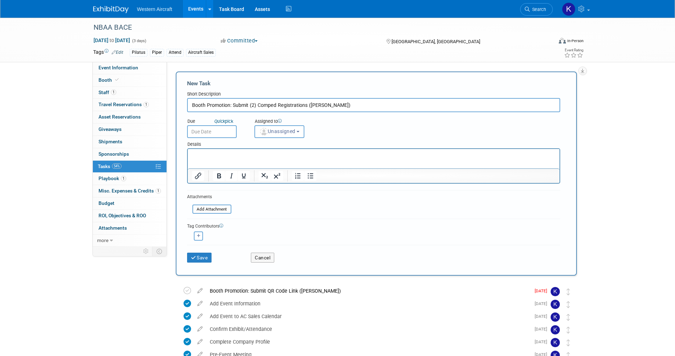
type input "Booth Promotion: Submit (2) Comped Registrations ([PERSON_NAME])"
click at [215, 133] on input "text" at bounding box center [212, 131] width 50 height 13
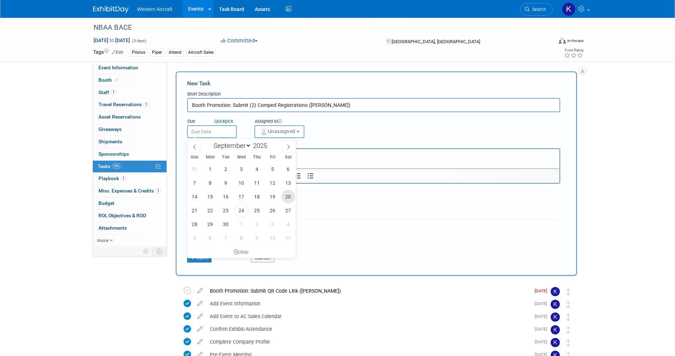
click at [289, 200] on span "20" at bounding box center [288, 197] width 14 height 14
type input "Sep 20, 2025"
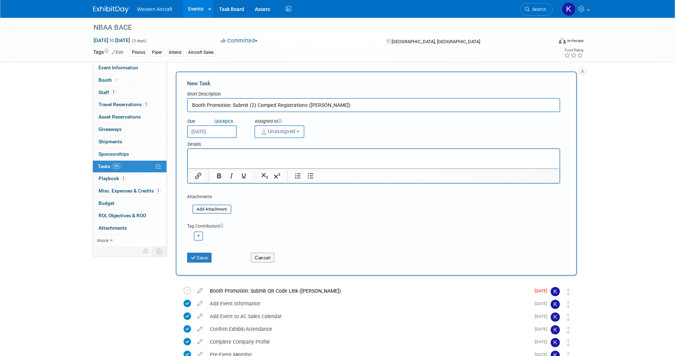
click at [272, 127] on button "Unassigned" at bounding box center [279, 131] width 50 height 13
click at [281, 161] on label "Kindra Mahler (me)" at bounding box center [288, 162] width 61 height 11
click at [256, 161] on input "Kindra Mahler (me)" at bounding box center [253, 161] width 5 height 5
select select "12536384-bbc3-4cec-9ed9-1383d243a388"
click at [205, 257] on button "Save" at bounding box center [199, 258] width 25 height 10
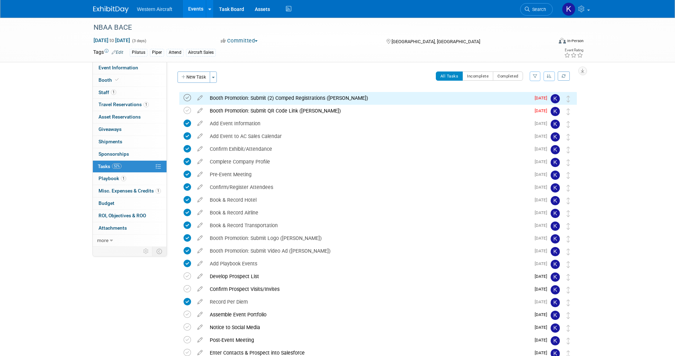
click at [186, 97] on icon at bounding box center [186, 97] width 7 height 7
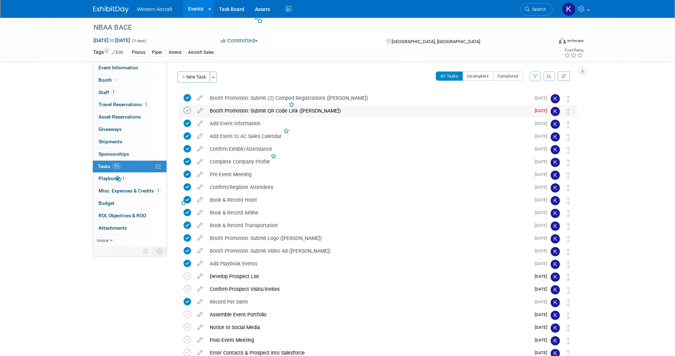
click at [188, 111] on icon at bounding box center [186, 110] width 7 height 7
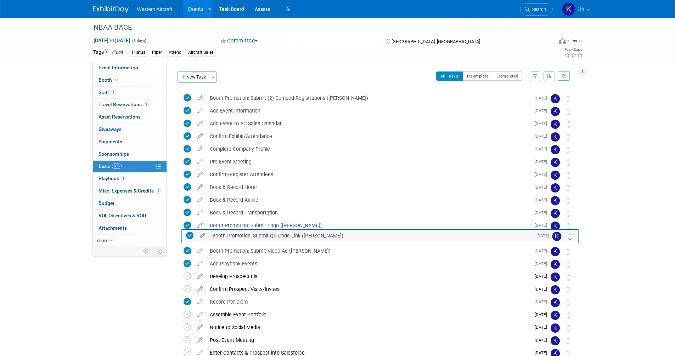
drag, startPoint x: 569, startPoint y: 112, endPoint x: 571, endPoint y: 236, distance: 124.3
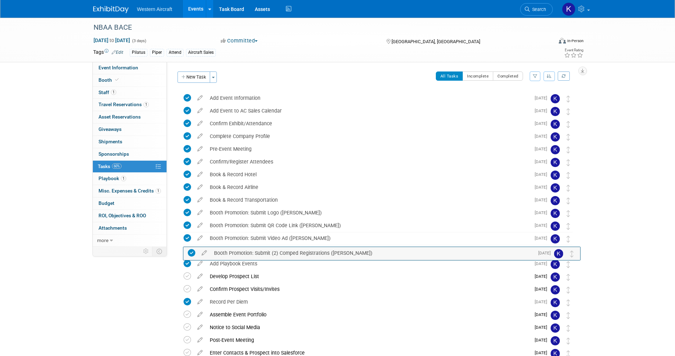
drag, startPoint x: 569, startPoint y: 97, endPoint x: 573, endPoint y: 252, distance: 154.8
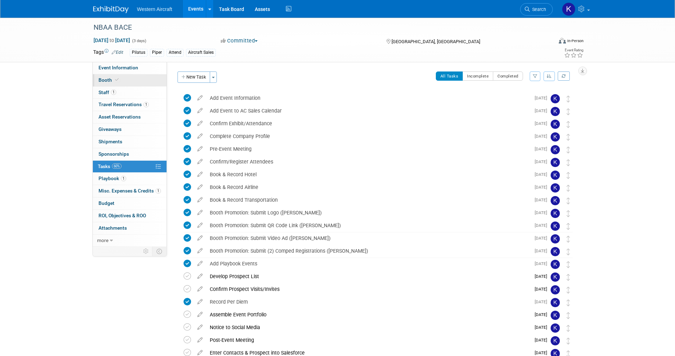
click at [132, 84] on link "Booth" at bounding box center [130, 80] width 74 height 12
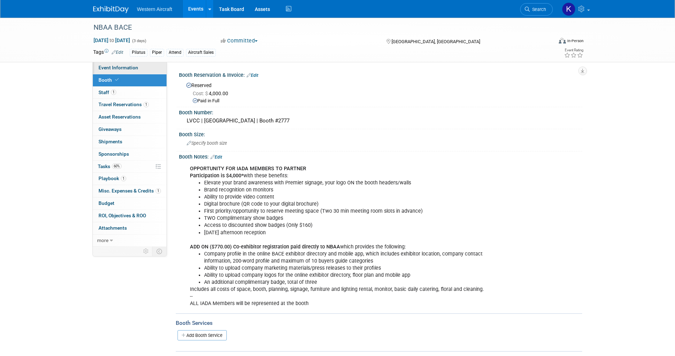
click at [125, 68] on span "Event Information" at bounding box center [118, 68] width 40 height 6
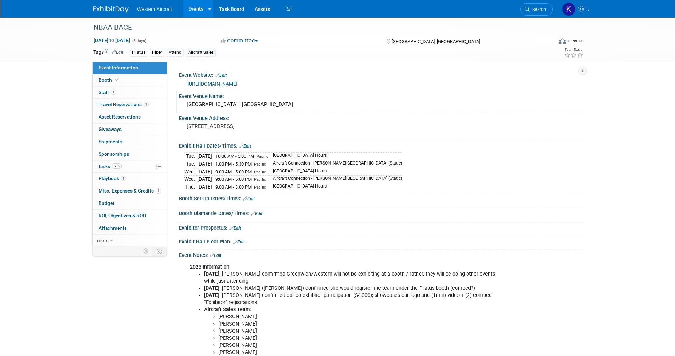
click at [285, 103] on div "Las Vegas Convention Center | West Hall" at bounding box center [380, 104] width 392 height 11
click at [306, 103] on div "Las Vegas Convention Center | West Hall" at bounding box center [380, 104] width 392 height 11
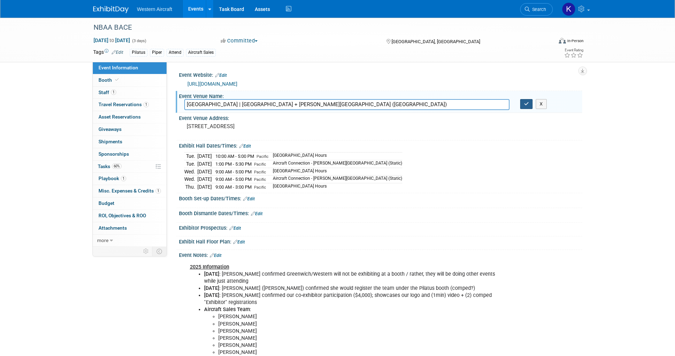
type input "Las Vegas Convention Center | West Hall + Henderson Airport (KHND)"
click at [521, 103] on button "button" at bounding box center [526, 104] width 13 height 10
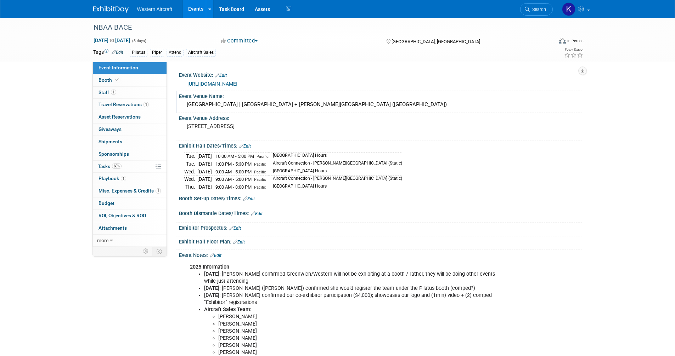
click at [315, 102] on div "Las Vegas Convention Center | West Hall + Henderson Airport (KHND)" at bounding box center [380, 104] width 392 height 11
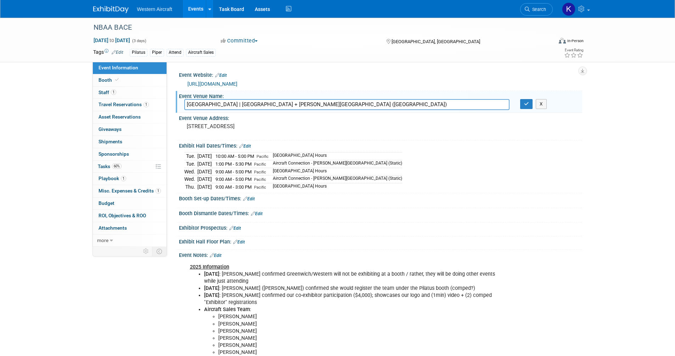
click at [319, 107] on input "Las Vegas Convention Center | West Hall + Henderson Airport (KHND)" at bounding box center [346, 104] width 325 height 11
type input "[GEOGRAPHIC_DATA] | [GEOGRAPHIC_DATA] + [PERSON_NAME][GEOGRAPHIC_DATA] ([GEOGRA…"
click at [528, 105] on icon "button" at bounding box center [526, 104] width 5 height 5
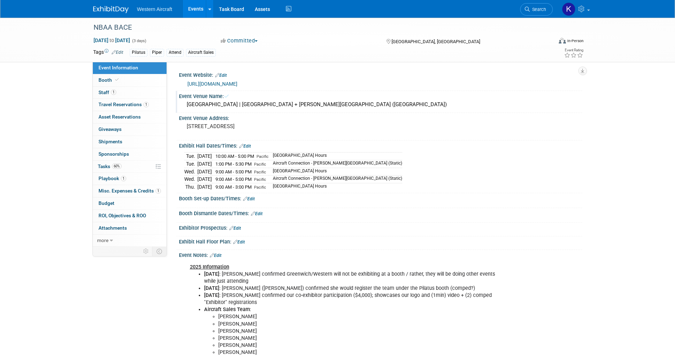
click at [251, 200] on link "Edit" at bounding box center [249, 199] width 12 height 5
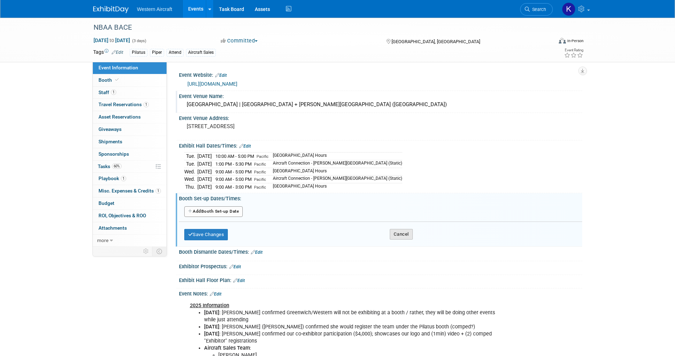
click at [397, 234] on button "Cancel" at bounding box center [401, 234] width 23 height 11
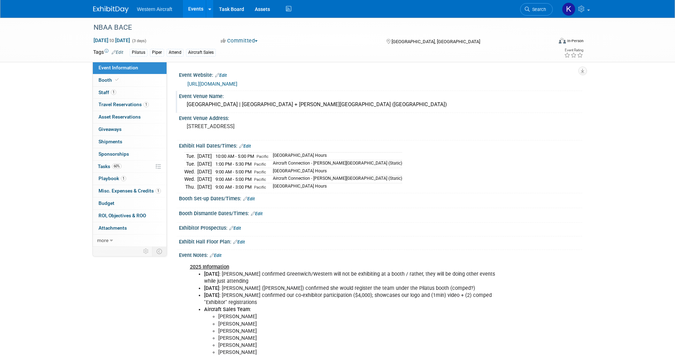
scroll to position [34, 0]
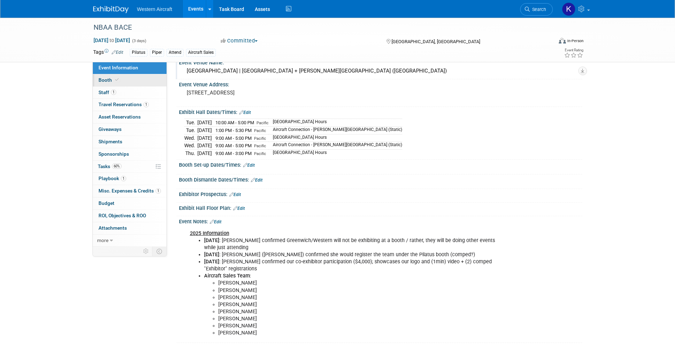
click at [137, 79] on link "Booth" at bounding box center [130, 80] width 74 height 12
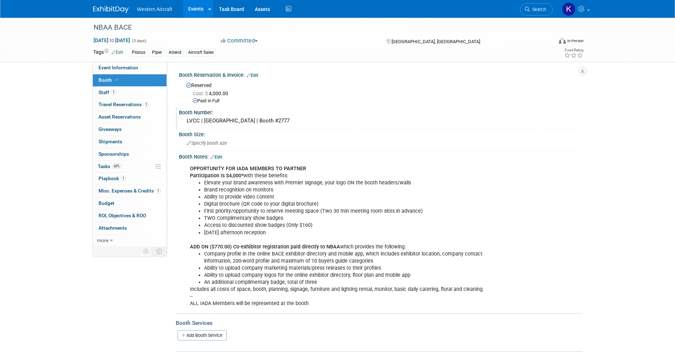
click at [231, 120] on div "LVCC | [GEOGRAPHIC_DATA] | Booth #2777" at bounding box center [380, 120] width 392 height 11
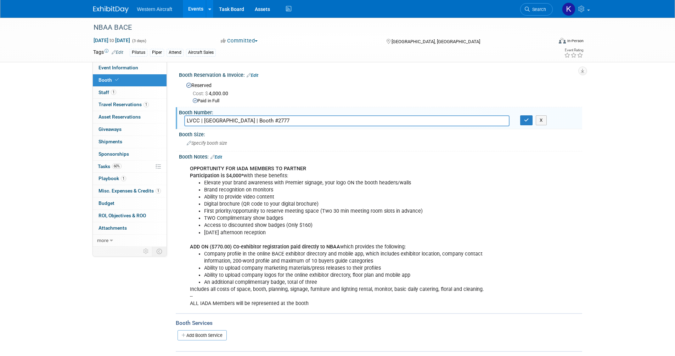
click at [286, 123] on input "LVCC | [GEOGRAPHIC_DATA] | Booth #2777" at bounding box center [346, 120] width 325 height 11
click at [185, 118] on input "LVCC | [GEOGRAPHIC_DATA] | Booth #2777" at bounding box center [346, 120] width 325 height 11
click at [299, 121] on input "IADA: LVCC | West Hall | Booth #2777" at bounding box center [346, 120] width 325 height 11
type input "IADA: LVCC | [GEOGRAPHIC_DATA] | Booth #2777 | Pilatus: #AC 10"
click at [527, 123] on button "button" at bounding box center [526, 120] width 13 height 10
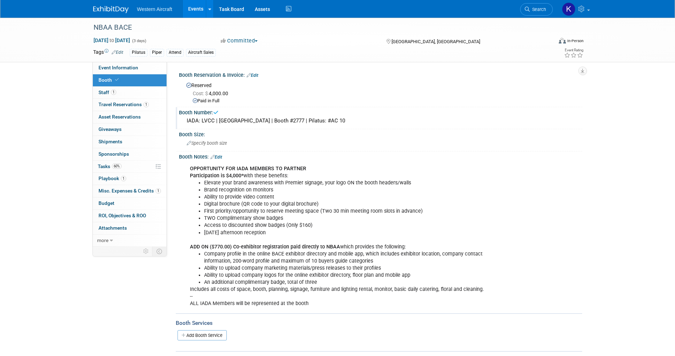
click at [220, 157] on link "Edit" at bounding box center [216, 157] width 12 height 5
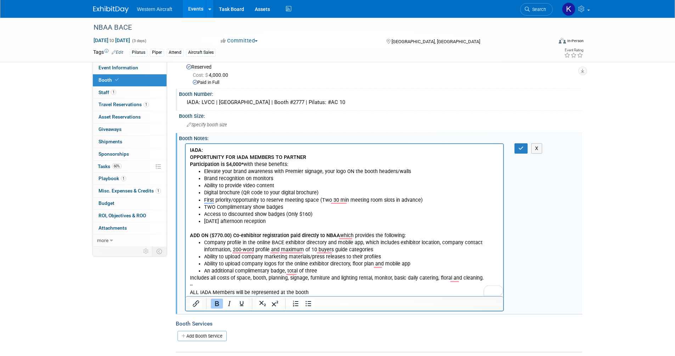
scroll to position [29, 0]
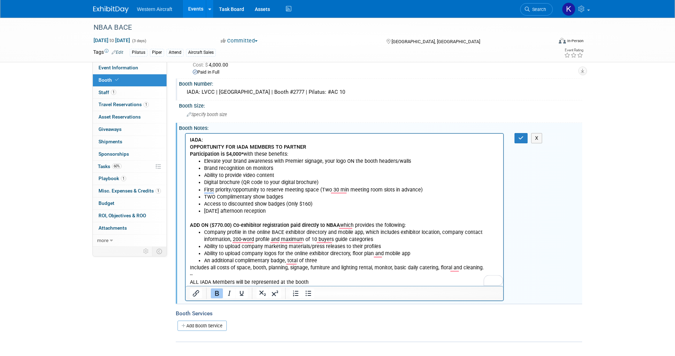
click at [325, 281] on p "Includes all costs of space, booth, planning, signage, furniture and lighting r…" at bounding box center [344, 274] width 310 height 21
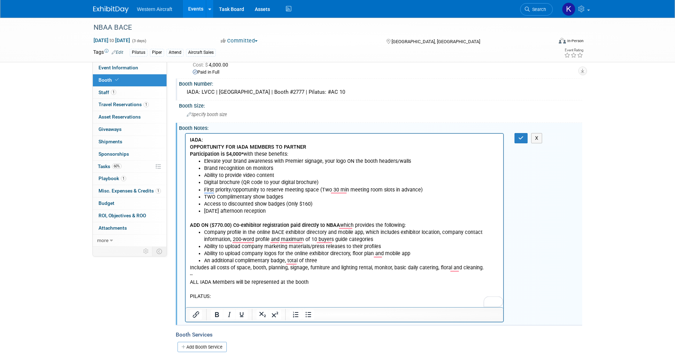
click at [202, 295] on p "PILATUS:" at bounding box center [344, 296] width 310 height 7
click at [243, 303] on p "To enrich screen reader interactions, please activate Accessibility in Grammarl…" at bounding box center [344, 303] width 310 height 7
click at [212, 301] on p "To enrich screen reader interactions, please activate Accessibility in Grammarl…" at bounding box center [344, 303] width 310 height 7
click at [521, 138] on icon "button" at bounding box center [520, 138] width 5 height 5
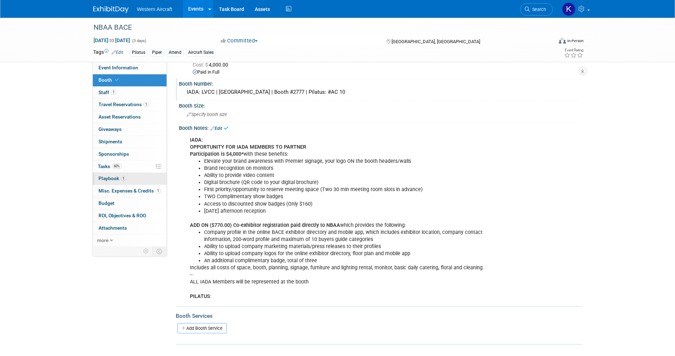
click at [118, 178] on span "Playbook 1" at bounding box center [112, 179] width 28 height 6
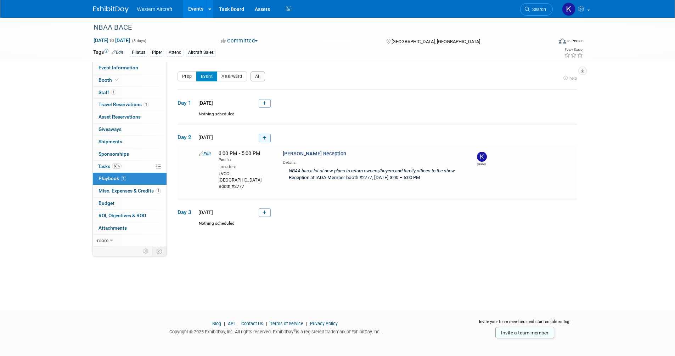
click at [266, 138] on icon at bounding box center [264, 138] width 4 height 4
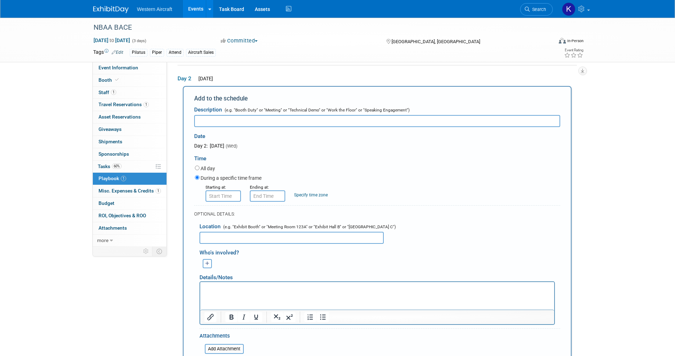
click at [226, 123] on input "text" at bounding box center [377, 121] width 366 height 12
type input "PilBAL Dealer Principals Meeting"
click at [222, 196] on input "8:00 AM" at bounding box center [222, 196] width 35 height 11
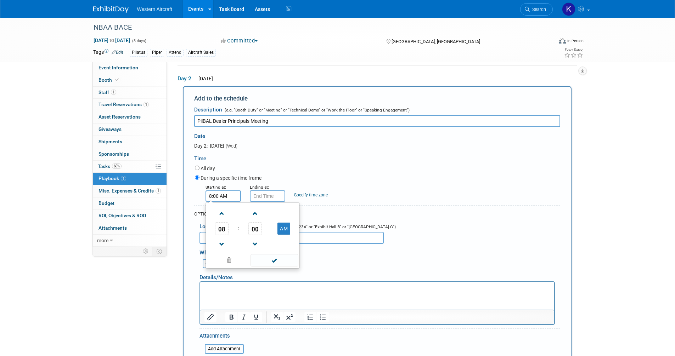
click at [222, 196] on input "8:00 AM" at bounding box center [222, 196] width 35 height 11
type input "8:00 AM"
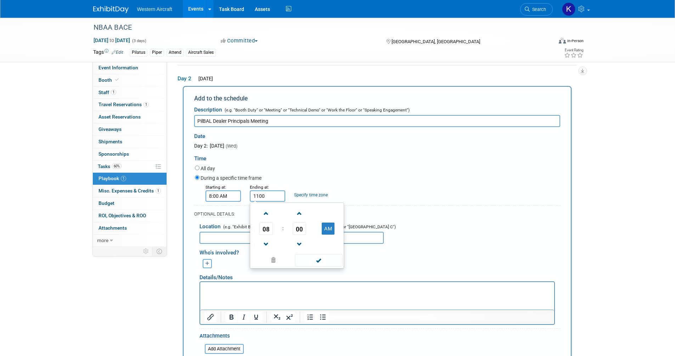
type input "11:00 AM"
click at [317, 193] on link "Specify time zone" at bounding box center [311, 195] width 34 height 5
click at [310, 194] on input "text" at bounding box center [308, 196] width 28 height 11
type input "Pacific"
type input "A"
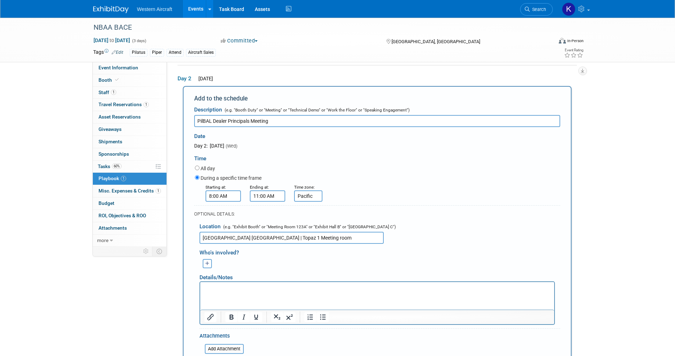
click at [307, 238] on input "Fontainebleau Las Vegas | Topaz 1 Meeting room" at bounding box center [291, 238] width 184 height 12
type input "[GEOGRAPHIC_DATA] [GEOGRAPHIC_DATA] | Topaz 1 Meeting Room"
click at [209, 288] on p "Rich Text Area. Press ALT-0 for help." at bounding box center [377, 288] width 346 height 7
click at [219, 288] on p "To enrich screen reader interactions, please activate Accessibility in Grammarl…" at bounding box center [377, 288] width 346 height 7
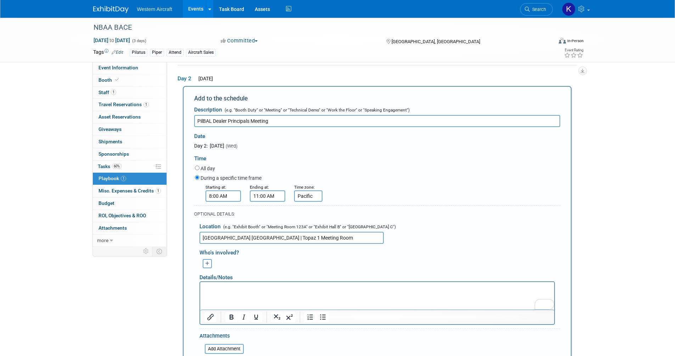
paste body "To enrich screen reader interactions, please activate Accessibility in Grammarl…"
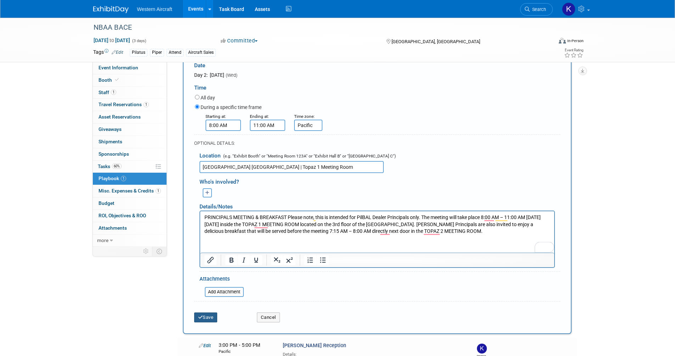
click at [200, 318] on icon "submit" at bounding box center [200, 317] width 5 height 5
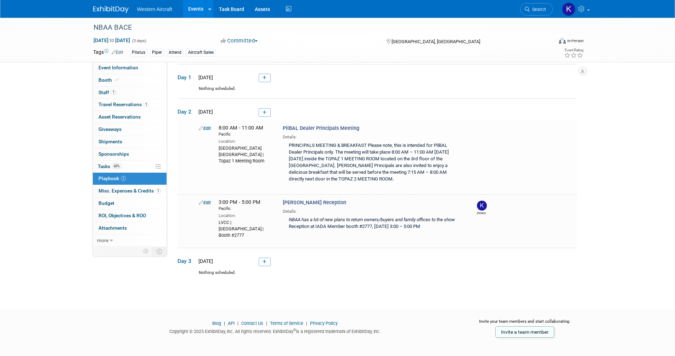
scroll to position [29, 0]
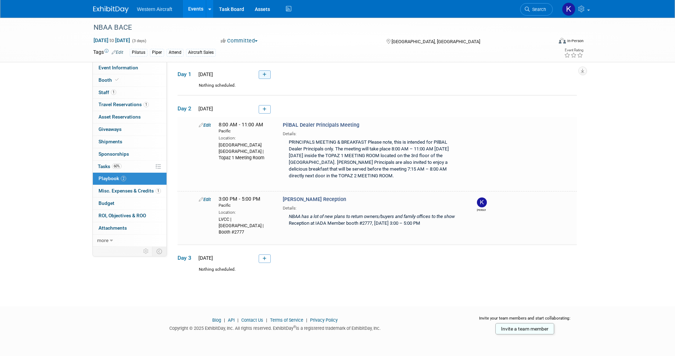
click at [268, 75] on link at bounding box center [265, 74] width 12 height 9
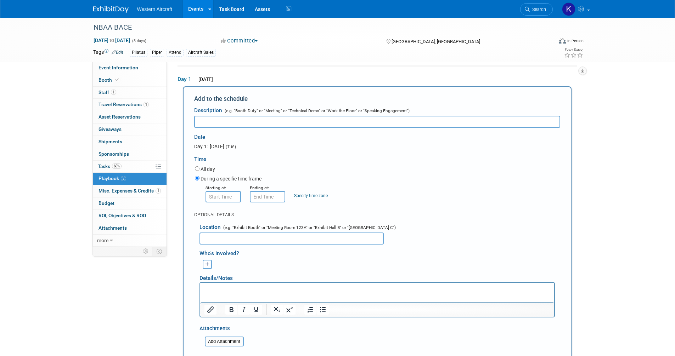
scroll to position [0, 0]
click at [232, 122] on input "text" at bounding box center [377, 122] width 366 height 12
type input "NBAA Golden Toast to Aviation"
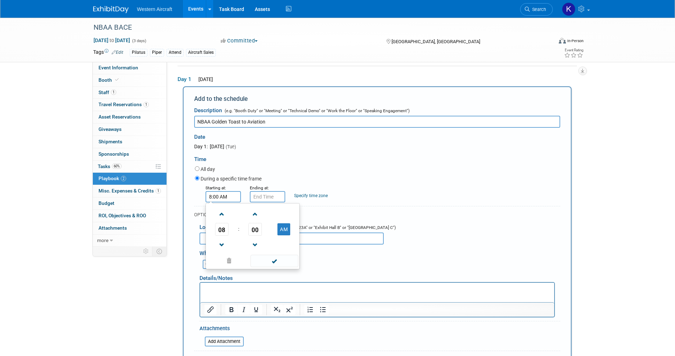
click at [219, 198] on input "8:00 AM" at bounding box center [222, 196] width 35 height 11
type input "5:30 PM"
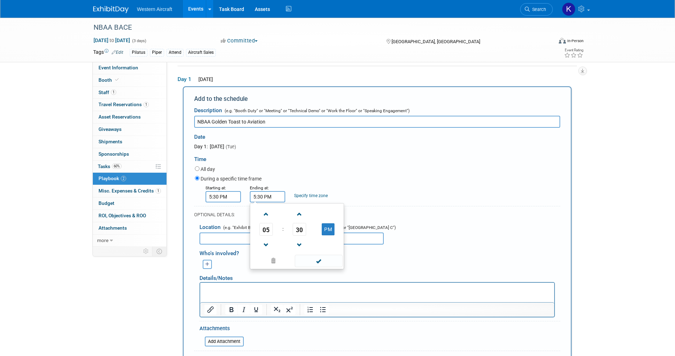
click at [274, 197] on input "5:30 PM" at bounding box center [267, 196] width 35 height 11
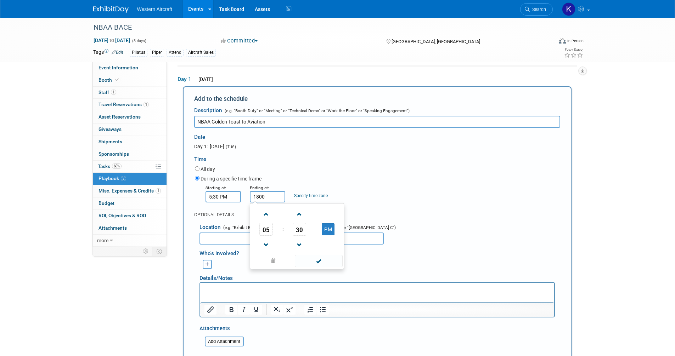
type input "6:00 PM"
click at [301, 198] on link "Specify time zone" at bounding box center [311, 195] width 34 height 5
click at [302, 201] on input "text" at bounding box center [308, 196] width 28 height 11
type input "p"
type input "P"
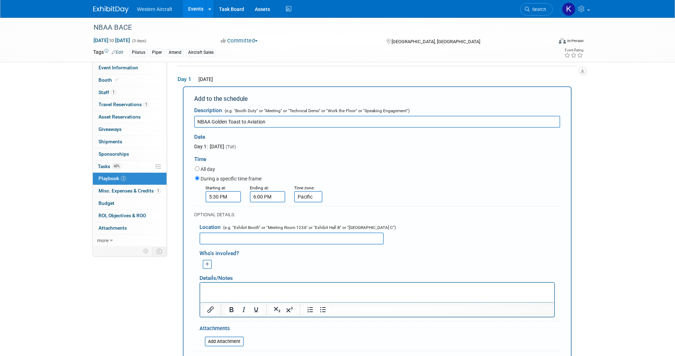
type input "Pacific"
type input "Aircraft Connection | Adjacent to Pilatus Display"
click at [275, 283] on html at bounding box center [377, 288] width 354 height 10
click at [270, 289] on p "Rich Text Area. Press ALT-0 for help." at bounding box center [377, 288] width 346 height 7
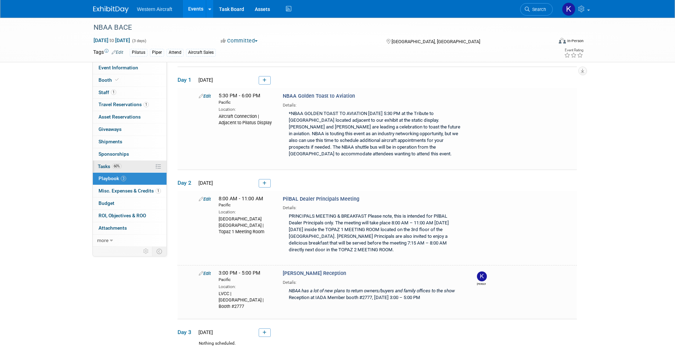
click at [124, 169] on link "60% Tasks 60%" at bounding box center [130, 167] width 74 height 12
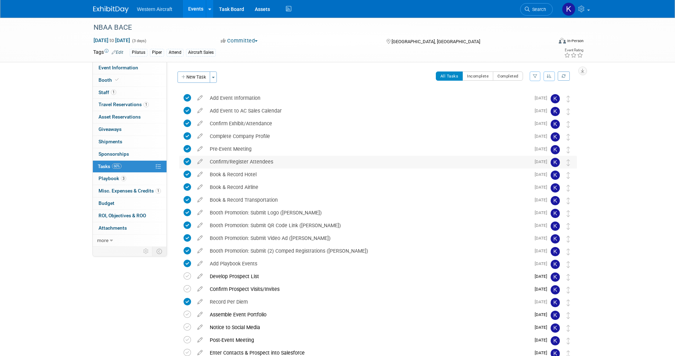
click at [189, 163] on icon at bounding box center [186, 161] width 7 height 7
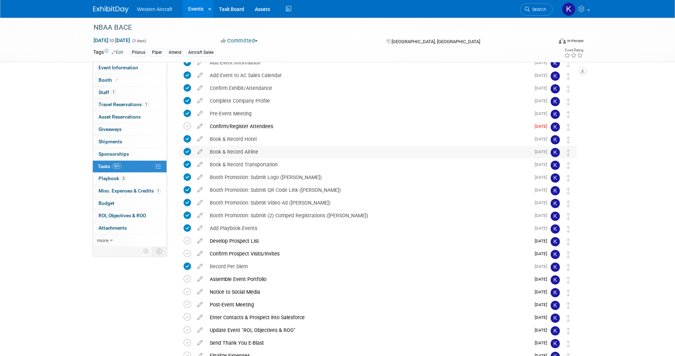
scroll to position [71, 0]
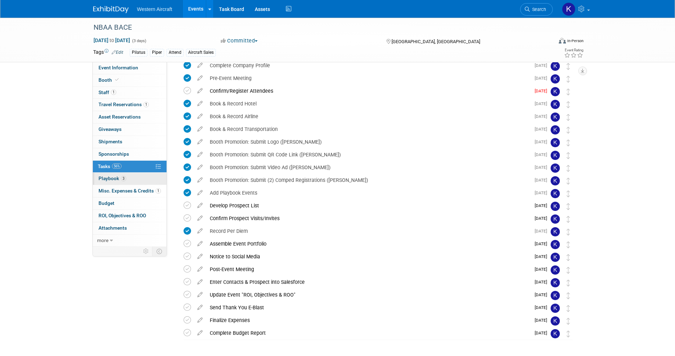
click at [131, 181] on link "3 Playbook 3" at bounding box center [130, 179] width 74 height 12
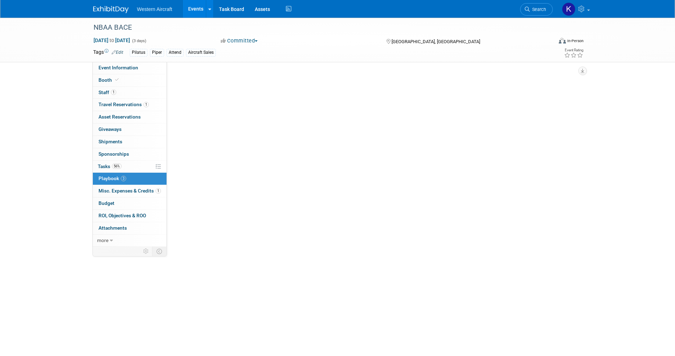
scroll to position [0, 0]
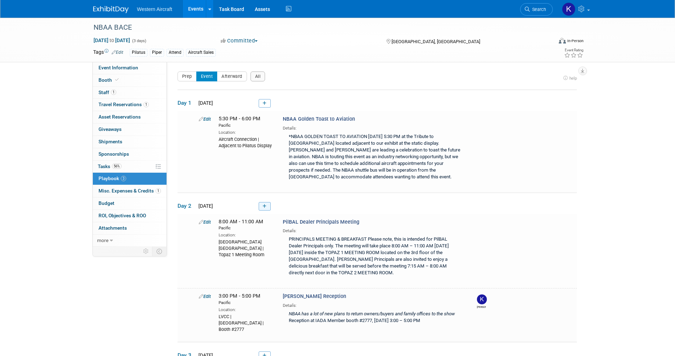
click at [265, 208] on icon at bounding box center [264, 206] width 4 height 4
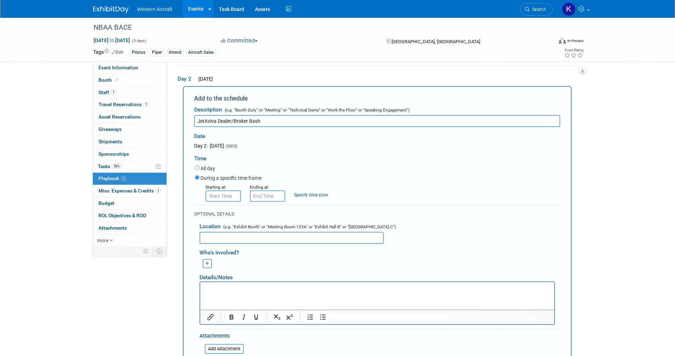
type input "JetAviva Dealer/Broker Bash"
click at [231, 195] on input "8:00 AM" at bounding box center [222, 196] width 35 height 11
type input "8:00 PM"
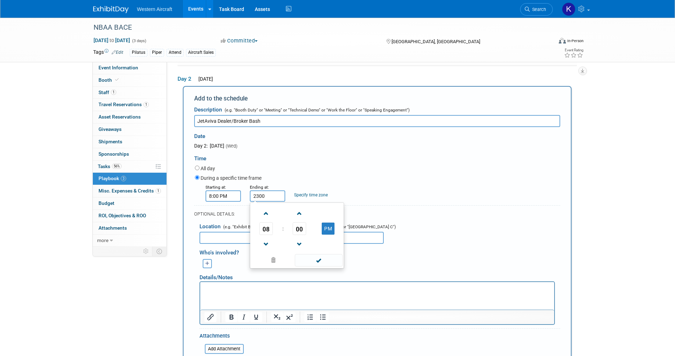
type input "11:00 PM"
click at [312, 195] on link "Specify time zone" at bounding box center [311, 195] width 34 height 5
type input "Pacific"
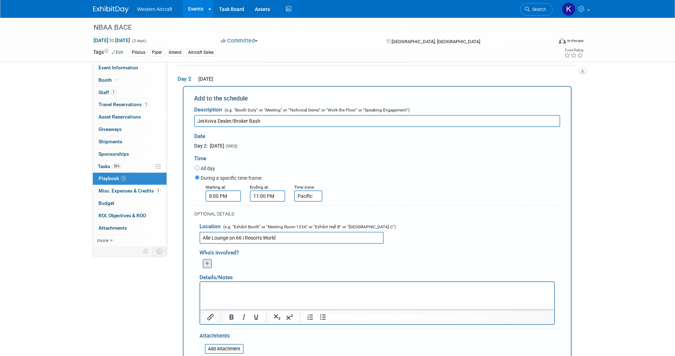
type input "Alle Lounge on 66 | Resorts World"
click at [208, 263] on icon "button" at bounding box center [207, 264] width 4 height 5
click at [210, 291] on p "Rich Text Area. Press ALT-0 for help." at bounding box center [377, 288] width 346 height 7
click at [236, 292] on html at bounding box center [377, 287] width 354 height 10
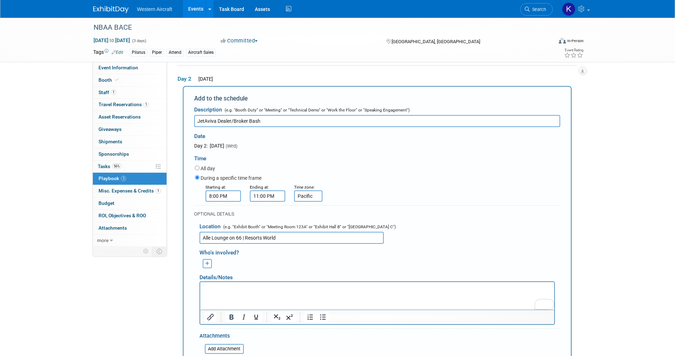
paste body "To enrich screen reader interactions, please activate Accessibility in Grammarl…"
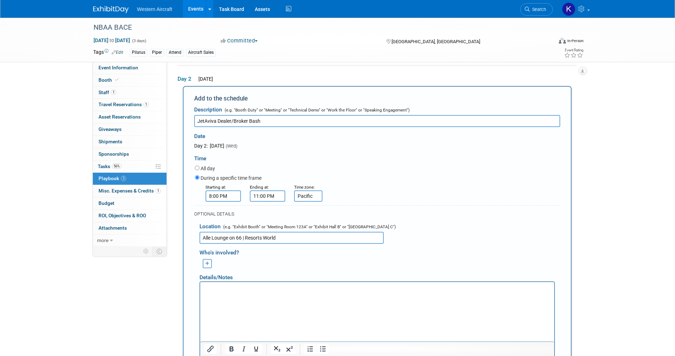
scroll to position [153, 0]
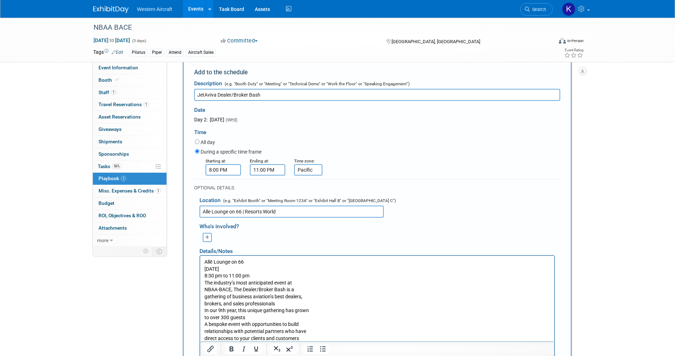
click at [265, 277] on p "Allē Lounge on 66 [DATE] 8:30 pm to 11:00 pm The industry’s most anticipated ev…" at bounding box center [377, 300] width 346 height 83
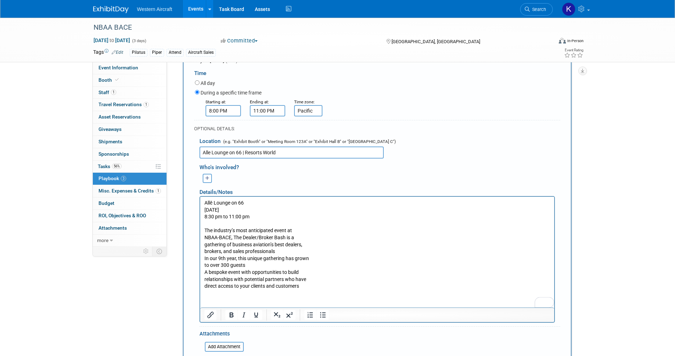
scroll to position [223, 0]
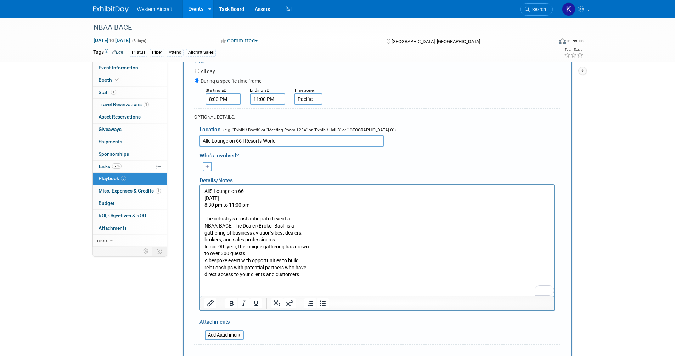
click at [250, 191] on p "Allē Lounge on 66 [DATE] 8:30 pm to 11:00 pm" at bounding box center [377, 198] width 346 height 21
click at [309, 220] on p "The industry’s most anticipated event at NBAA-BACE, The Dealer/Broker Bash is a…" at bounding box center [377, 243] width 346 height 69
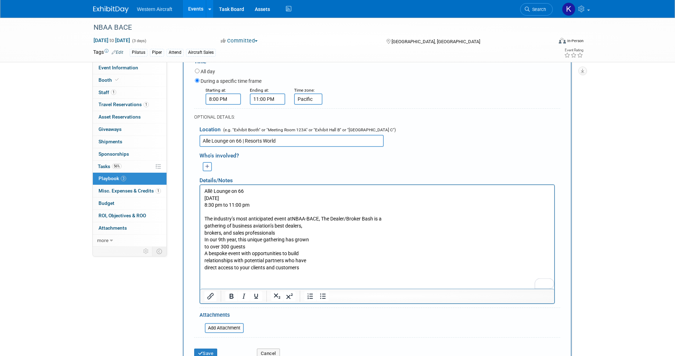
click at [397, 217] on p "The industry’s most anticipated event at NBAA-BACE, The Dealer/Broker Bash is a…" at bounding box center [377, 240] width 346 height 62
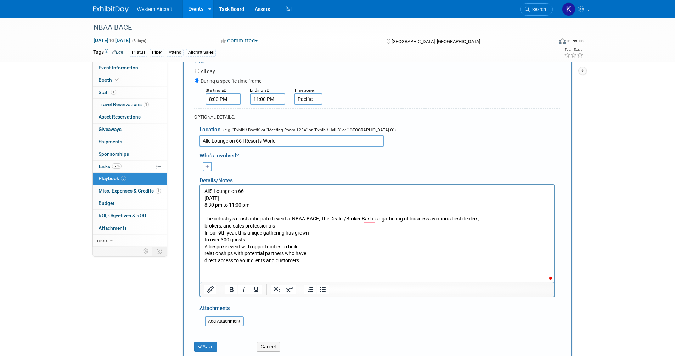
click at [494, 221] on p "The industry’s most anticipated event at NBAA-BACE, The Dealer/Broker Bash is a…" at bounding box center [377, 237] width 346 height 56
click at [535, 219] on p "The industry’s most anticipated event at NBAA-BACE, The Dealer/Broker Bash is a…" at bounding box center [377, 233] width 346 height 49
click at [267, 225] on p "The industry’s most anticipated event at NBAA-BACE, The Dealer/Broker Bash is a…" at bounding box center [377, 233] width 346 height 49
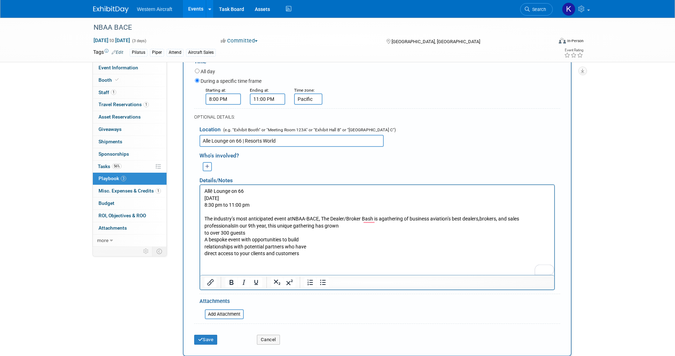
click at [346, 228] on p "The industry’s most anticipated event at NBAA-BACE, The Dealer/Broker Bash is a…" at bounding box center [377, 233] width 346 height 49
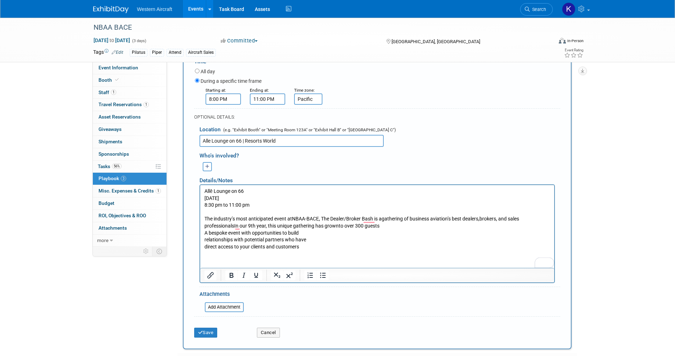
click at [233, 226] on p "The industry’s most anticipated event at NBAA-BACE, The Dealer/Broker Bash is a…" at bounding box center [377, 230] width 346 height 42
click at [407, 219] on p "The industry’s most anticipated event at NBAA-BACE, The Dealer/Broker Bash is a…" at bounding box center [377, 230] width 346 height 42
click at [409, 226] on p "The industry’s most anticipated event at NBAA-BACE, The Dealer/Broker Bash is a…" at bounding box center [377, 230] width 346 height 42
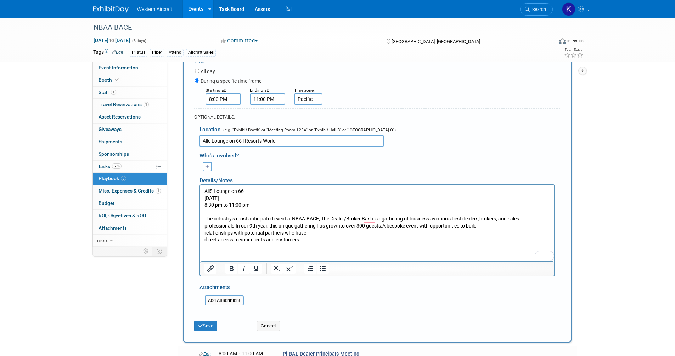
click at [500, 228] on p "The industry’s most anticipated event at NBAA-BACE, The Dealer/Broker Bash is a…" at bounding box center [377, 226] width 346 height 35
click at [273, 233] on p "The industry’s most anticipated event at NBAA-BACE, The Dealer/Broker Bash is a…" at bounding box center [377, 226] width 346 height 35
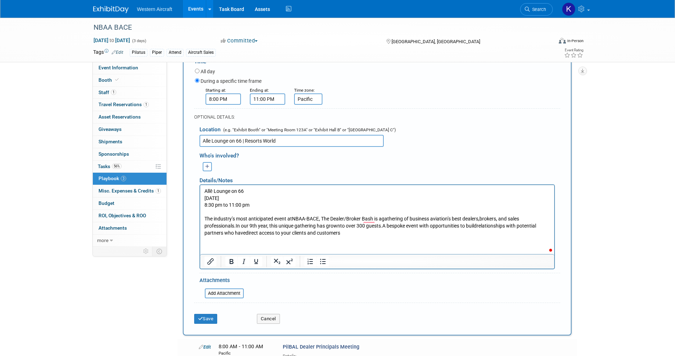
click at [351, 234] on p "The industry’s most anticipated event at NBAA-BACE, The Dealer/Broker Bash is a…" at bounding box center [377, 223] width 346 height 28
click at [205, 318] on button "Save" at bounding box center [205, 319] width 23 height 10
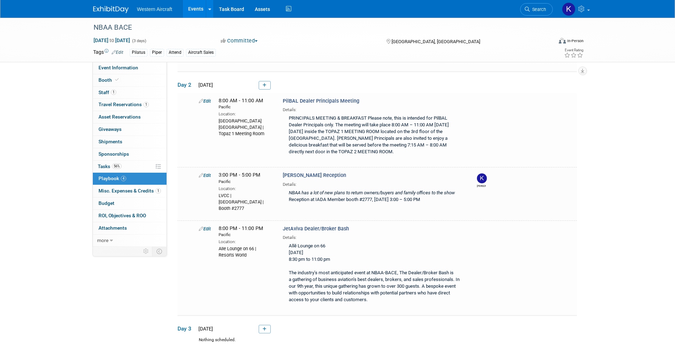
scroll to position [192, 0]
